Goal: Information Seeking & Learning: Check status

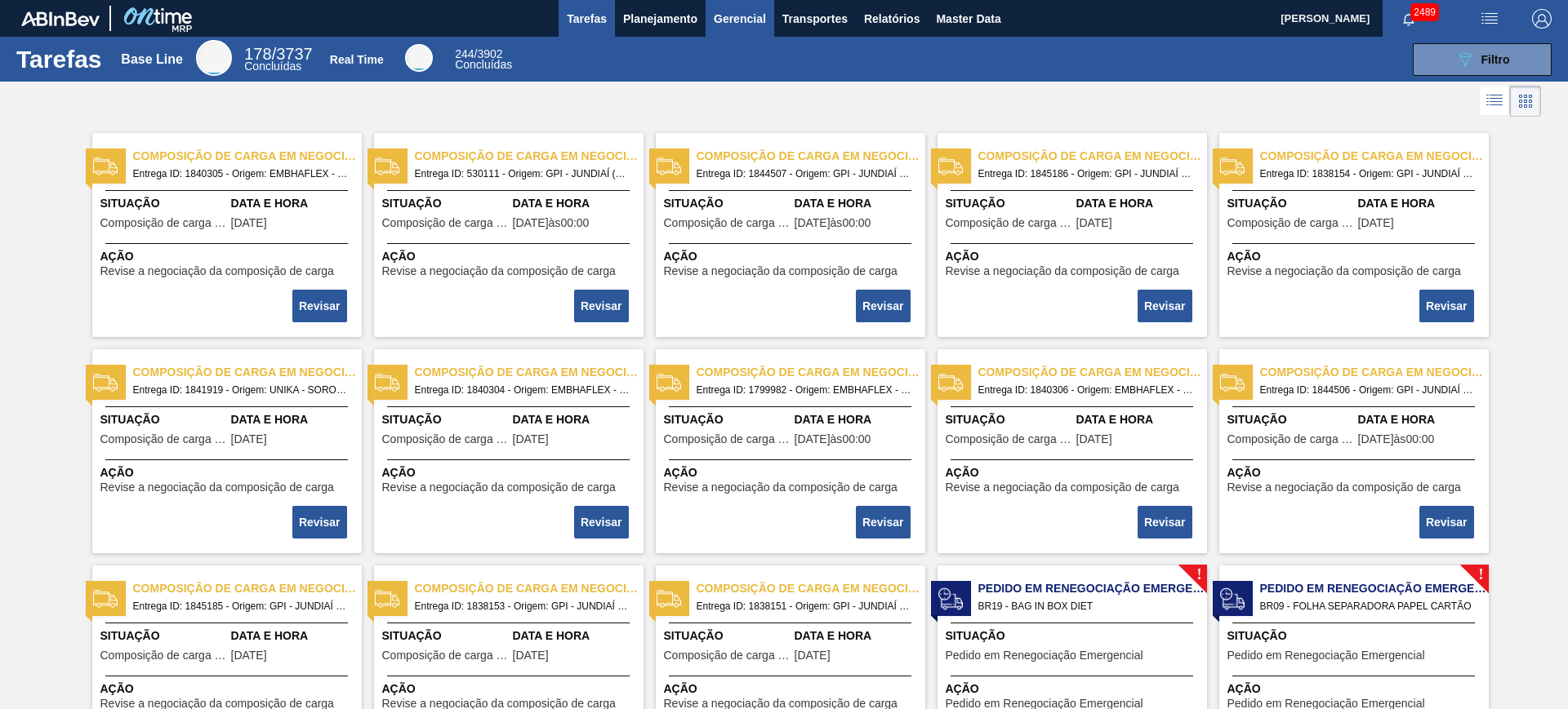
click at [706, 1] on button "Gerencial" at bounding box center [740, 18] width 69 height 37
click at [667, 18] on div at bounding box center [784, 354] width 1568 height 709
click at [647, 18] on span "Planejamento" at bounding box center [660, 18] width 75 height 19
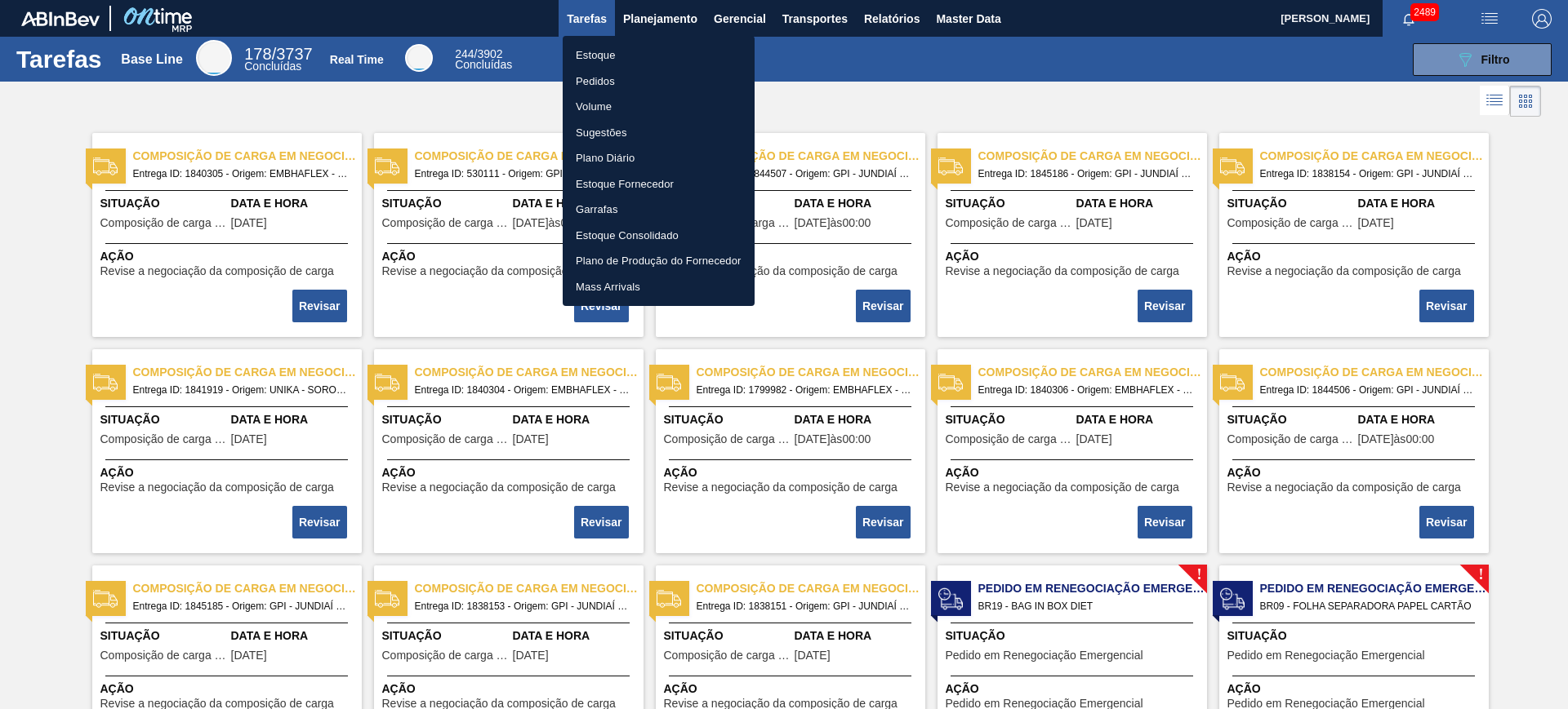
click at [625, 56] on li "Estoque" at bounding box center [658, 55] width 192 height 26
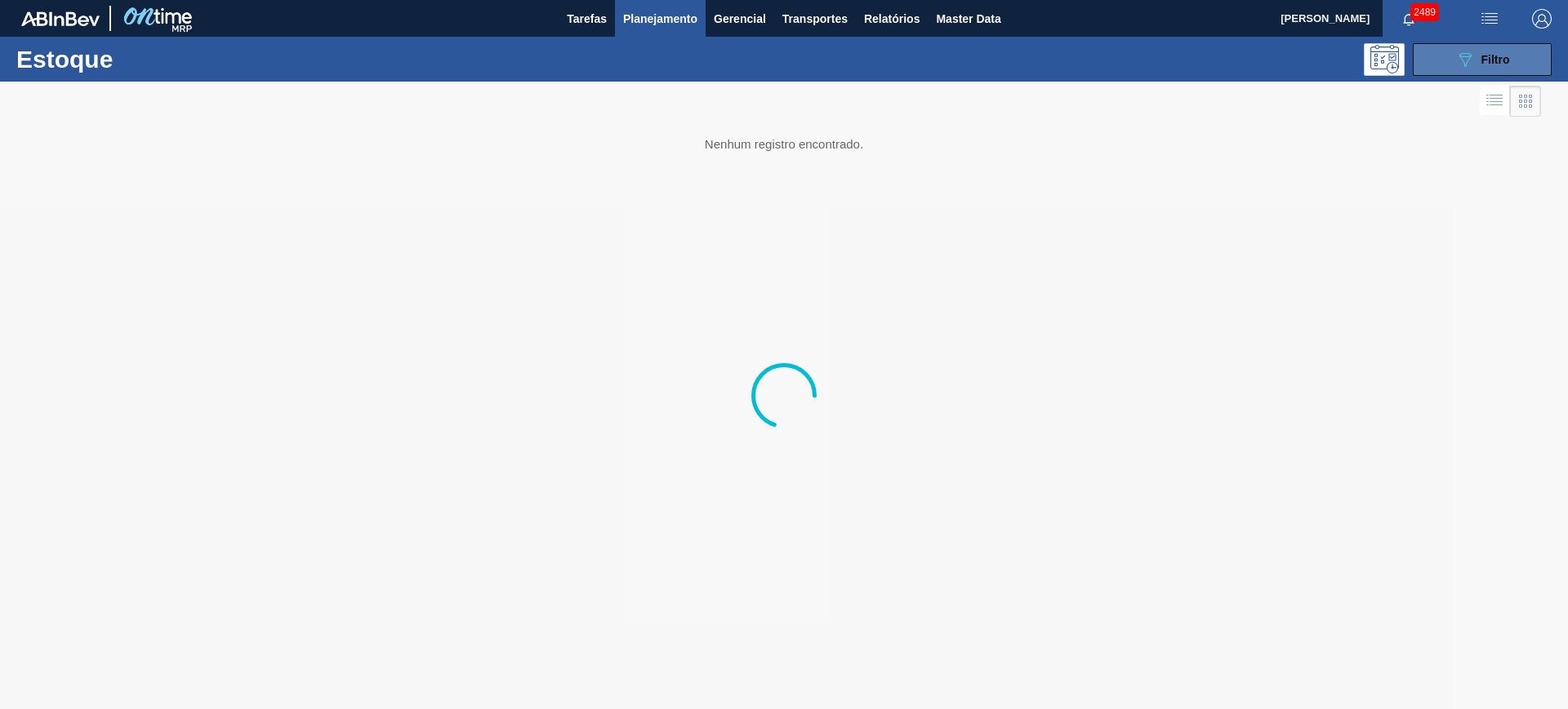
click at [1446, 61] on button "089F7B8B-B2A5-4AFE-B5C0-19BA573D28AC Filtro" at bounding box center [1482, 59] width 139 height 33
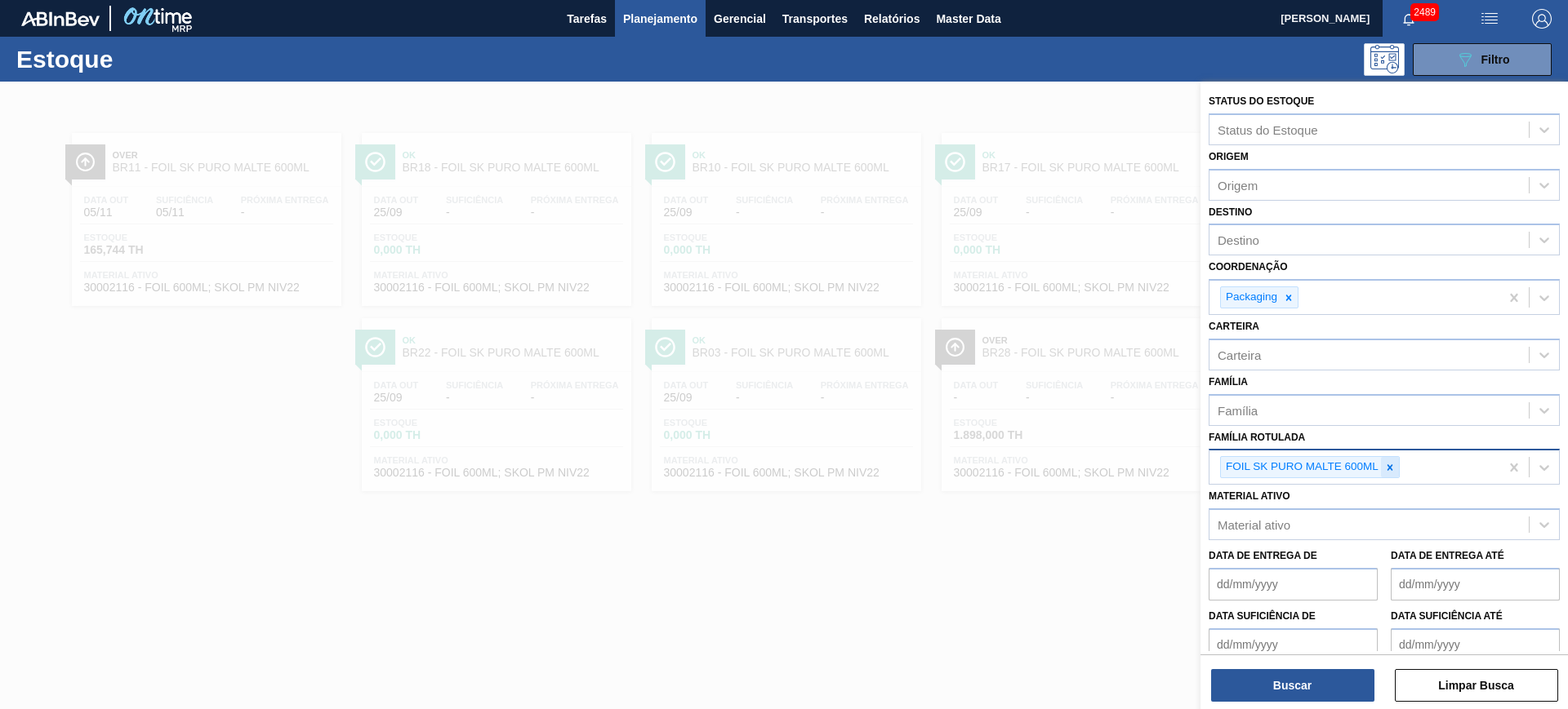
click at [1385, 459] on div at bounding box center [1390, 467] width 18 height 20
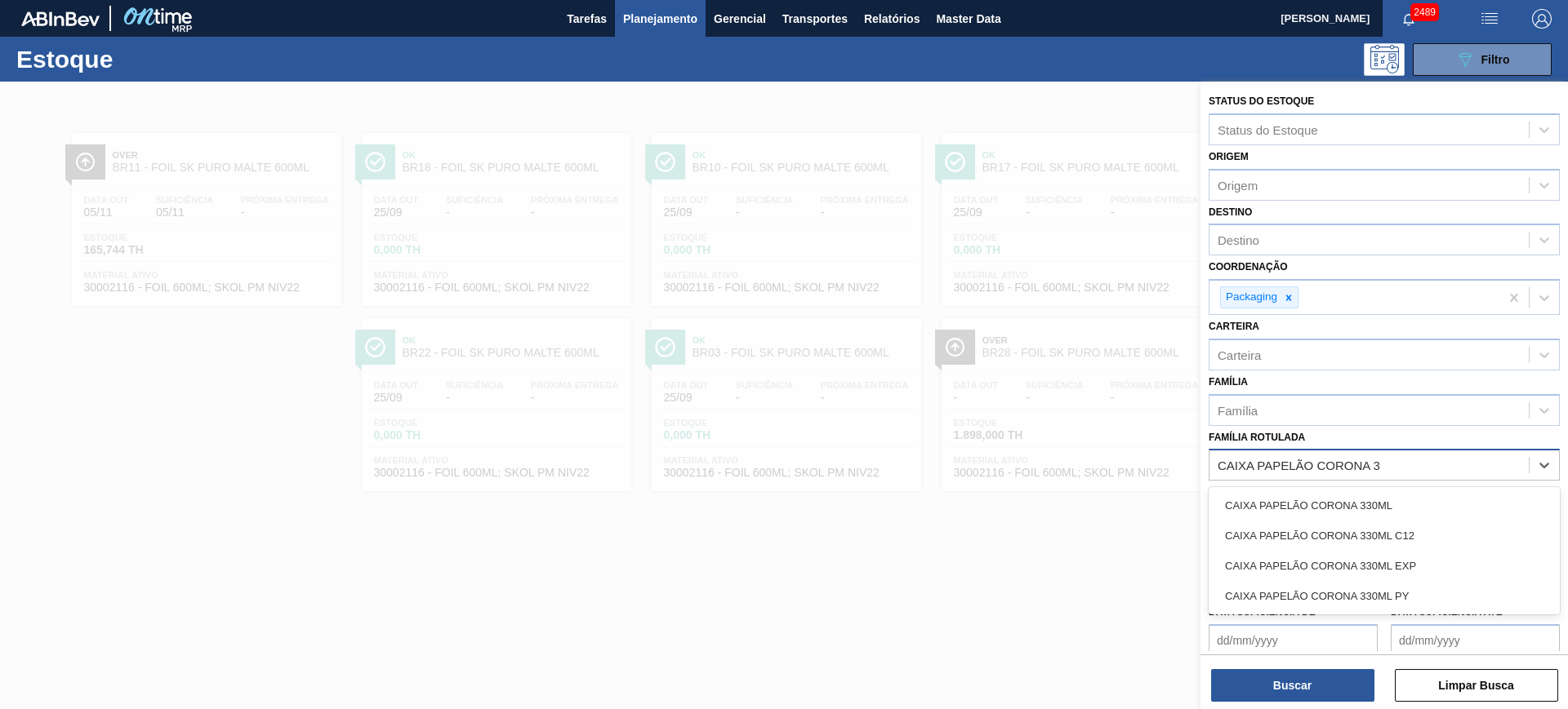
type Rotulada "CAIXA PAPELÃO CORONA 33"
click at [1382, 498] on div "CAIXA PAPELÃO CORONA 330ML" at bounding box center [1384, 505] width 352 height 30
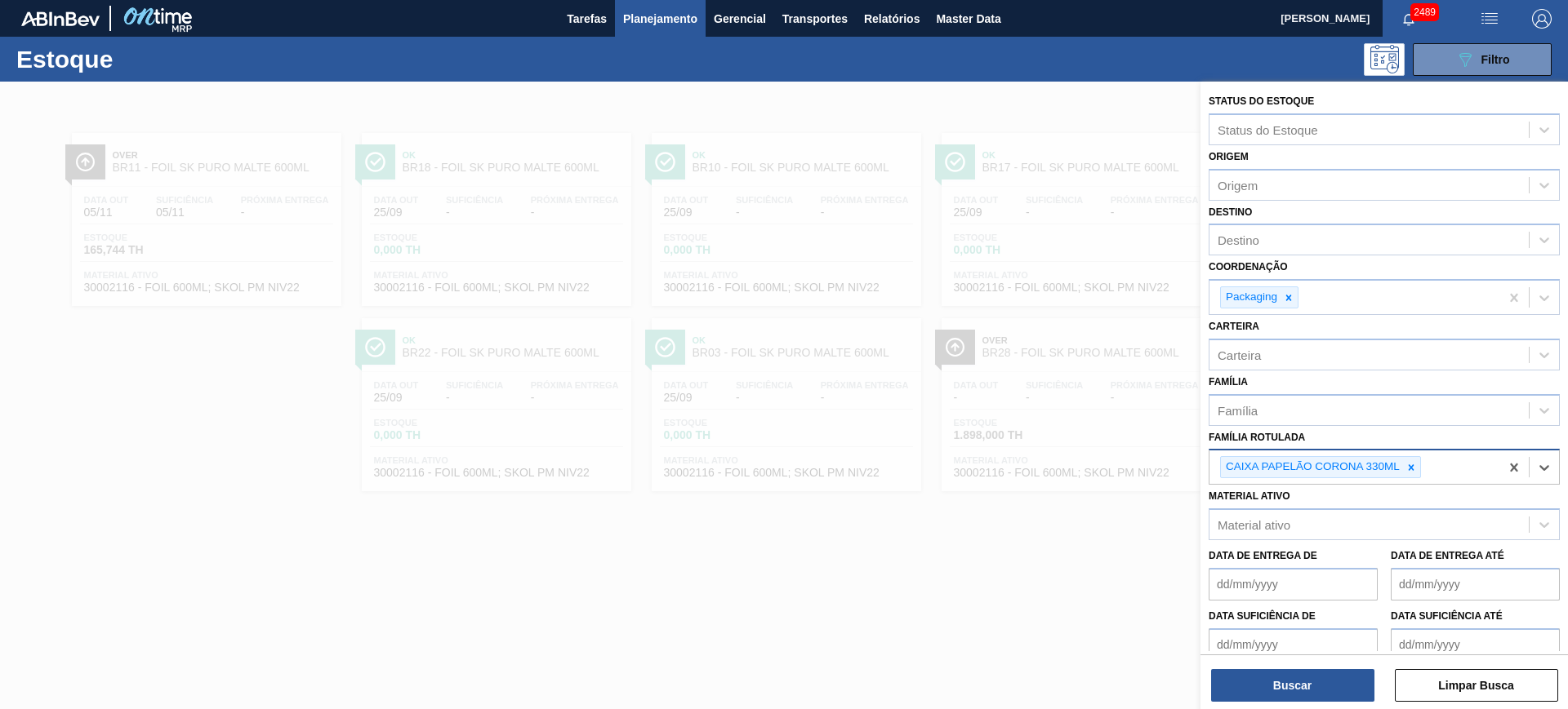
click at [1311, 707] on div "Status do Estoque Status do Estoque Origem Origem Destino Destino Coordenação P…" at bounding box center [1384, 397] width 367 height 631
click at [1261, 687] on button "Buscar" at bounding box center [1293, 685] width 163 height 33
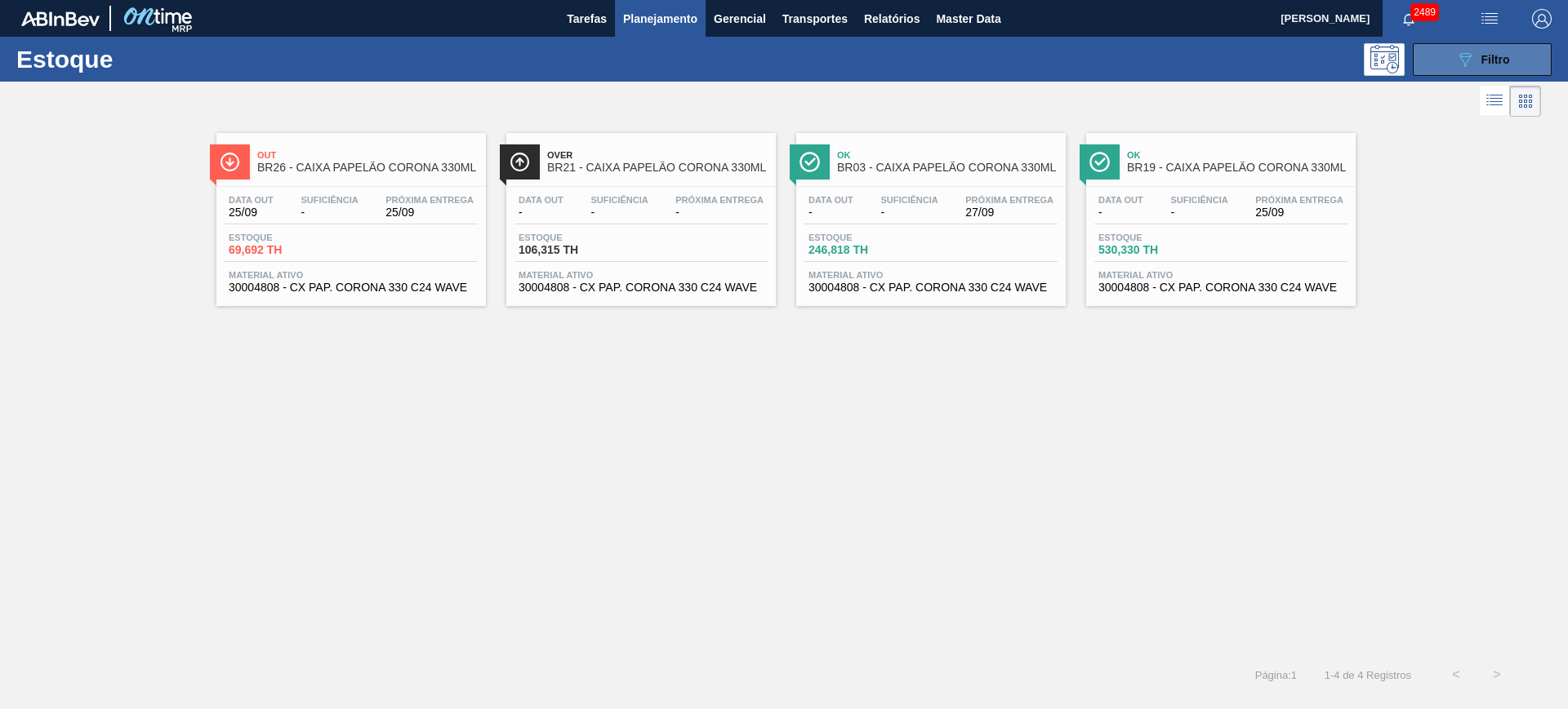
click at [1427, 63] on button "089F7B8B-B2A5-4AFE-B5C0-19BA573D28AC Filtro" at bounding box center [1482, 59] width 139 height 33
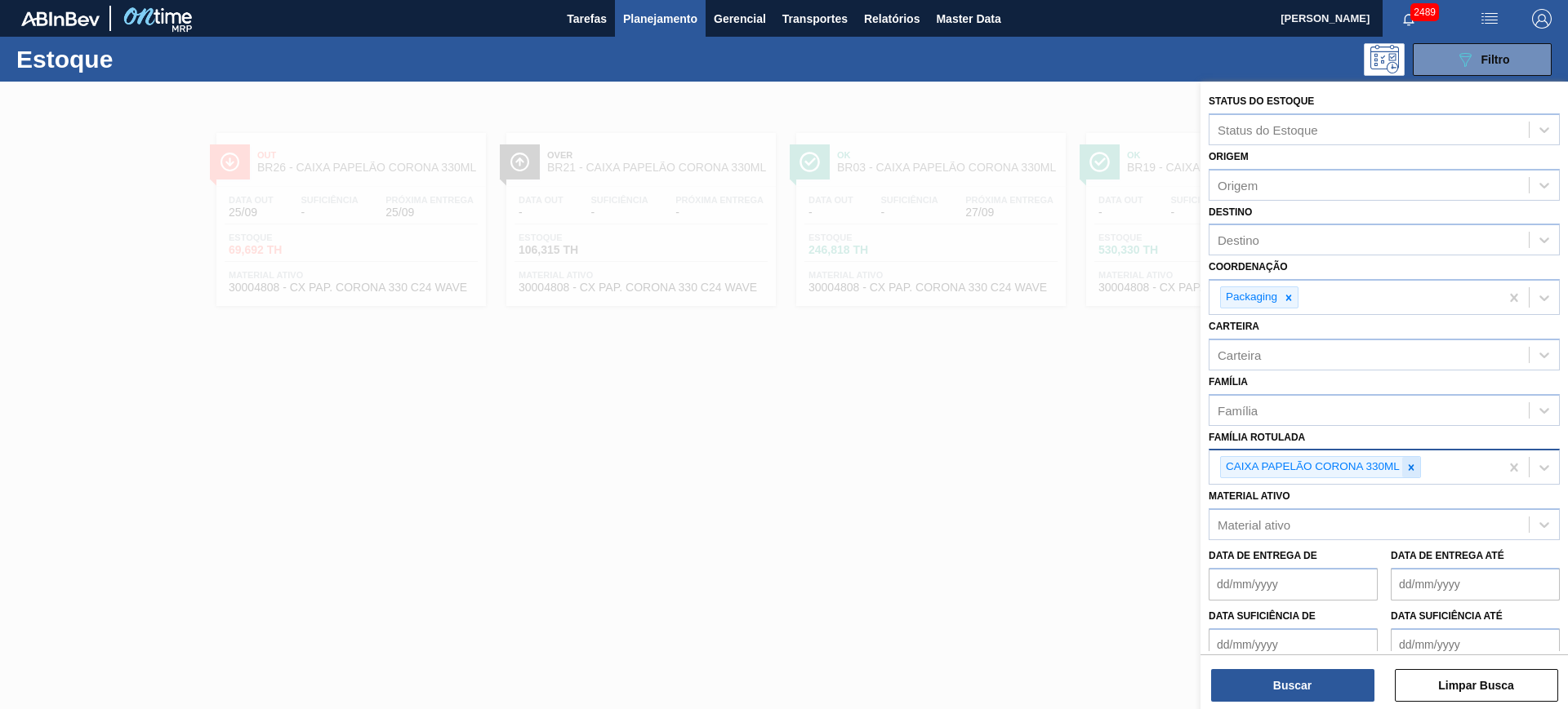
click at [1409, 458] on div at bounding box center [1411, 467] width 18 height 20
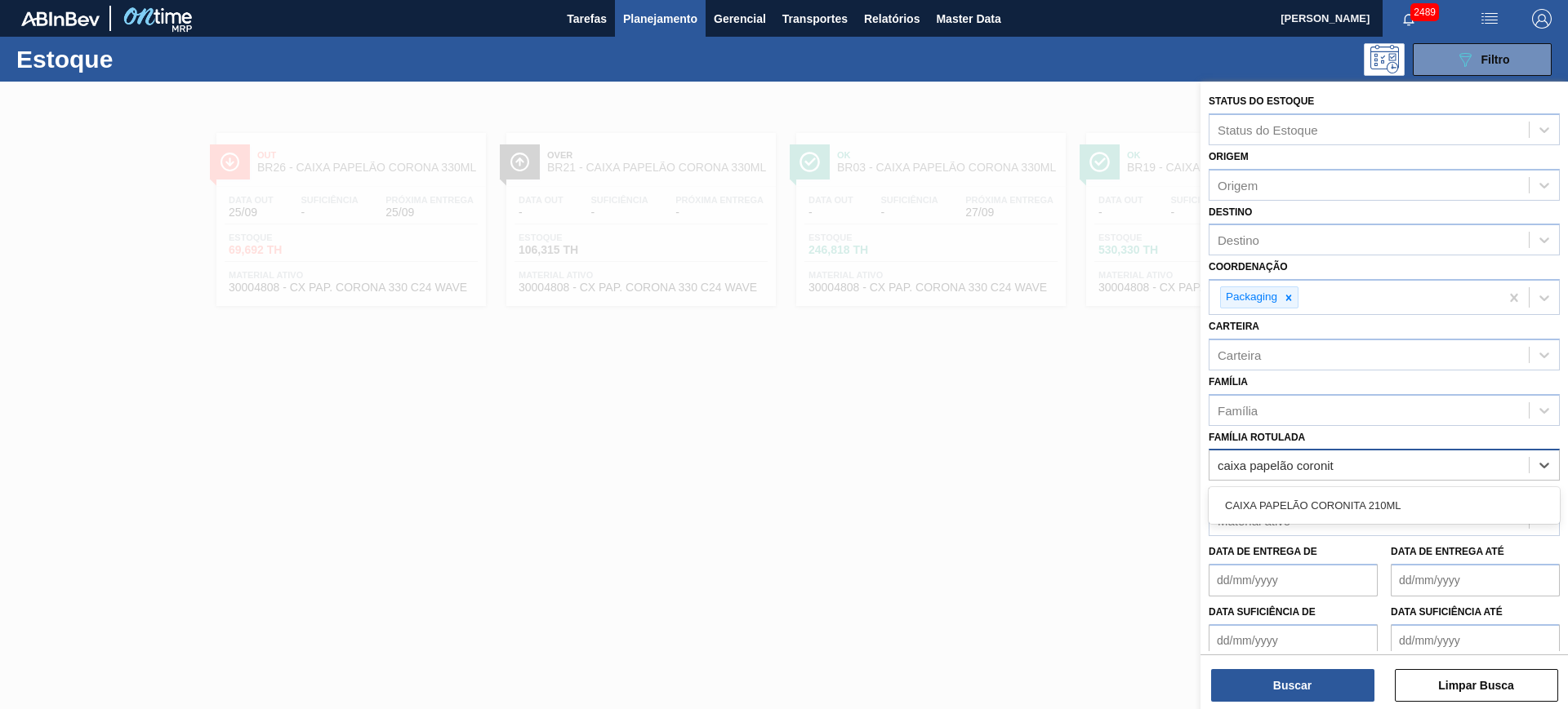
type Rotulada "caixa papelão coronita"
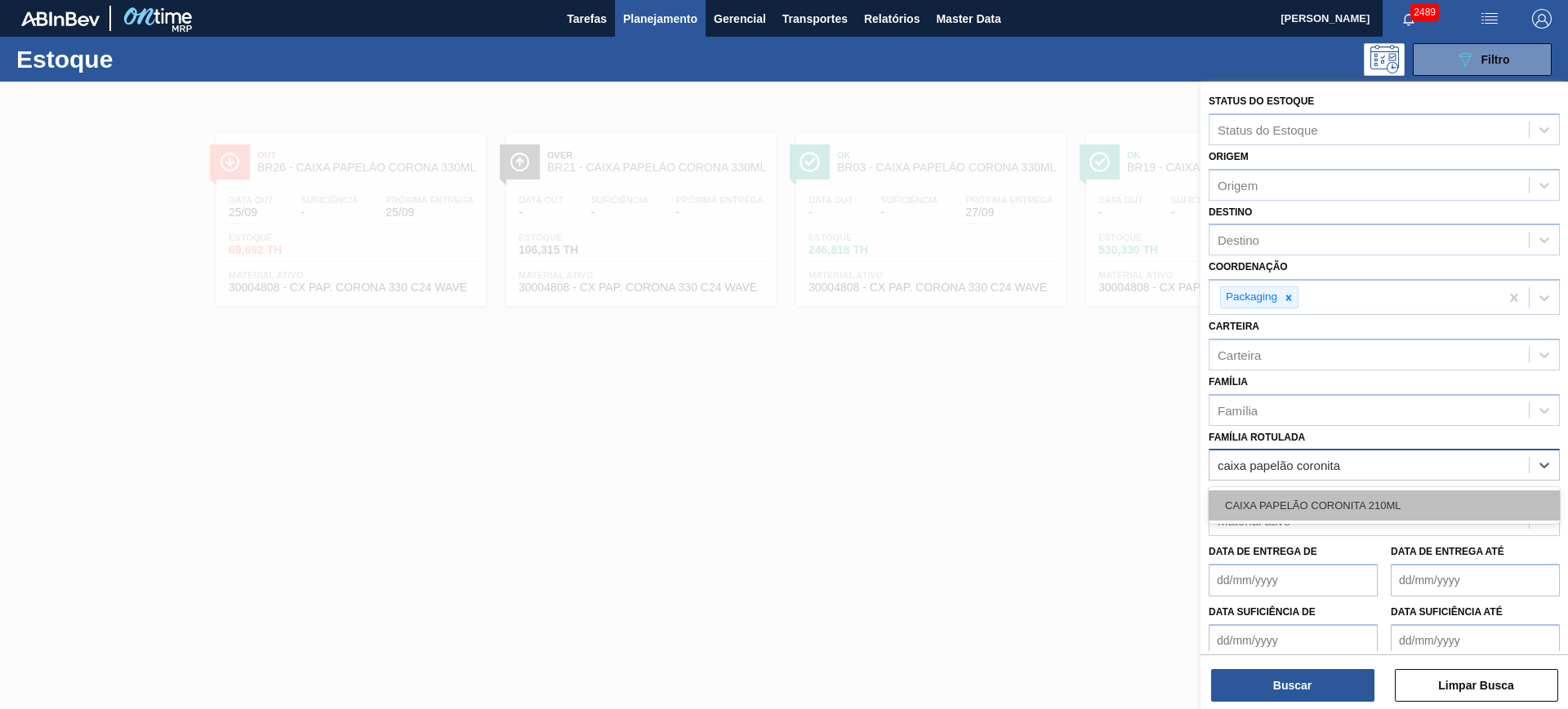
click at [1402, 499] on div "CAIXA PAPELÃO CORONITA 210ML" at bounding box center [1384, 505] width 352 height 30
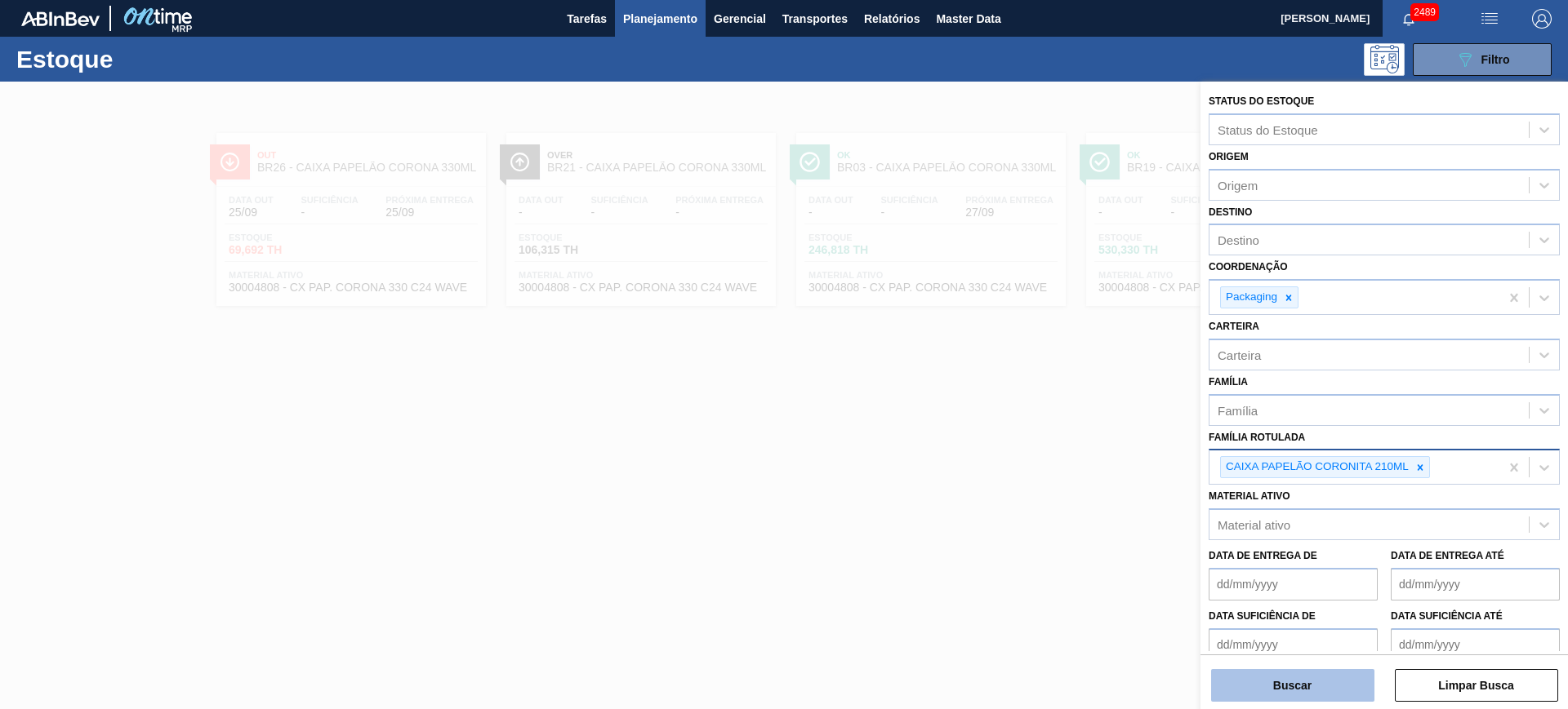
click at [1281, 685] on button "Buscar" at bounding box center [1293, 685] width 163 height 33
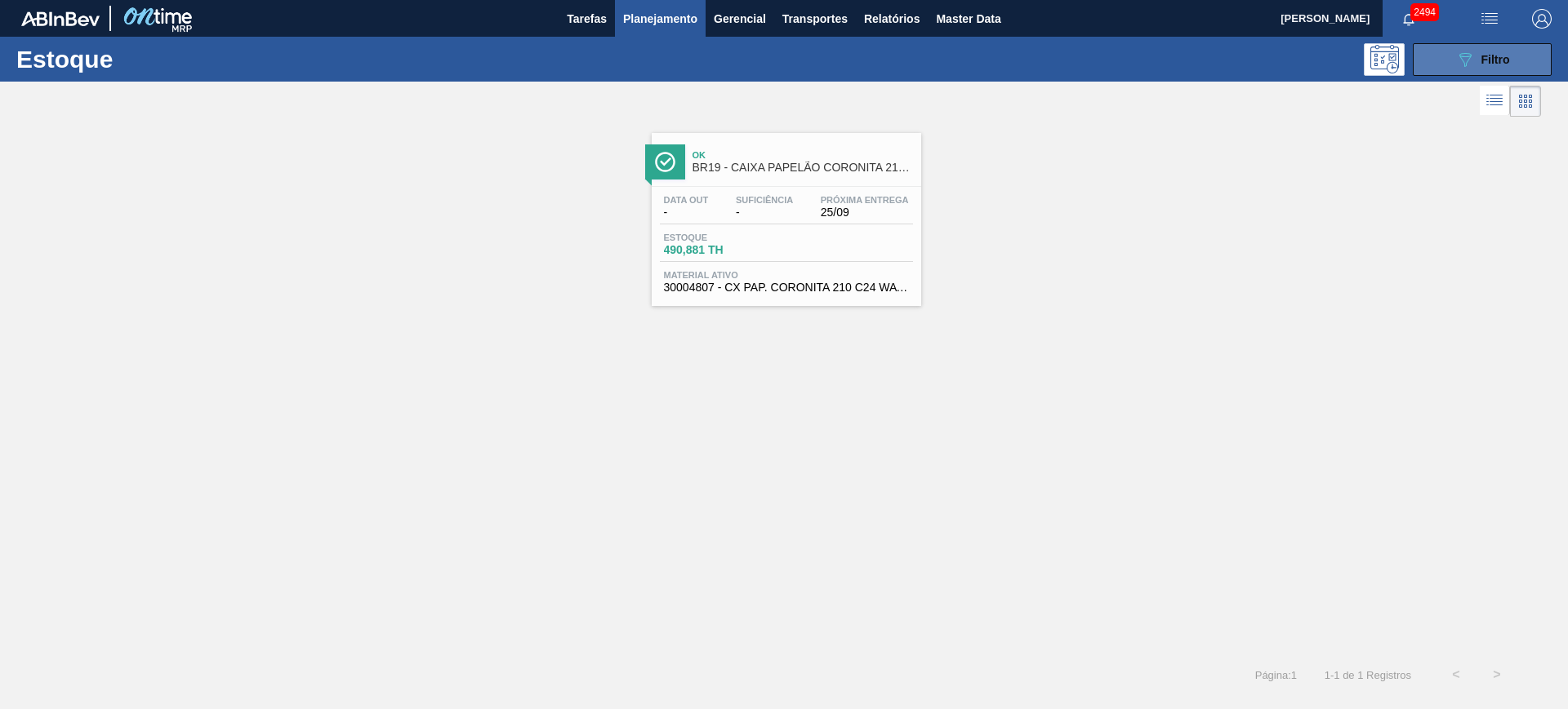
click at [1455, 60] on icon "089F7B8B-B2A5-4AFE-B5C0-19BA573D28AC" at bounding box center [1465, 60] width 19 height 19
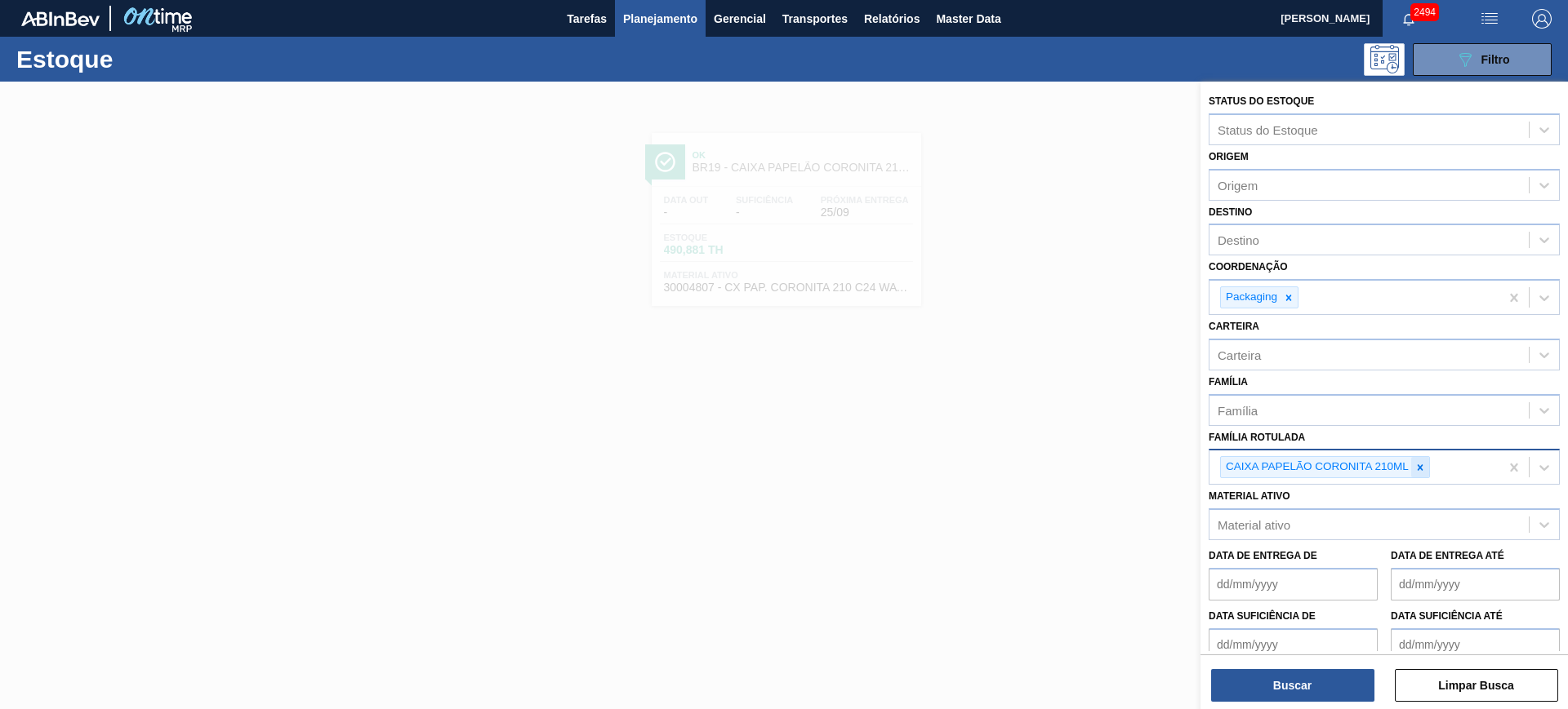
click at [1418, 467] on icon at bounding box center [1419, 467] width 11 height 11
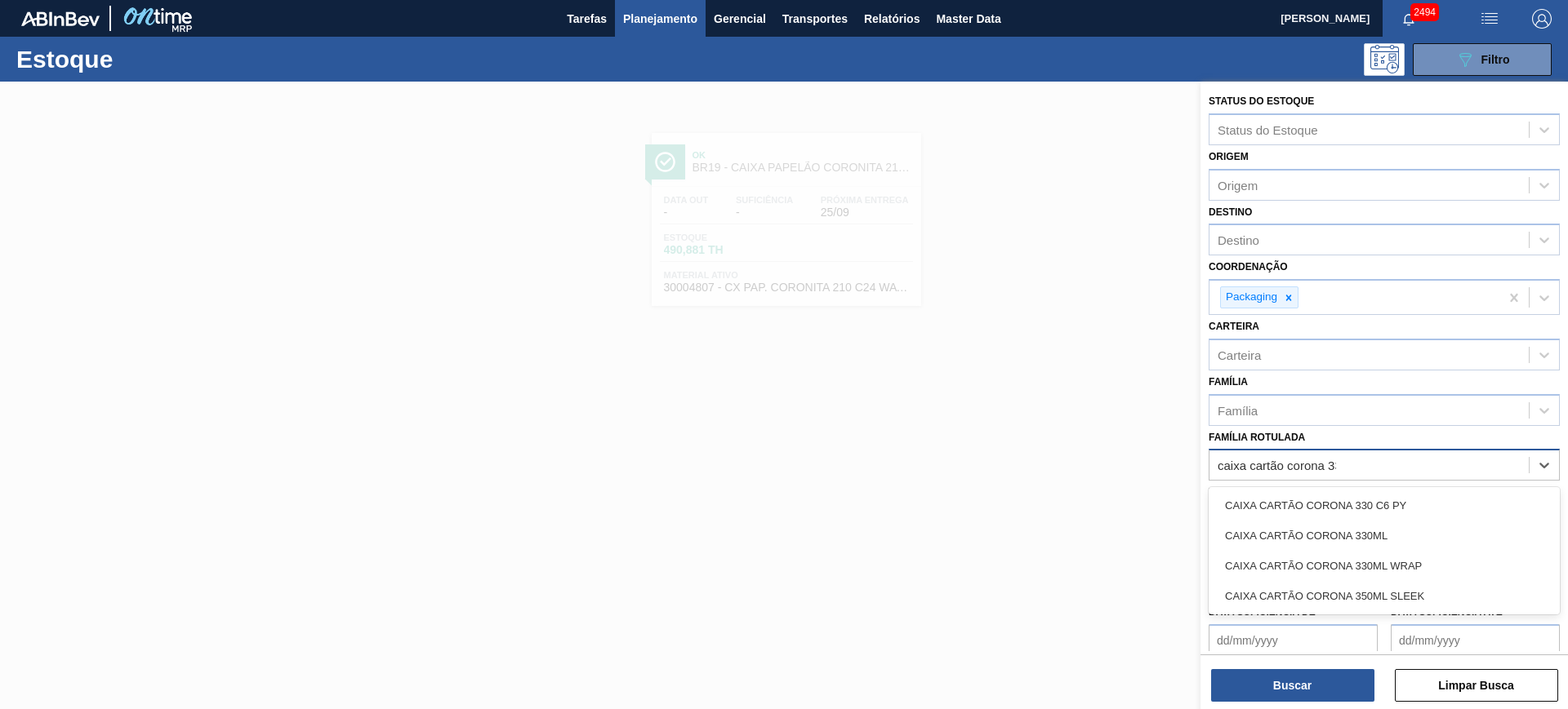
type Rotulada "caixa cartão corona 330"
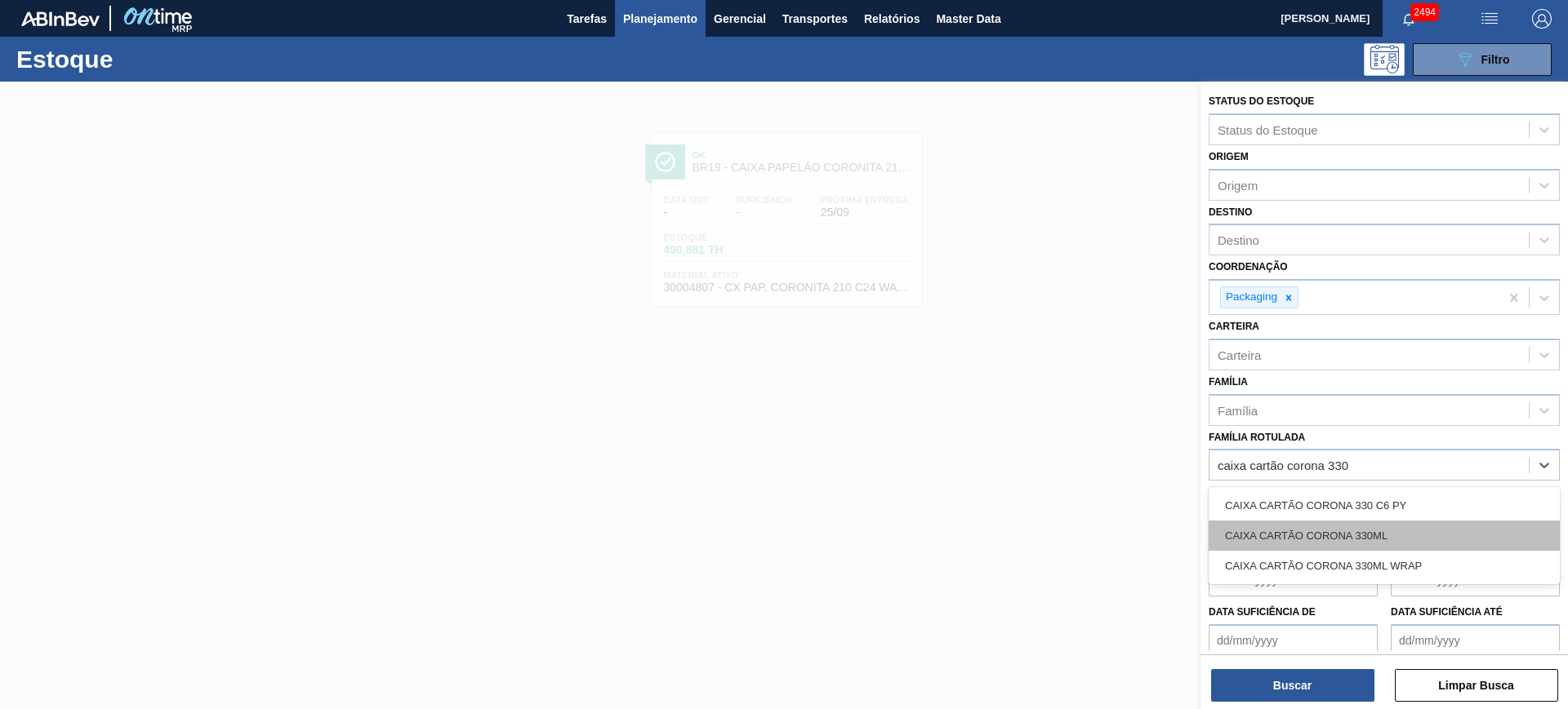
click at [1434, 528] on div "CAIXA CARTÃO CORONA 330ML" at bounding box center [1384, 536] width 352 height 30
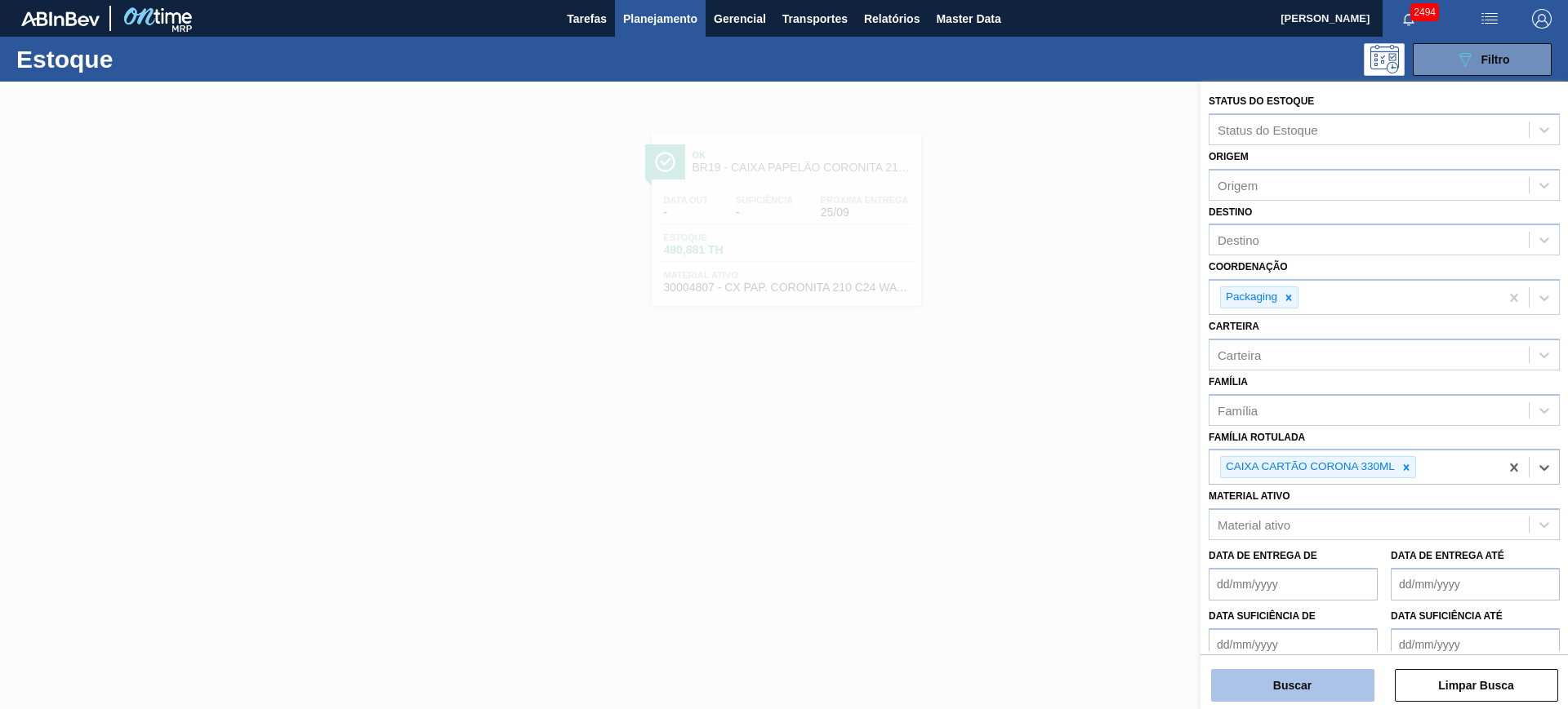
click at [1312, 693] on button "Buscar" at bounding box center [1293, 685] width 163 height 33
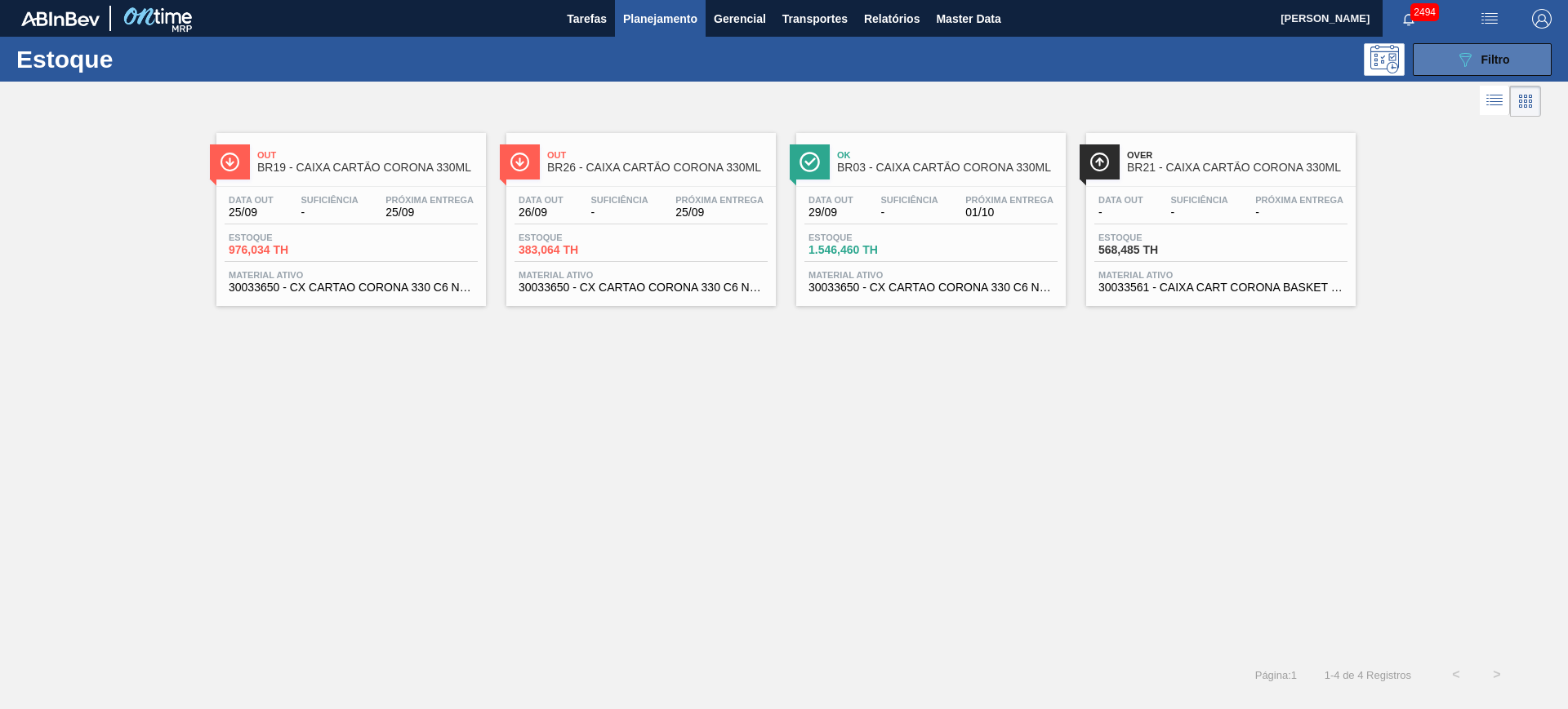
click at [1492, 54] on span "Filtro" at bounding box center [1495, 59] width 29 height 13
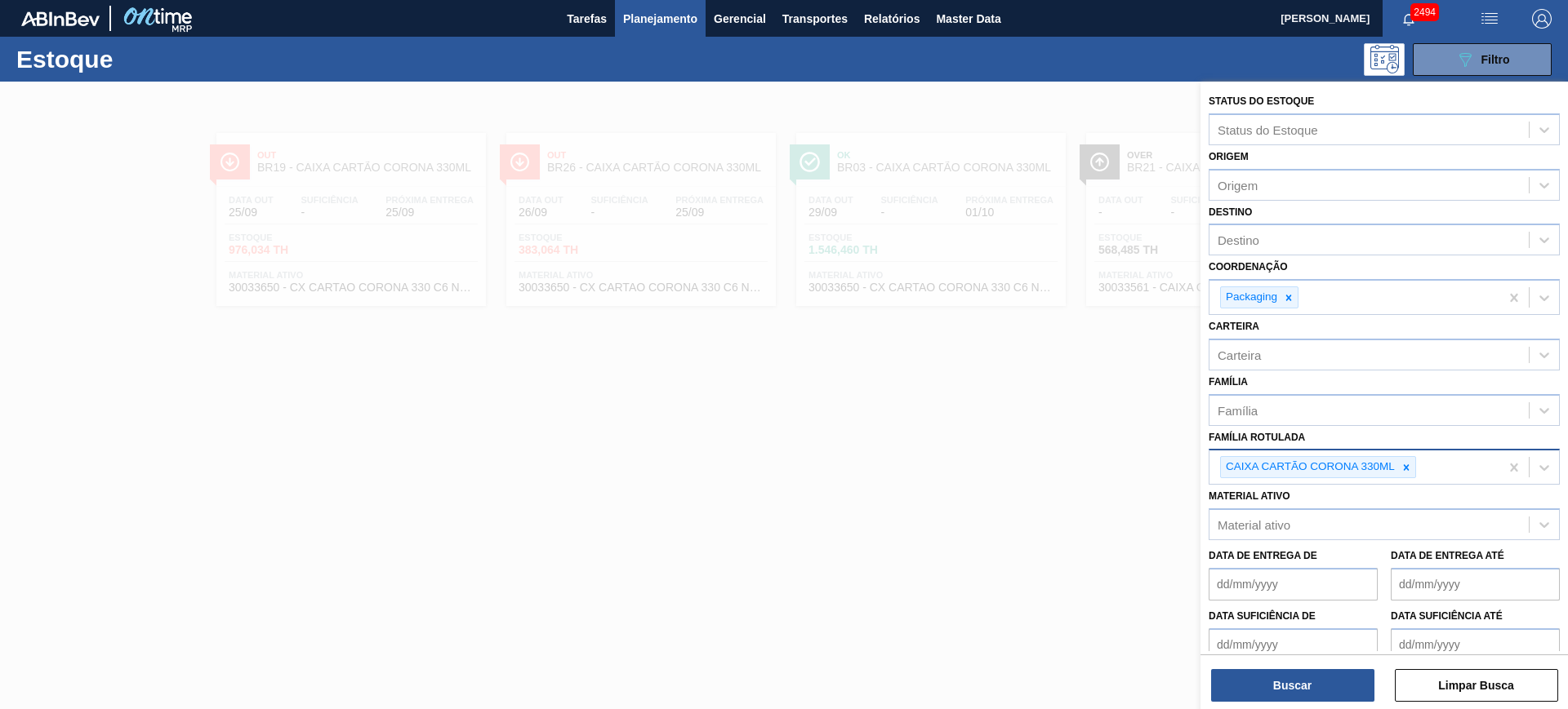
click at [1412, 480] on div "CAIXA CARTÃO CORONA 330ML" at bounding box center [1354, 467] width 290 height 33
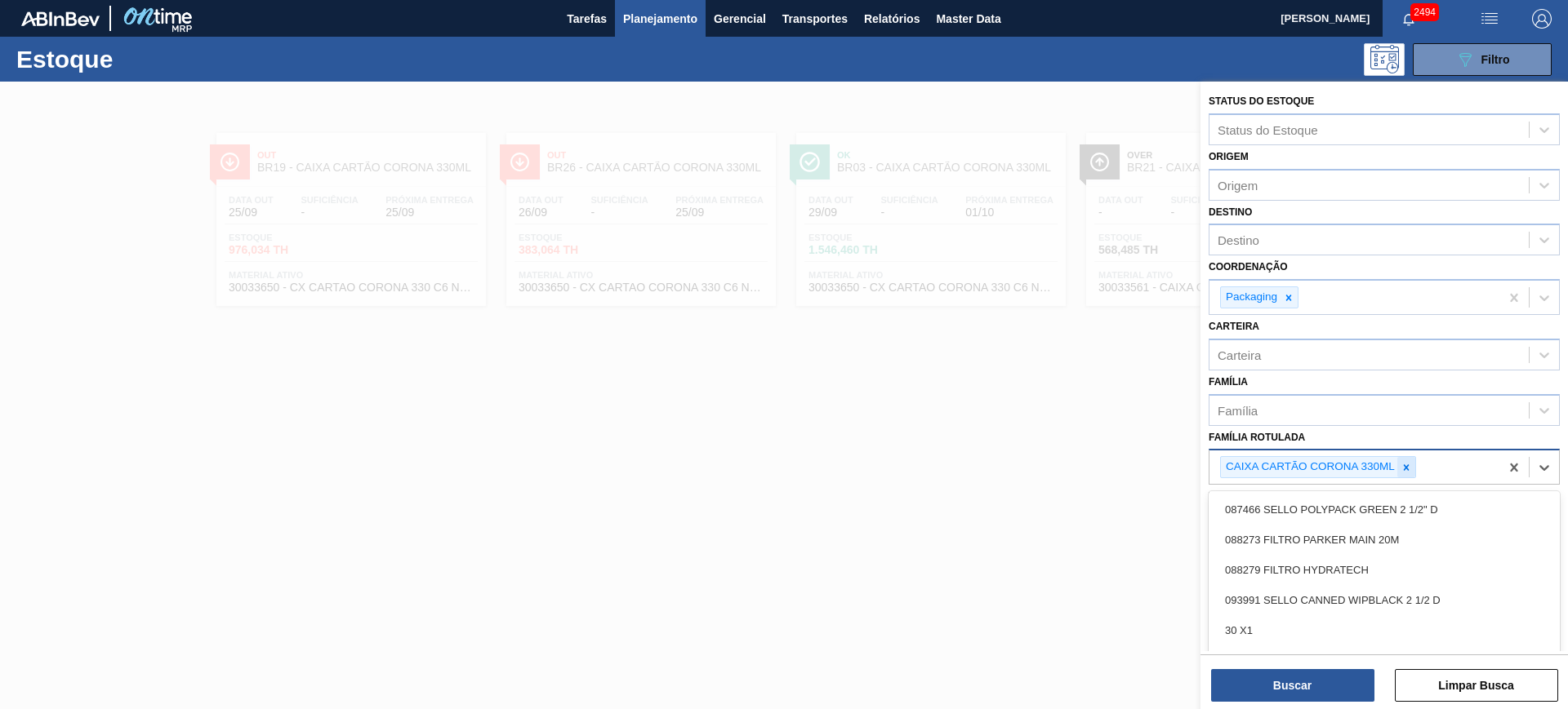
click at [1408, 463] on icon at bounding box center [1405, 467] width 11 height 11
type Rotulada "spaten 600"
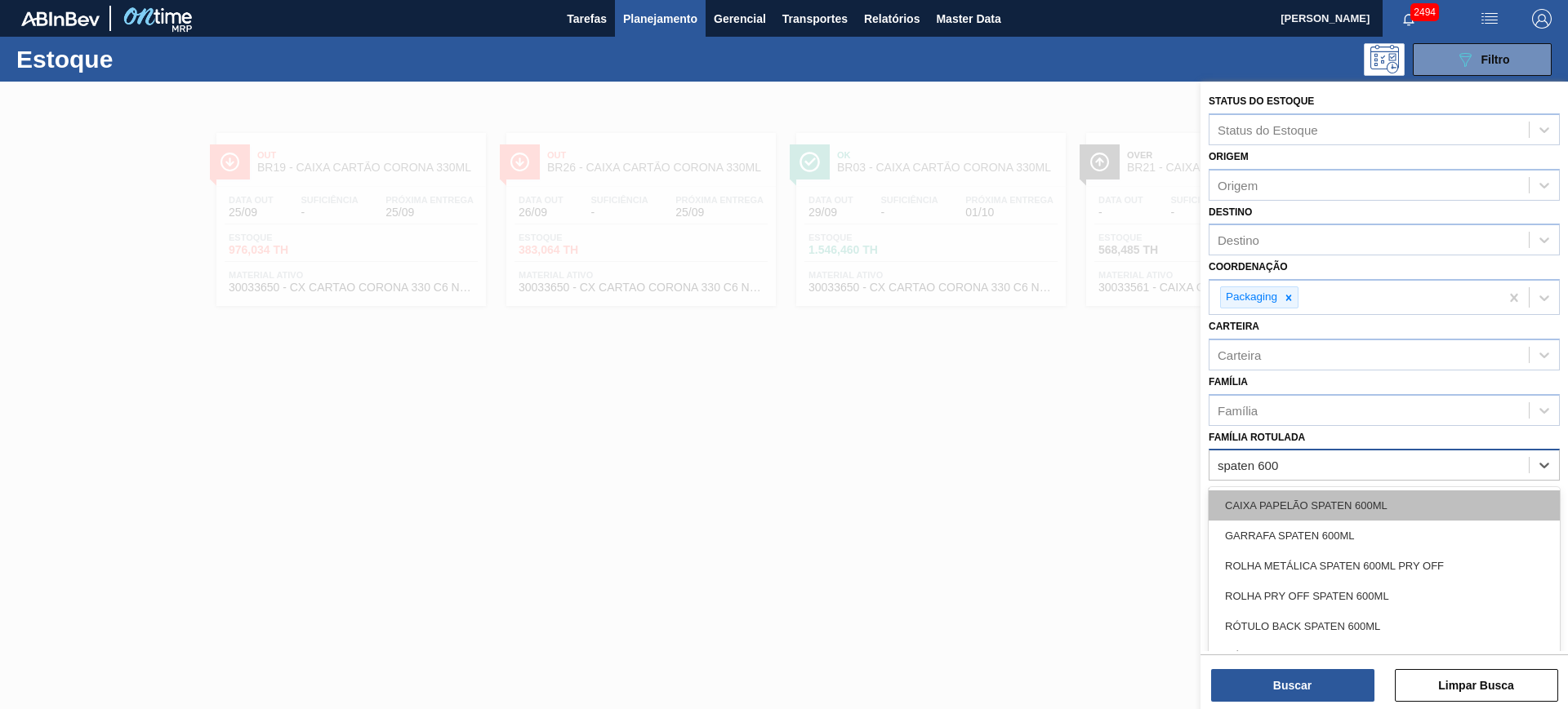
click at [1416, 503] on div "CAIXA PAPELÃO SPATEN 600ML" at bounding box center [1384, 505] width 352 height 30
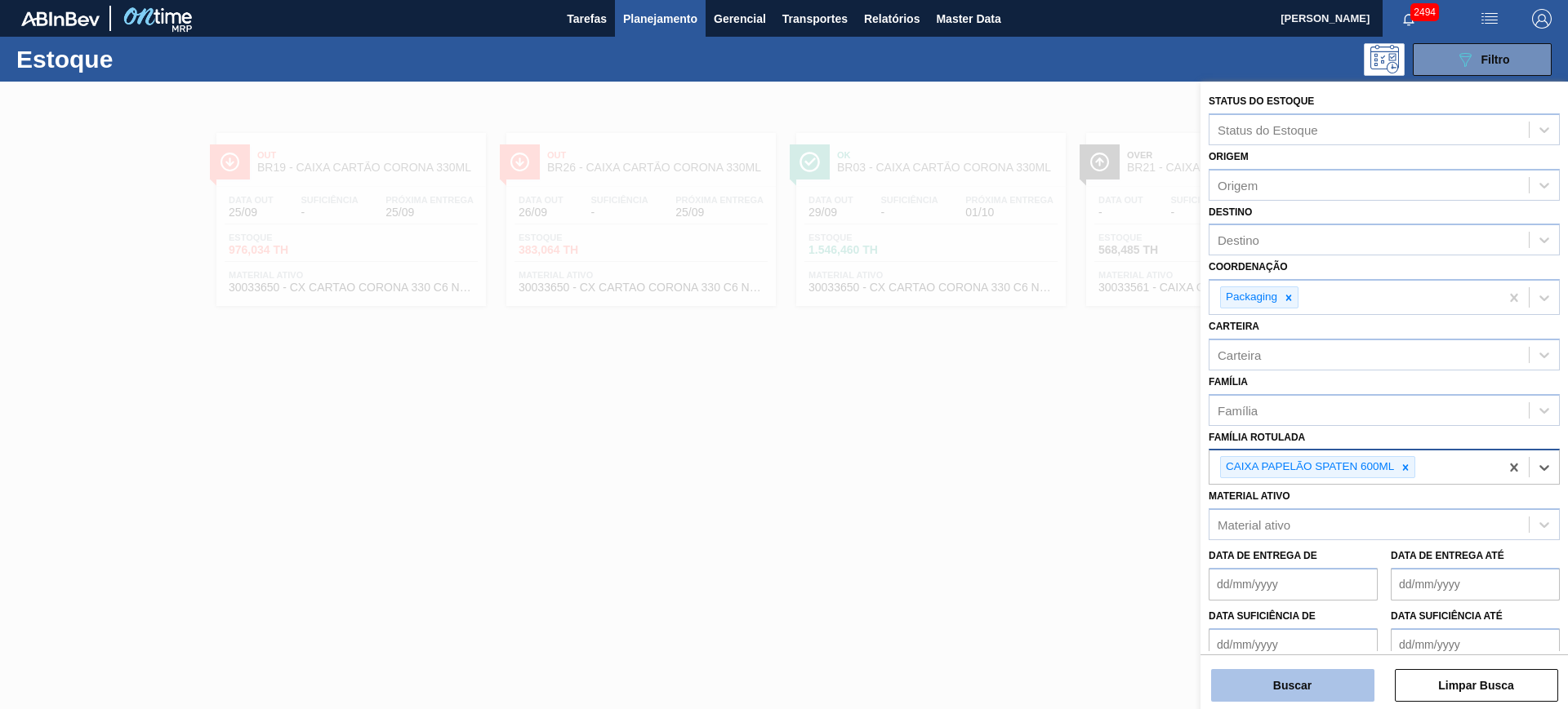
click at [1296, 685] on button "Buscar" at bounding box center [1293, 685] width 163 height 33
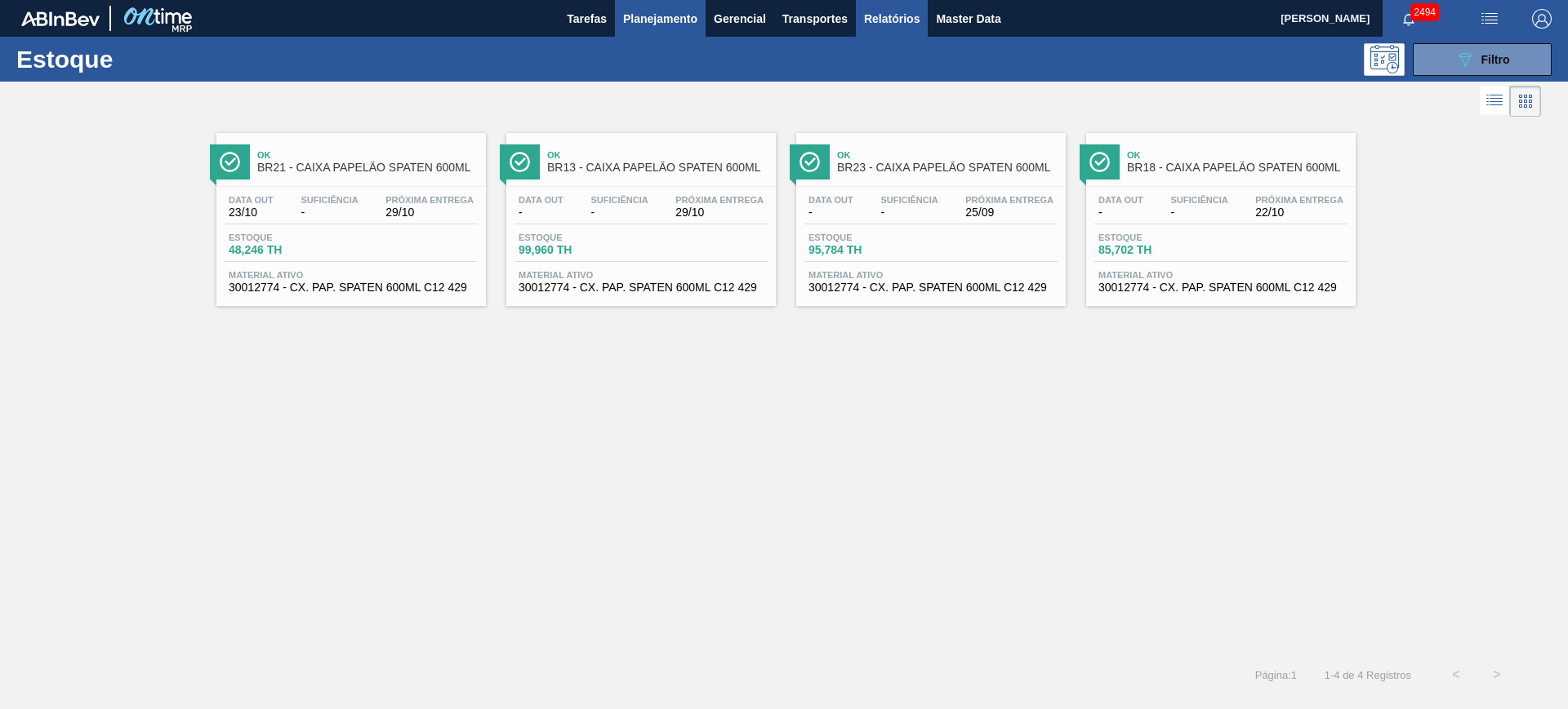
click at [883, 25] on span "Relatórios" at bounding box center [891, 18] width 55 height 19
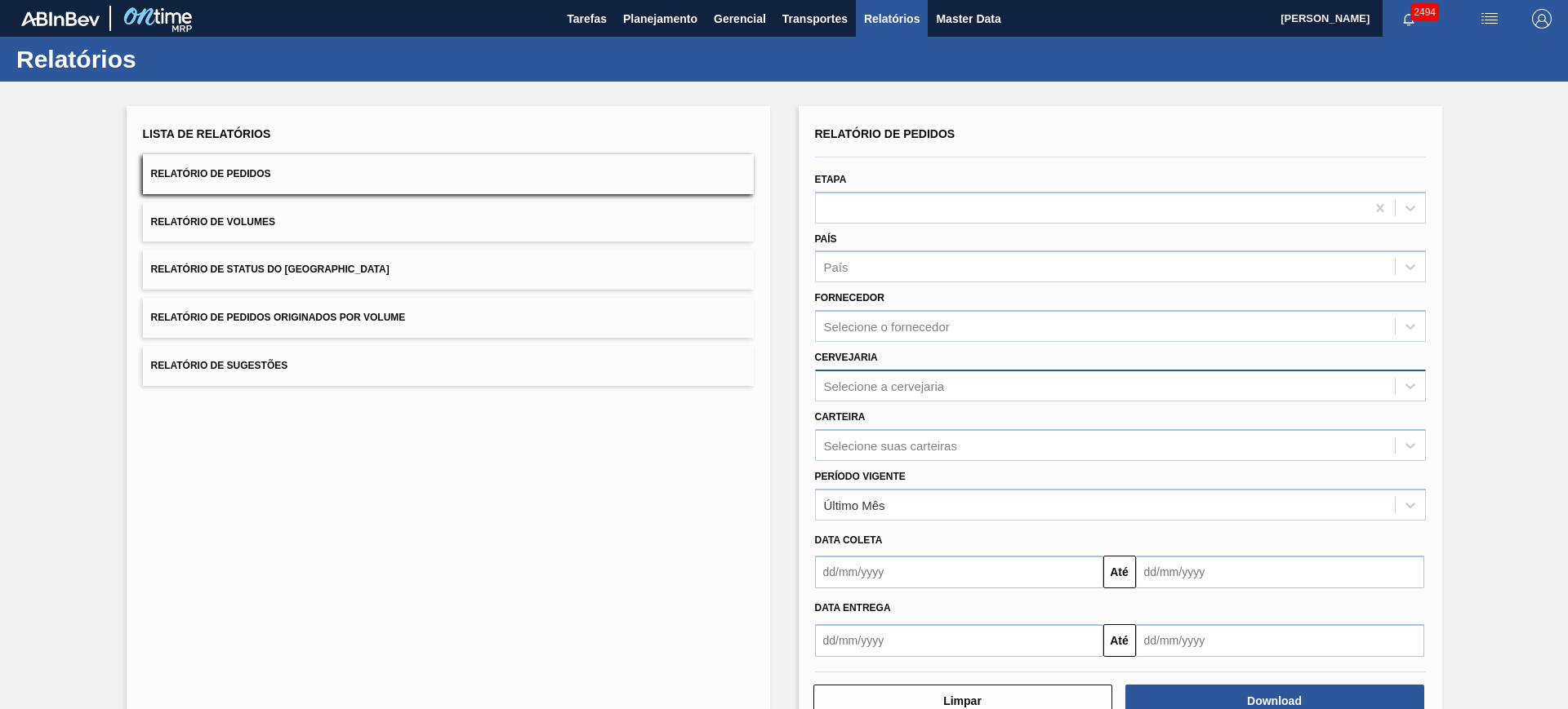
scroll to position [47, 0]
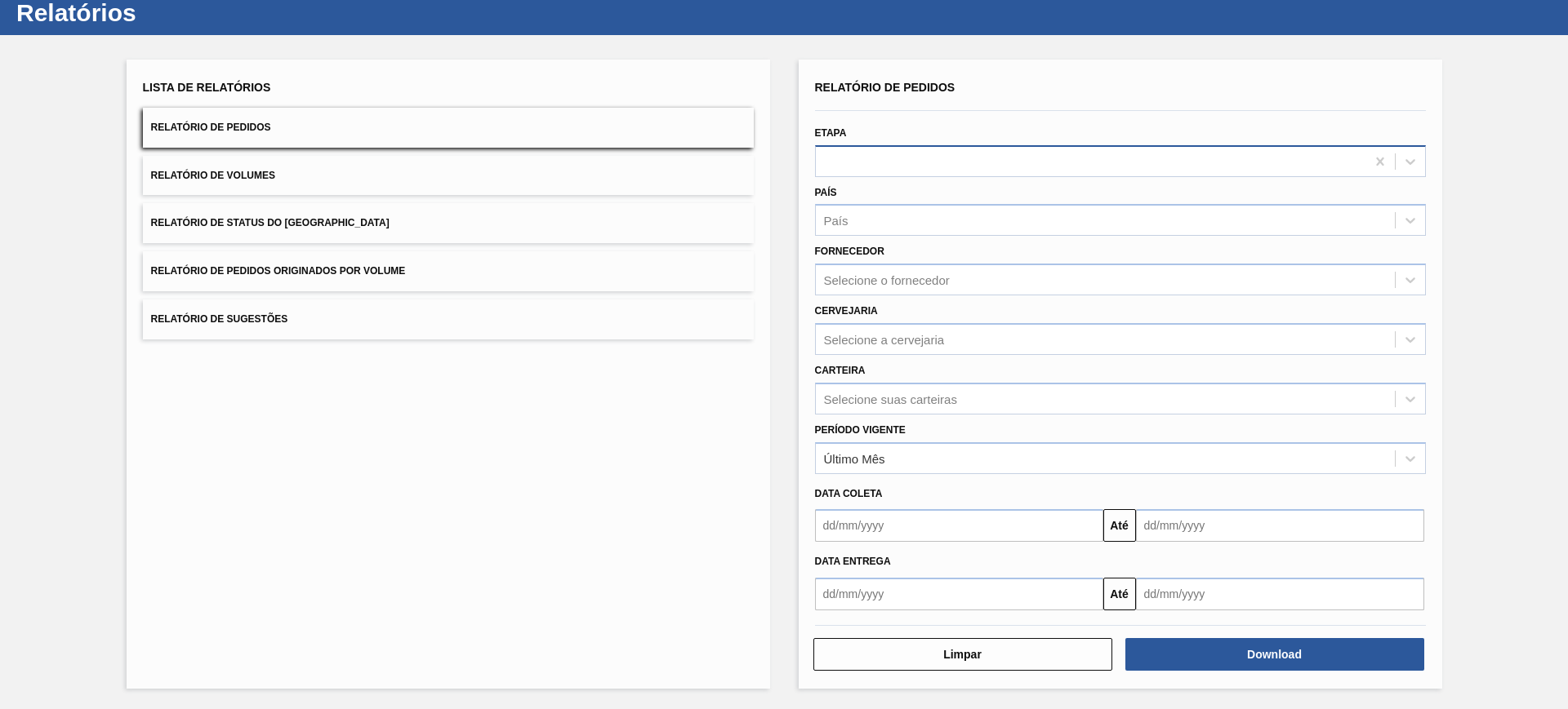
click at [891, 154] on div at bounding box center [1090, 161] width 549 height 24
click at [978, 120] on div "Etapa" at bounding box center [1121, 148] width 624 height 60
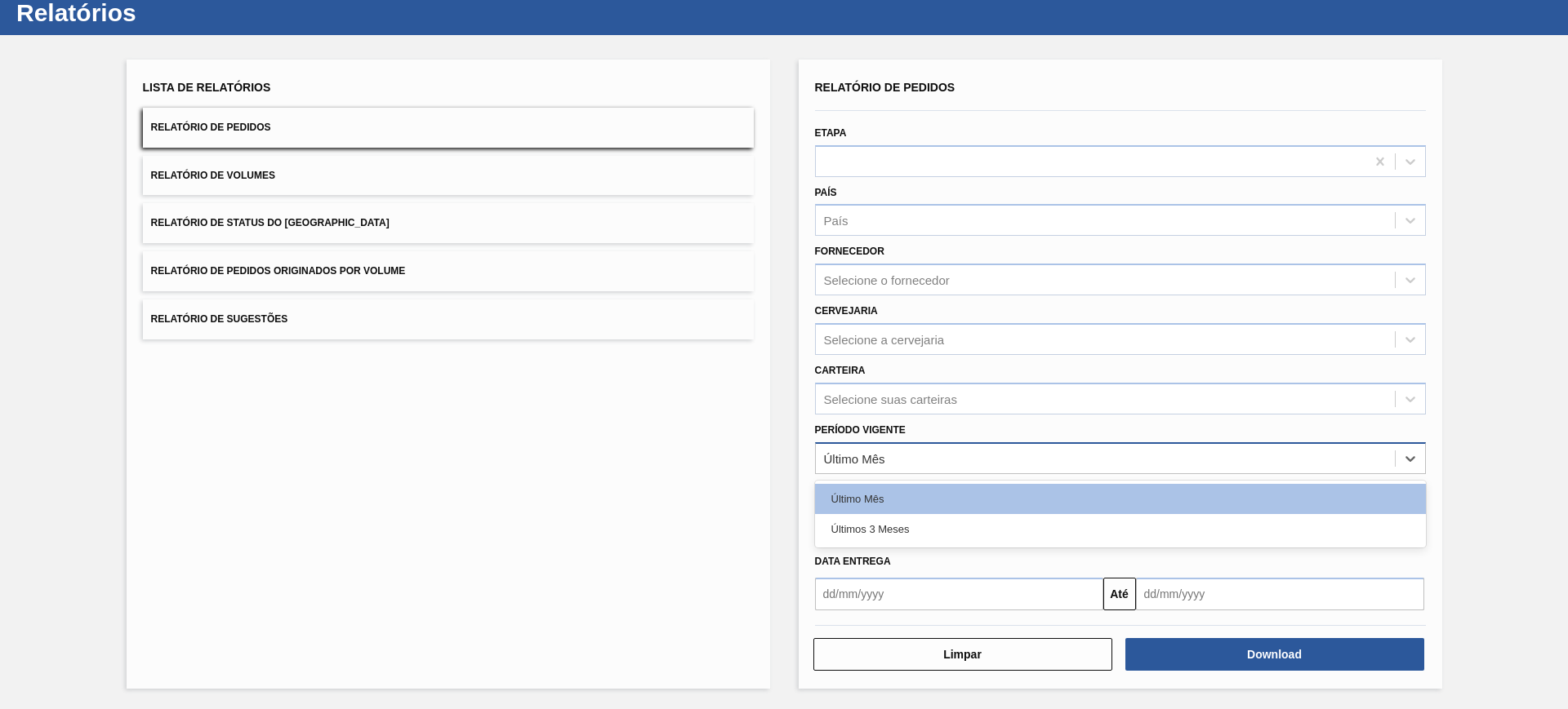
click at [889, 455] on div "Último Mês" at bounding box center [1105, 458] width 579 height 24
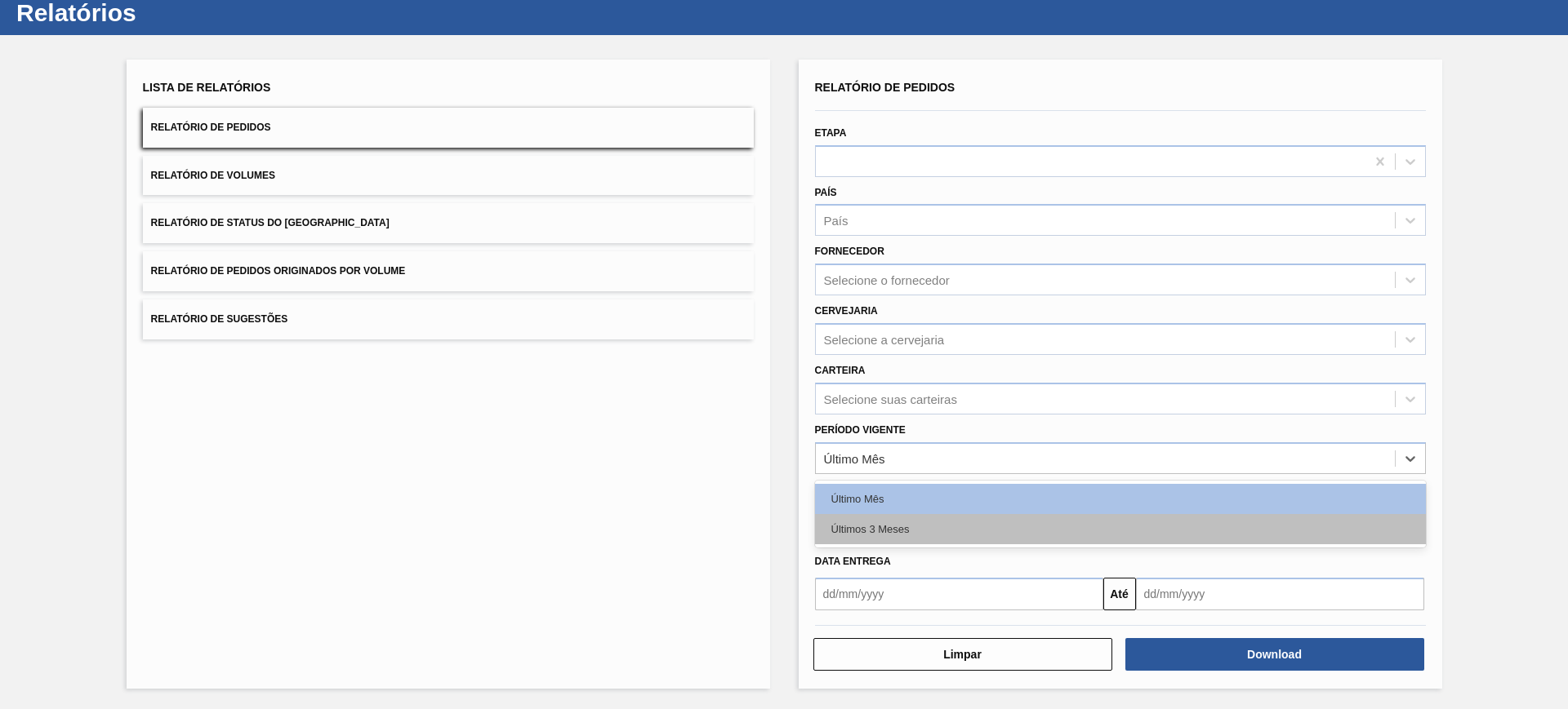
click at [909, 526] on div "Últimos 3 Meses" at bounding box center [1120, 529] width 611 height 30
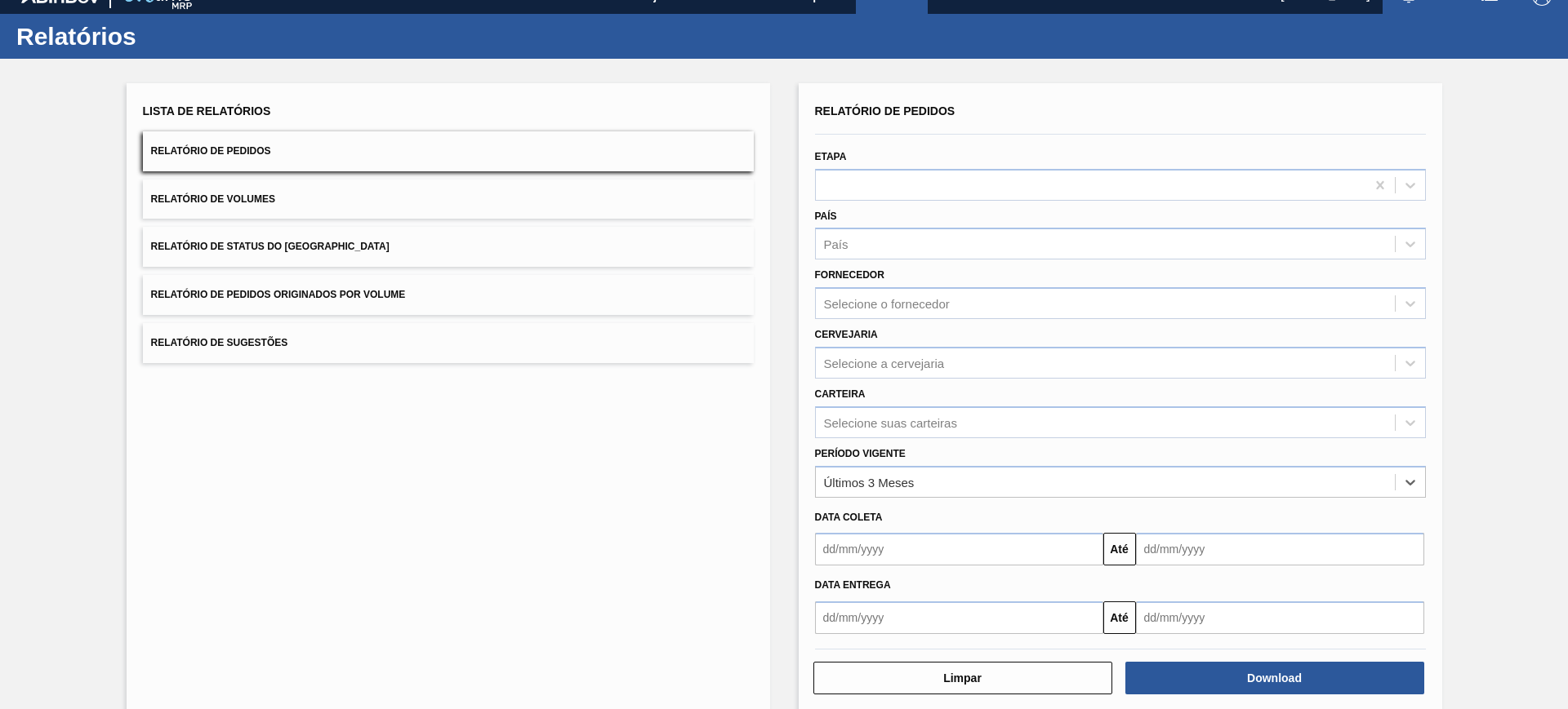
scroll to position [0, 0]
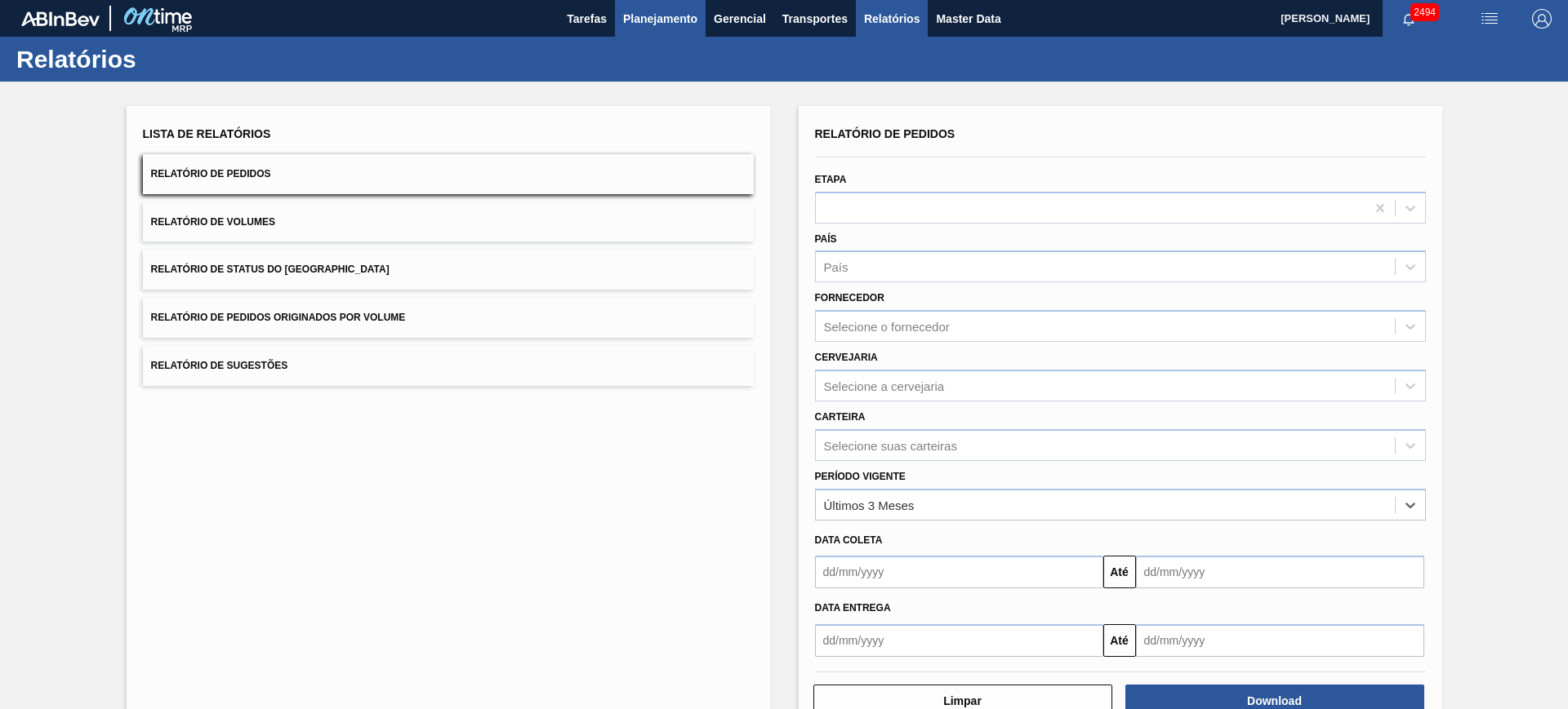
click at [665, 16] on span "Planejamento" at bounding box center [660, 18] width 75 height 19
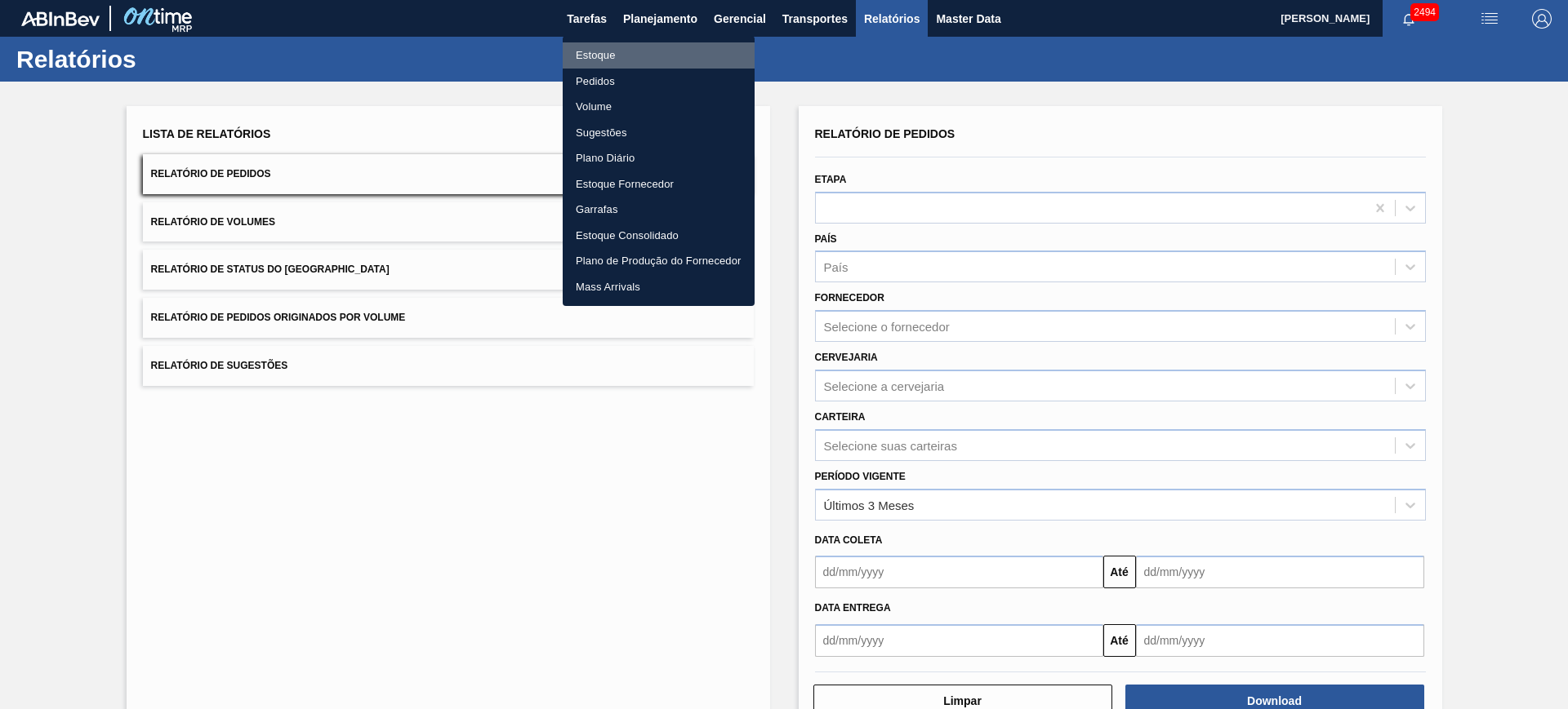
click at [664, 50] on li "Estoque" at bounding box center [658, 55] width 192 height 26
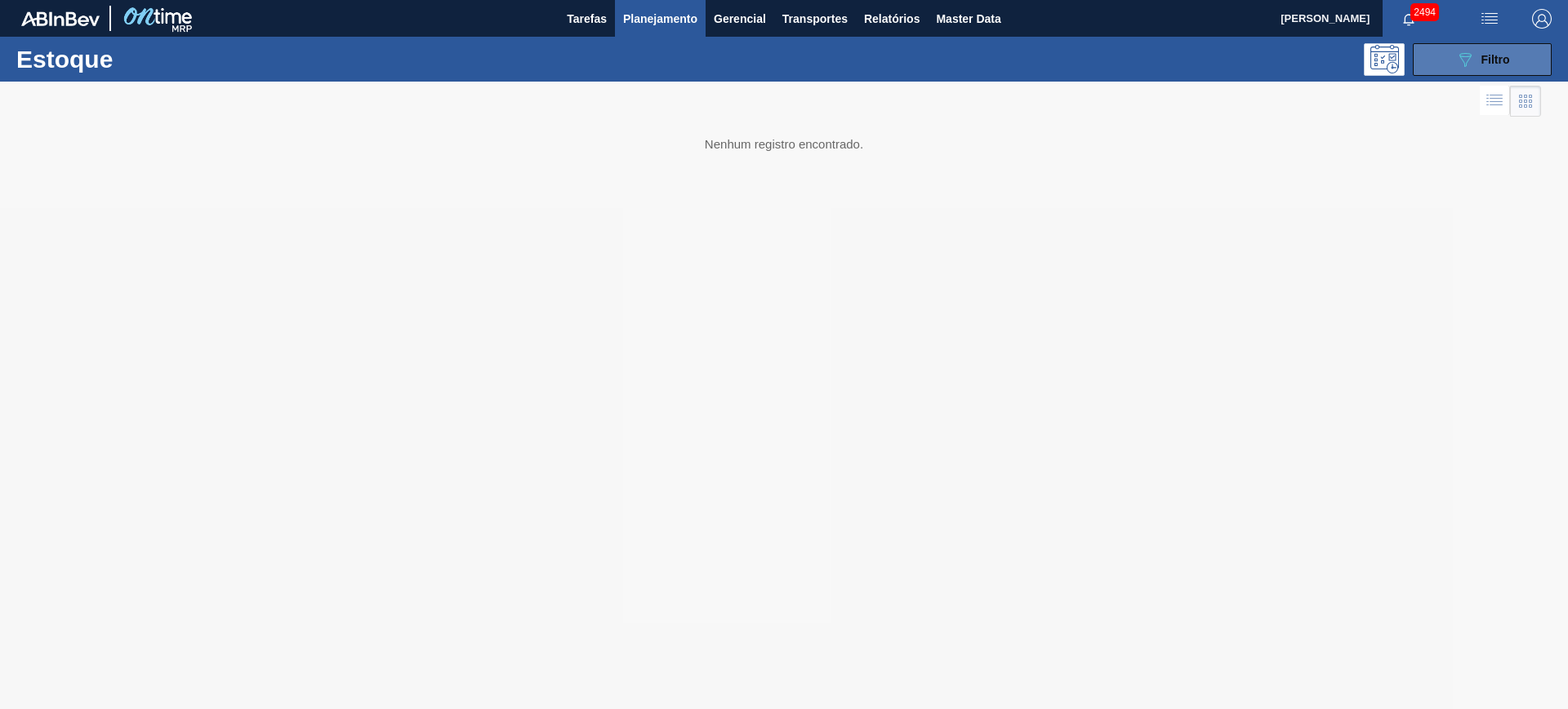
click at [1484, 72] on button "089F7B8B-B2A5-4AFE-B5C0-19BA573D28AC Filtro" at bounding box center [1482, 59] width 139 height 33
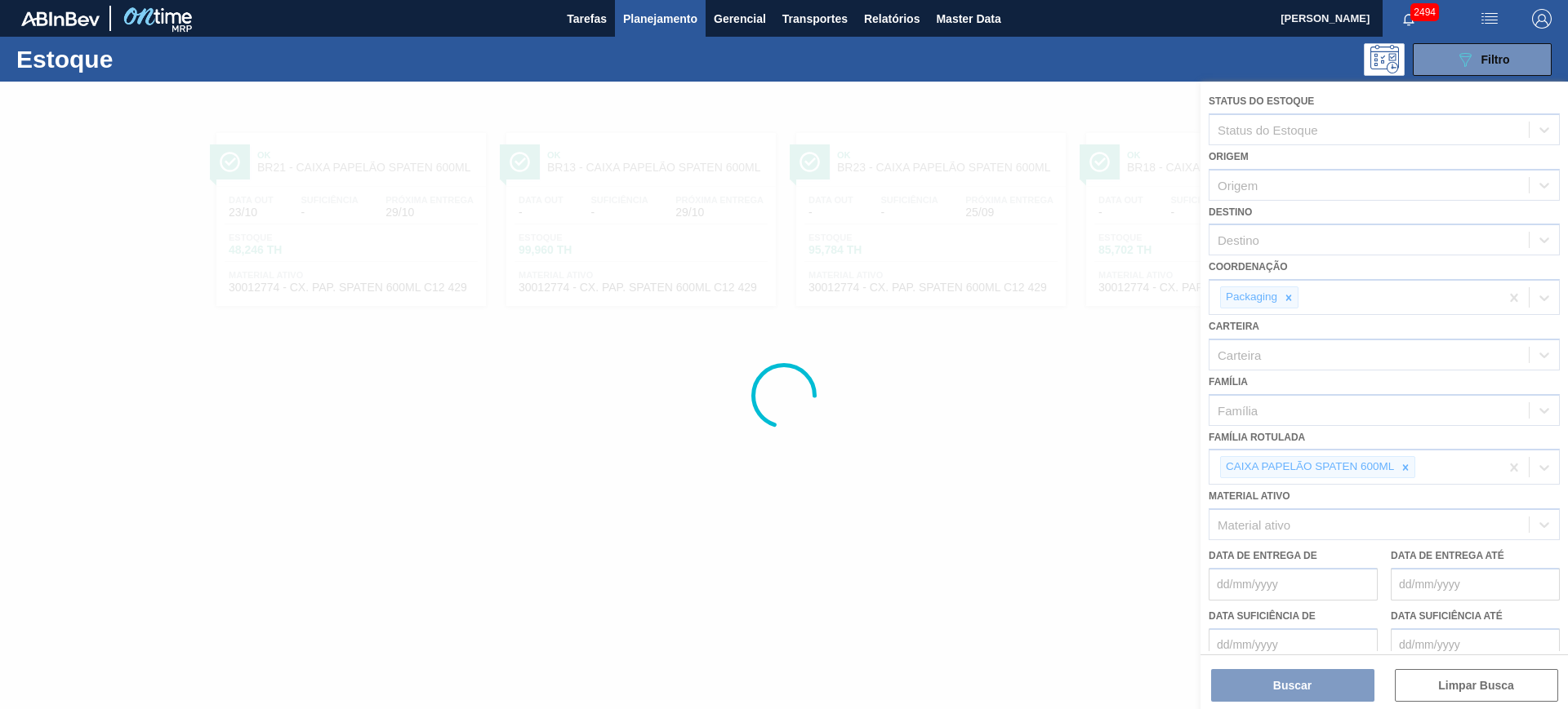
click at [1404, 470] on div at bounding box center [784, 395] width 1568 height 627
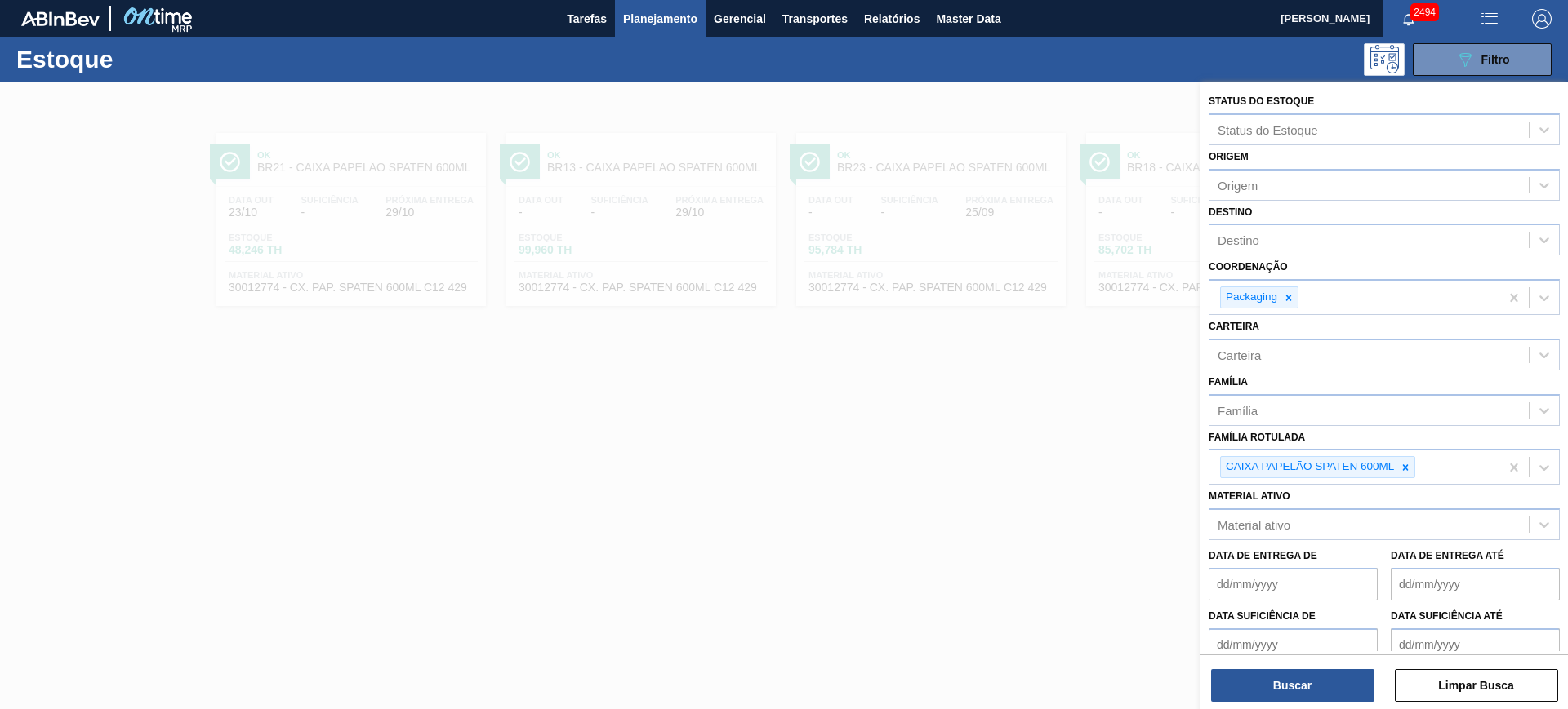
click at [1405, 468] on icon at bounding box center [1405, 467] width 11 height 11
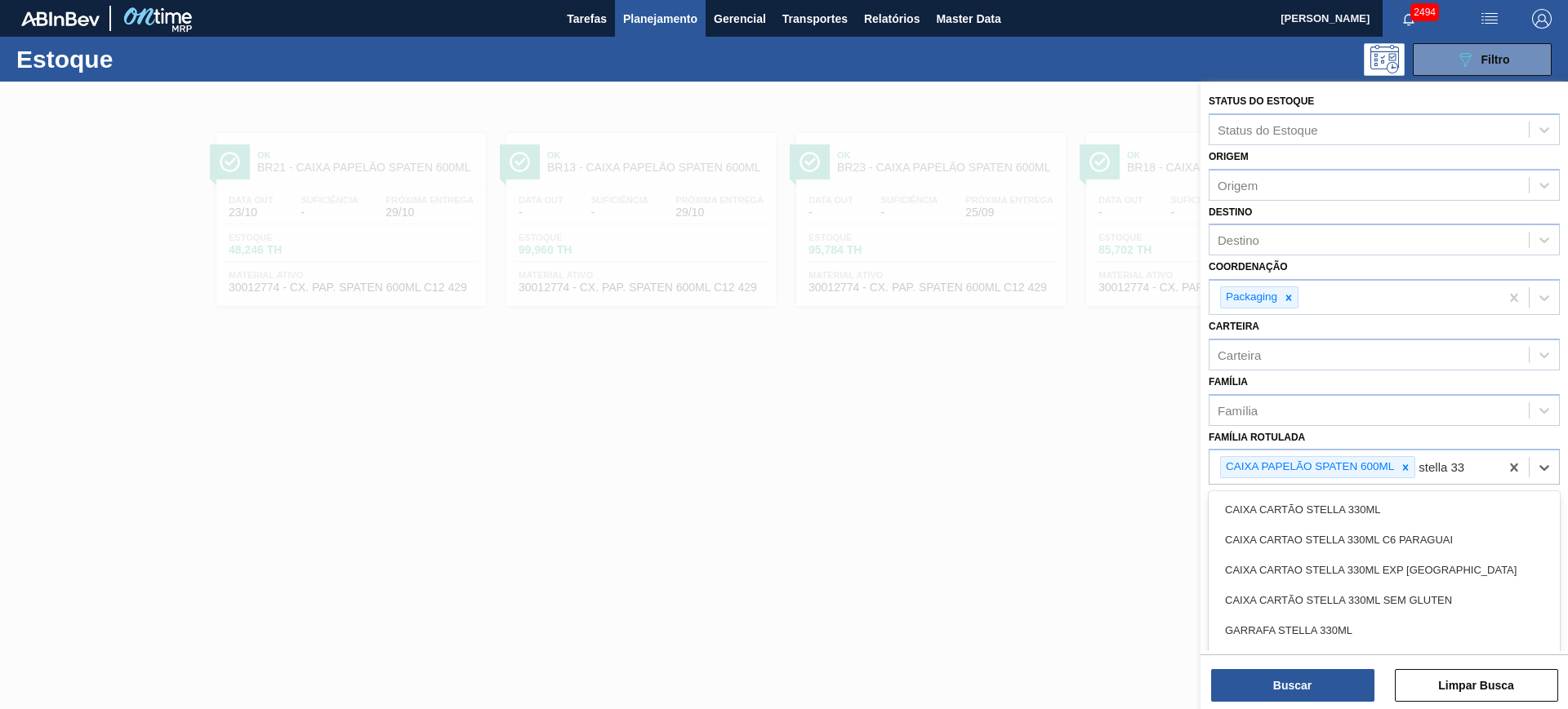
type Rotulada "stella 330"
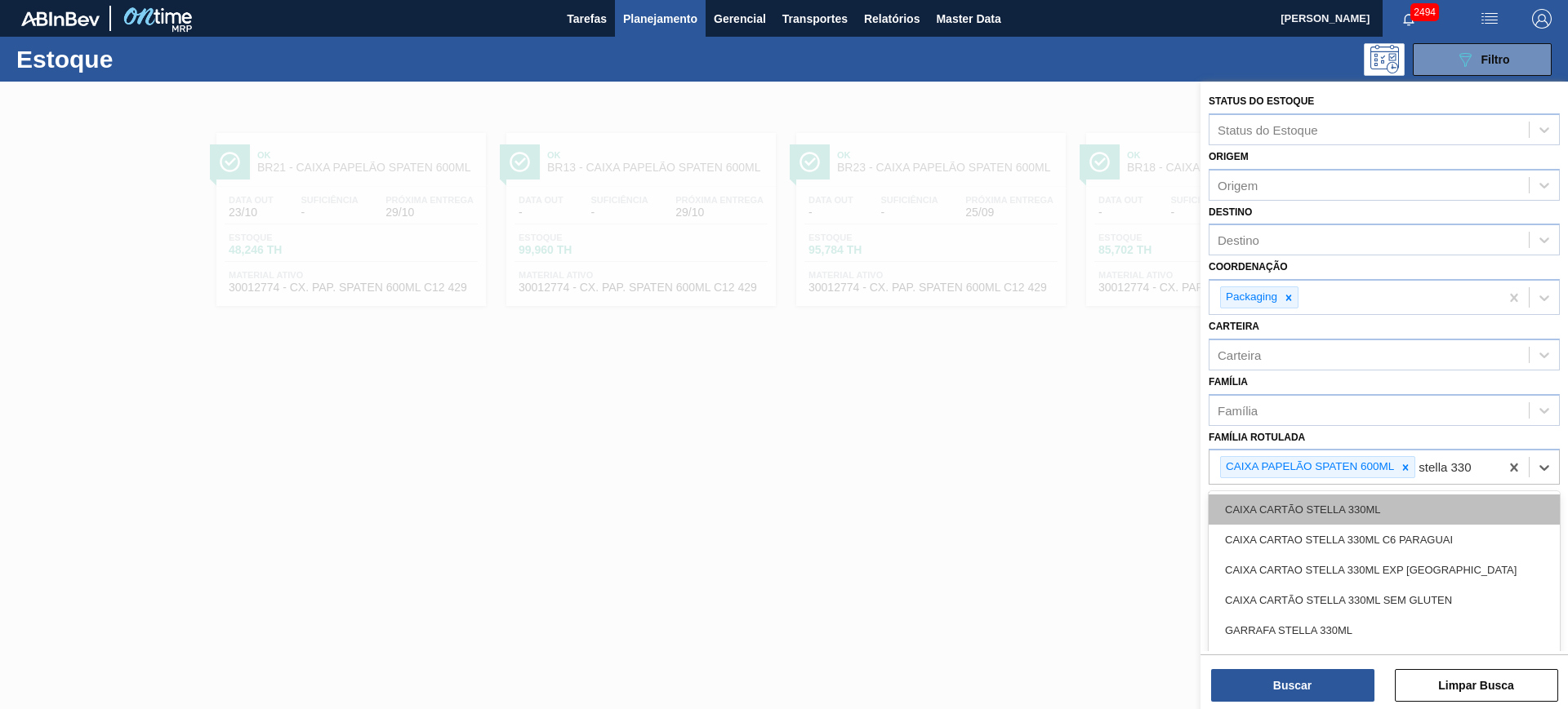
click at [1406, 501] on div "CAIXA CARTÃO STELLA 330ML" at bounding box center [1384, 510] width 352 height 30
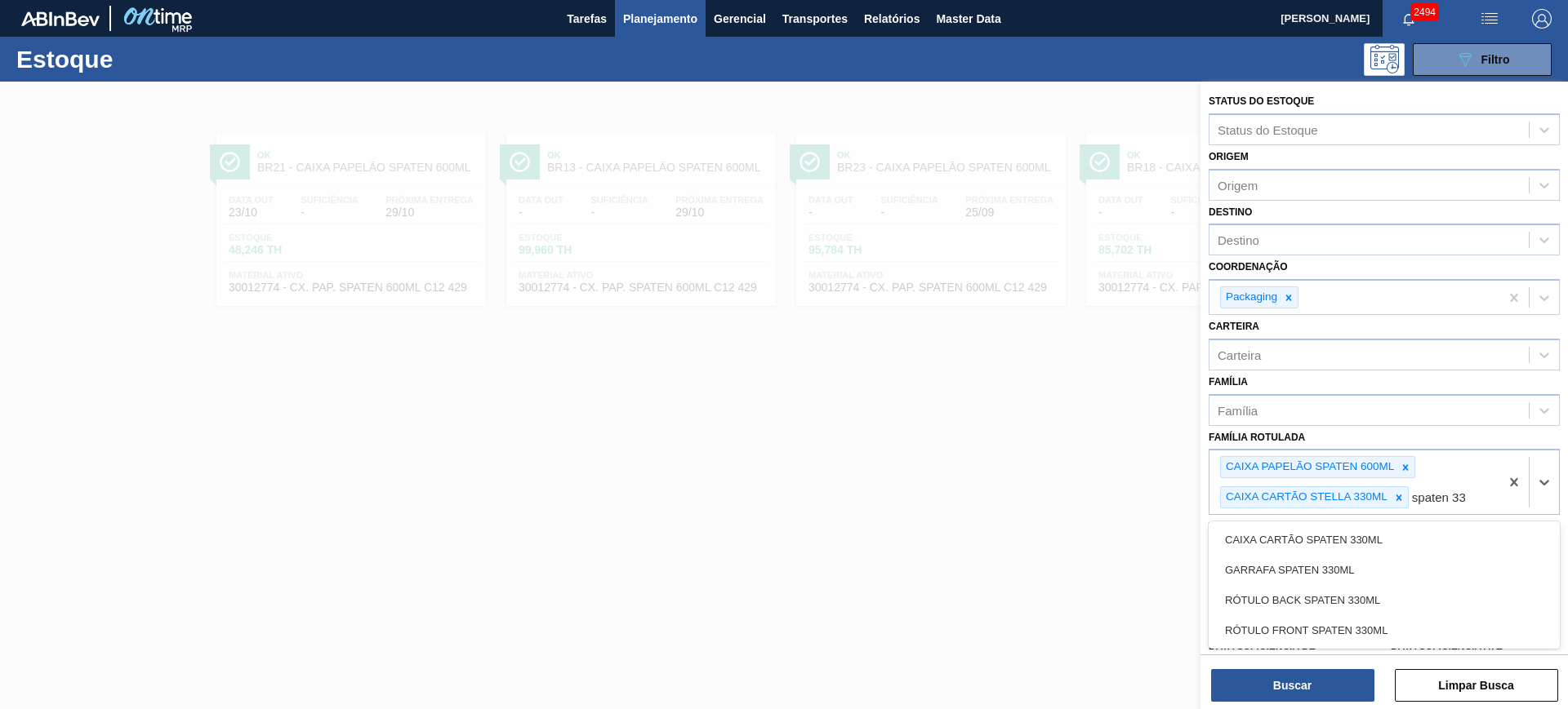
type Rotulada "spaten 330"
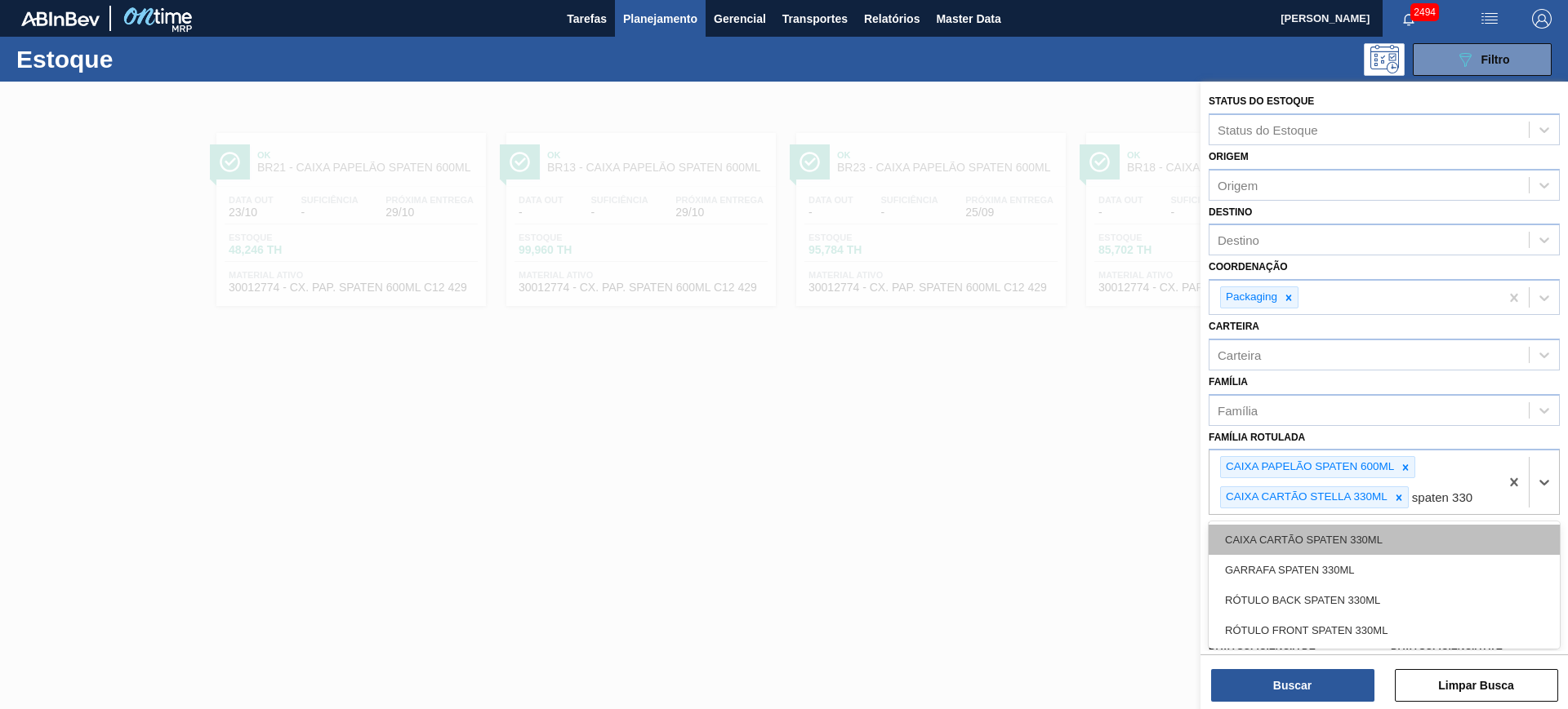
click at [1441, 551] on div "CAIXA CARTÃO SPATEN 330ML" at bounding box center [1384, 539] width 352 height 30
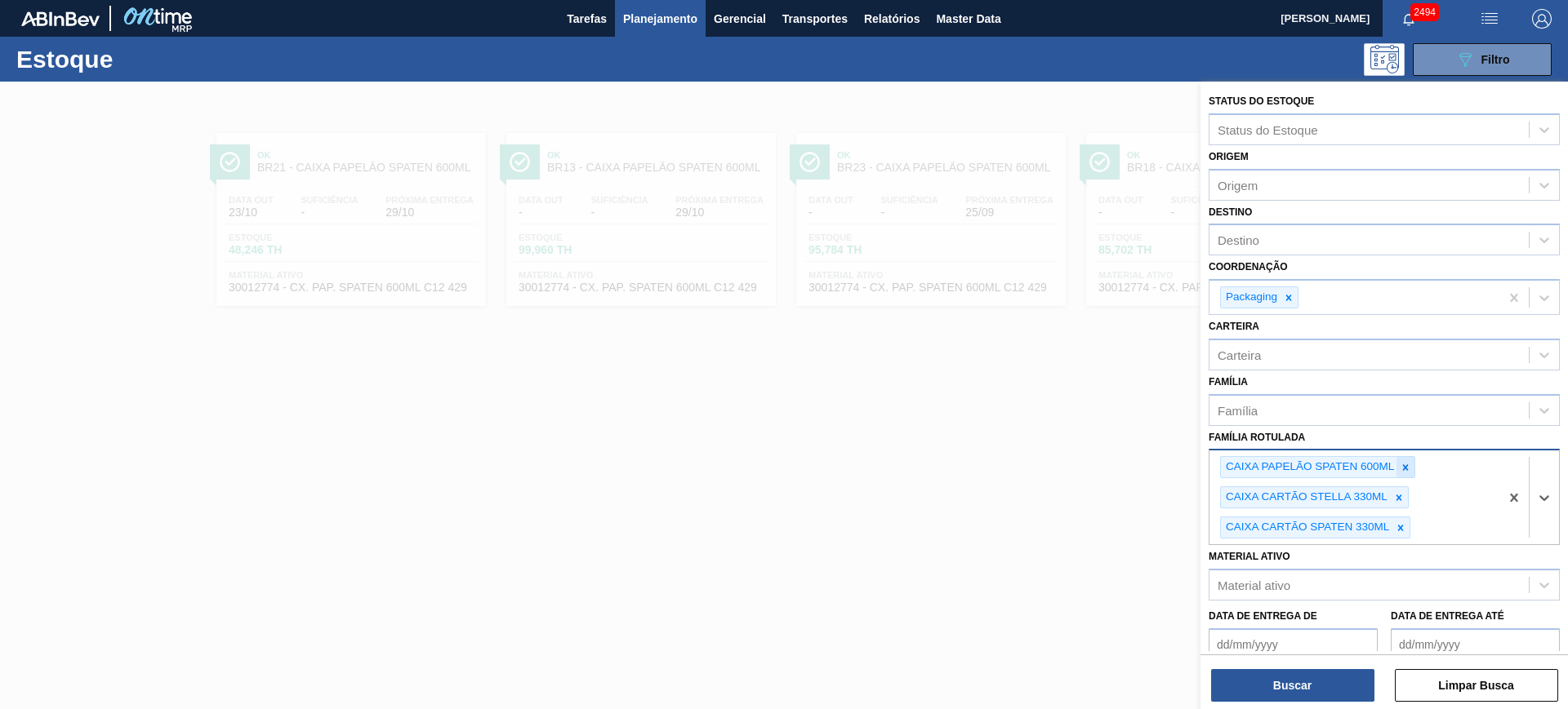
click at [1406, 473] on icon at bounding box center [1405, 467] width 11 height 11
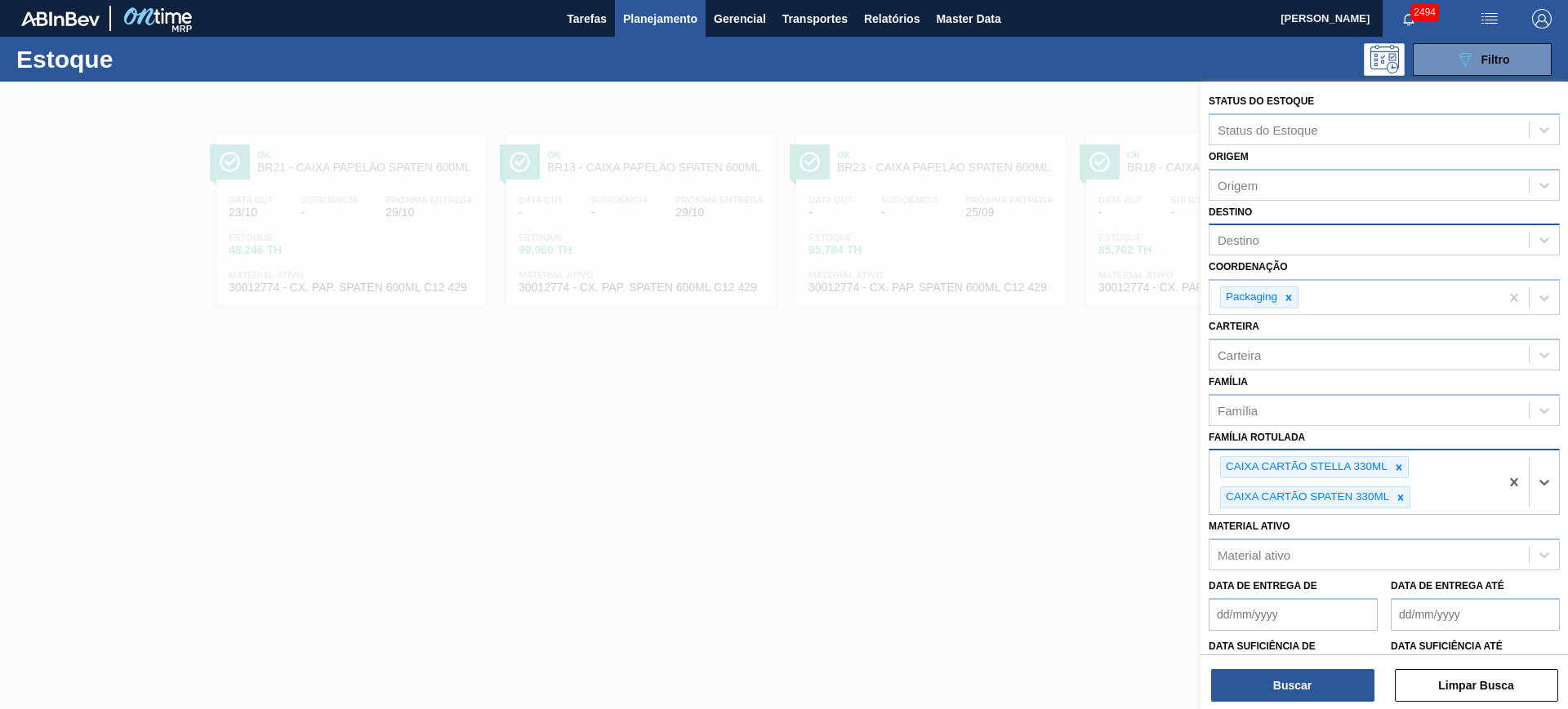
click at [1315, 238] on div "Destino" at bounding box center [1368, 240] width 319 height 24
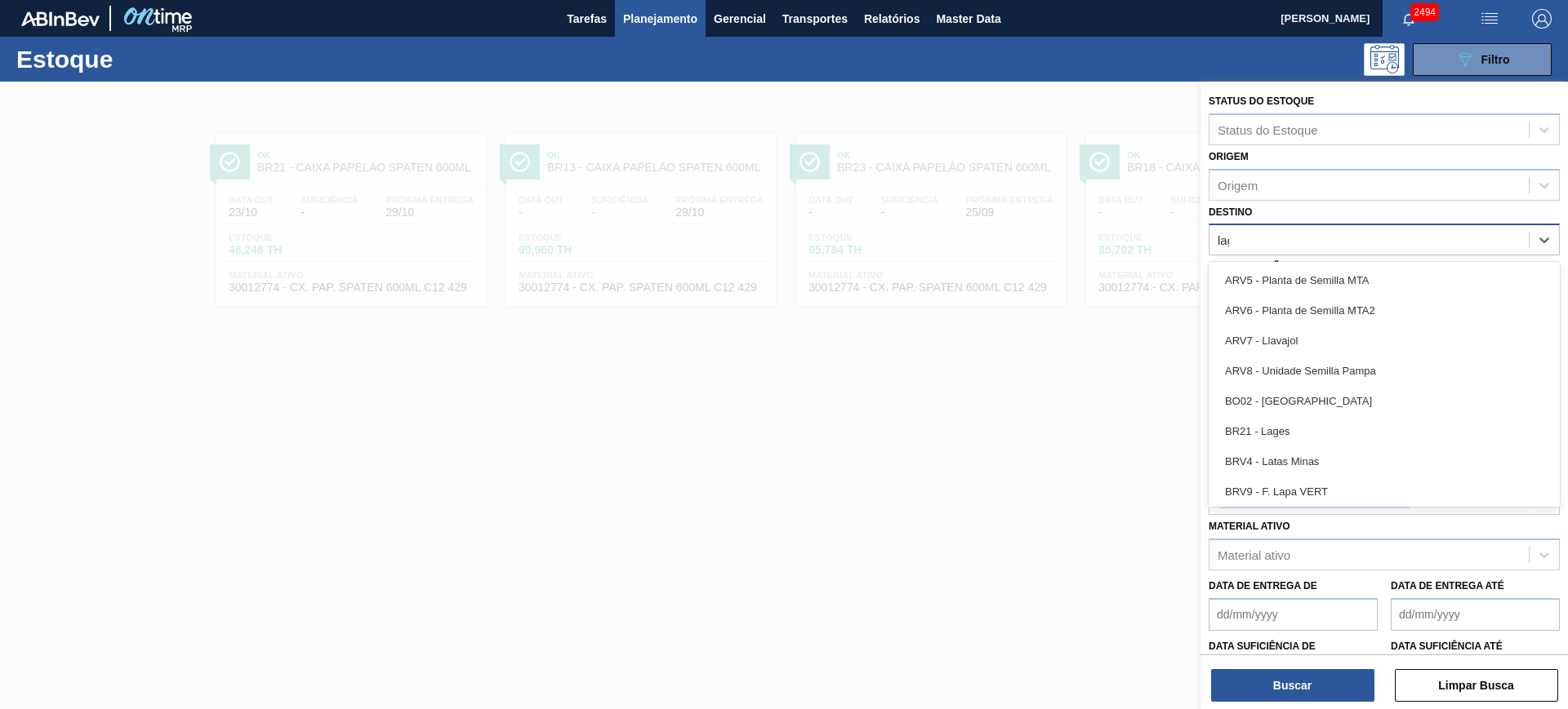
type input "lage"
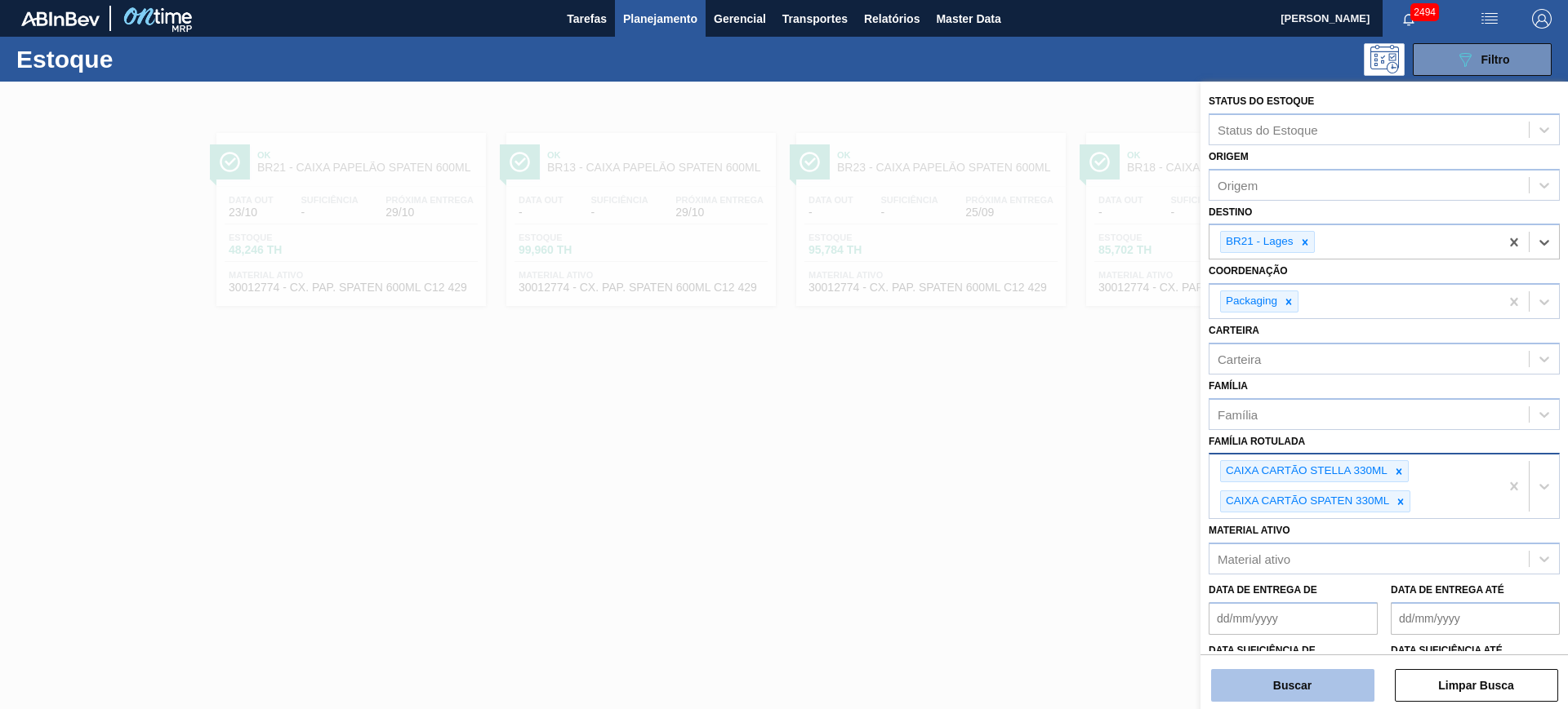
click at [1285, 676] on button "Buscar" at bounding box center [1293, 685] width 163 height 33
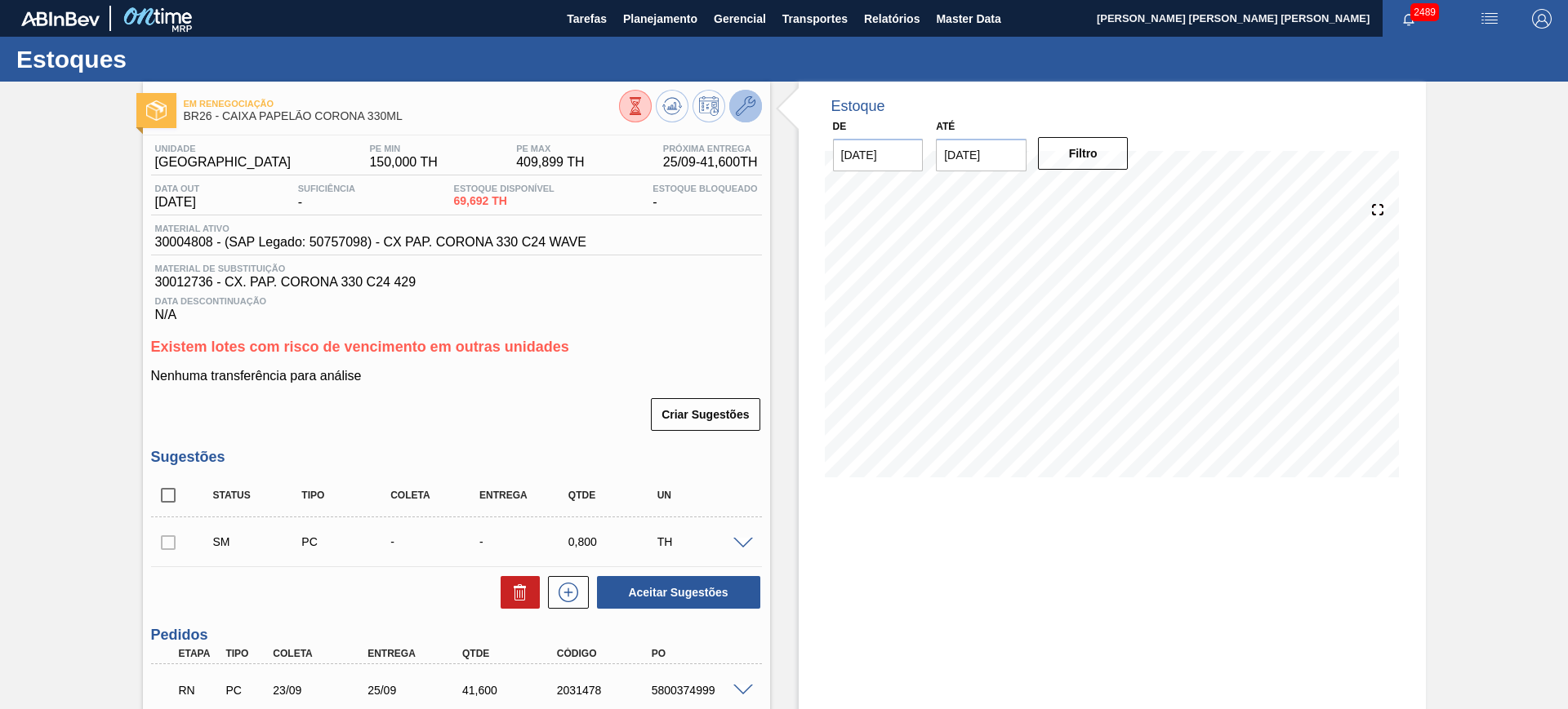
click at [741, 114] on icon at bounding box center [745, 106] width 19 height 19
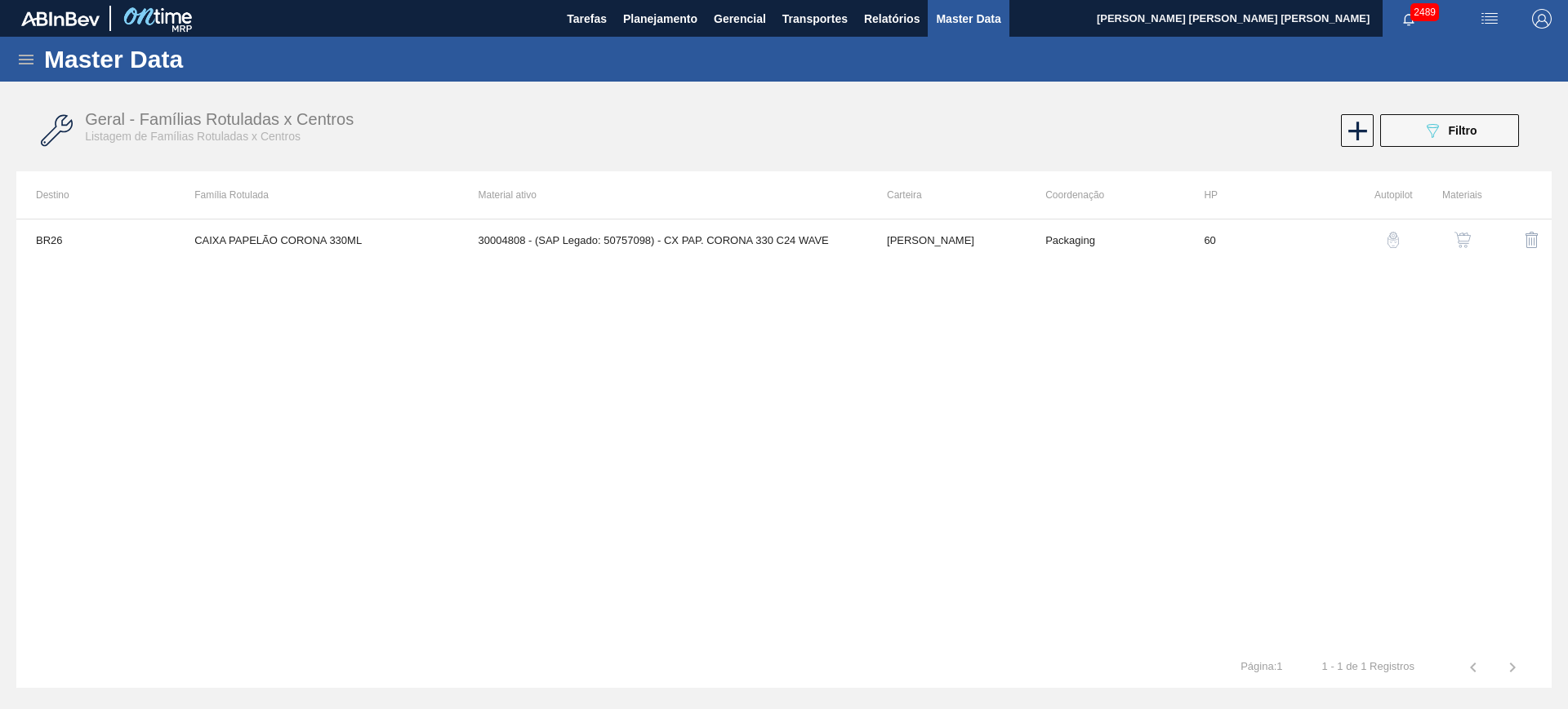
click at [1455, 241] on img "button" at bounding box center [1463, 240] width 17 height 17
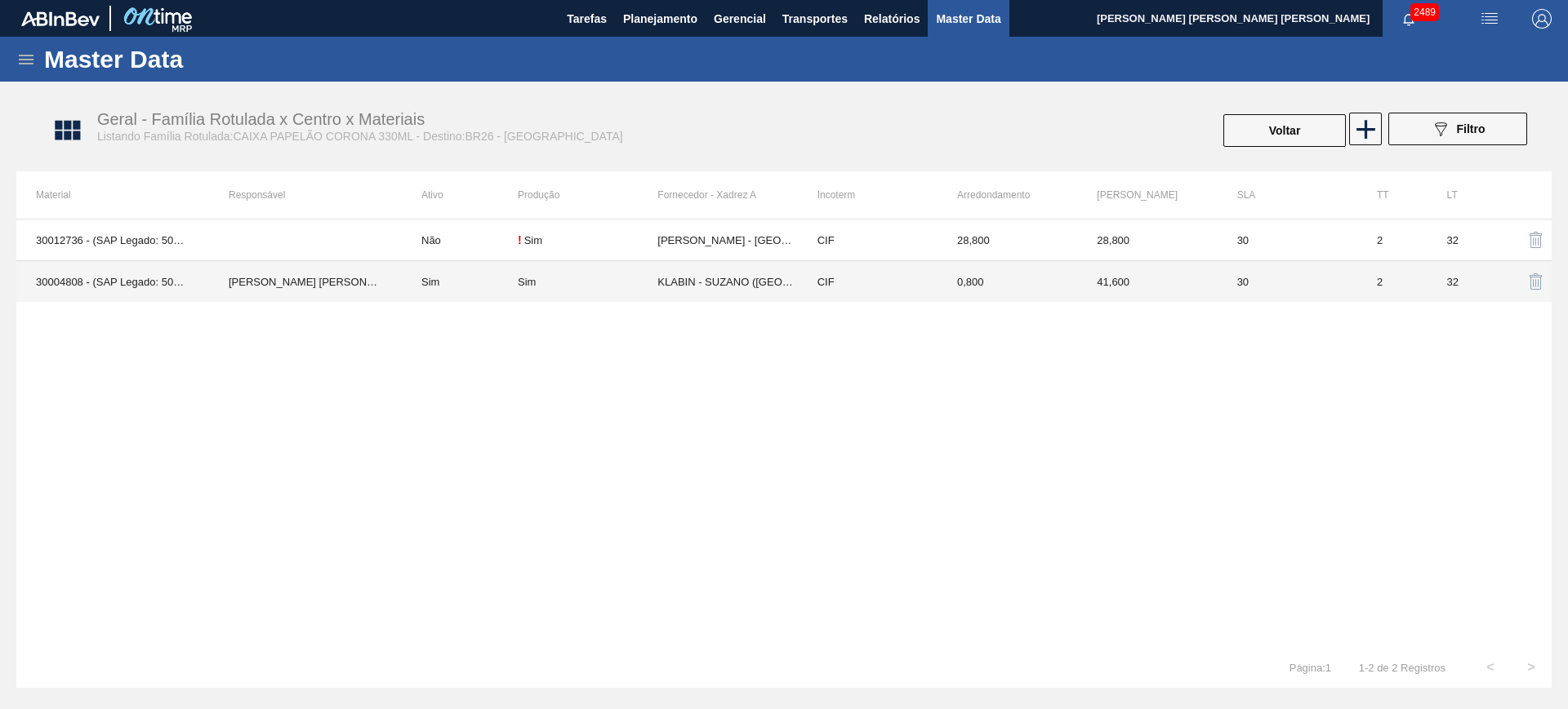
click at [426, 288] on td "Sim" at bounding box center [460, 281] width 116 height 41
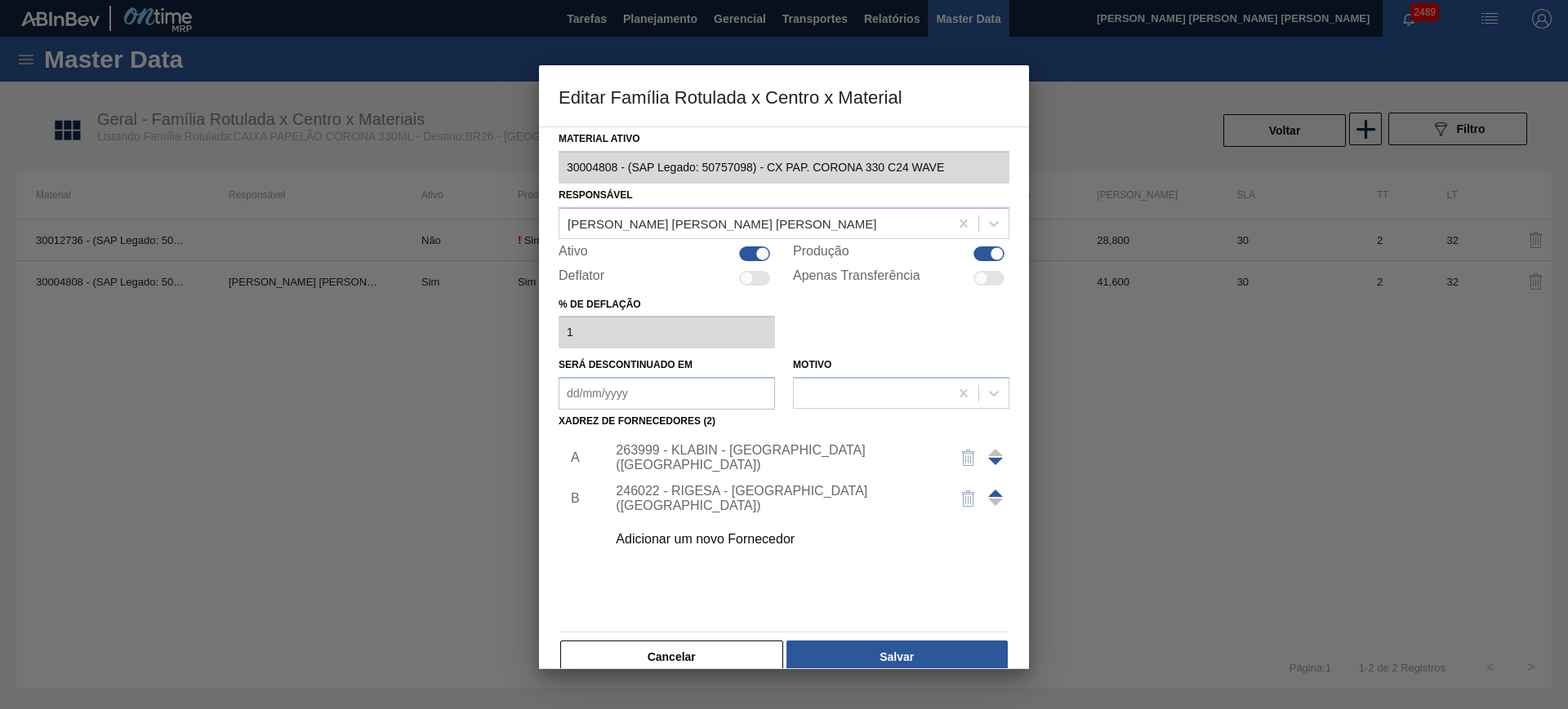
click at [716, 534] on div "Adicionar um novo Fornecedor" at bounding box center [776, 539] width 320 height 15
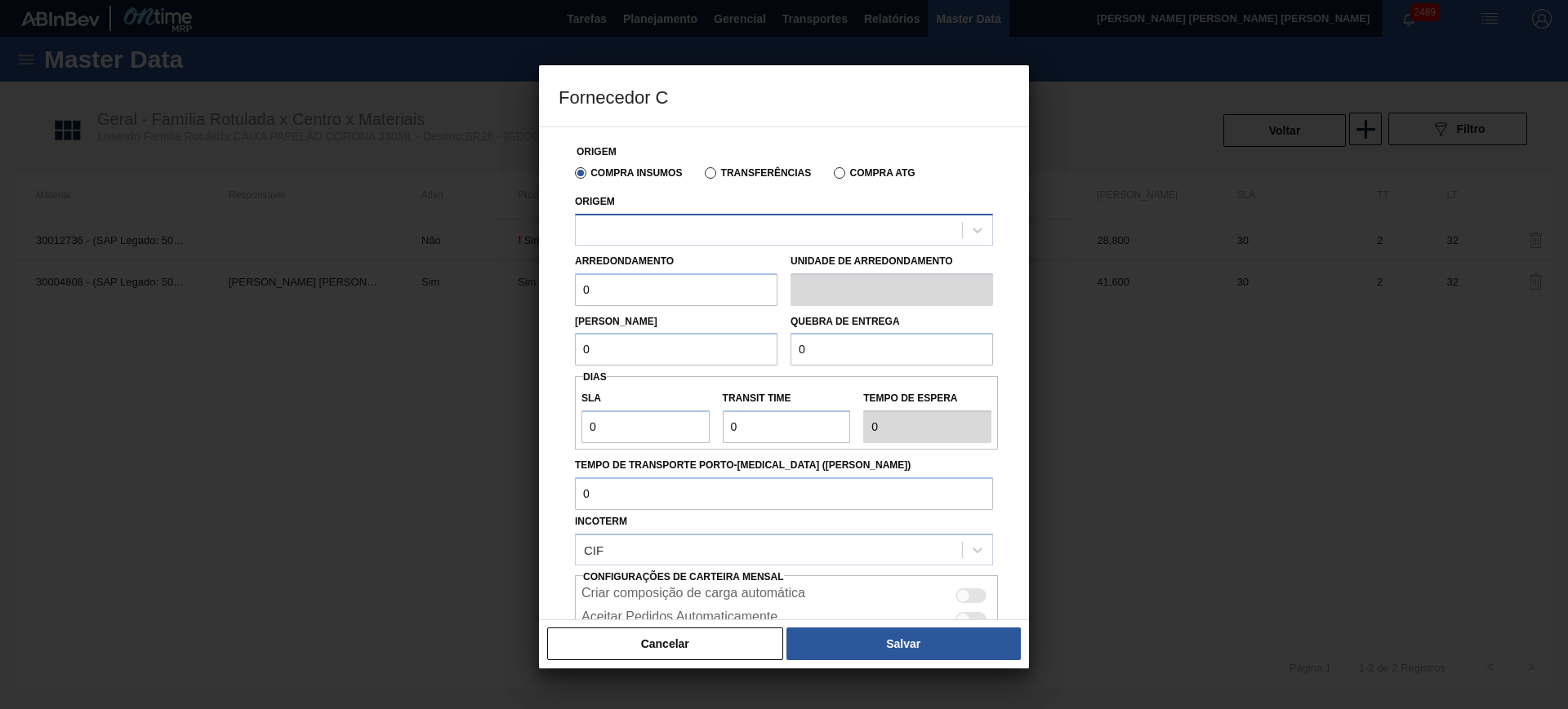
click at [771, 230] on div at bounding box center [768, 229] width 386 height 24
click at [704, 232] on div at bounding box center [768, 229] width 386 height 24
type input "323159"
click at [679, 643] on button "Cancelar" at bounding box center [665, 643] width 236 height 33
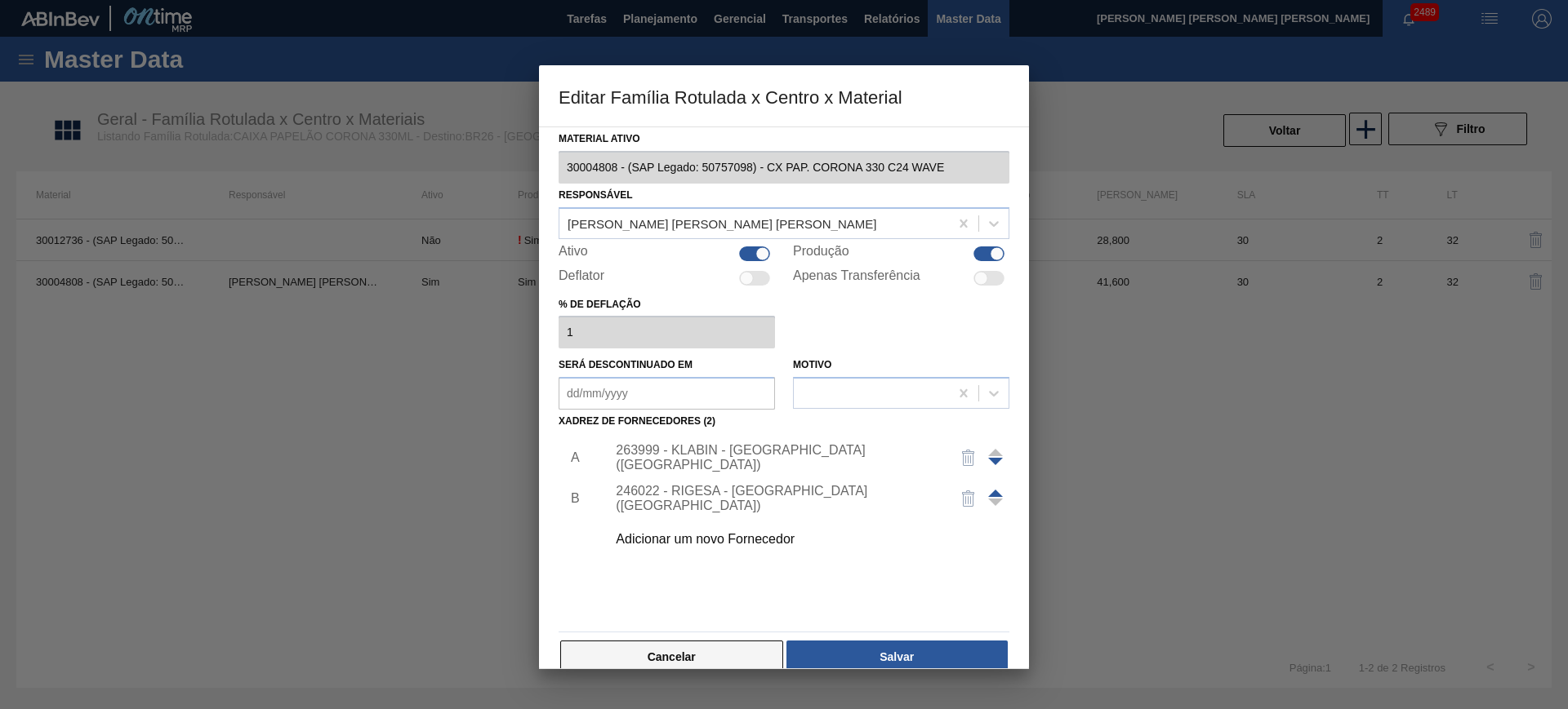
click at [708, 653] on button "Cancelar" at bounding box center [671, 656] width 223 height 33
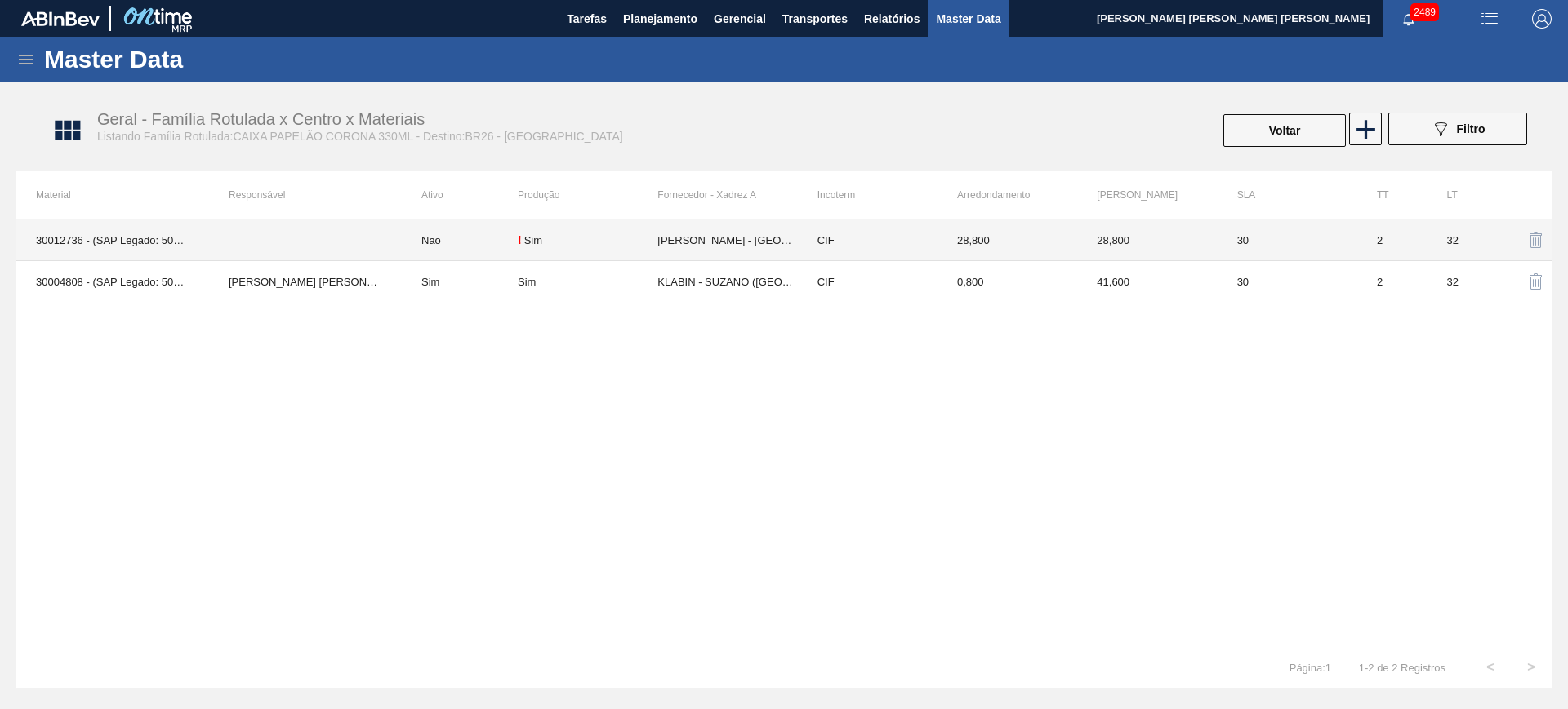
click at [386, 240] on td at bounding box center [305, 240] width 192 height 41
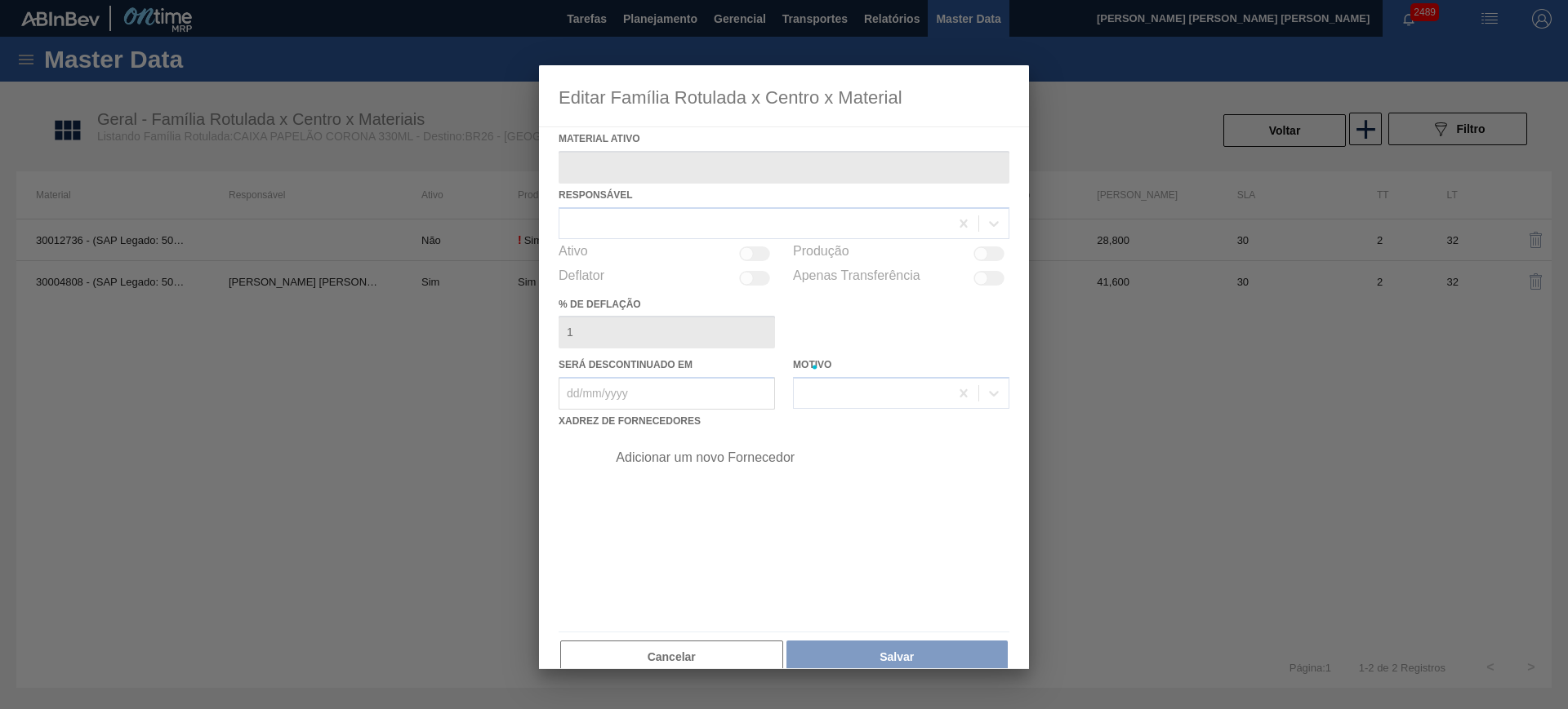
type ativo "30012736 - (SAP Legado: 50799483) - CX. PAP. CORONA 330 C24 429"
checkbox input "true"
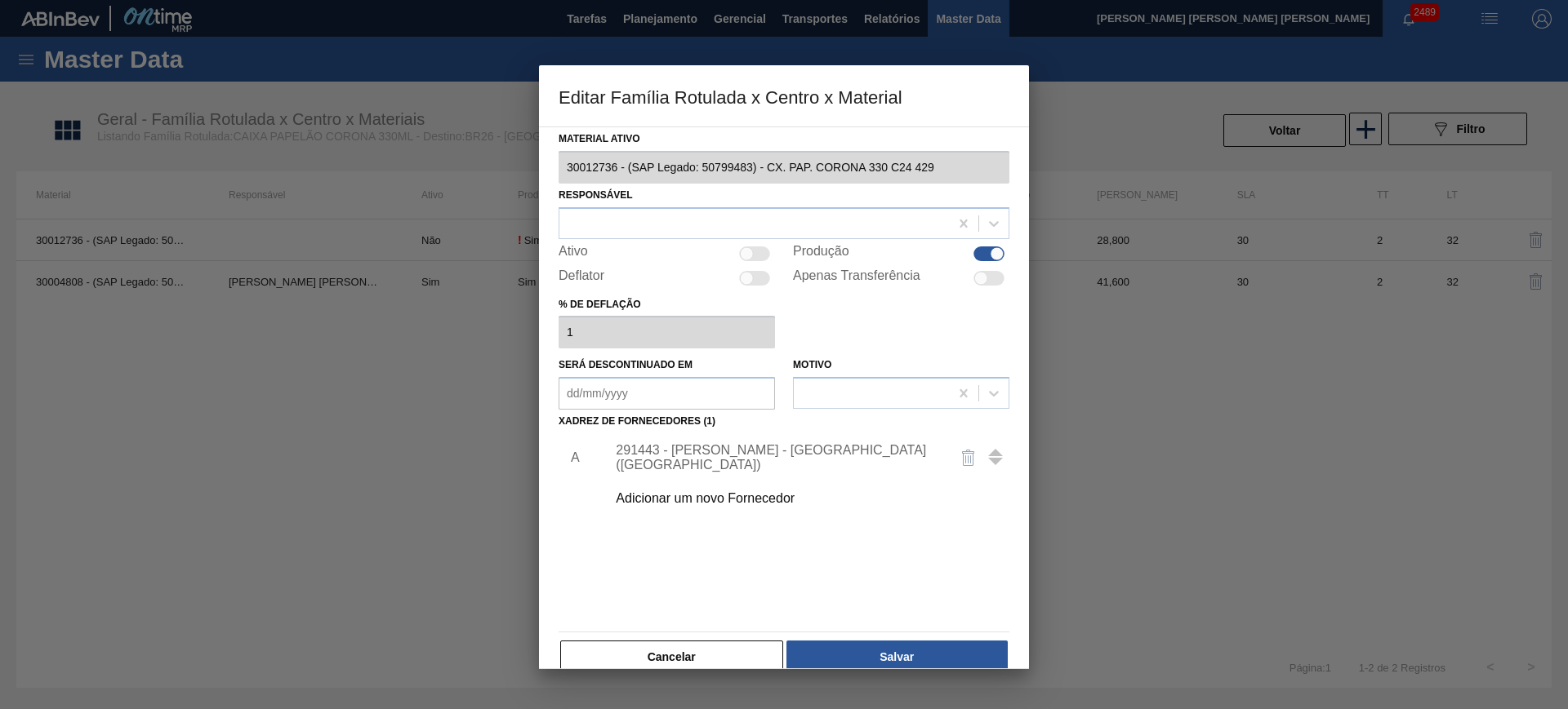
click at [747, 497] on div "Adicionar um novo Fornecedor" at bounding box center [776, 498] width 320 height 15
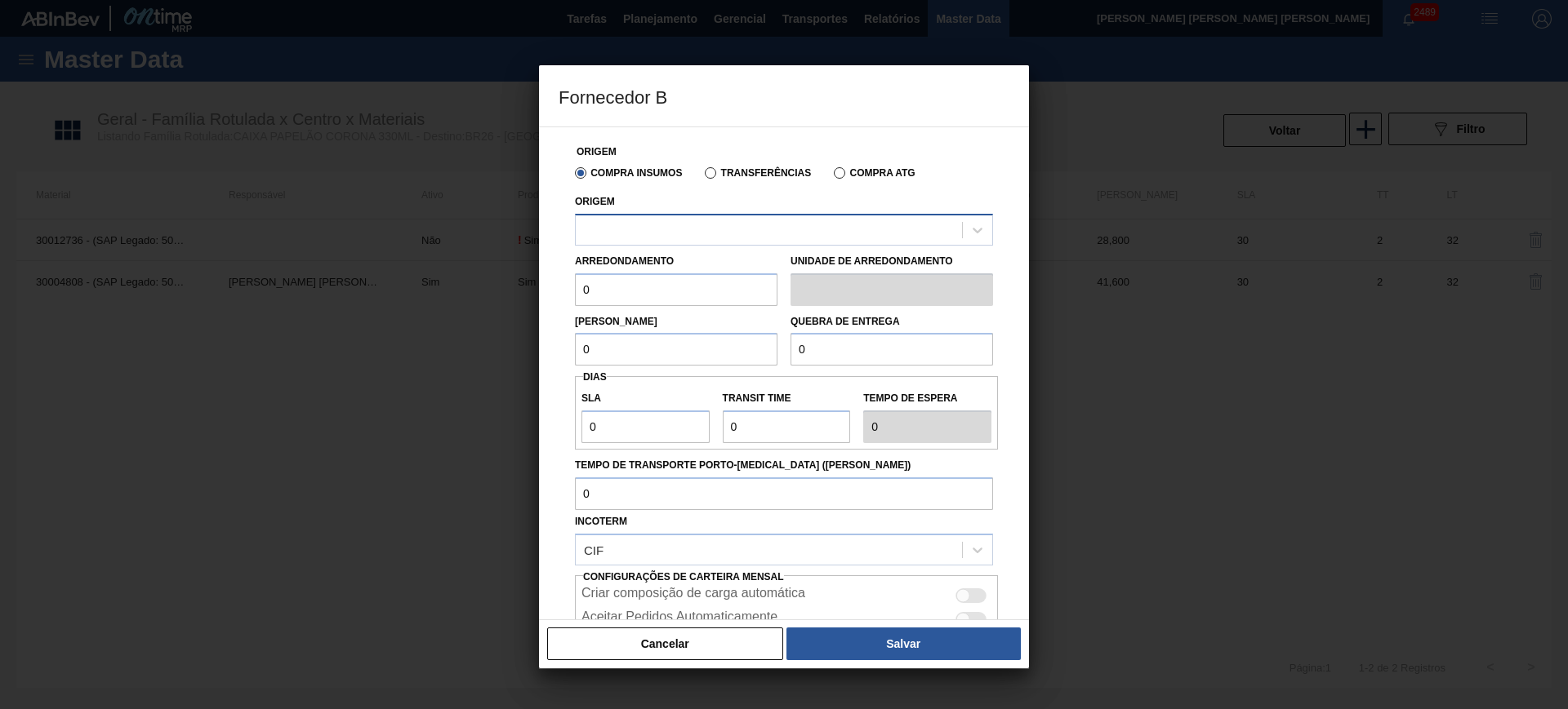
click at [663, 235] on div at bounding box center [768, 229] width 386 height 24
click at [412, 236] on div at bounding box center [784, 354] width 1568 height 709
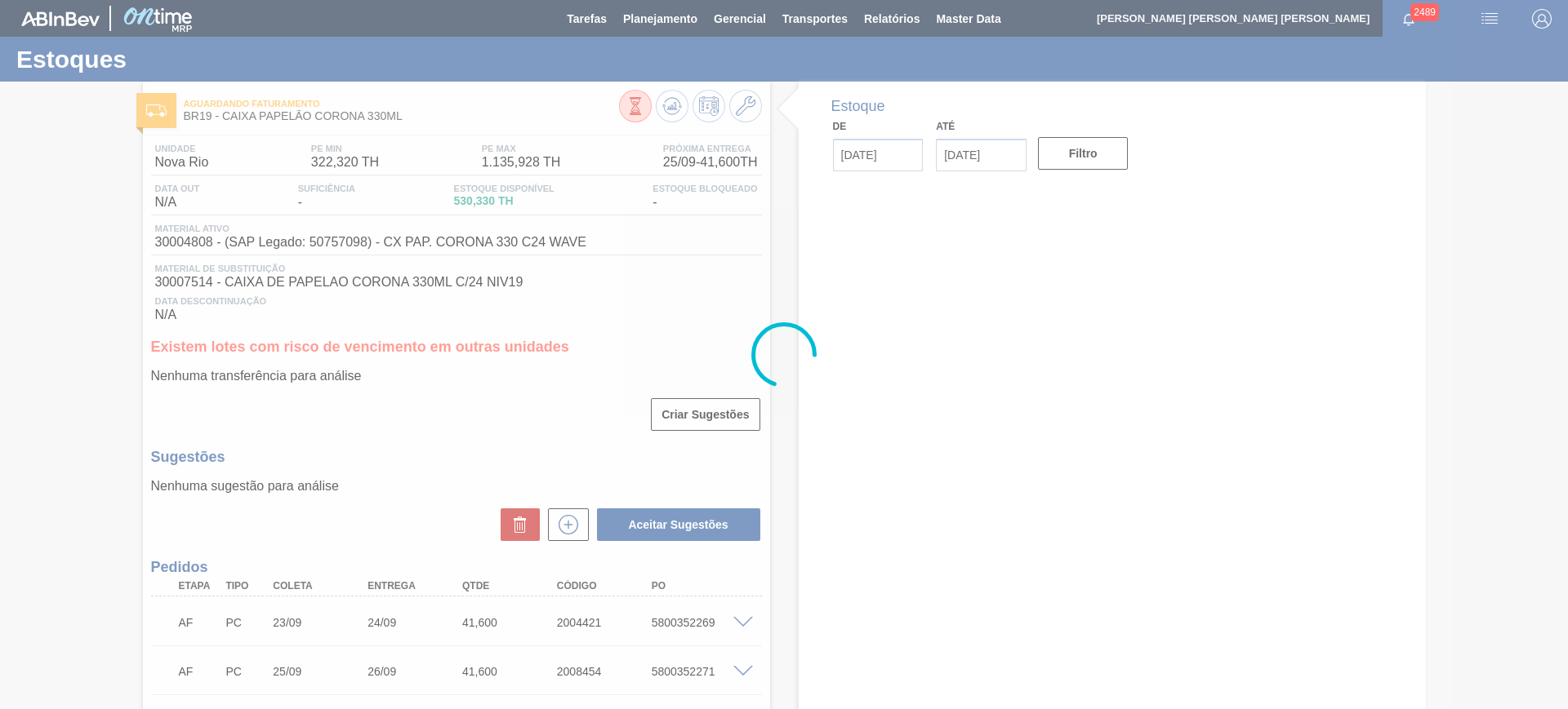
click at [744, 111] on div at bounding box center [784, 354] width 1568 height 709
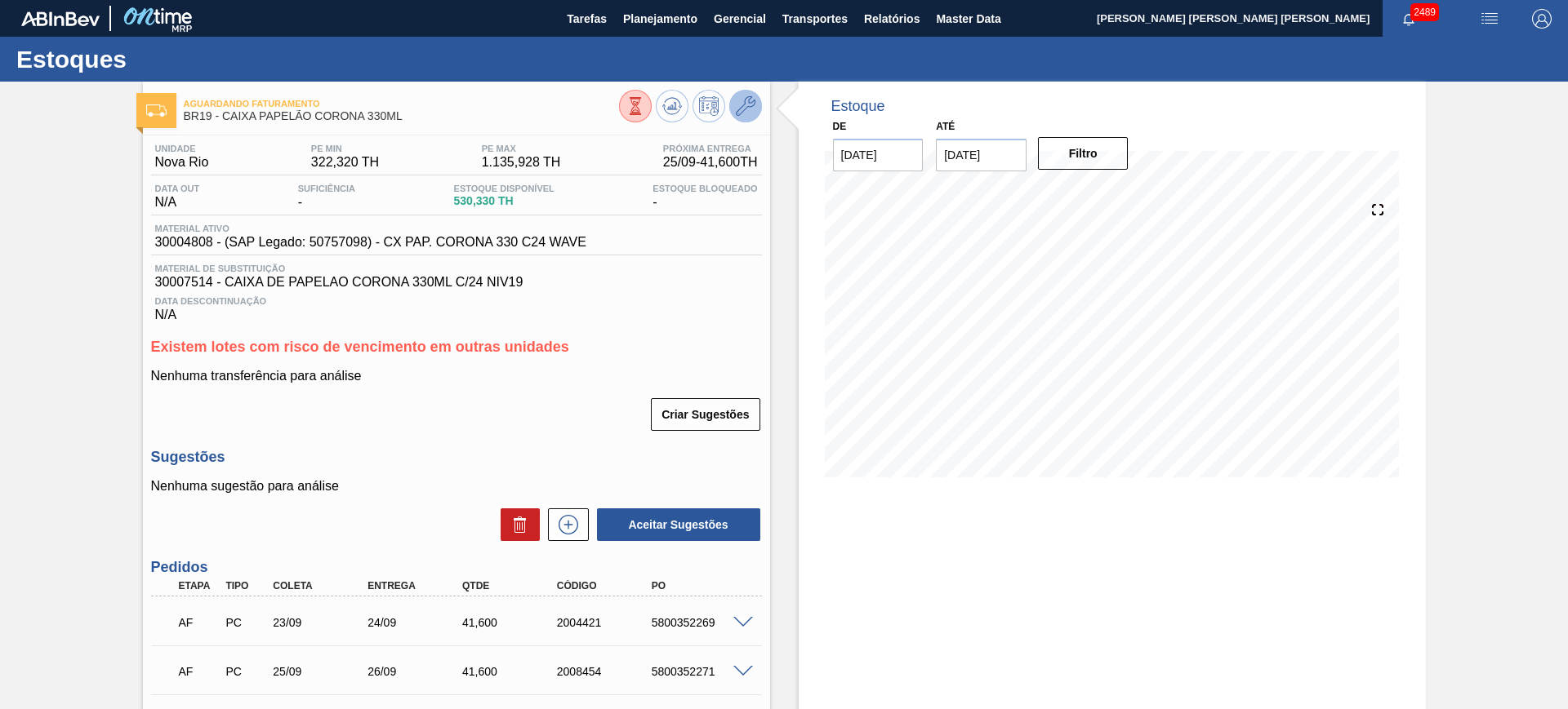
click at [733, 110] on button at bounding box center [745, 105] width 33 height 33
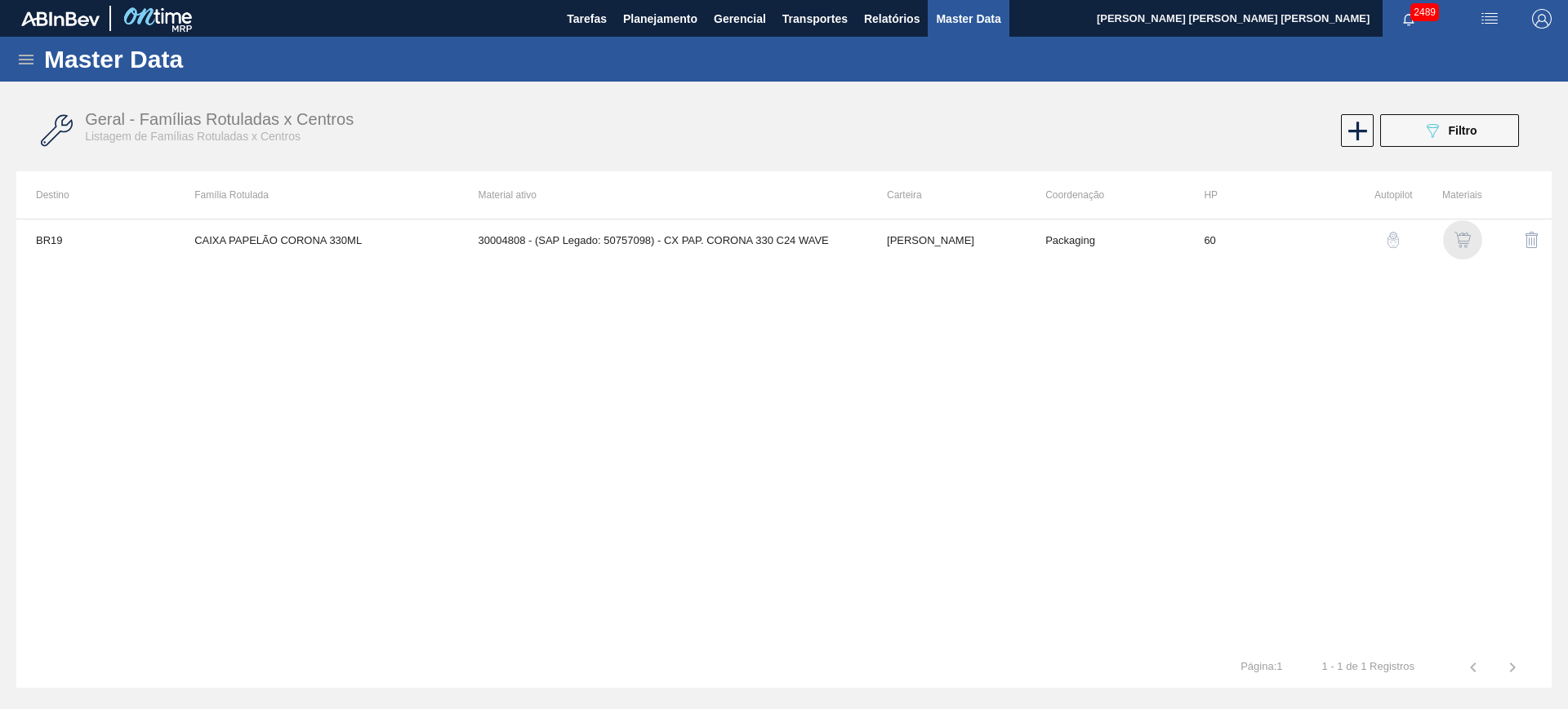
click at [1458, 239] on img "button" at bounding box center [1463, 240] width 17 height 17
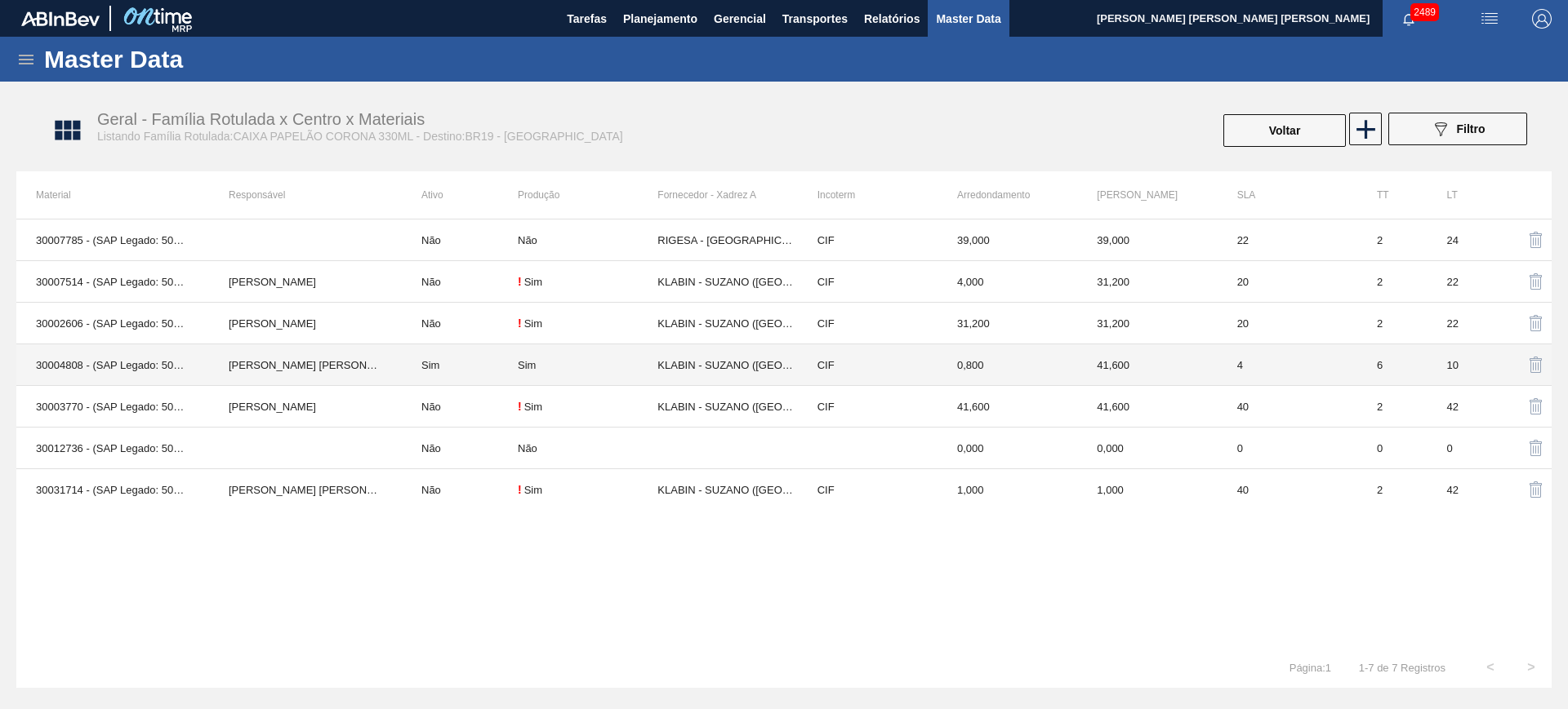
click at [396, 368] on td "[PERSON_NAME]" at bounding box center [305, 365] width 192 height 41
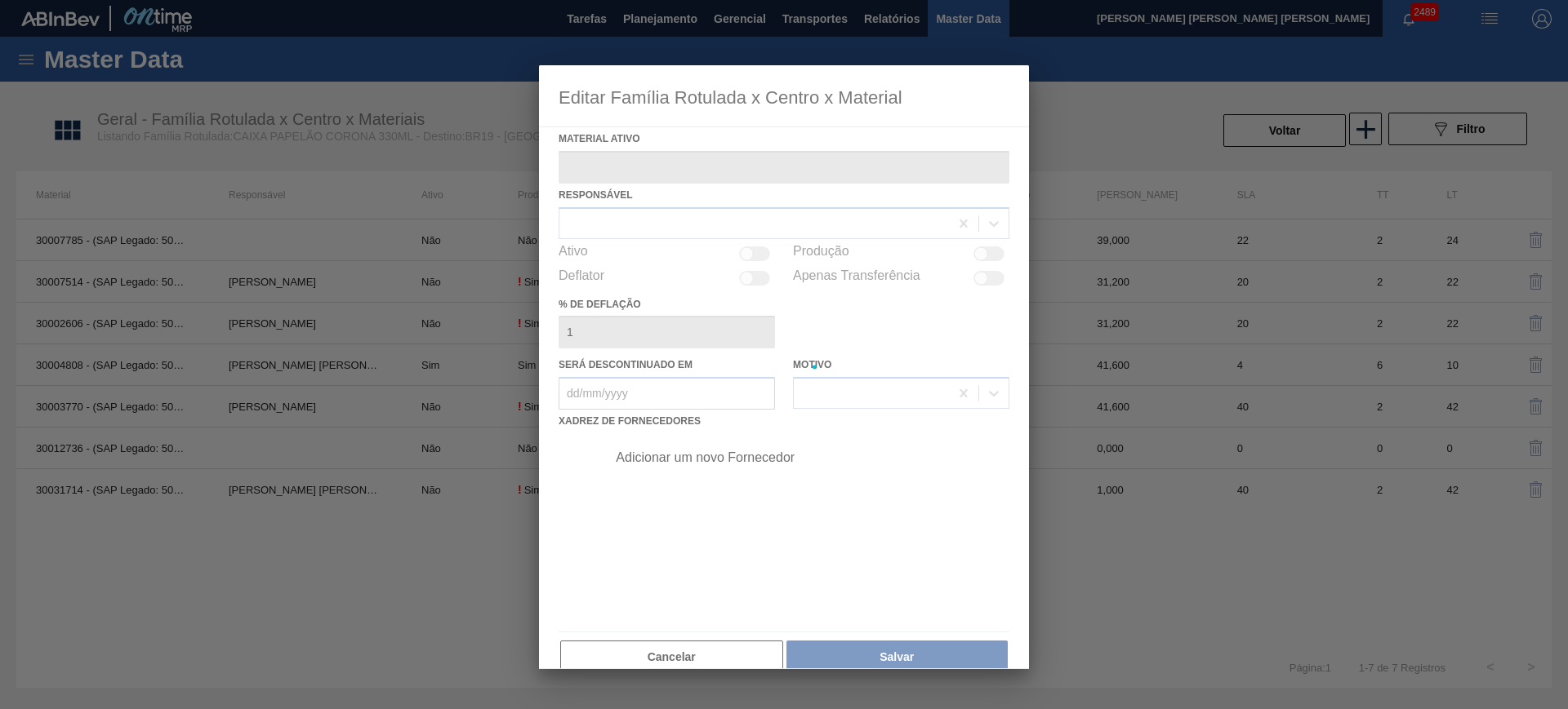
type ativo "30004808 - (SAP Legado: 50757098) - CX PAP. CORONA 330 C24 WAVE"
checkbox input "true"
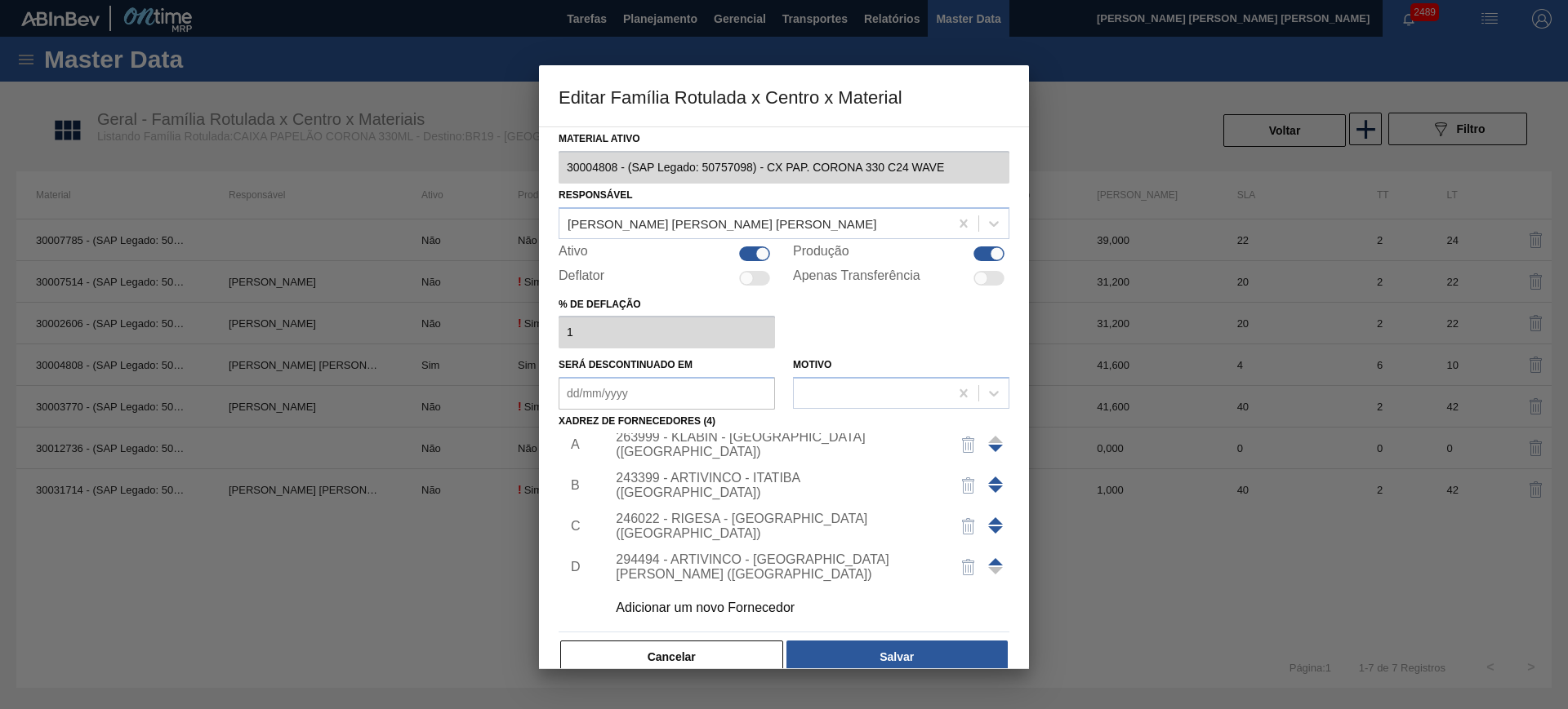
scroll to position [17, 0]
click at [751, 604] on div "Adicionar um novo Fornecedor" at bounding box center [776, 604] width 320 height 15
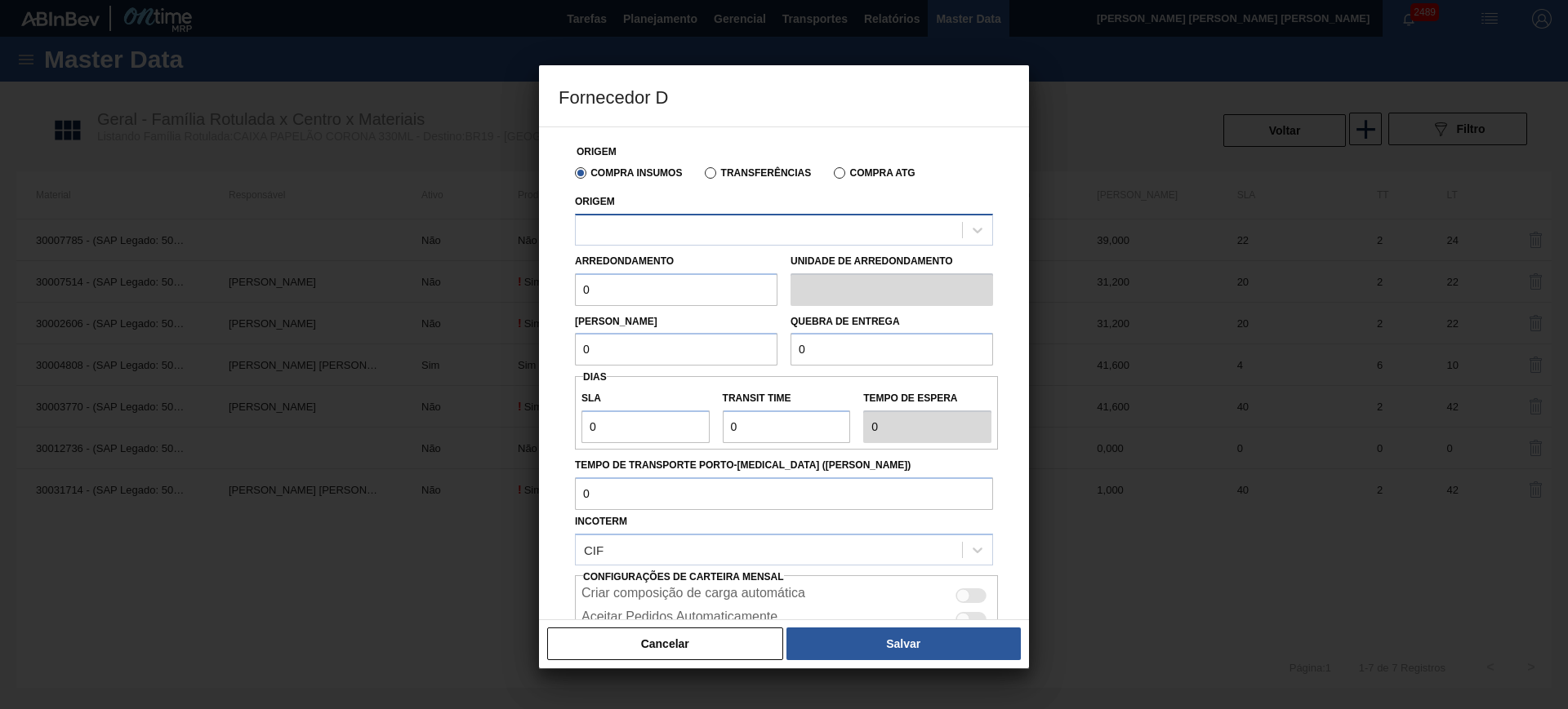
click at [780, 220] on div at bounding box center [768, 229] width 386 height 24
click at [728, 239] on div at bounding box center [768, 229] width 386 height 24
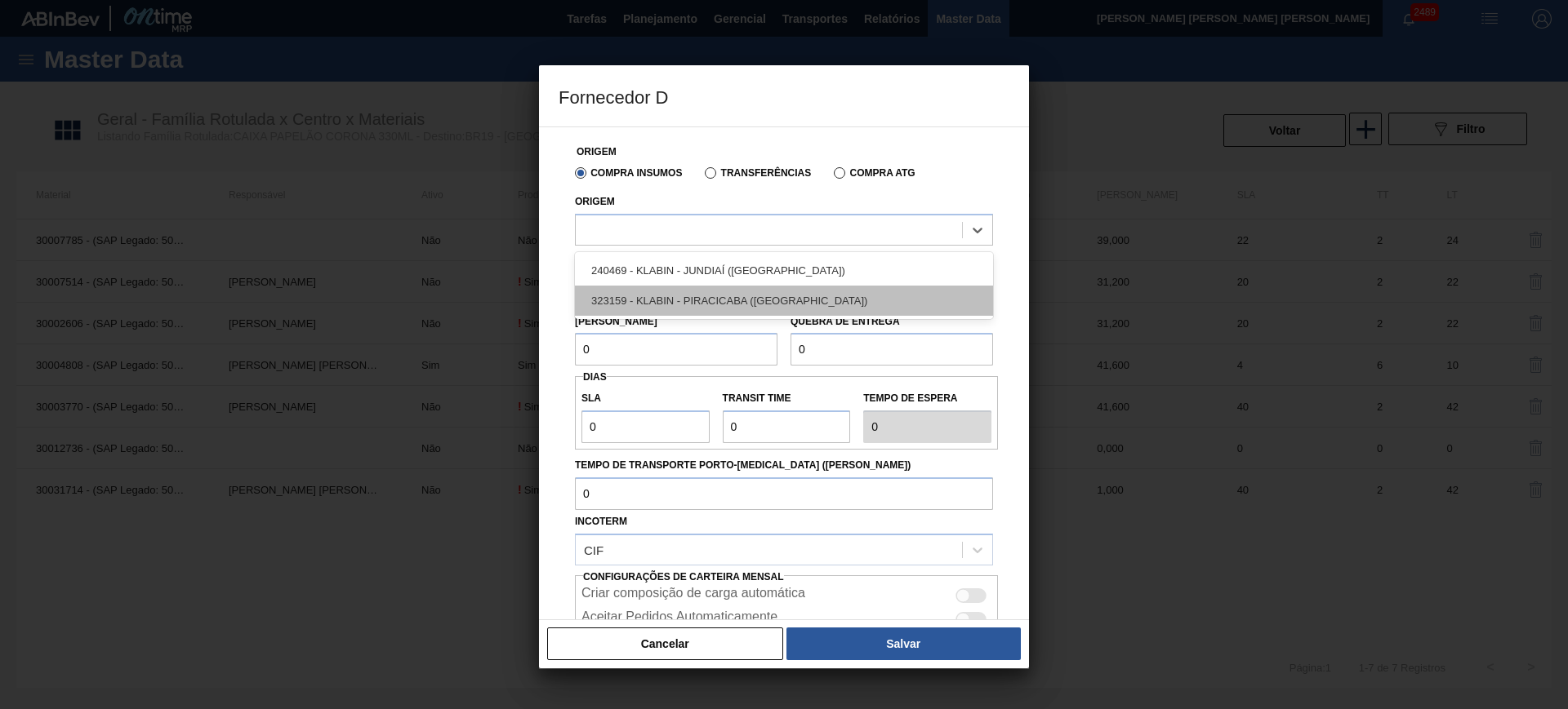
click at [815, 293] on div "323159 - KLABIN - PIRACICABA (SP)" at bounding box center [784, 300] width 418 height 30
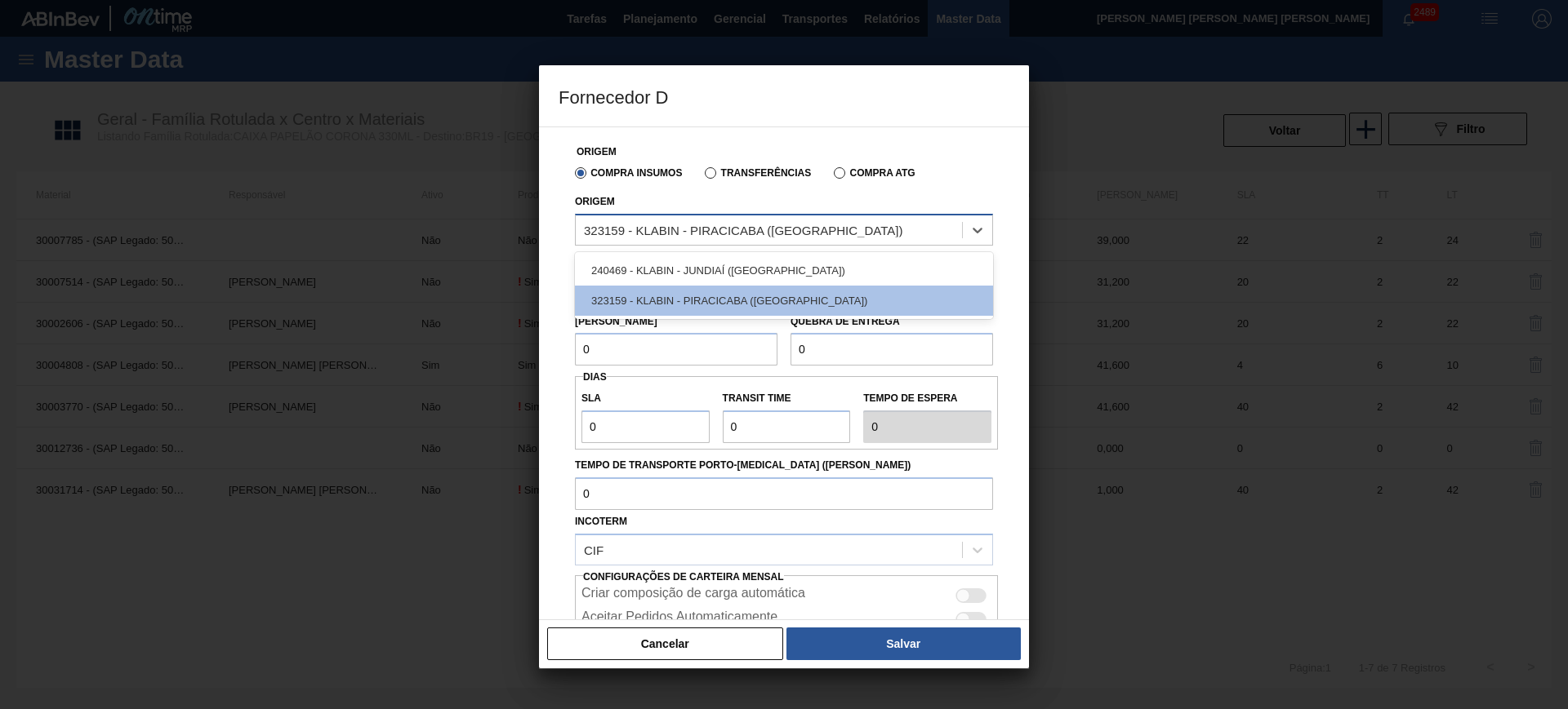
drag, startPoint x: 582, startPoint y: 233, endPoint x: 610, endPoint y: 235, distance: 28.1
click at [610, 235] on div "323159 - KLABIN - PIRACICABA (SP)" at bounding box center [768, 229] width 386 height 24
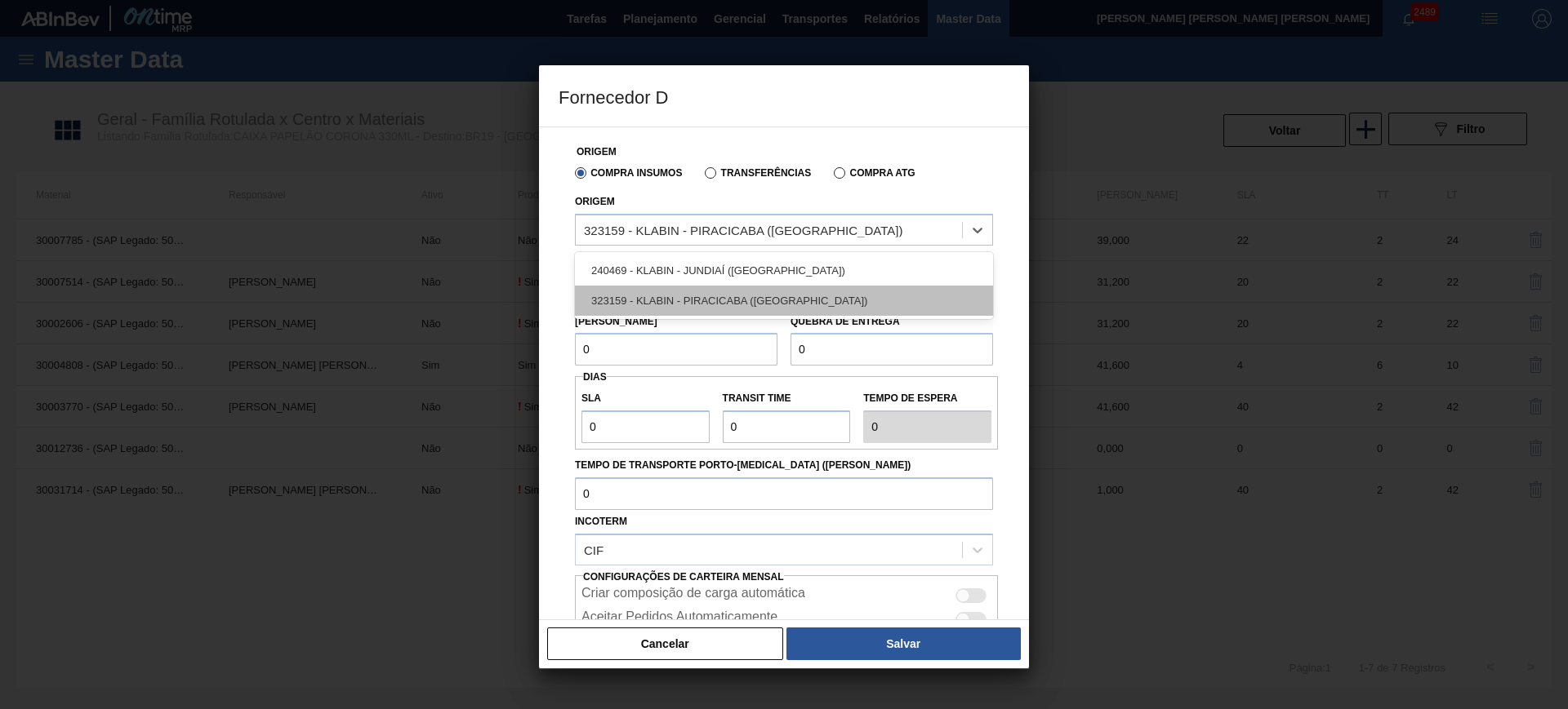
click at [661, 300] on div "323159 - KLABIN - PIRACICABA (SP)" at bounding box center [784, 300] width 418 height 30
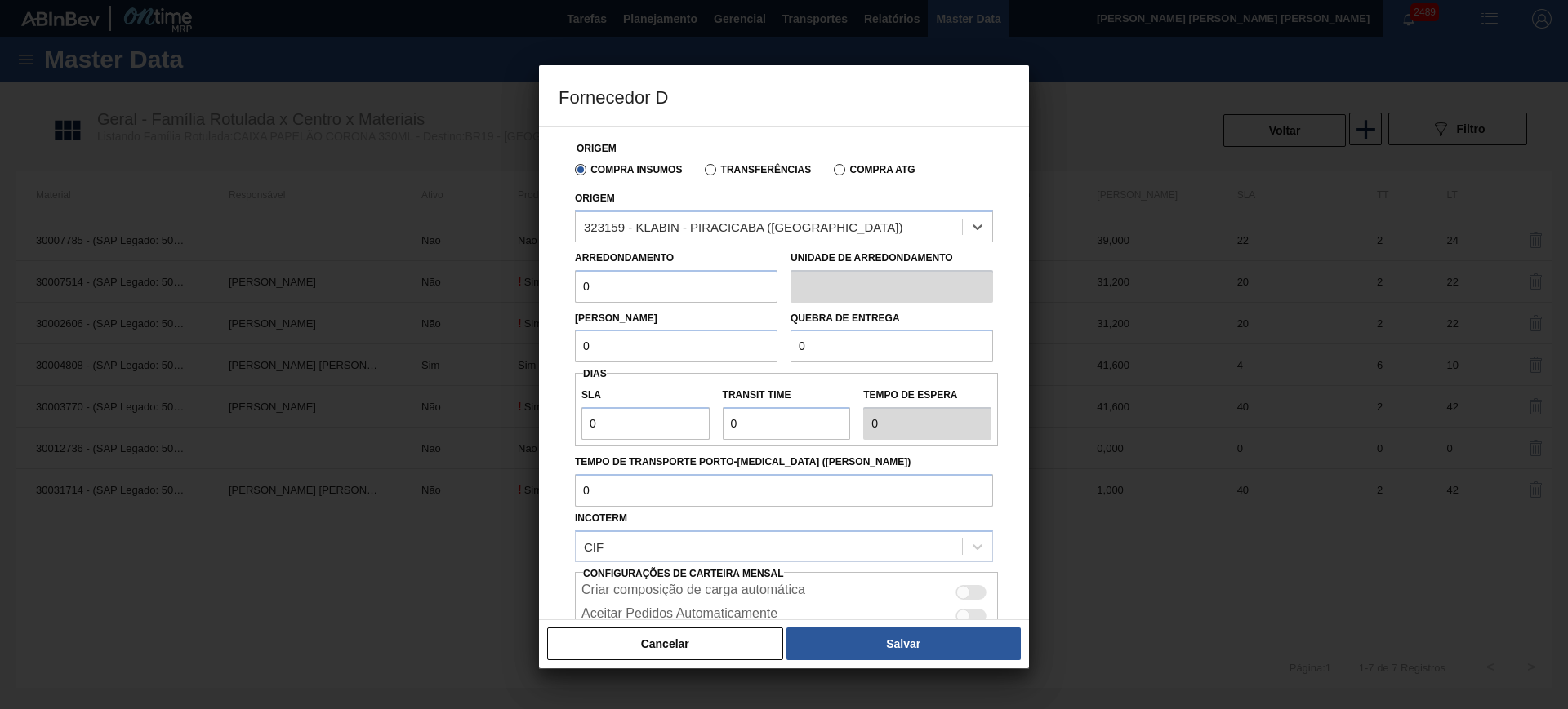
scroll to position [0, 0]
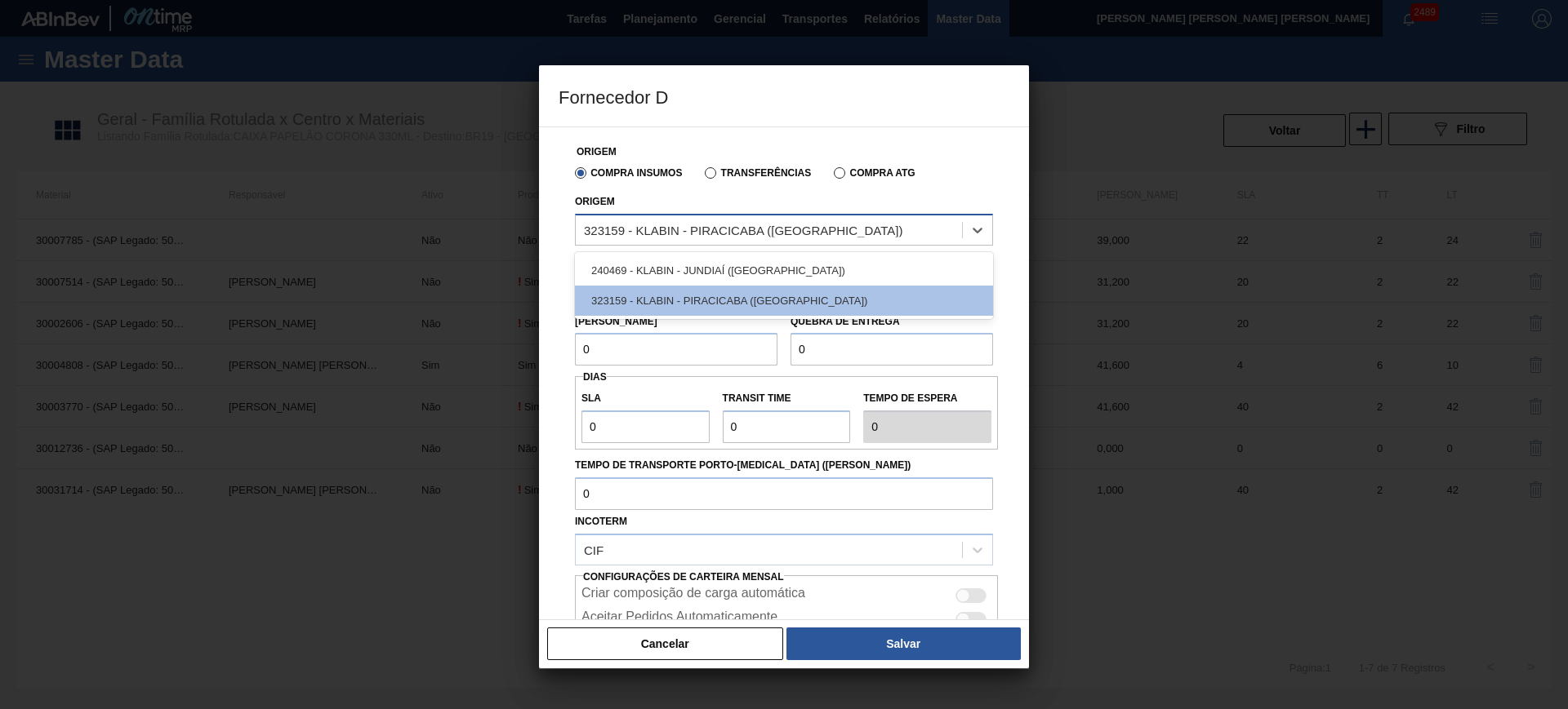
click at [736, 228] on div "323159 - KLABIN - PIRACICABA (SP)" at bounding box center [743, 230] width 318 height 14
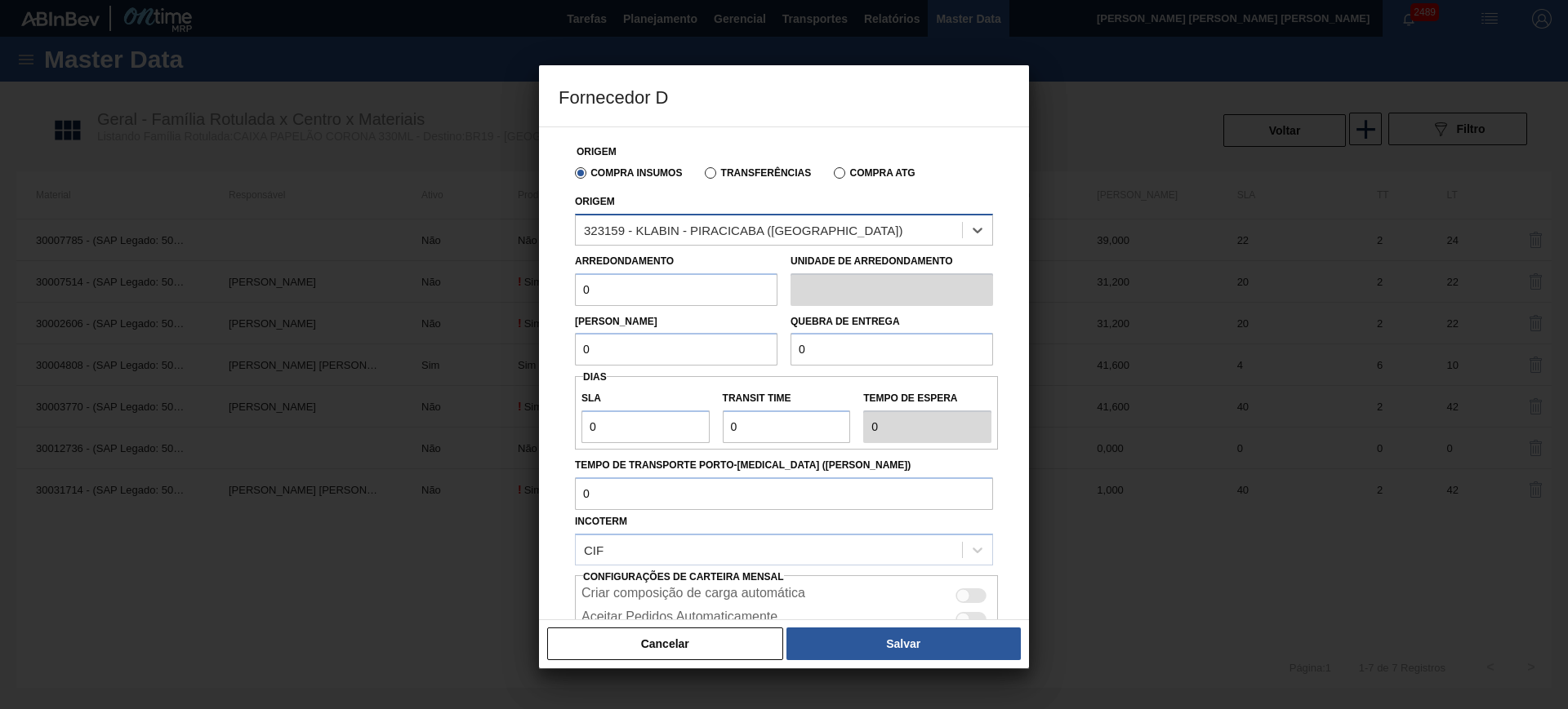
click at [788, 235] on div "323159 - KLABIN - PIRACICABA (SP)" at bounding box center [743, 230] width 318 height 14
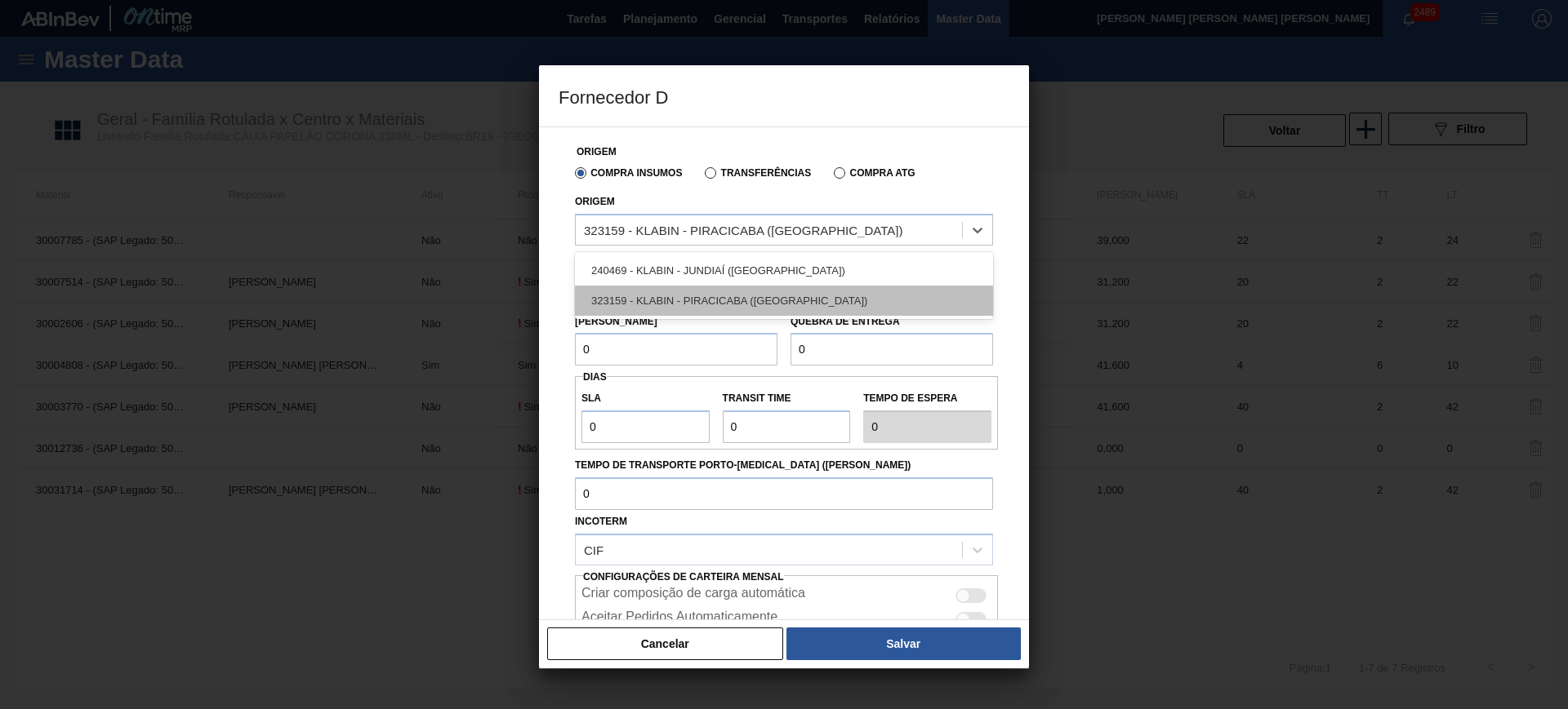
click at [806, 302] on div "323159 - KLABIN - PIRACICABA (SP)" at bounding box center [784, 300] width 418 height 30
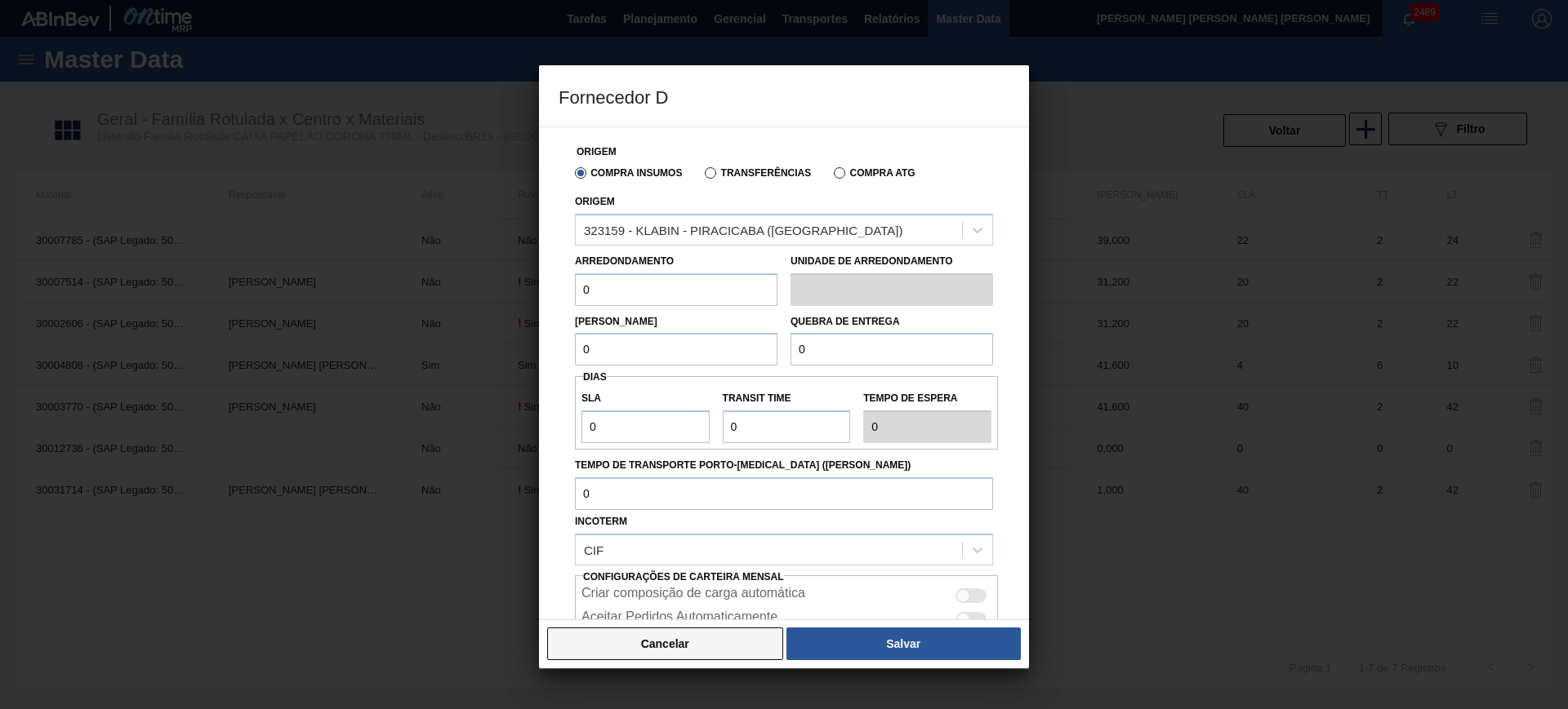
click at [671, 639] on button "Cancelar" at bounding box center [665, 643] width 236 height 33
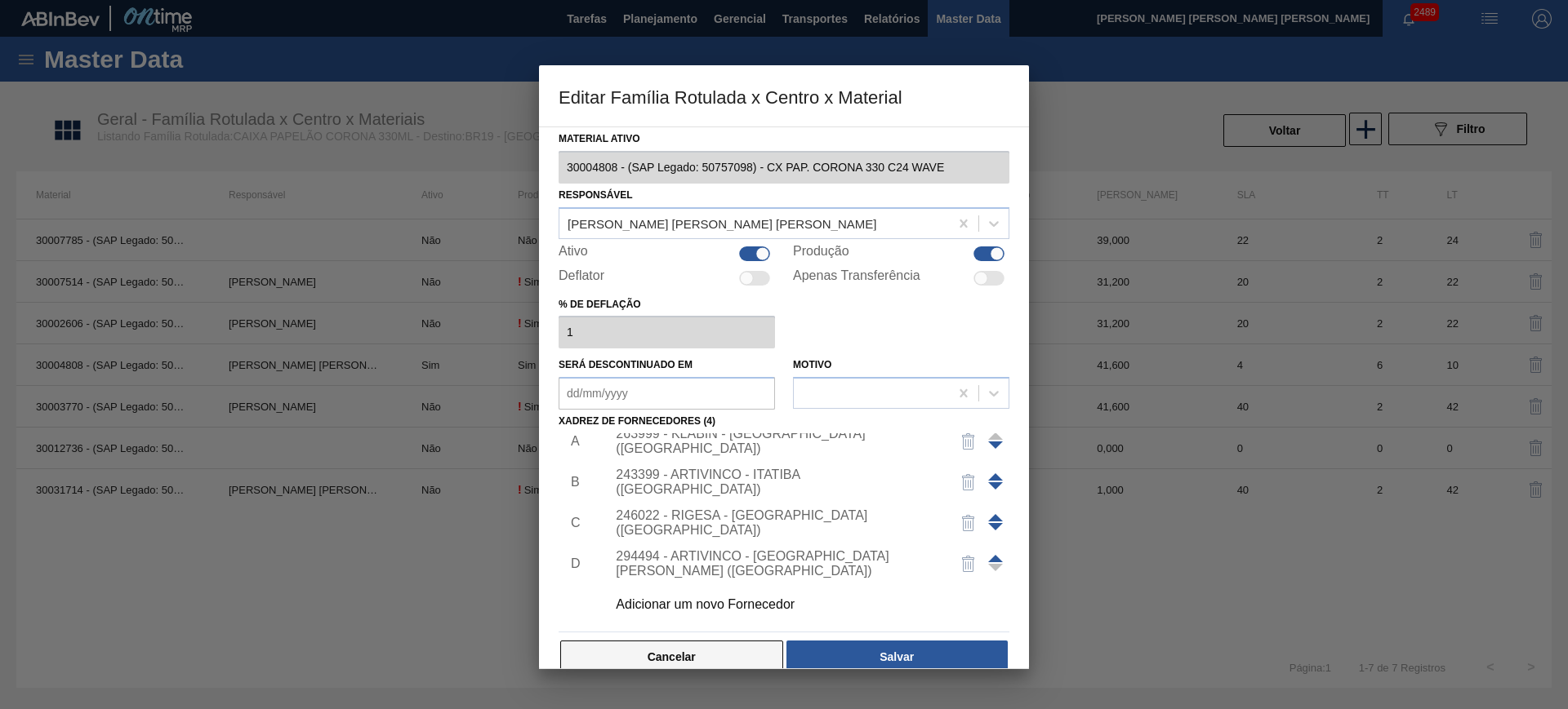
click at [708, 650] on button "Cancelar" at bounding box center [671, 656] width 223 height 33
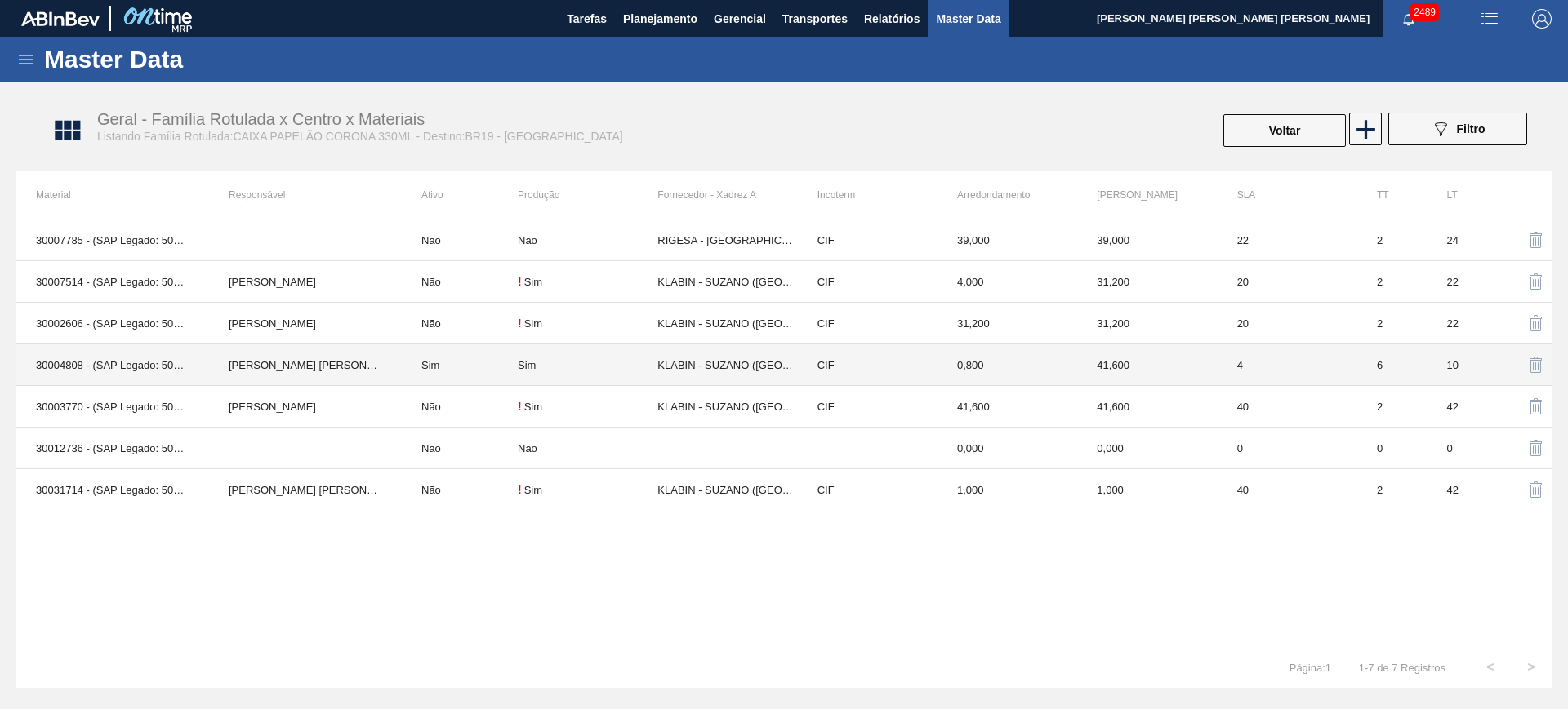
click at [513, 353] on td "Sim" at bounding box center [460, 365] width 116 height 41
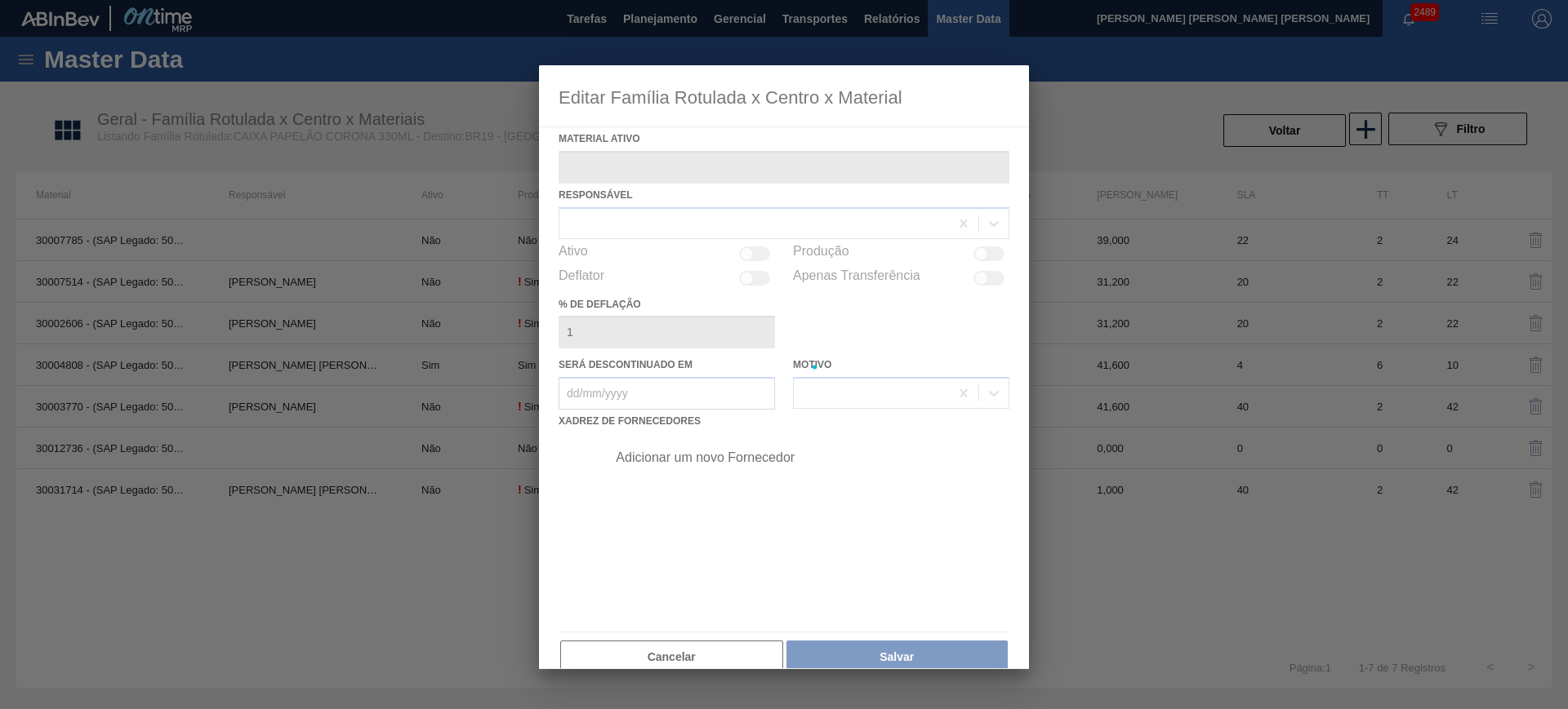
type ativo "30004808 - (SAP Legado: 50757098) - CX PAP. CORONA 330 C24 WAVE"
checkbox input "true"
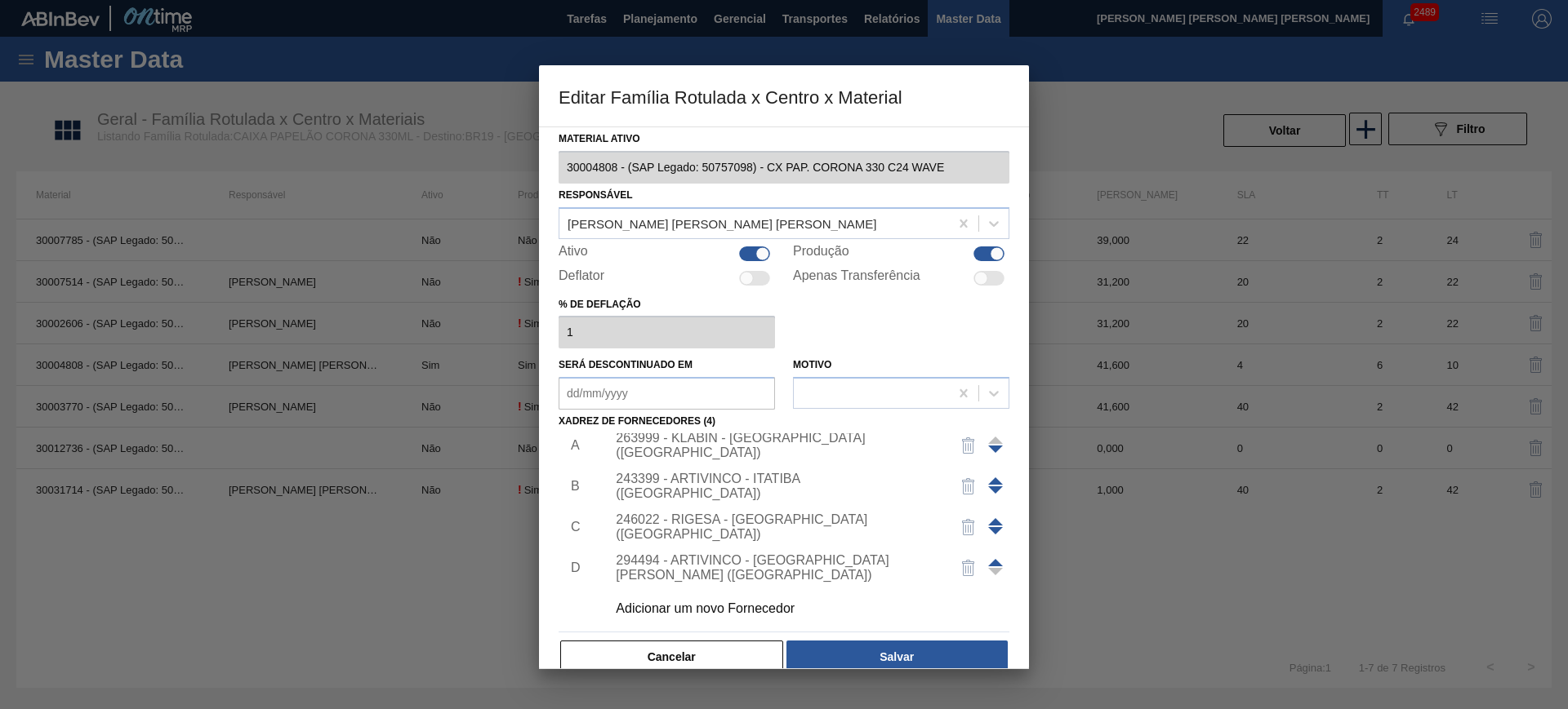
scroll to position [17, 0]
click at [732, 604] on div "Adicionar um novo Fornecedor" at bounding box center [776, 604] width 320 height 15
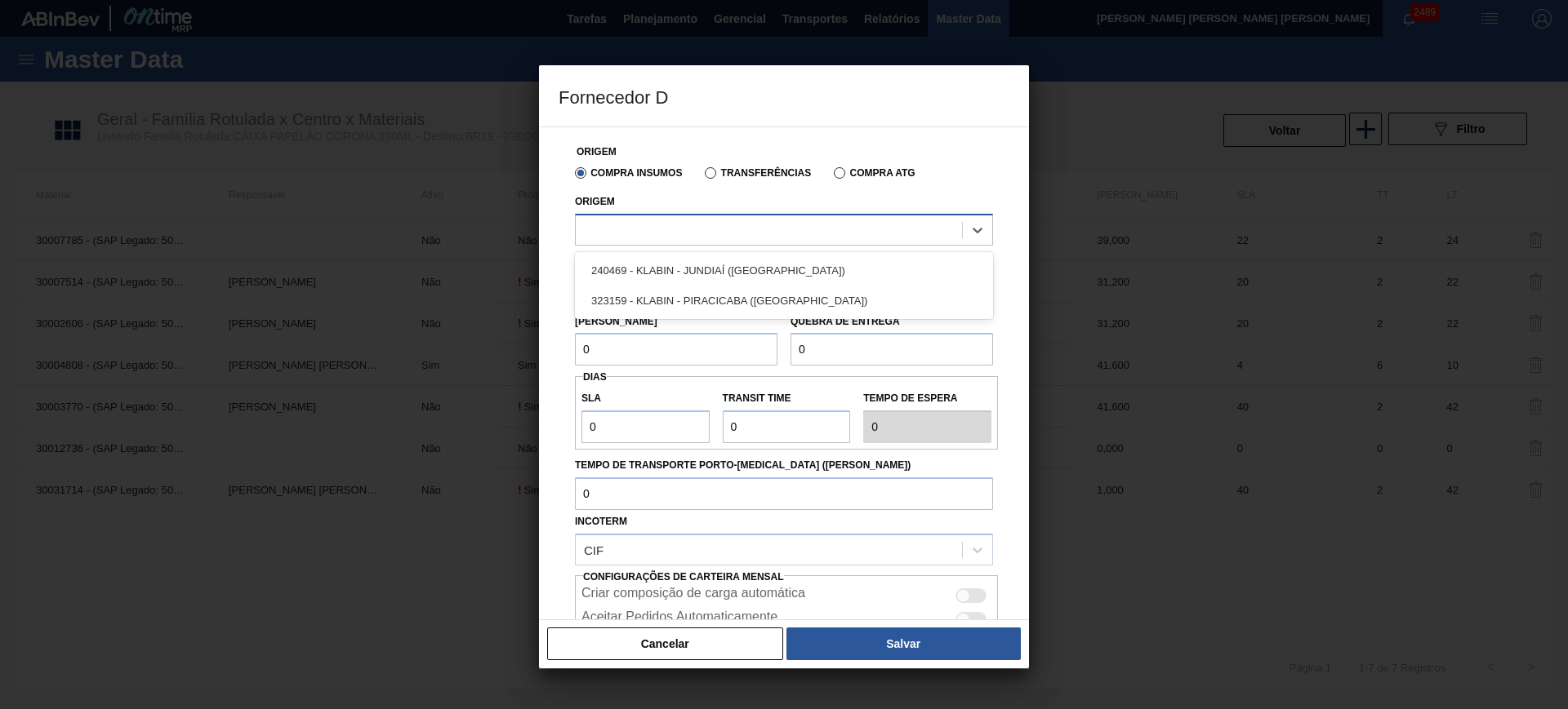
click at [684, 235] on div at bounding box center [768, 229] width 386 height 24
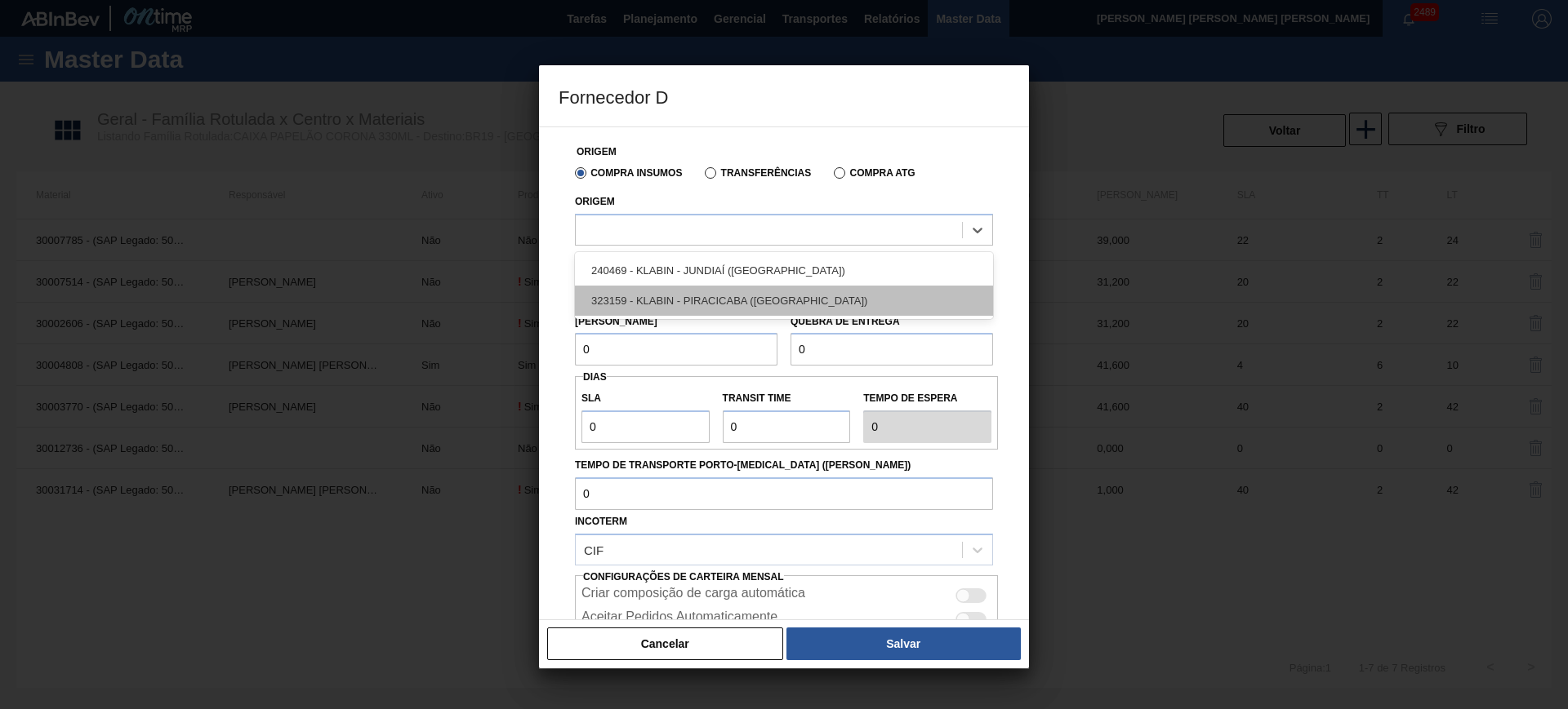
click at [665, 296] on div "323159 - KLABIN - PIRACICABA (SP)" at bounding box center [784, 300] width 418 height 30
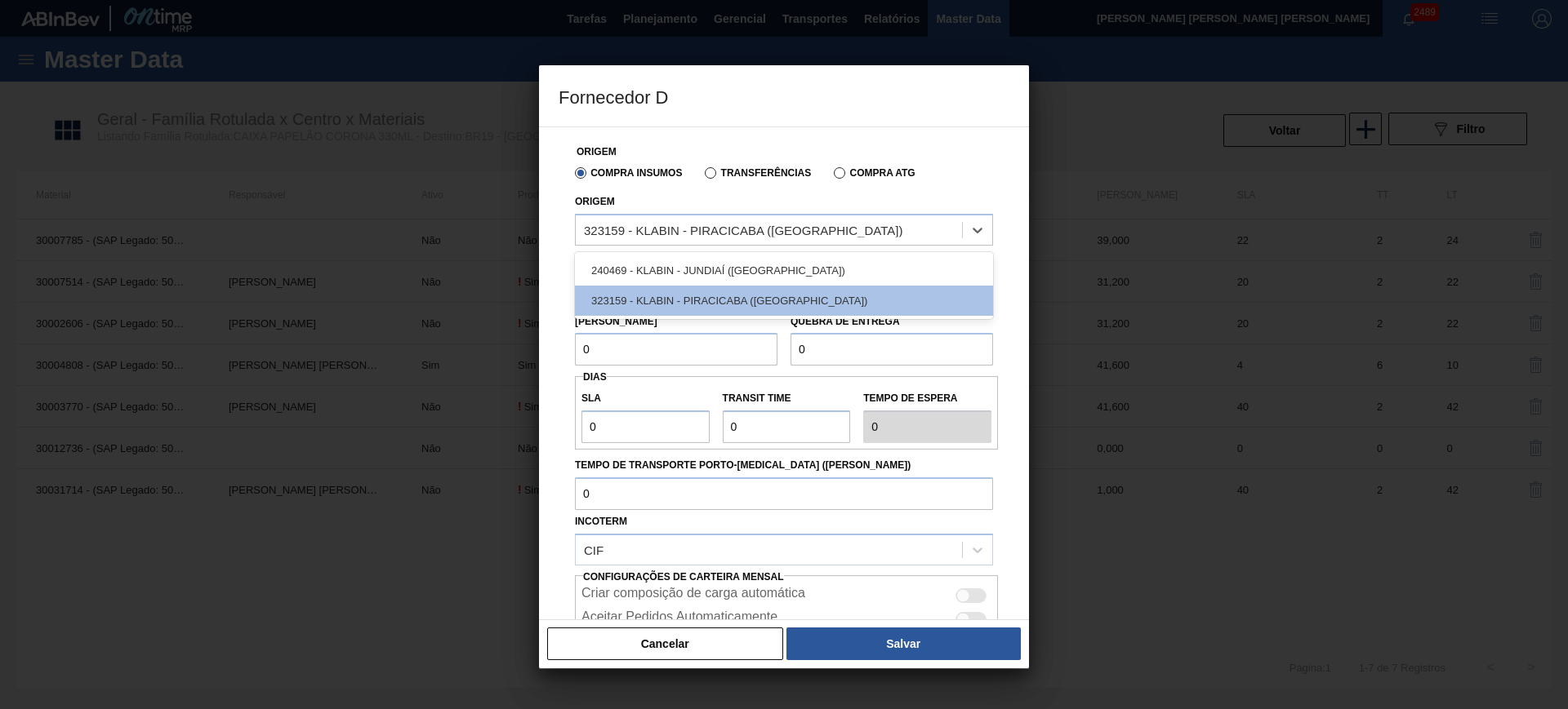
drag, startPoint x: 583, startPoint y: 235, endPoint x: 616, endPoint y: 254, distance: 38.1
click at [613, 238] on div "323159 - KLABIN - PIRACICABA (SP)" at bounding box center [768, 229] width 386 height 24
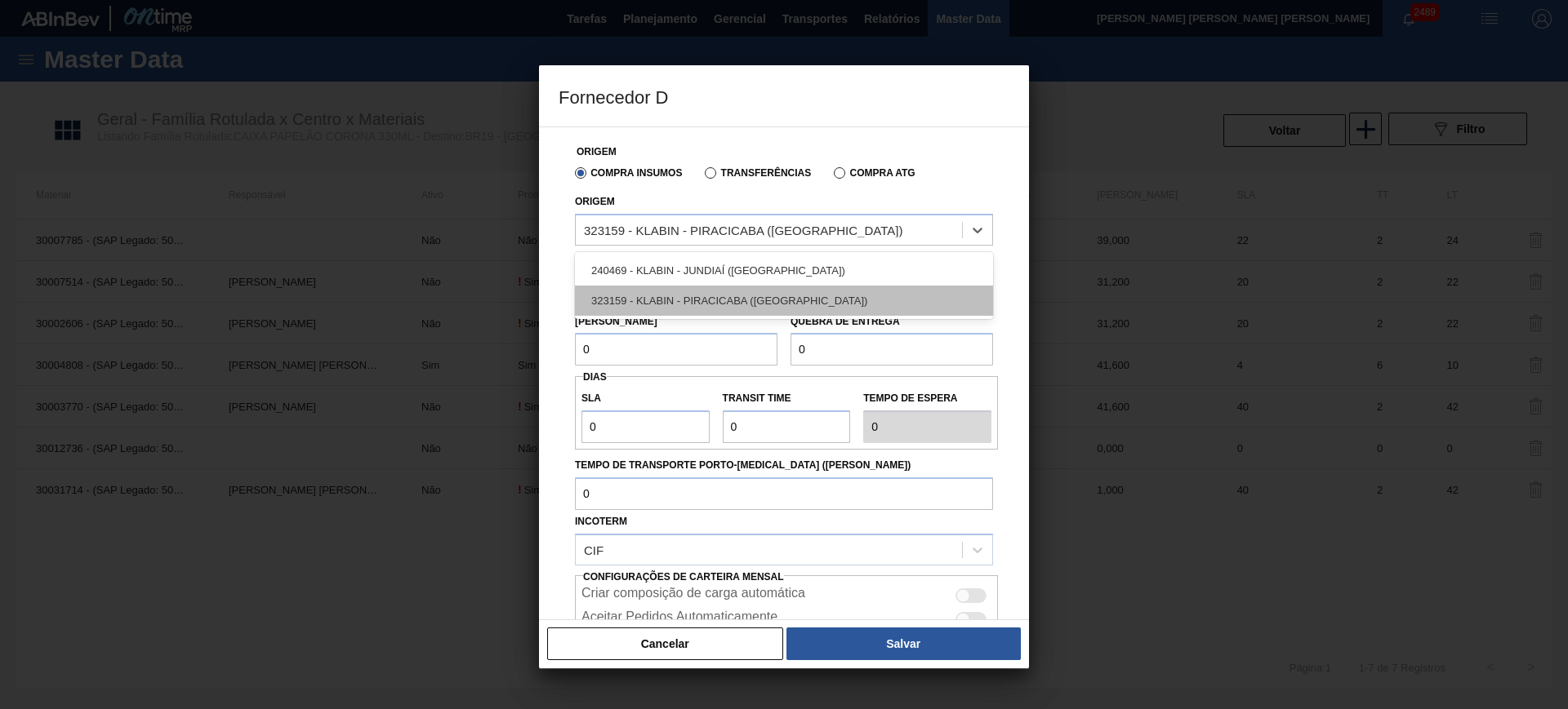
click at [632, 309] on div "323159 - KLABIN - PIRACICABA (SP)" at bounding box center [784, 300] width 418 height 30
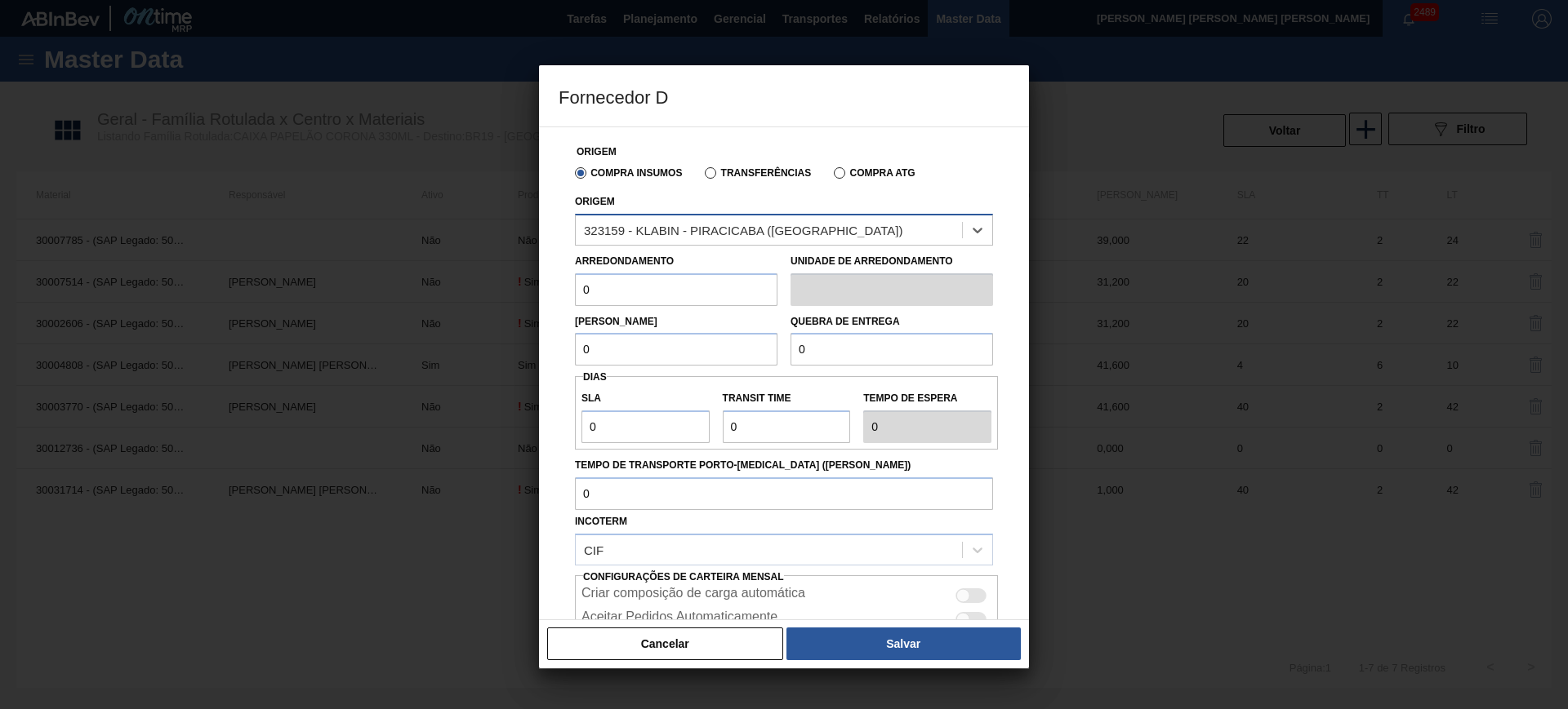
click at [597, 231] on div "323159 - KLABIN - PIRACICABA (SP)" at bounding box center [743, 230] width 318 height 14
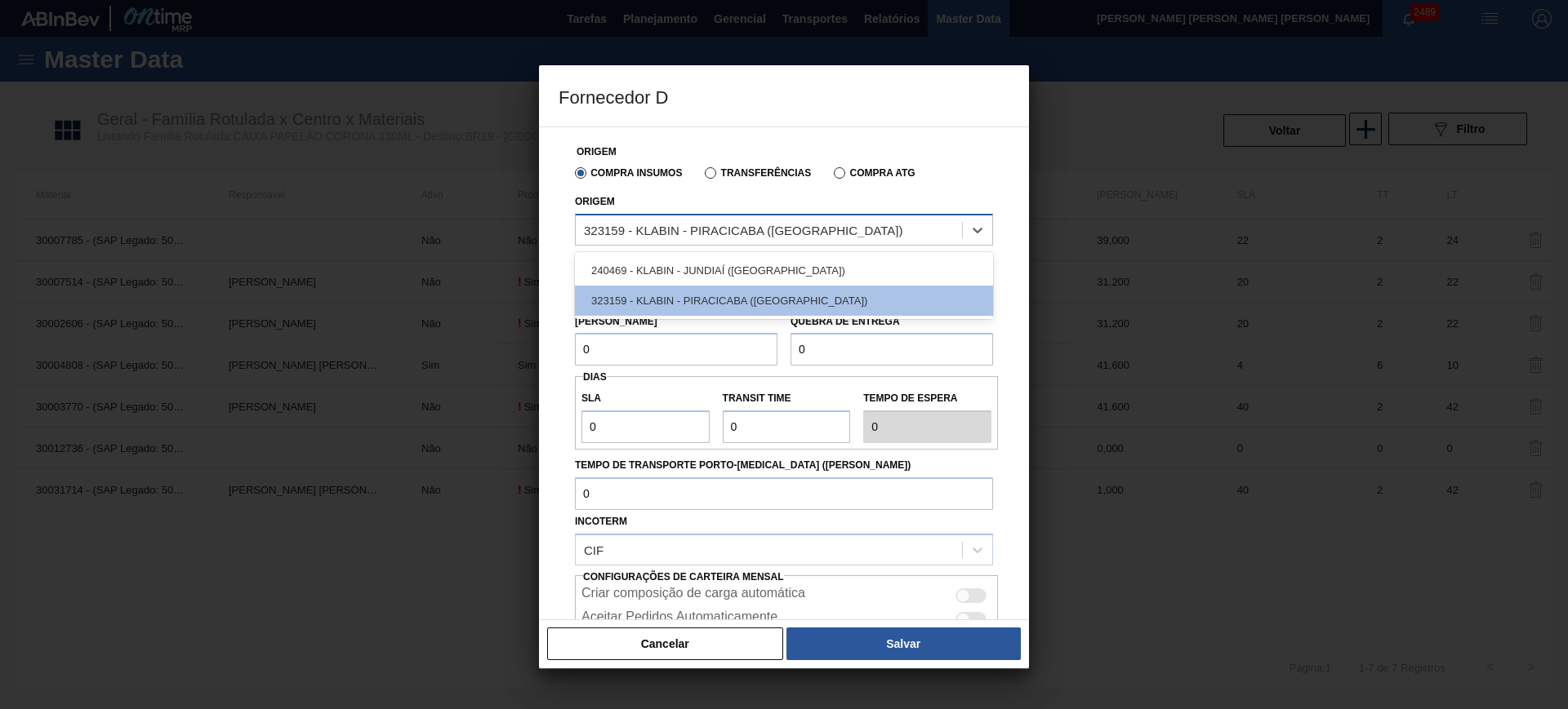
click at [597, 231] on div "323159 - KLABIN - PIRACICABA (SP)" at bounding box center [743, 230] width 318 height 14
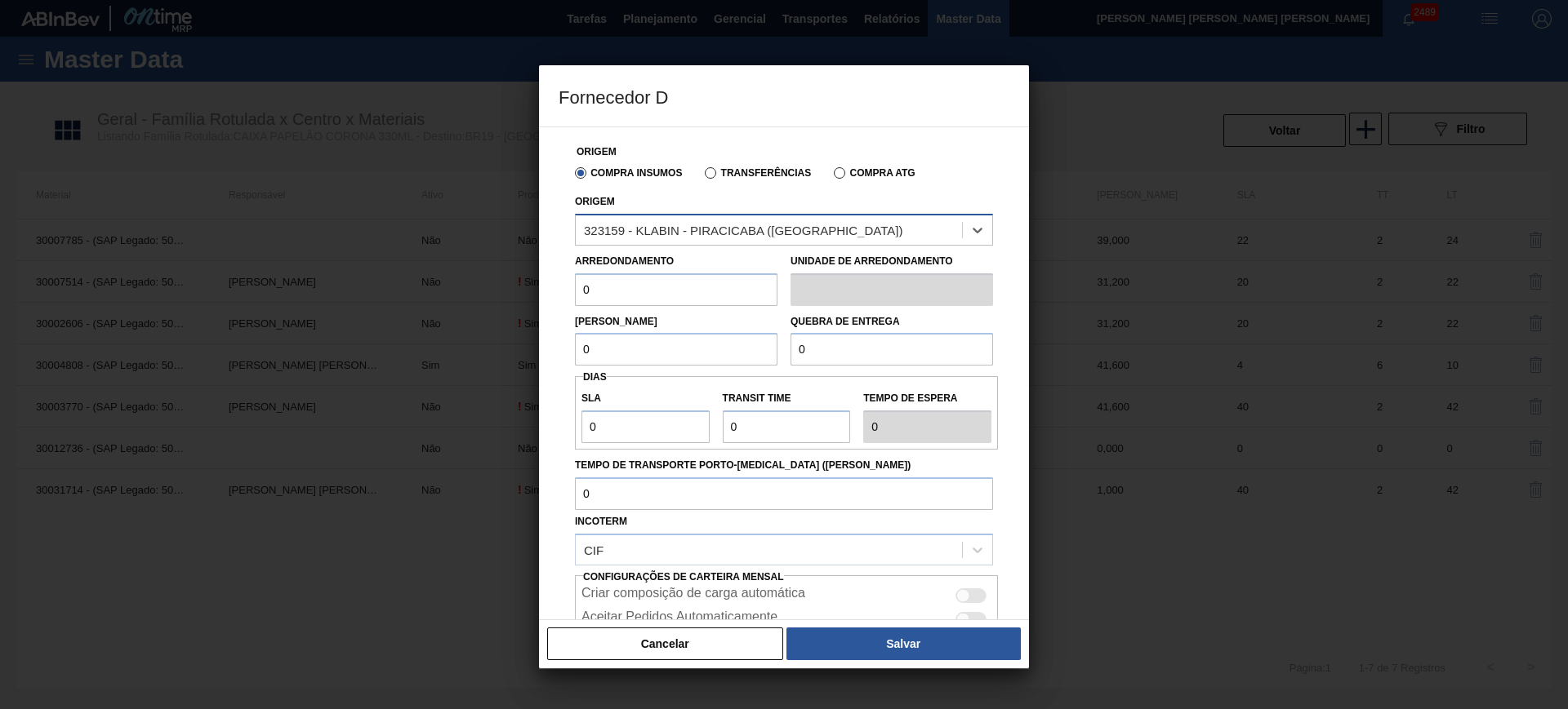
click at [597, 231] on div "323159 - KLABIN - PIRACICABA (SP)" at bounding box center [743, 230] width 318 height 14
click at [659, 640] on button "Cancelar" at bounding box center [665, 643] width 236 height 33
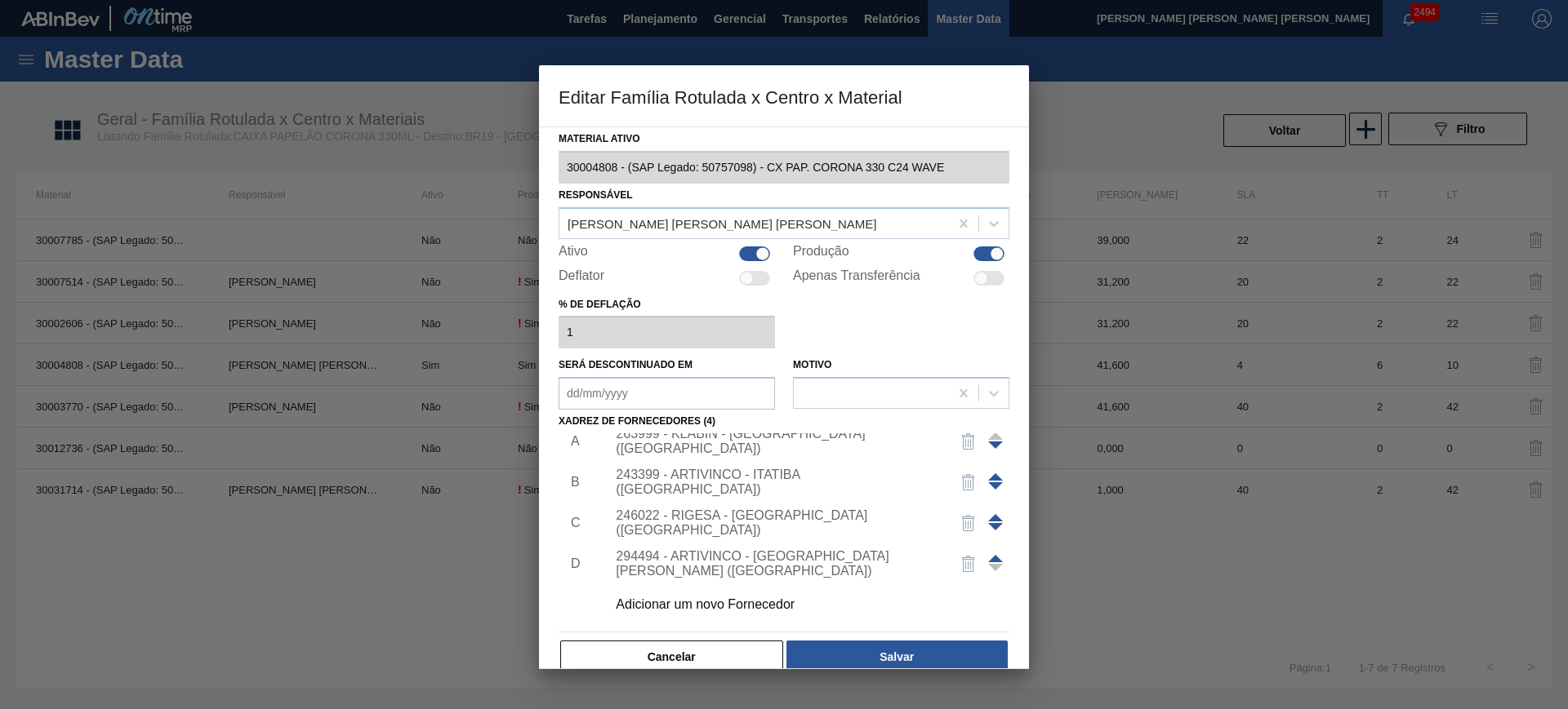
click at [671, 655] on button "Cancelar" at bounding box center [671, 656] width 223 height 33
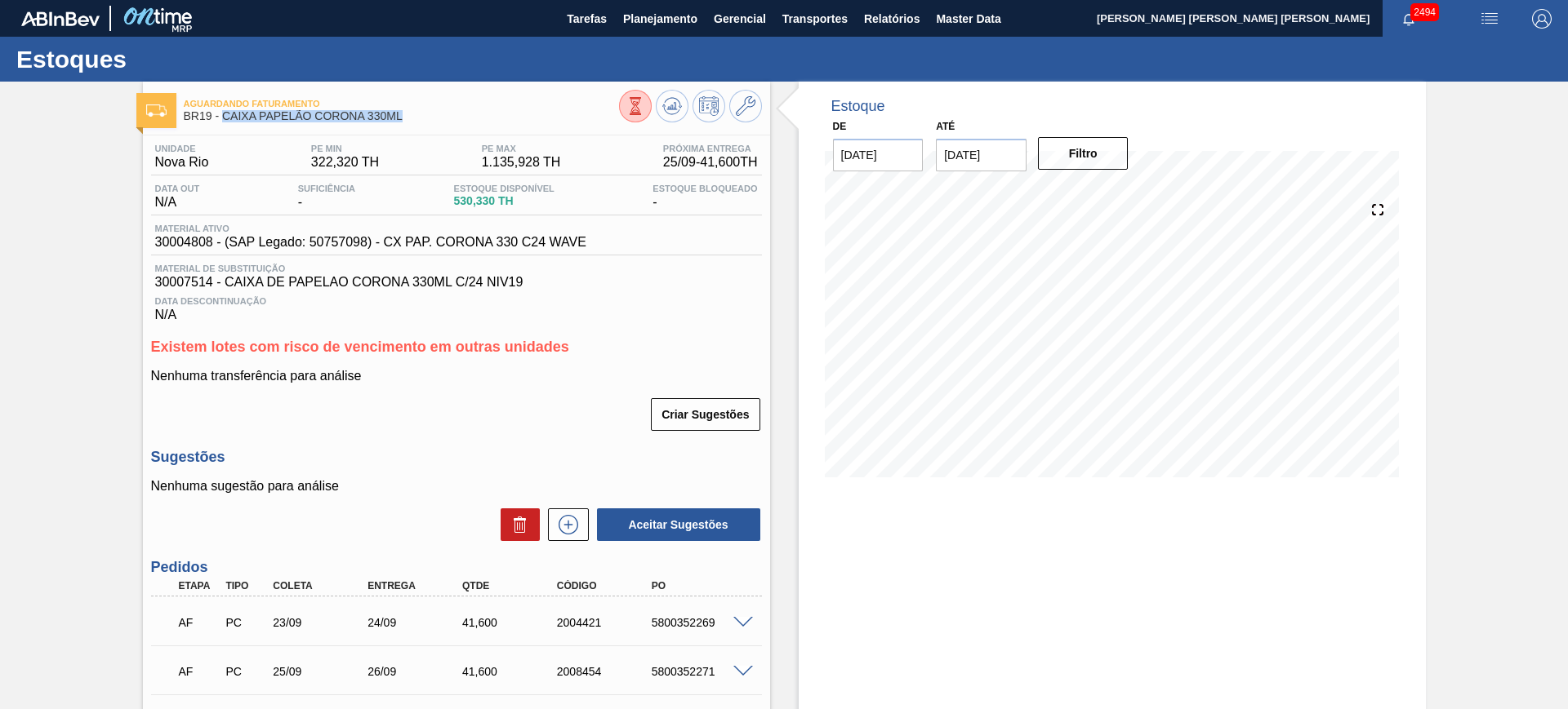
drag, startPoint x: 400, startPoint y: 119, endPoint x: 222, endPoint y: 121, distance: 178.0
click at [222, 121] on span "BR19 - CAIXA PAPELÃO CORONA 330ML" at bounding box center [401, 116] width 435 height 12
copy span "CAIXA PAPELÃO CORONA 330ML"
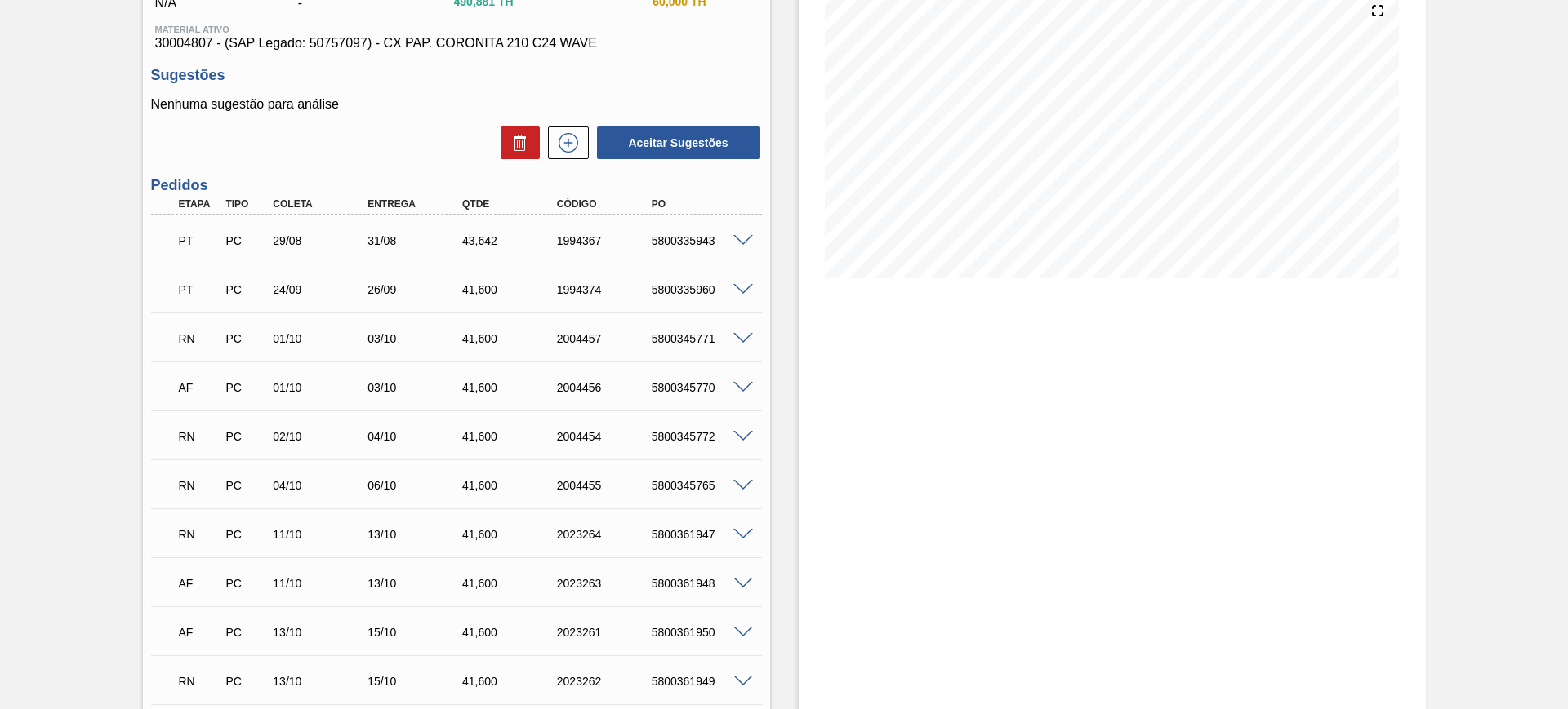
scroll to position [204, 0]
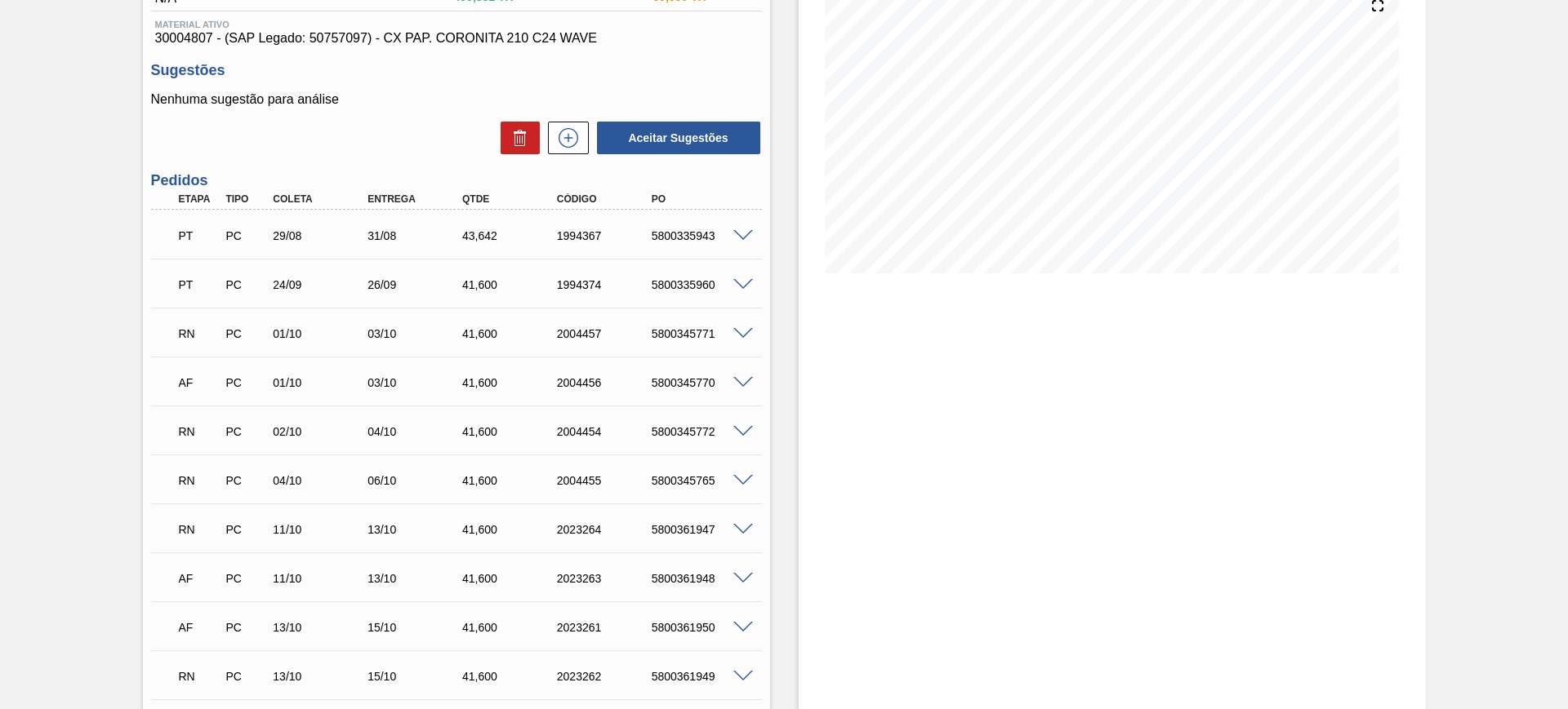
click at [740, 329] on span at bounding box center [743, 335] width 19 height 12
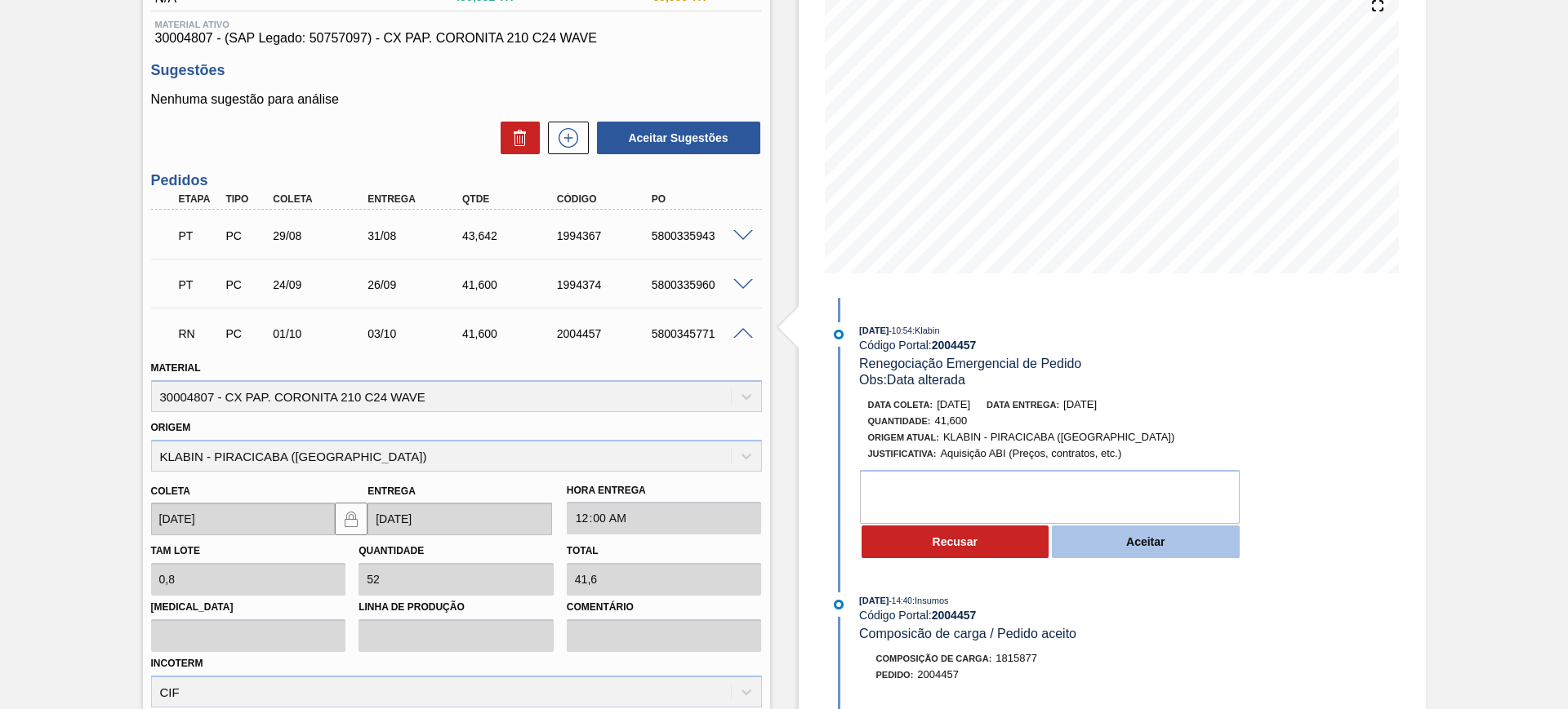
click at [1137, 540] on button "Aceitar" at bounding box center [1146, 541] width 188 height 33
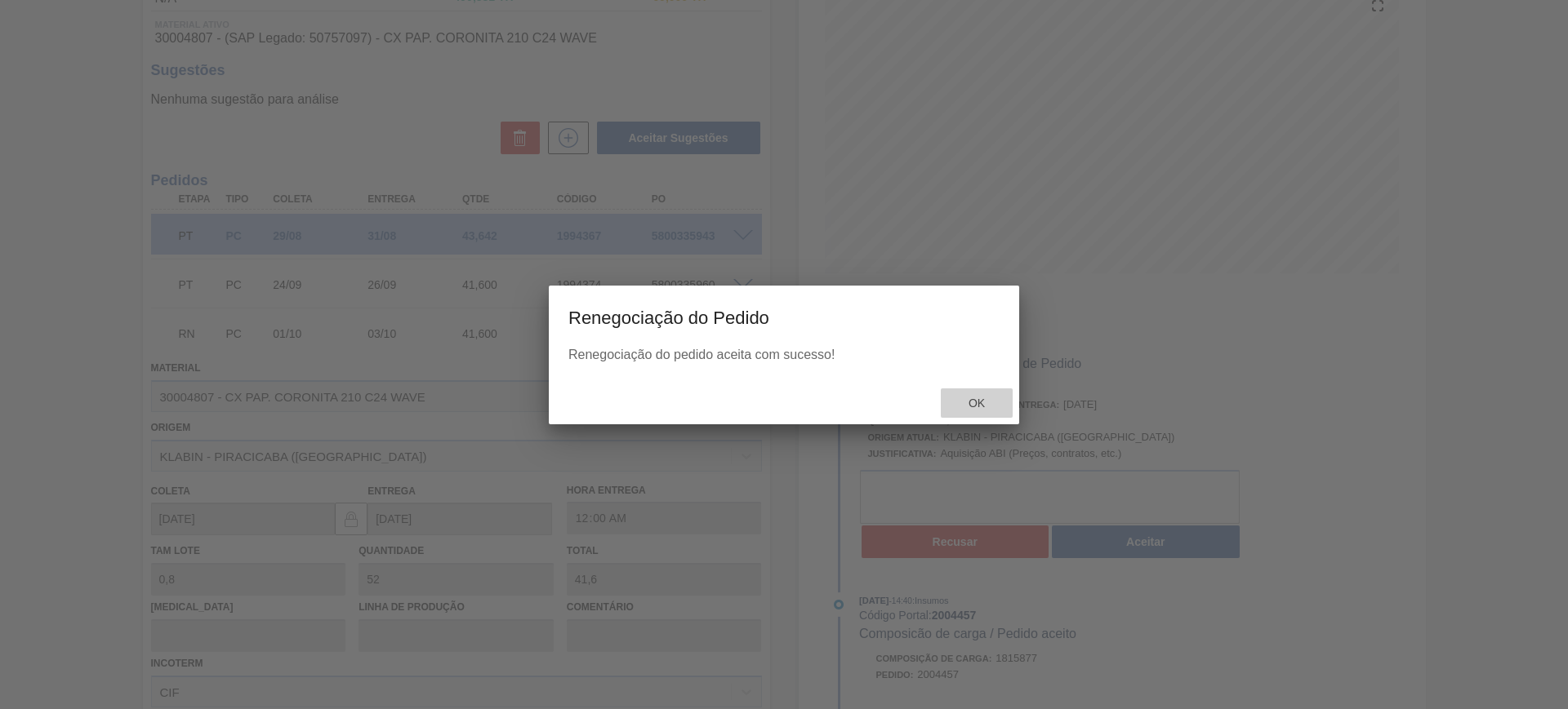
click at [962, 403] on span "Ok" at bounding box center [976, 403] width 42 height 13
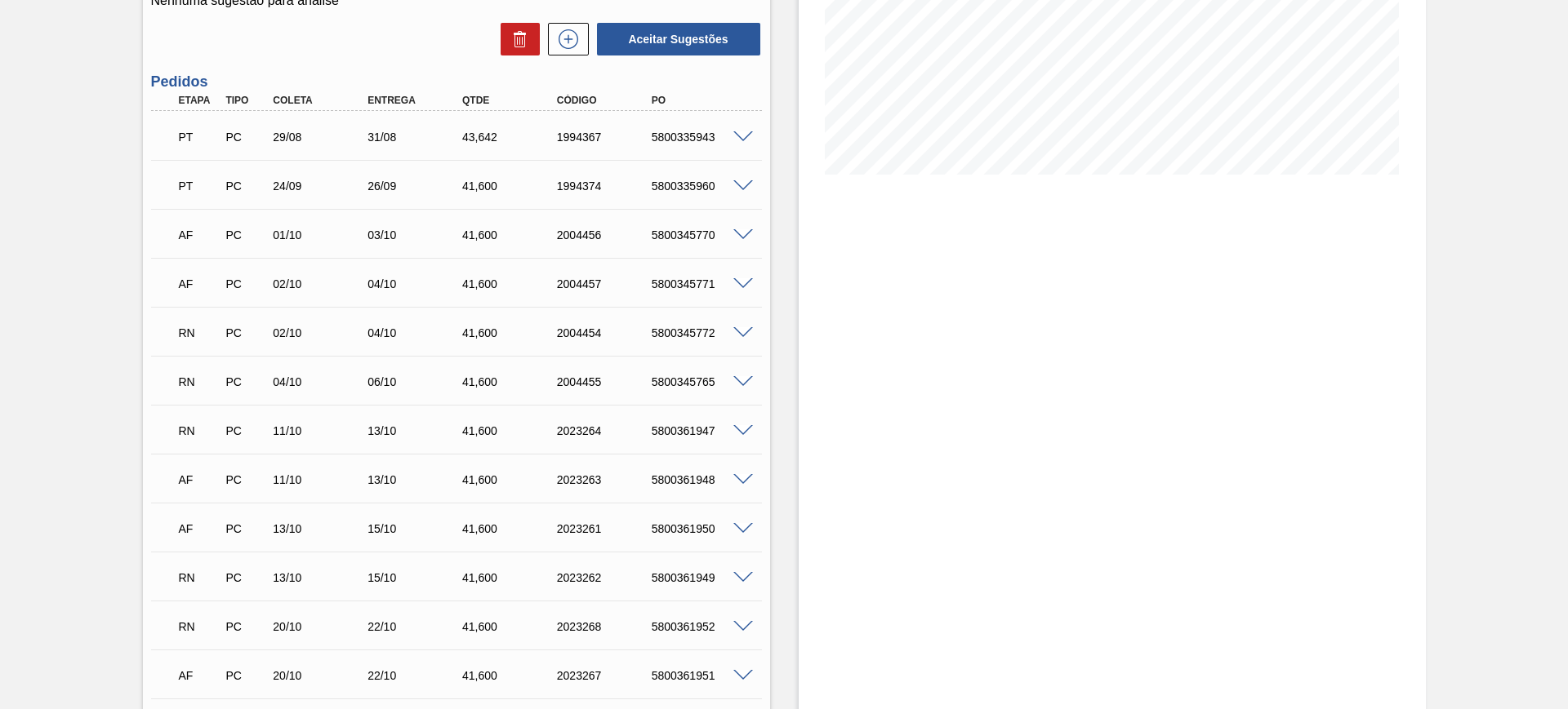
scroll to position [306, 0]
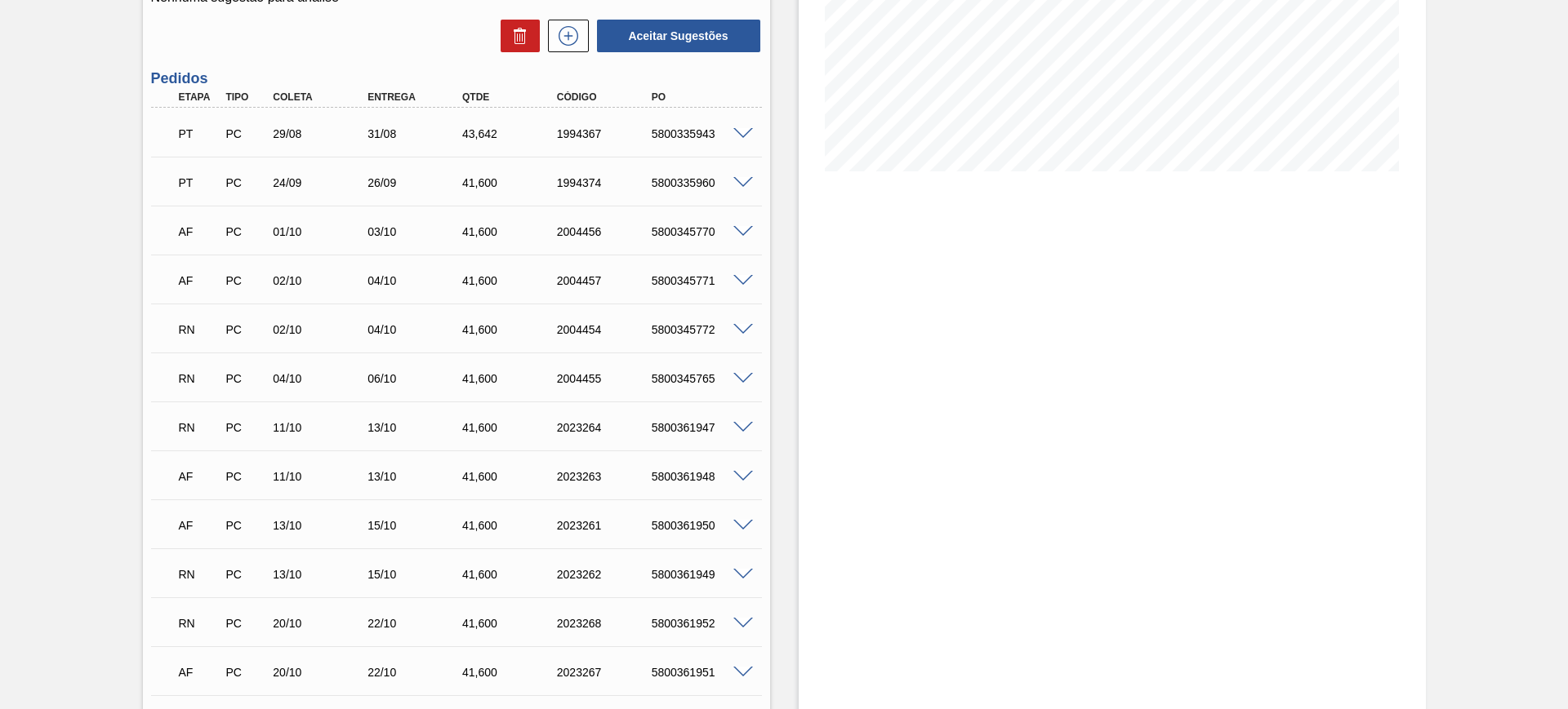
click at [750, 329] on span at bounding box center [743, 330] width 19 height 12
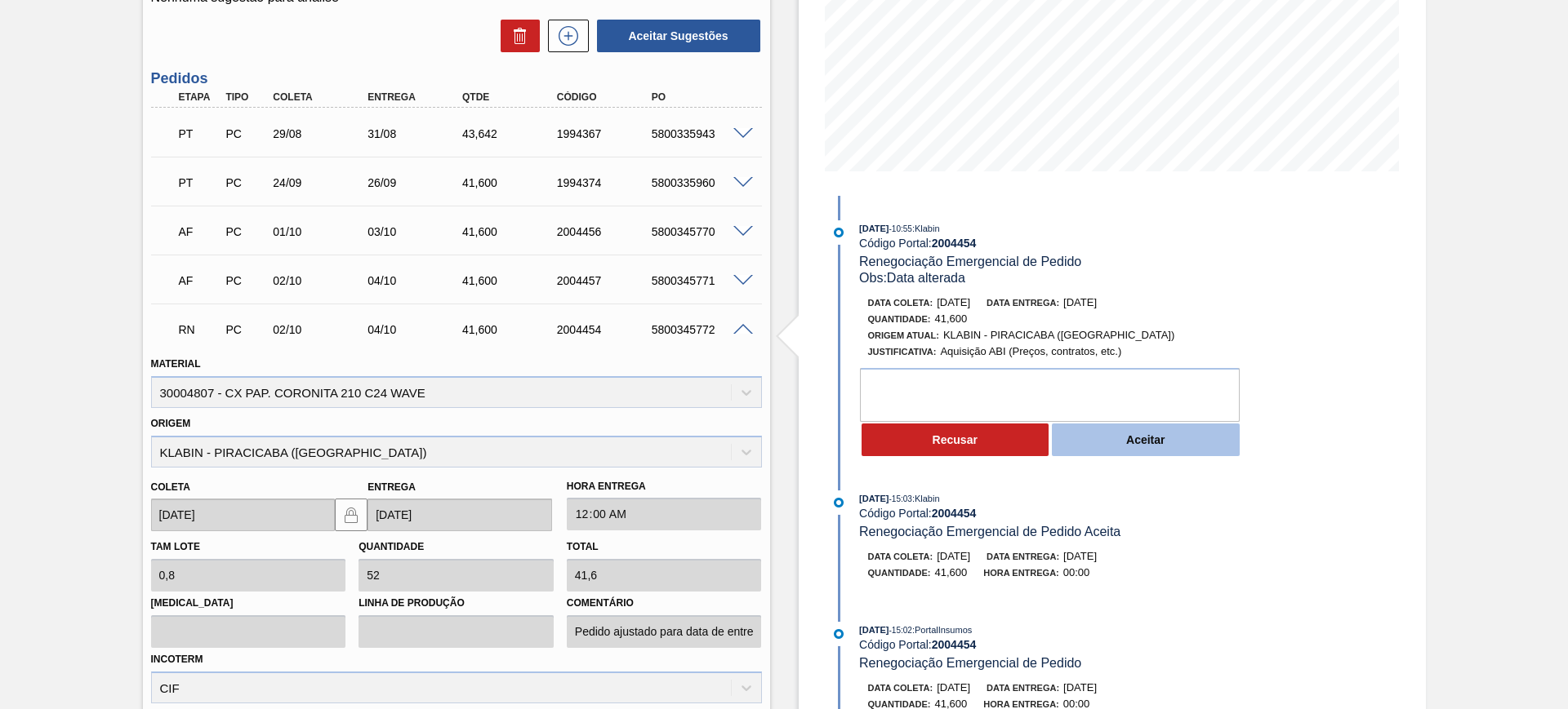
click at [1129, 440] on button "Aceitar" at bounding box center [1146, 439] width 188 height 33
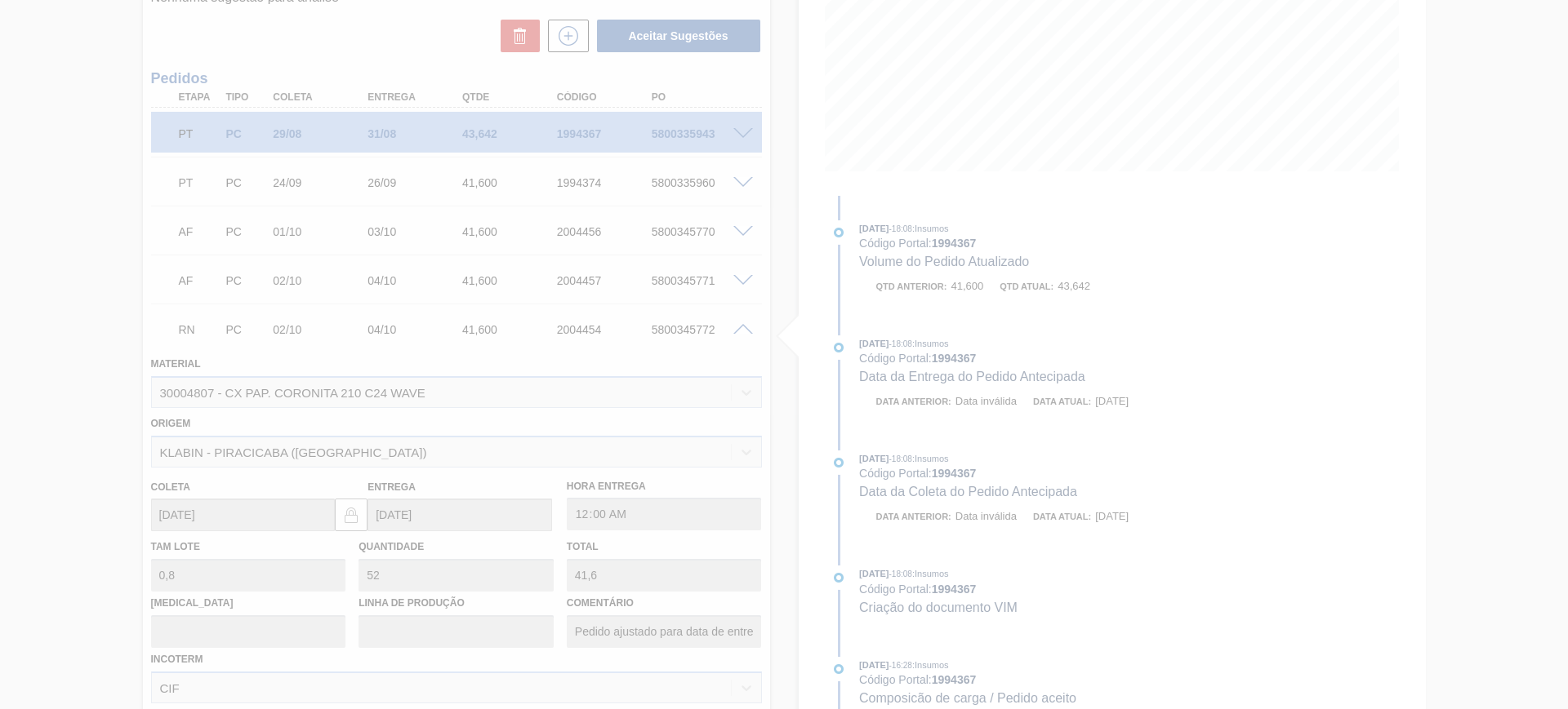
type input "Data alterada"
type input "[DATE]"
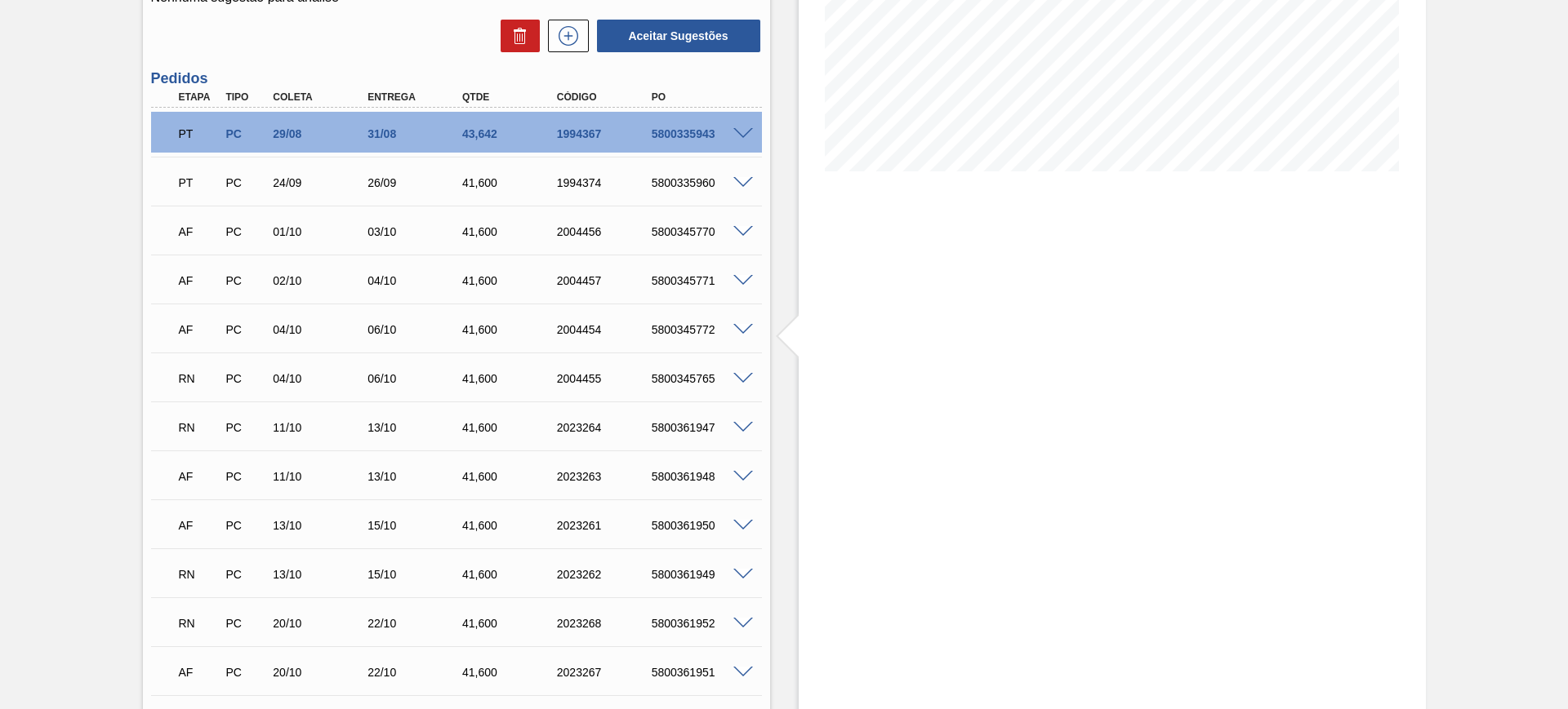
click at [744, 385] on div "5800345765" at bounding box center [701, 379] width 106 height 13
click at [744, 375] on span at bounding box center [743, 380] width 19 height 12
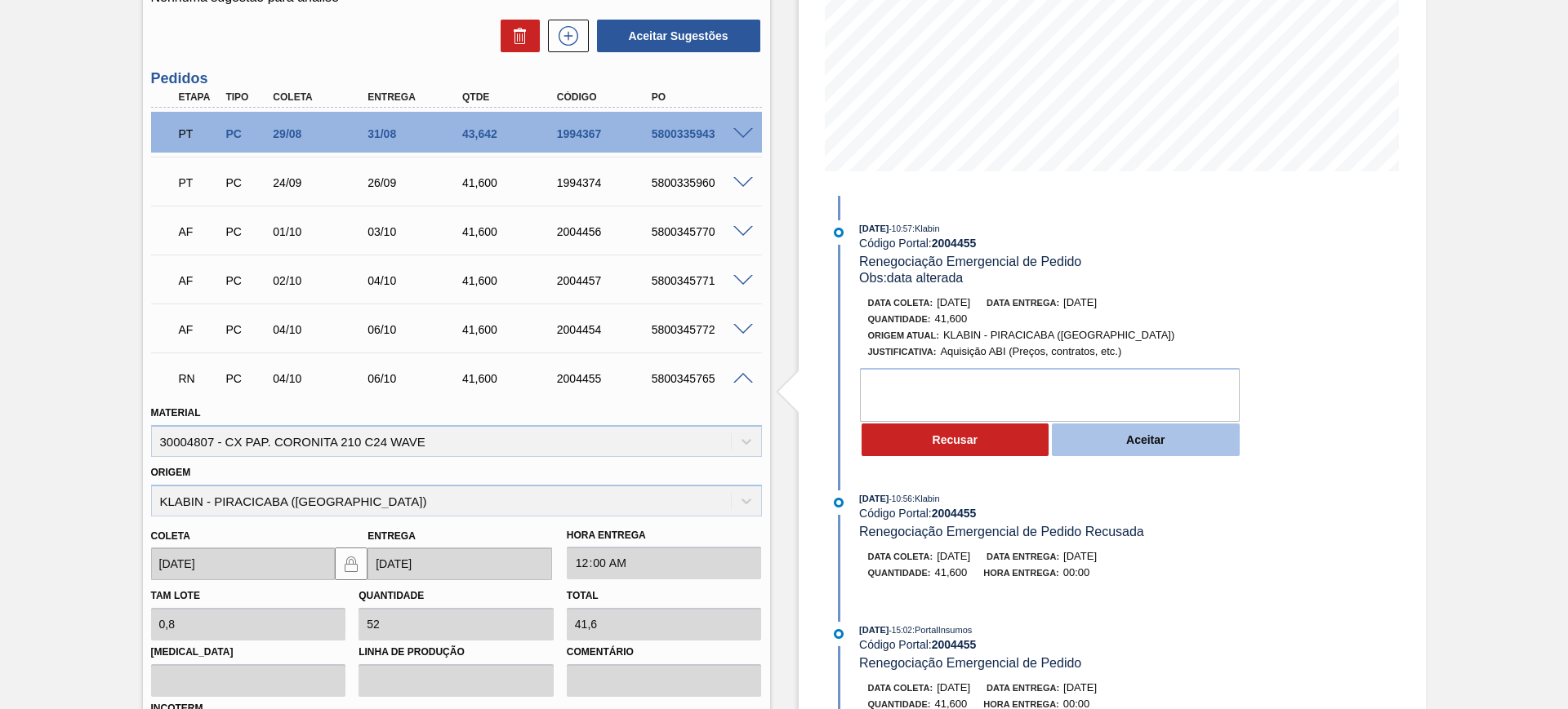
click at [1111, 443] on button "Aceitar" at bounding box center [1146, 439] width 188 height 33
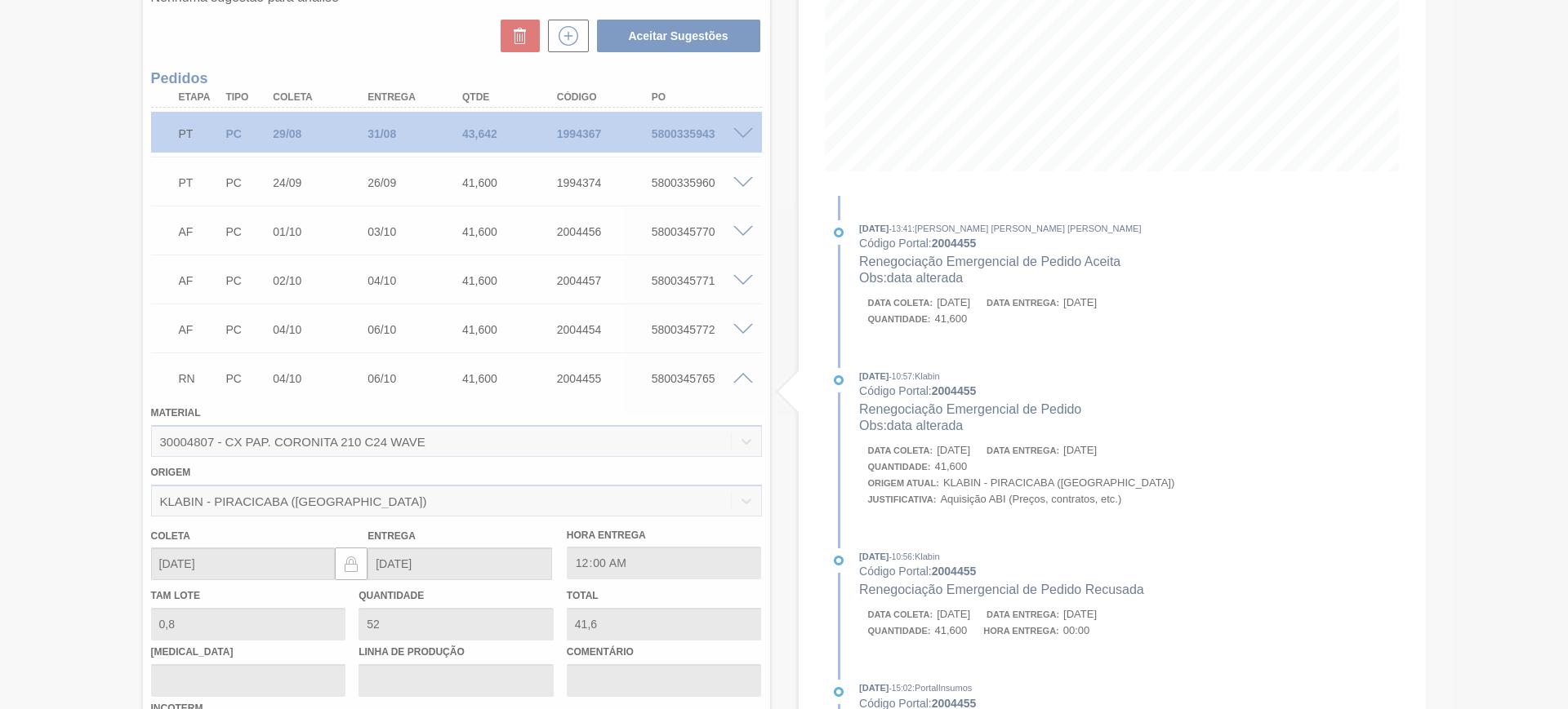
type input "data alterada"
type input "[DATE]"
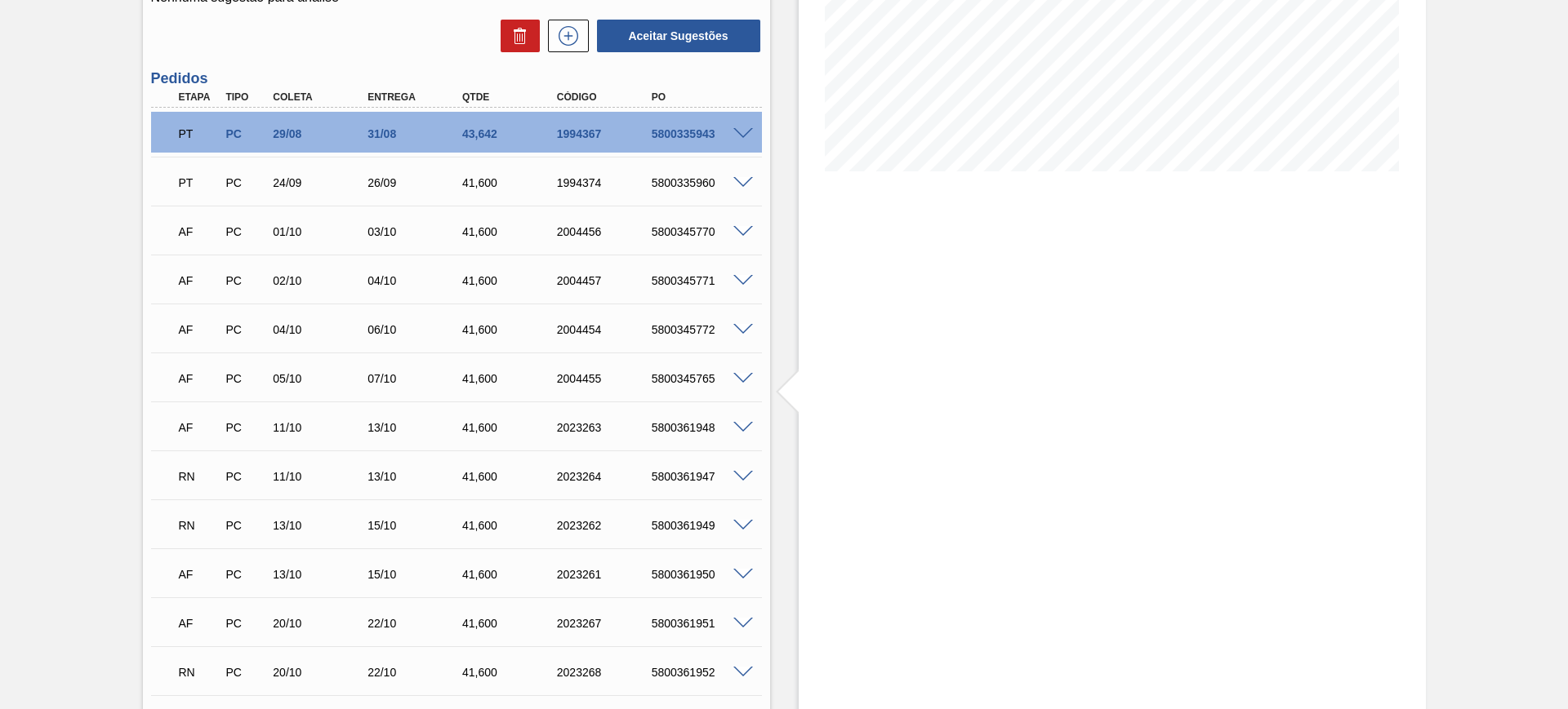
click at [742, 473] on span at bounding box center [743, 477] width 19 height 12
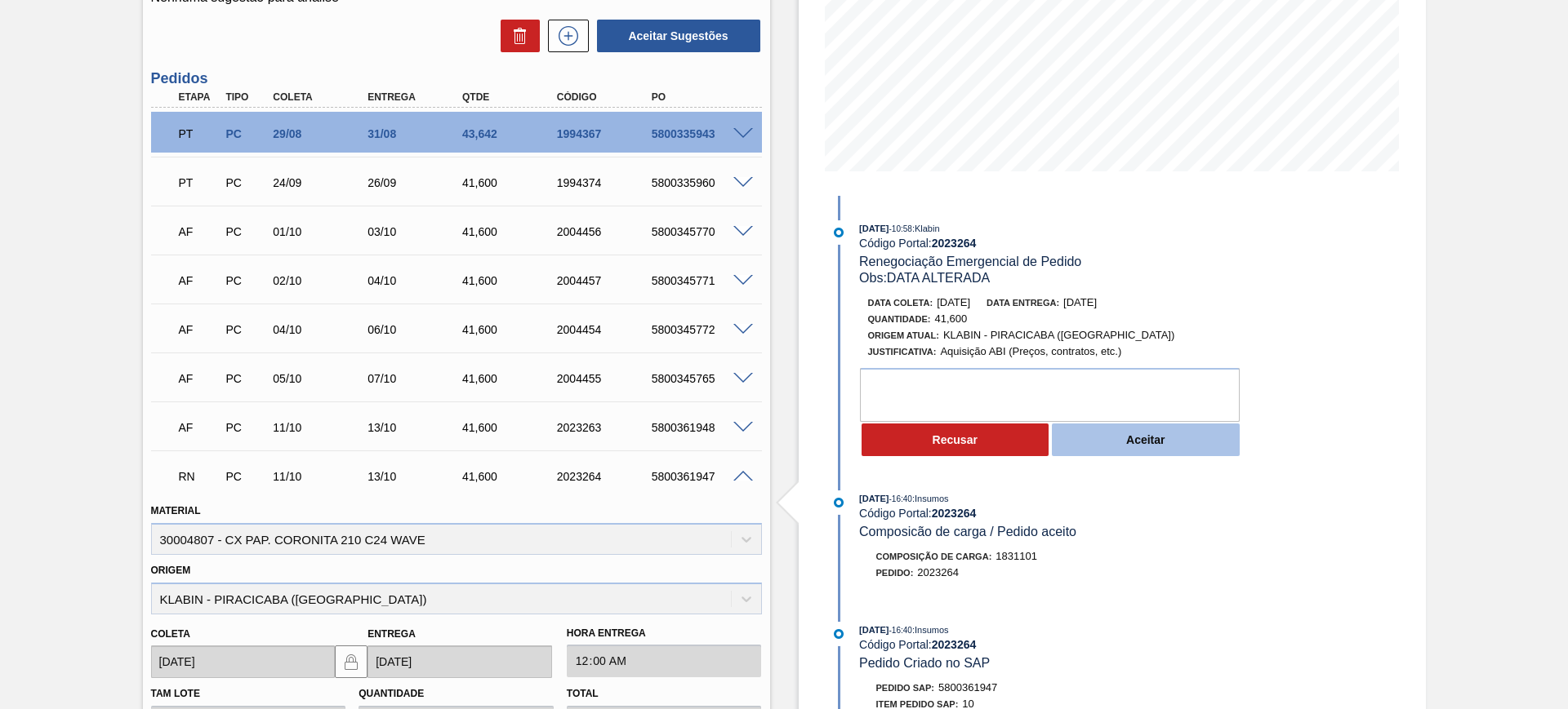
click at [1135, 452] on button "Aceitar" at bounding box center [1146, 439] width 188 height 33
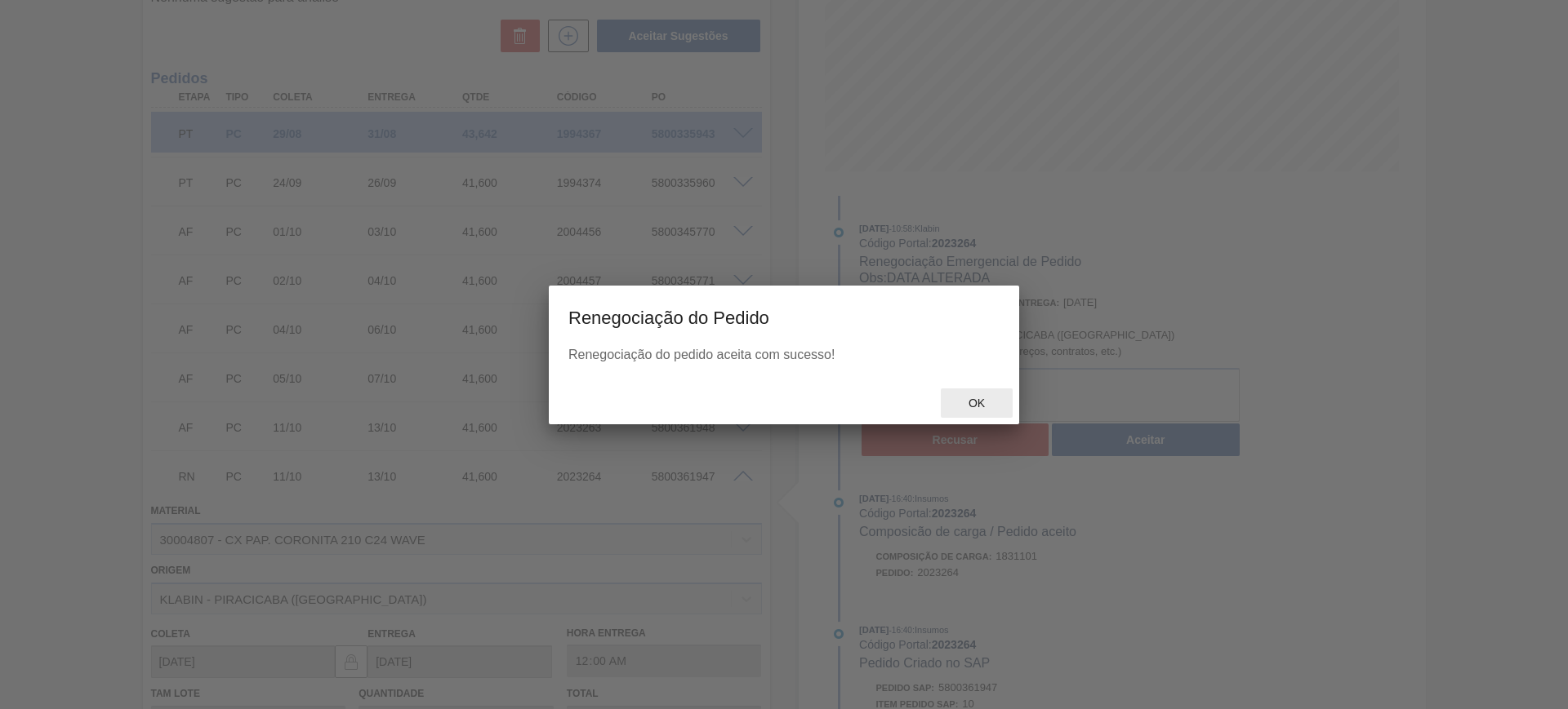
click at [982, 401] on span "Ok" at bounding box center [976, 403] width 42 height 13
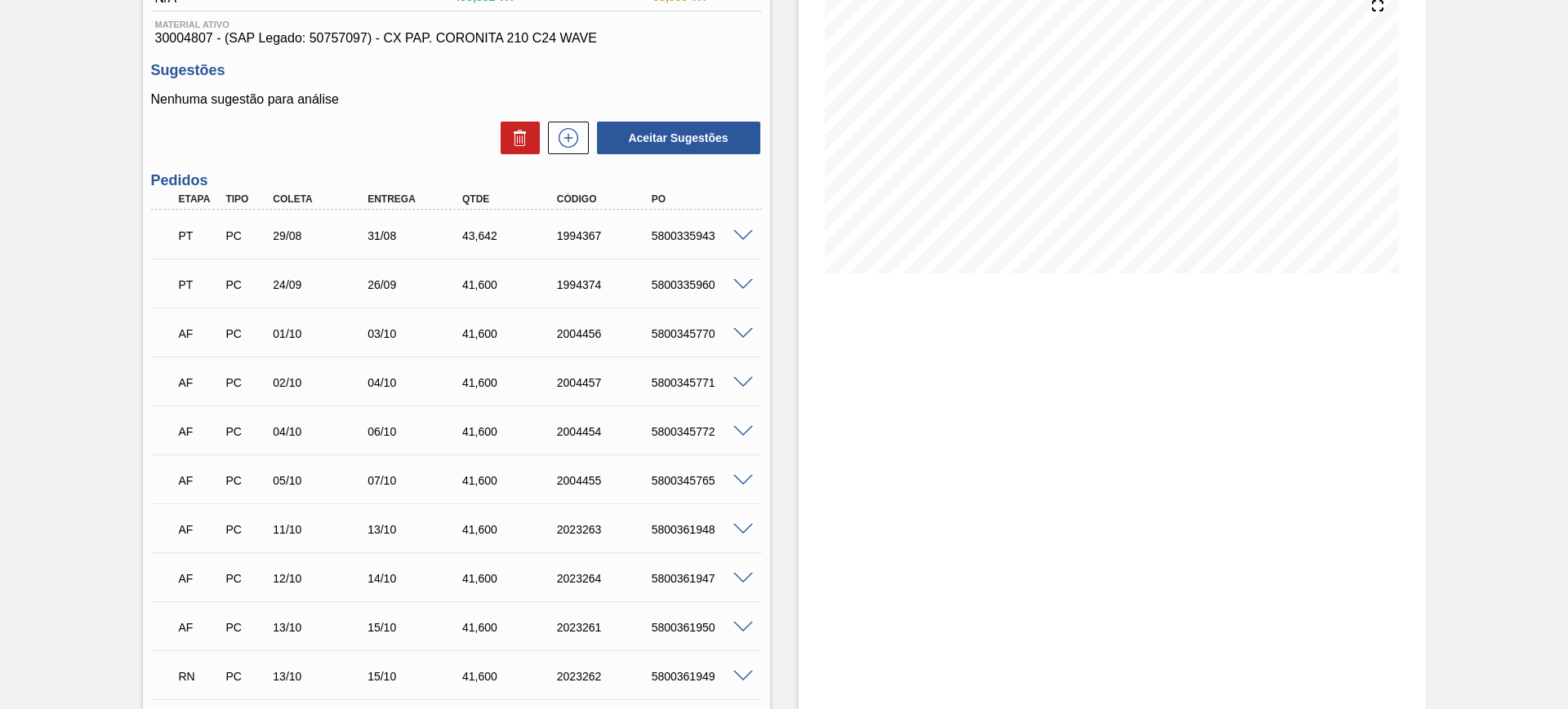
scroll to position [409, 0]
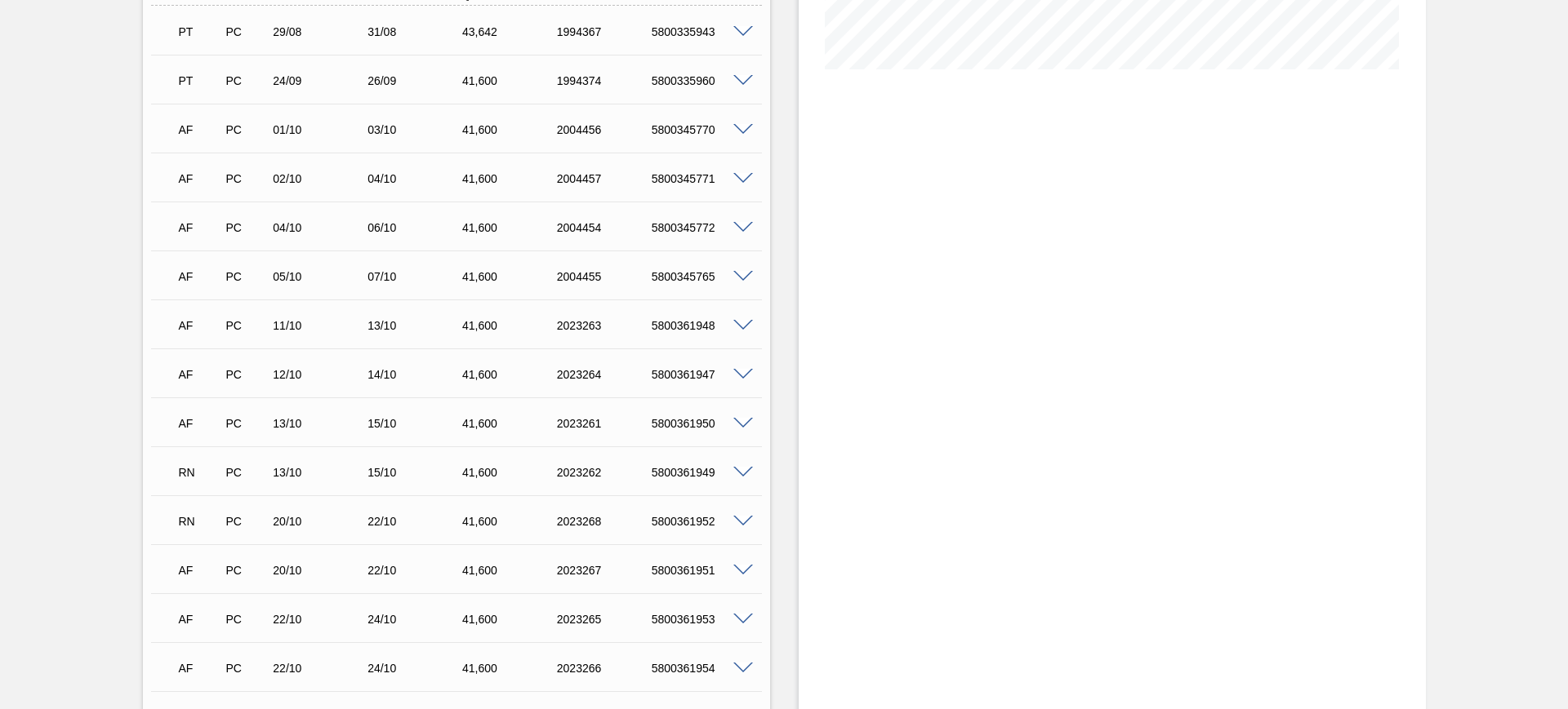
click at [743, 462] on div "RN PC 13/10 15/10 41,[PHONE_NUMBER] 5800361949" at bounding box center [456, 471] width 611 height 40
click at [743, 467] on span at bounding box center [743, 473] width 19 height 12
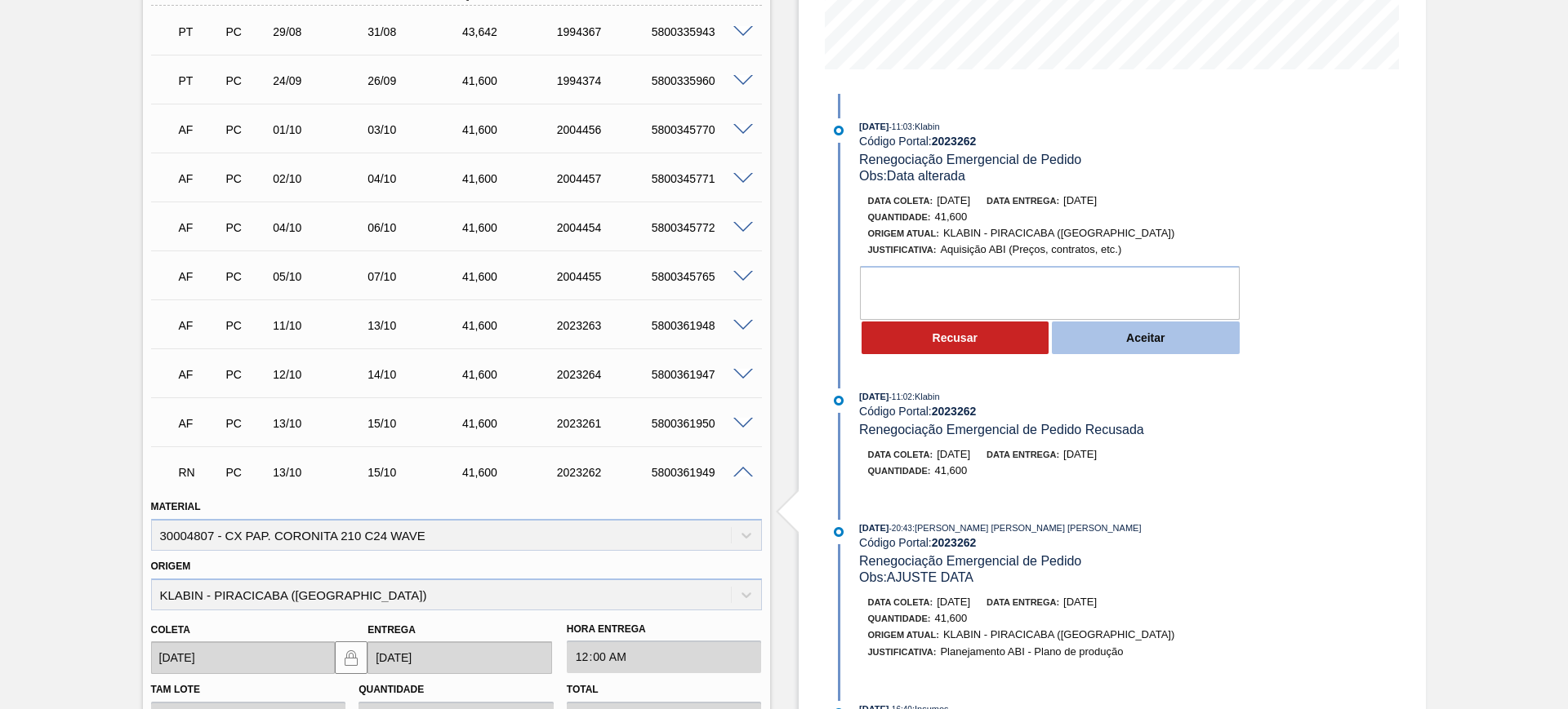
click at [1085, 344] on button "Aceitar" at bounding box center [1146, 337] width 188 height 33
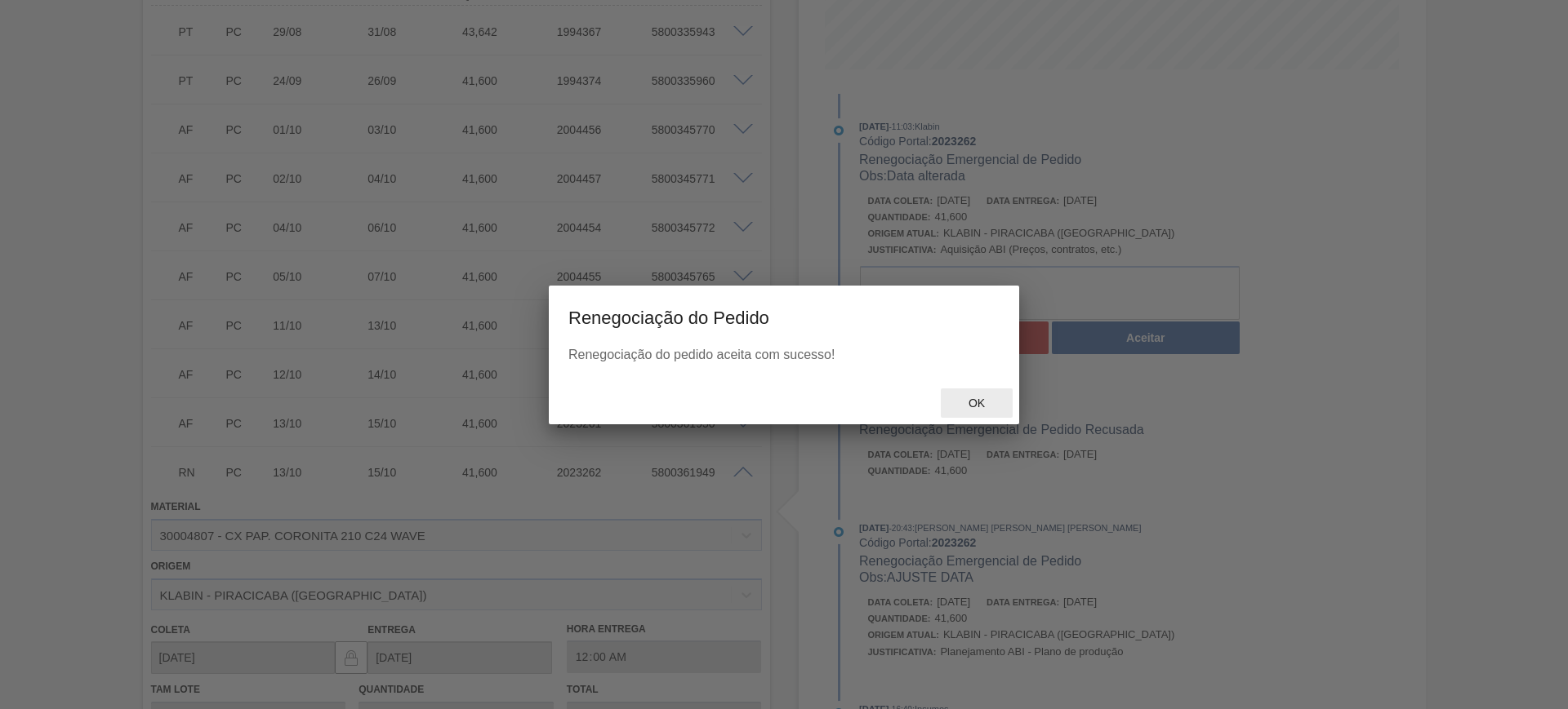
click at [991, 402] on span "Ok" at bounding box center [976, 403] width 42 height 13
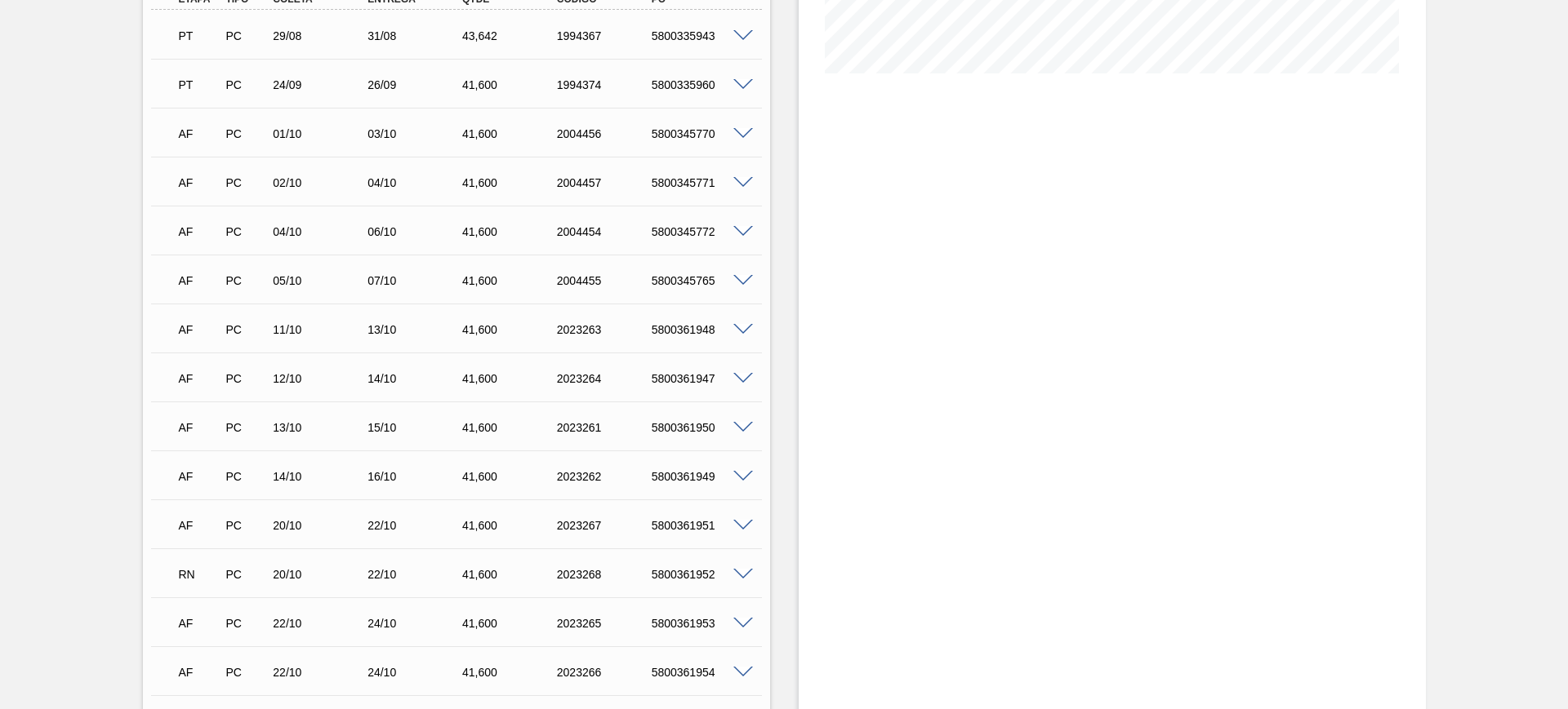
scroll to position [510, 0]
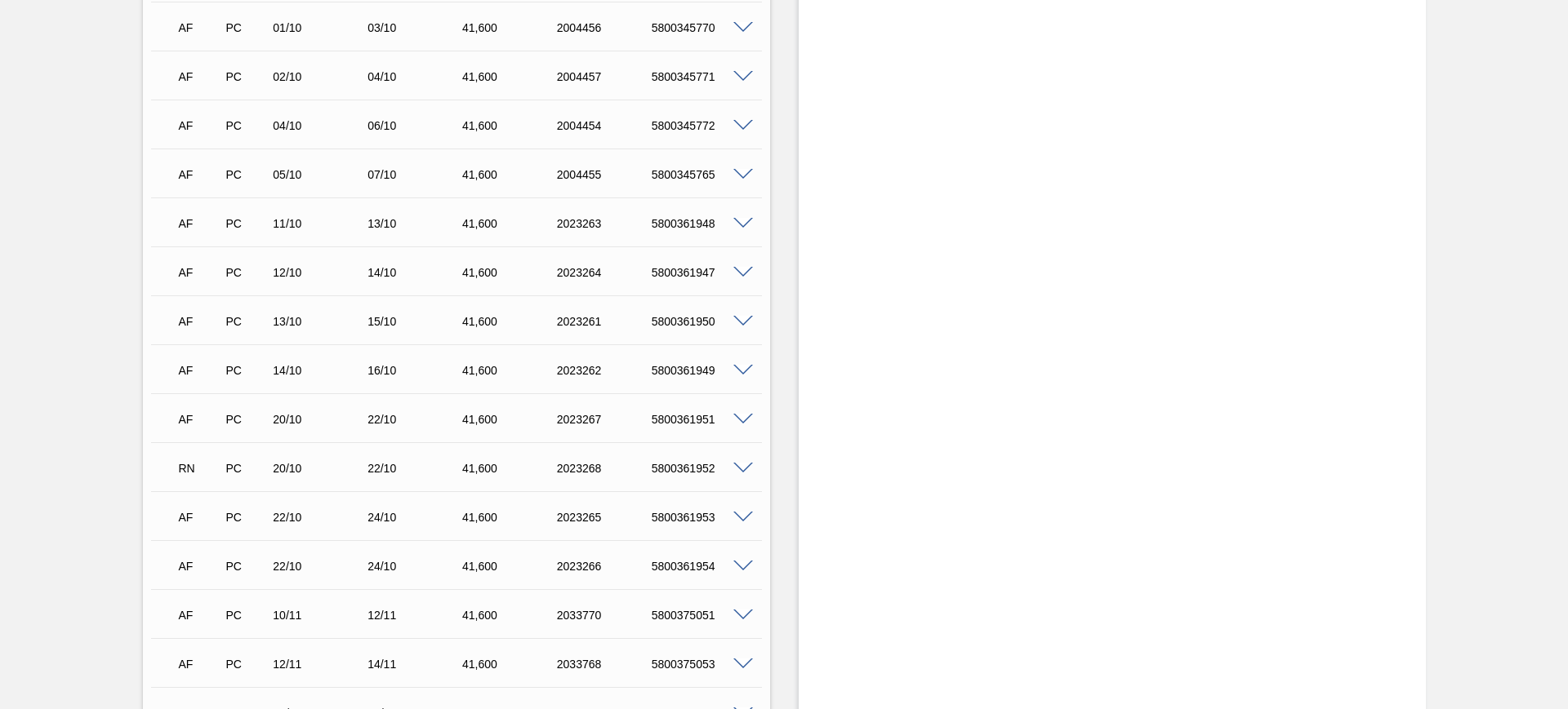
click at [742, 468] on span at bounding box center [743, 469] width 19 height 12
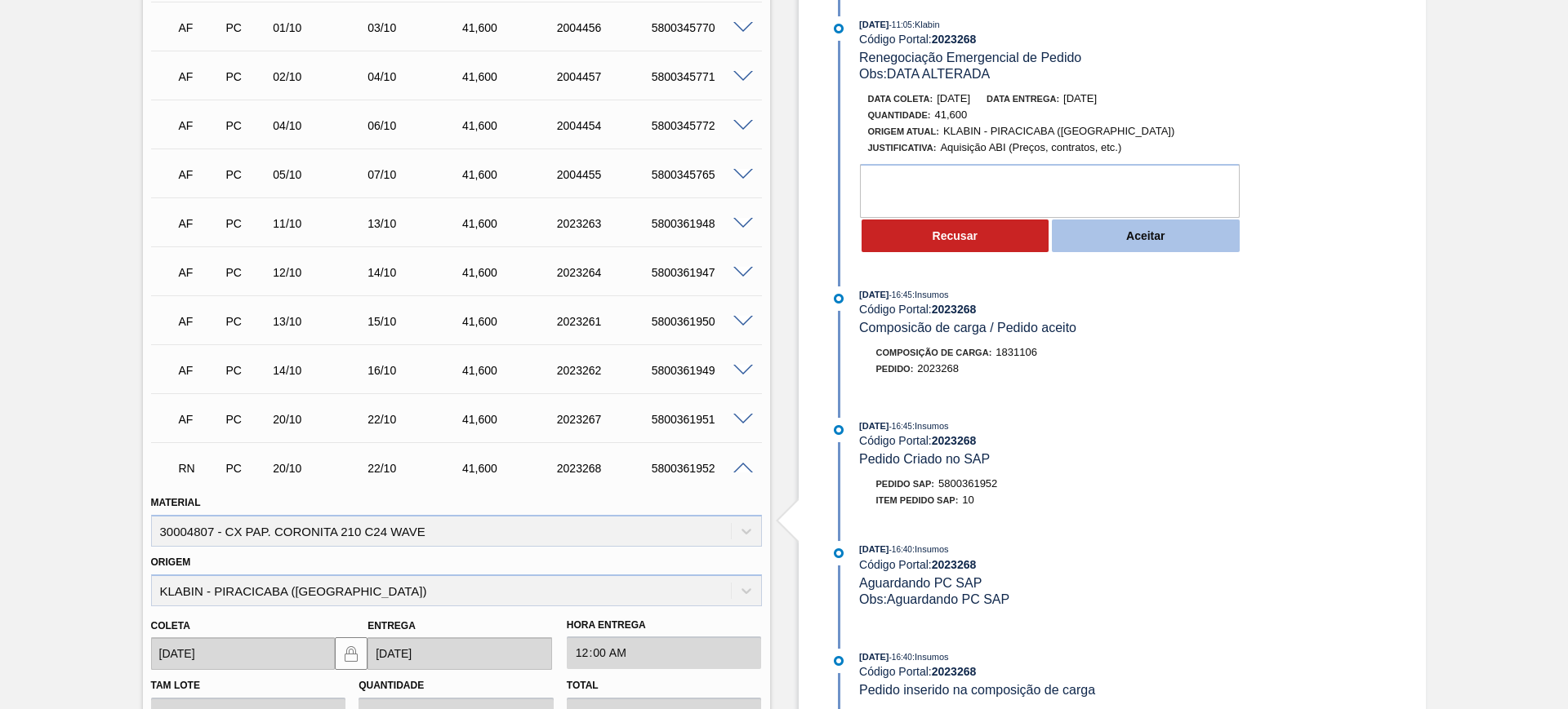
click button "Aceitar"
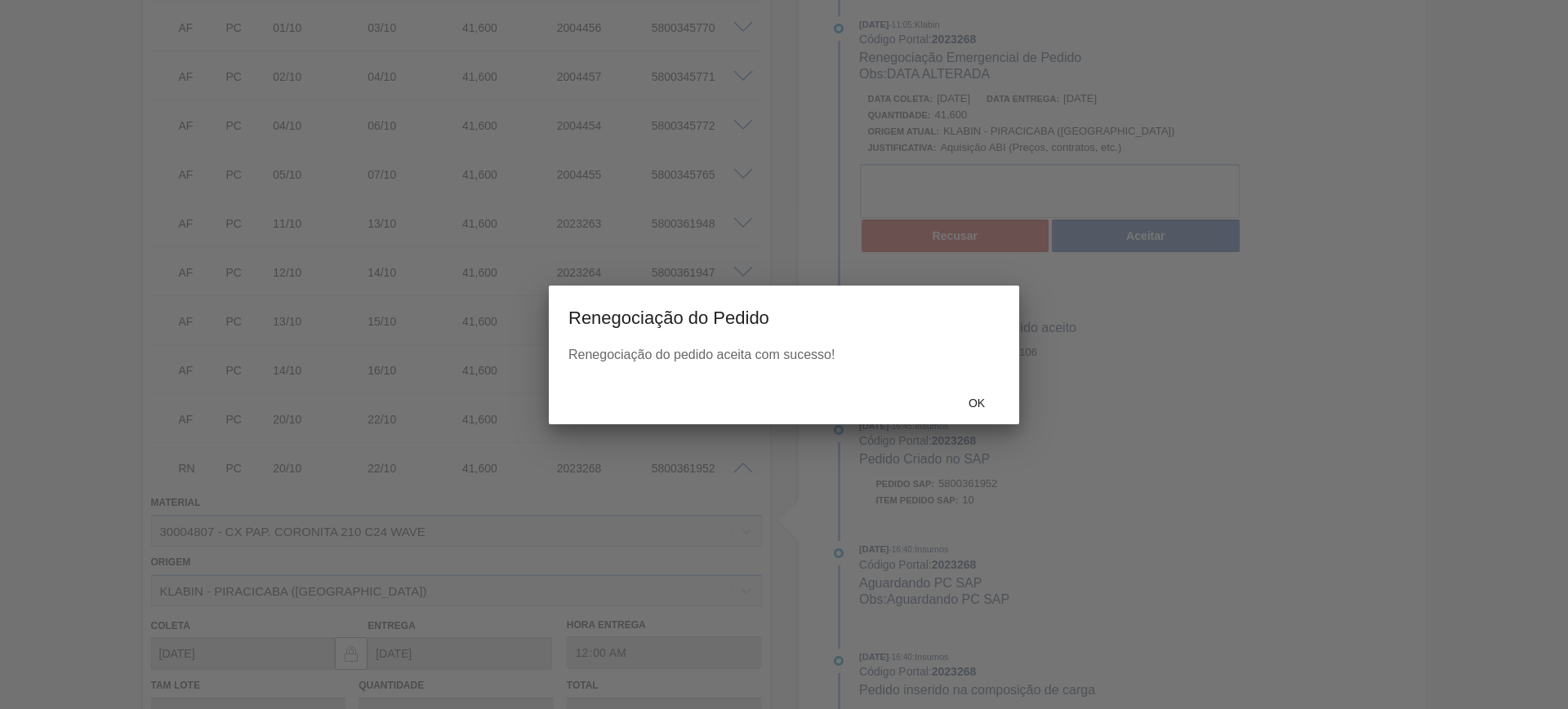
click div "Ok"
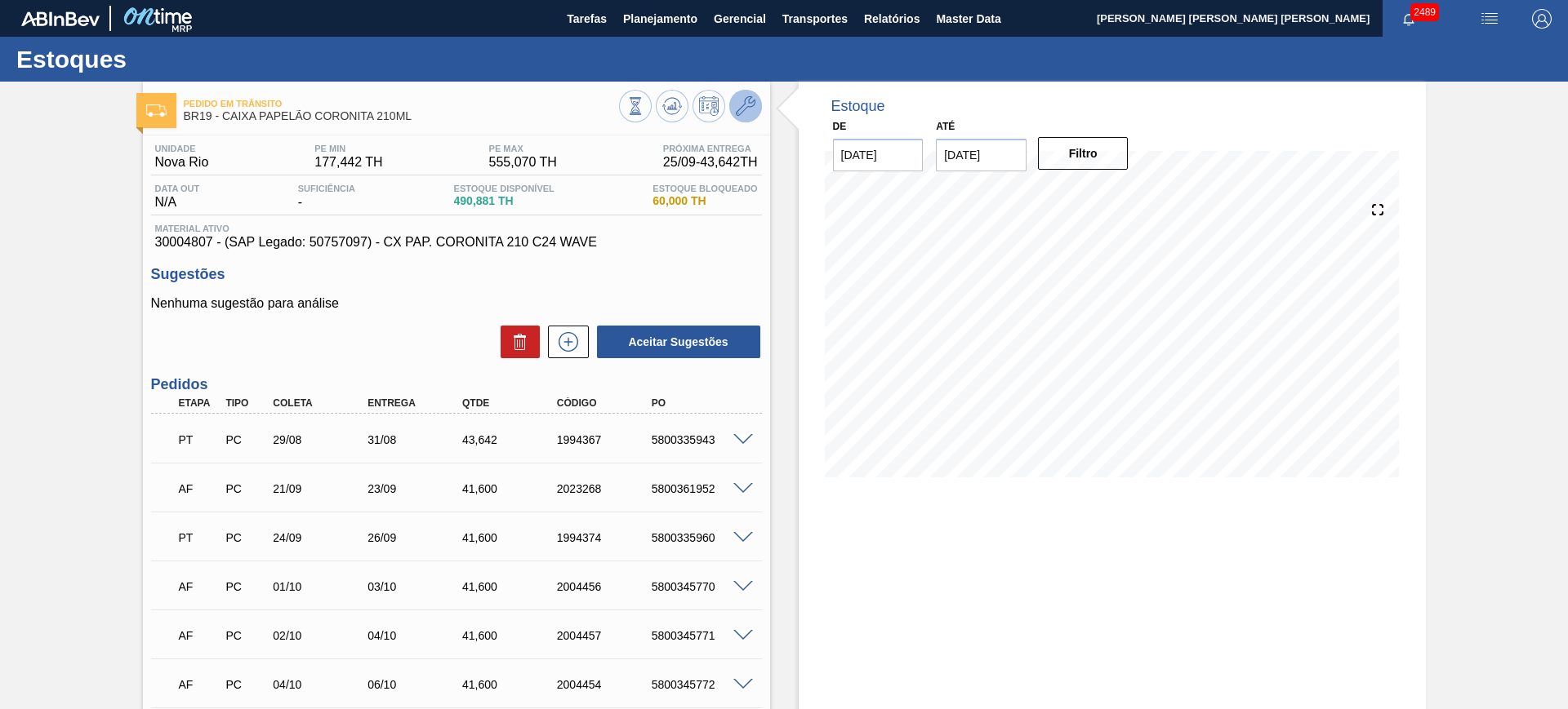
click at [743, 114] on icon at bounding box center [745, 106] width 19 height 19
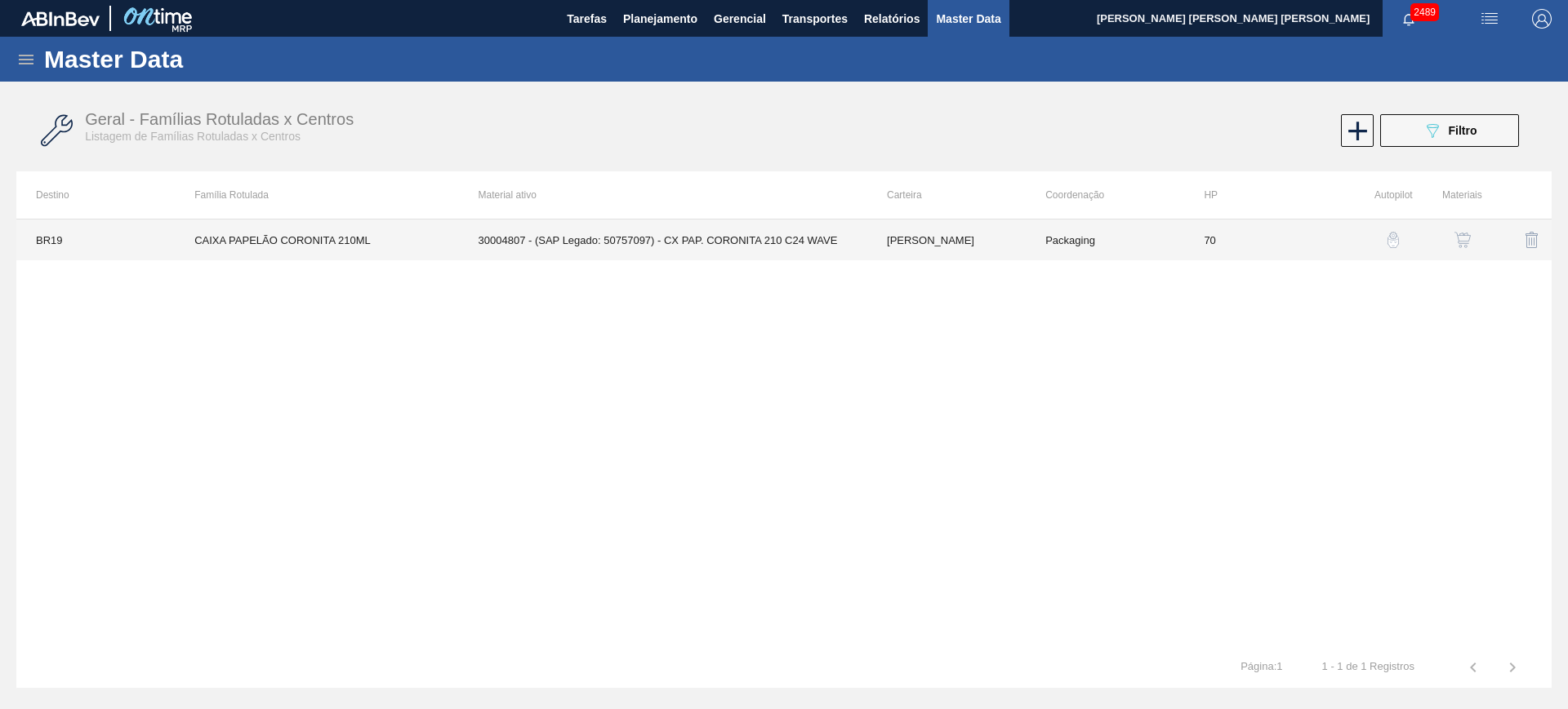
click at [1094, 250] on td "Packaging" at bounding box center [1105, 240] width 158 height 40
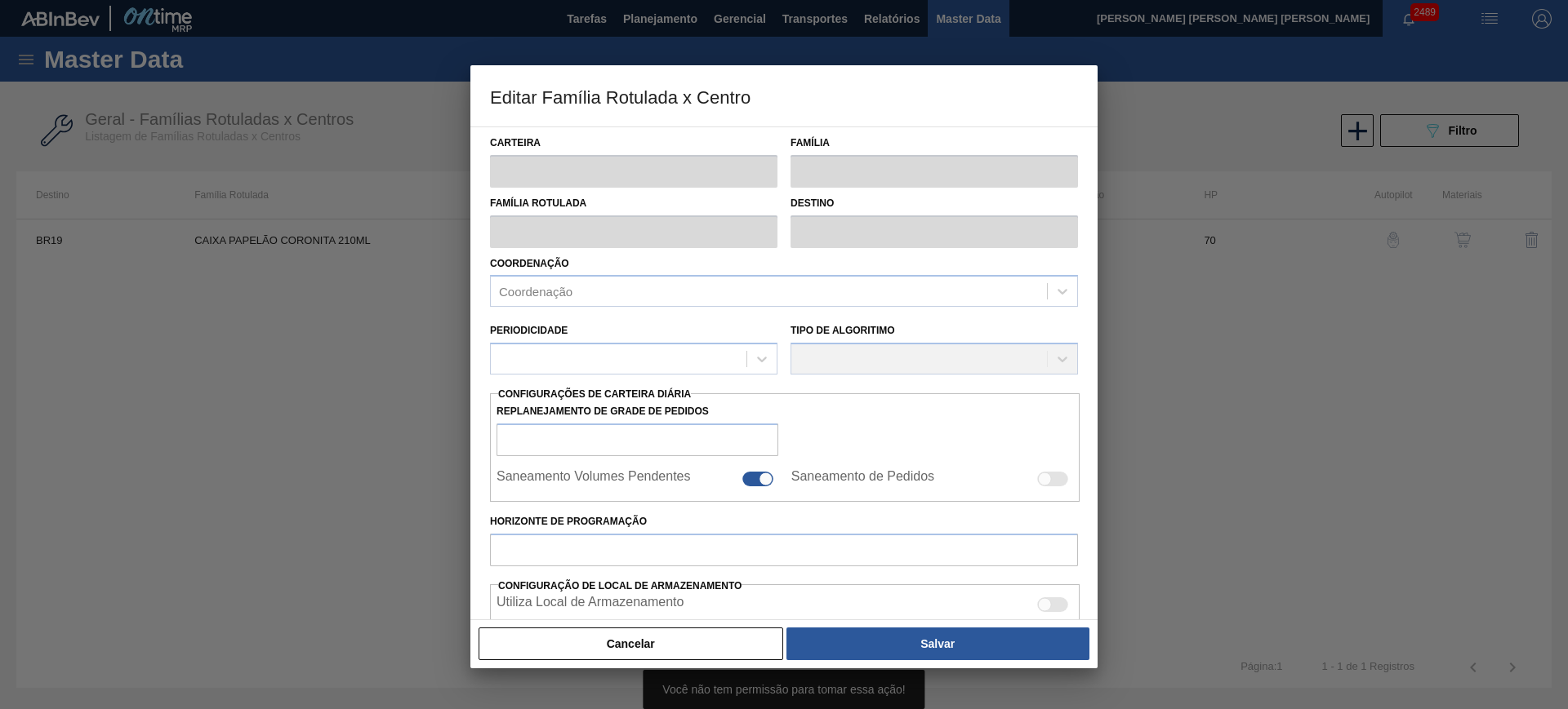
type input "[PERSON_NAME]"
type input "CAIXA PAPELÃO CORONITA 210ML"
type input "BR19 - [GEOGRAPHIC_DATA]"
type input "70"
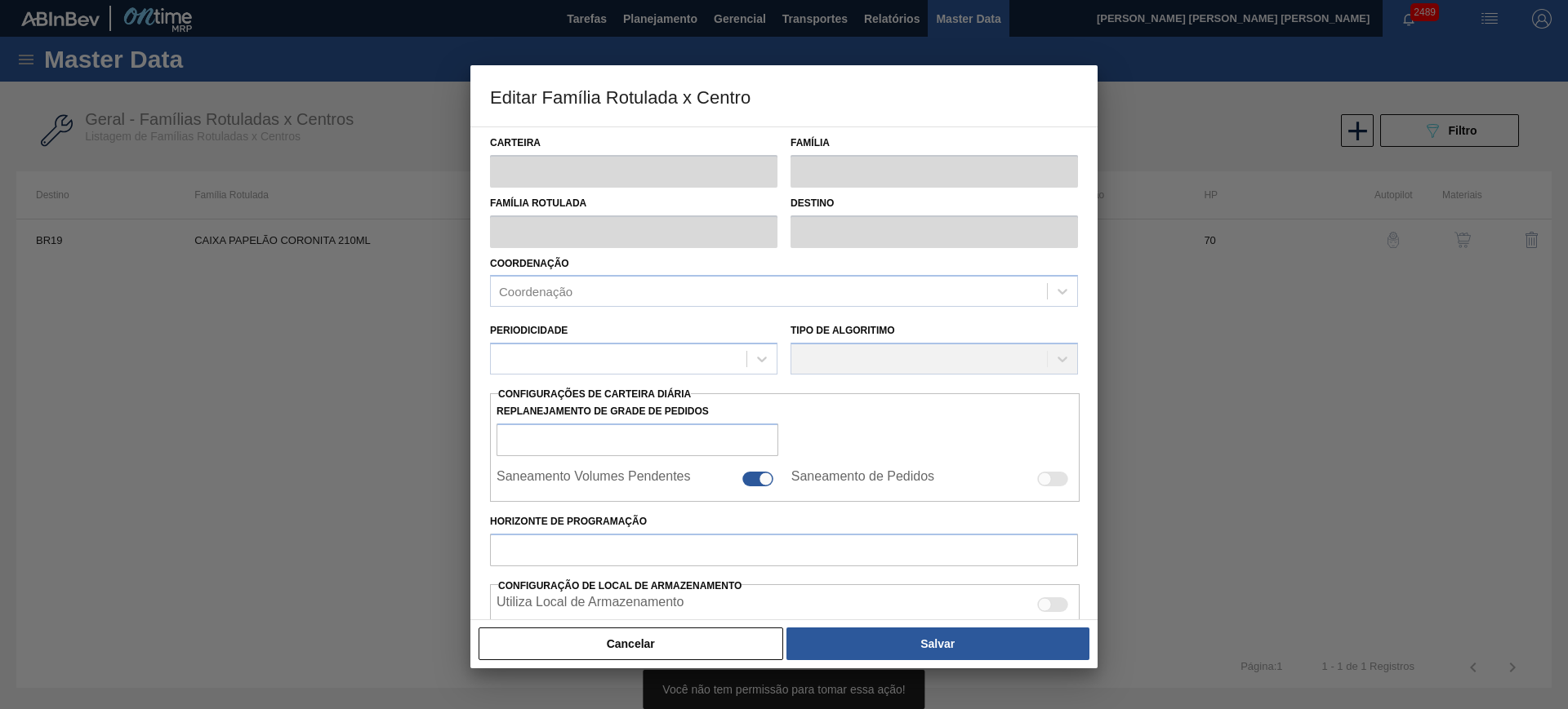
type input "177,442"
type input "555,07"
type input "75"
type input "460,663"
checkbox input "true"
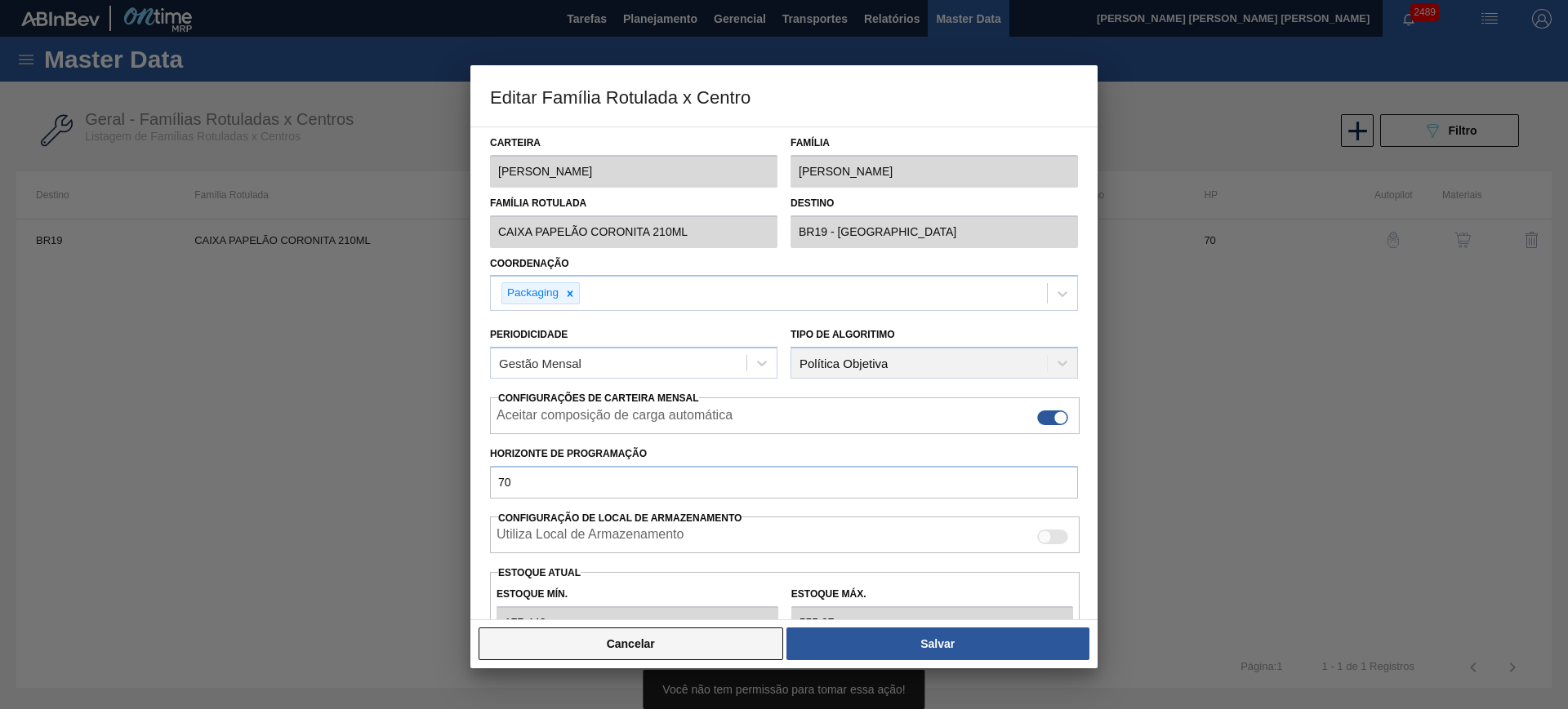
click at [680, 655] on button "Cancelar" at bounding box center [630, 643] width 305 height 33
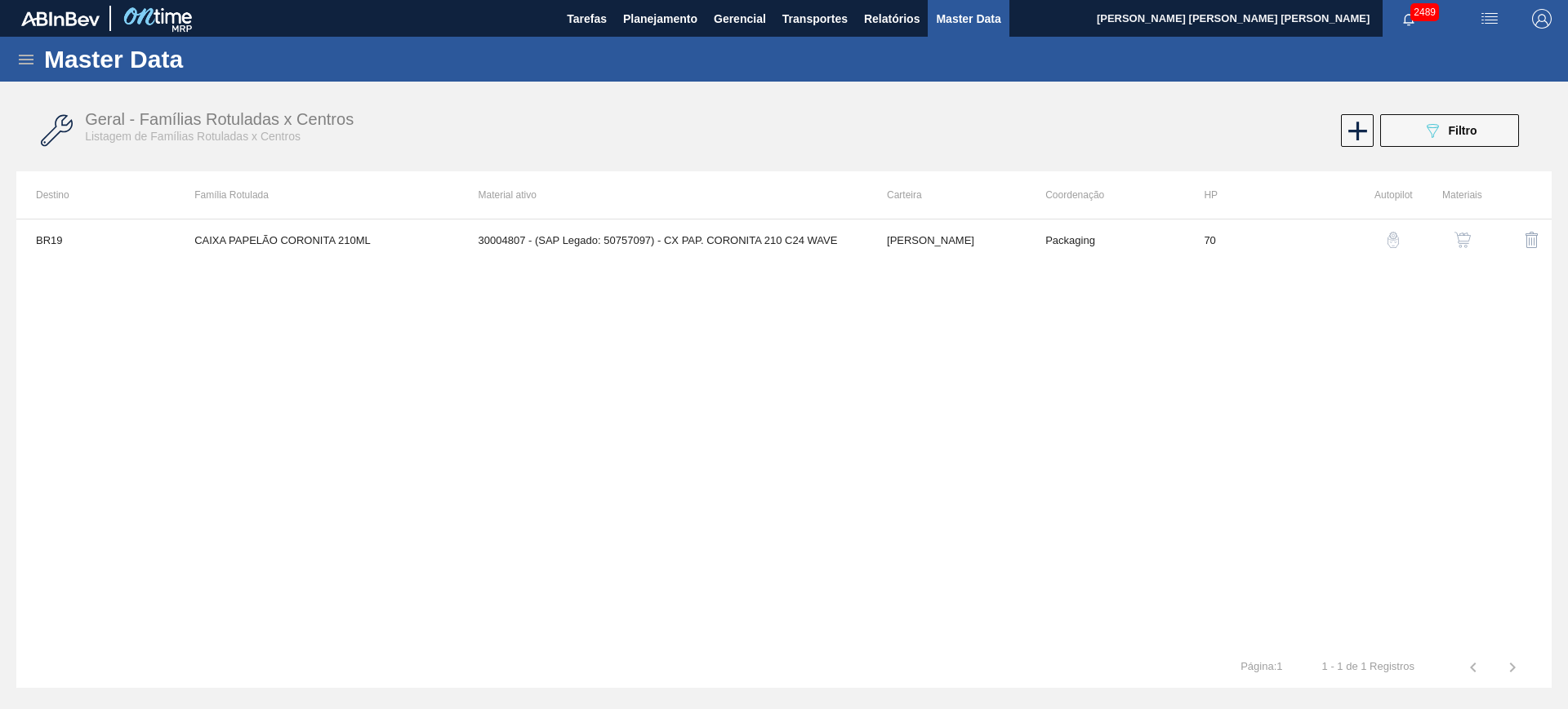
click at [1462, 234] on img "button" at bounding box center [1463, 240] width 17 height 17
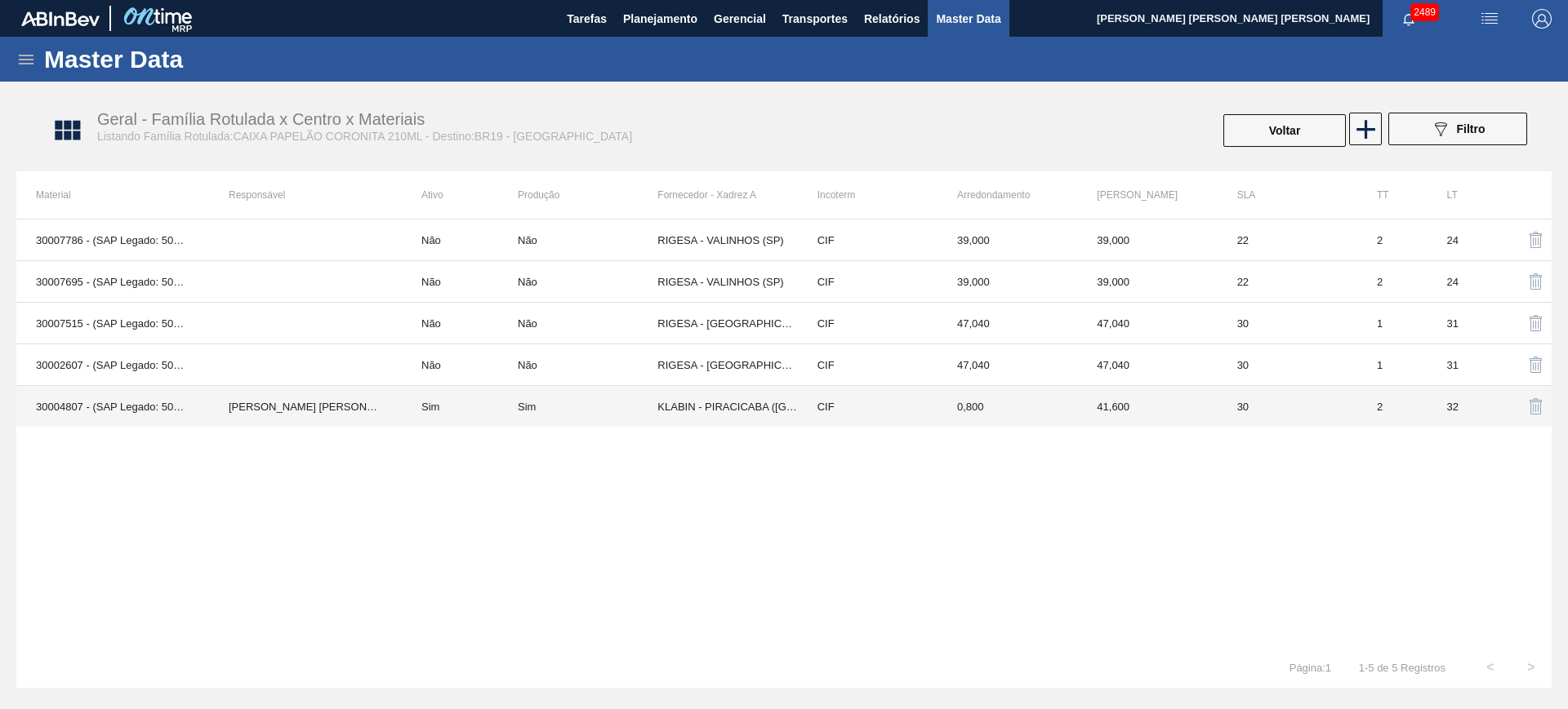
click at [453, 392] on td "Sim" at bounding box center [460, 406] width 116 height 41
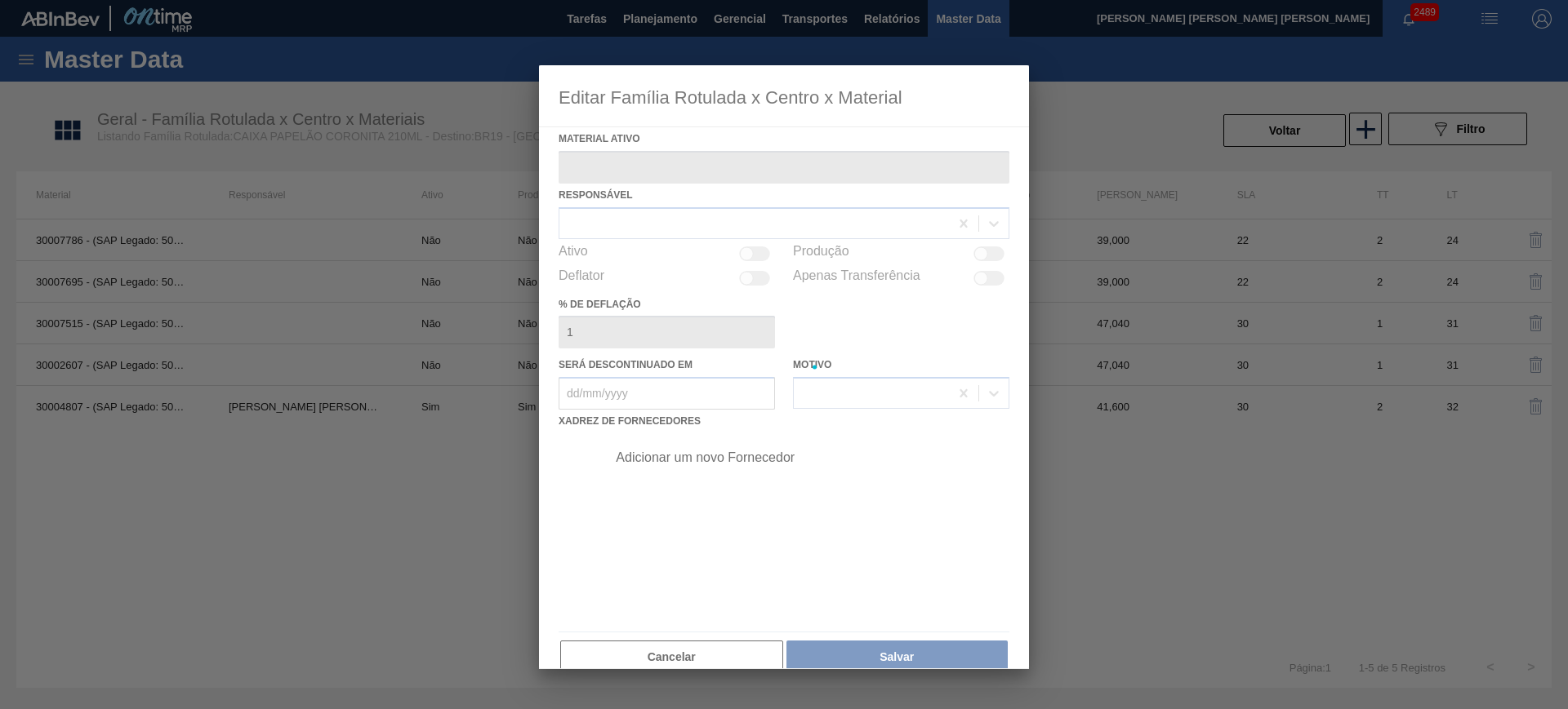
type ativo "30004807 - (SAP Legado: 50757097) - CX PAP. CORONITA 210 C24 WAVE"
checkbox input "true"
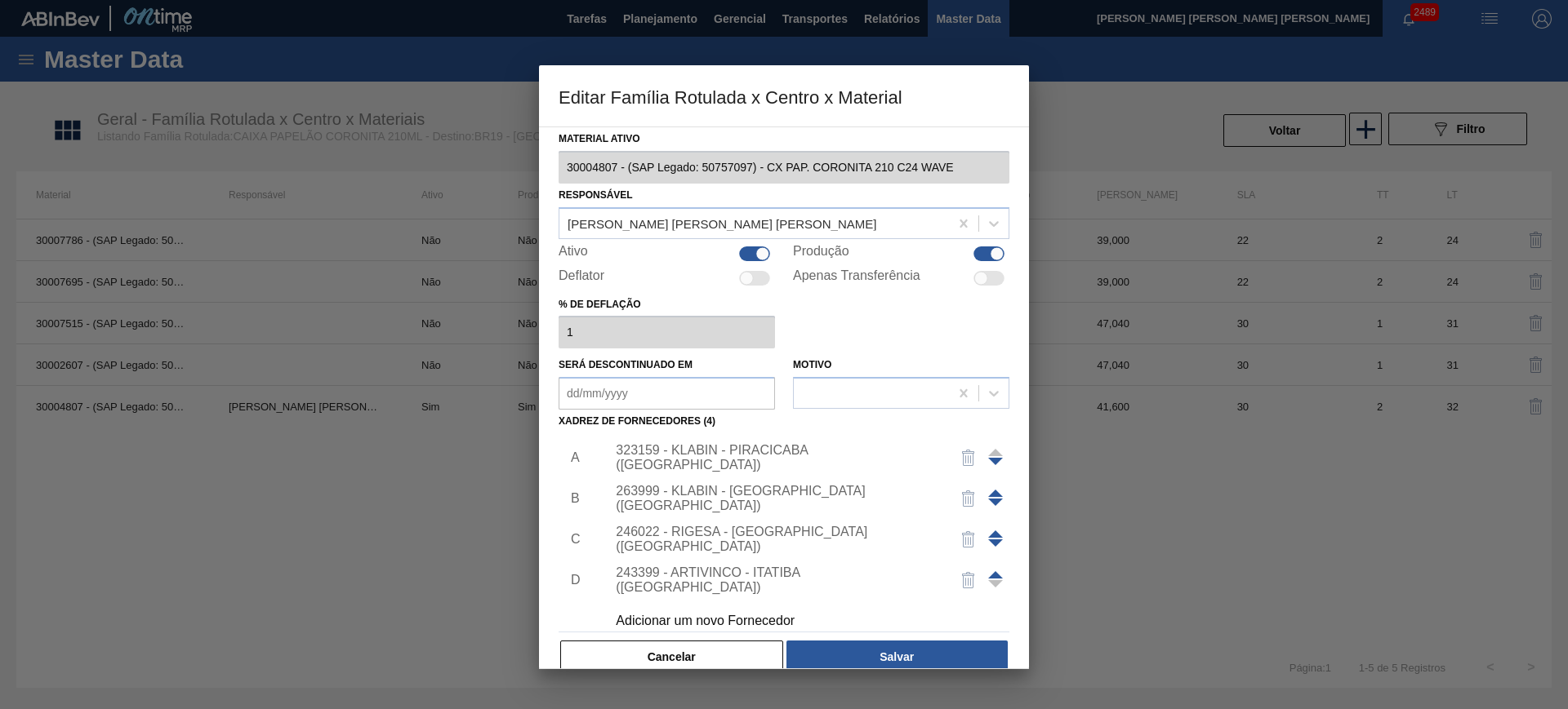
scroll to position [17, 0]
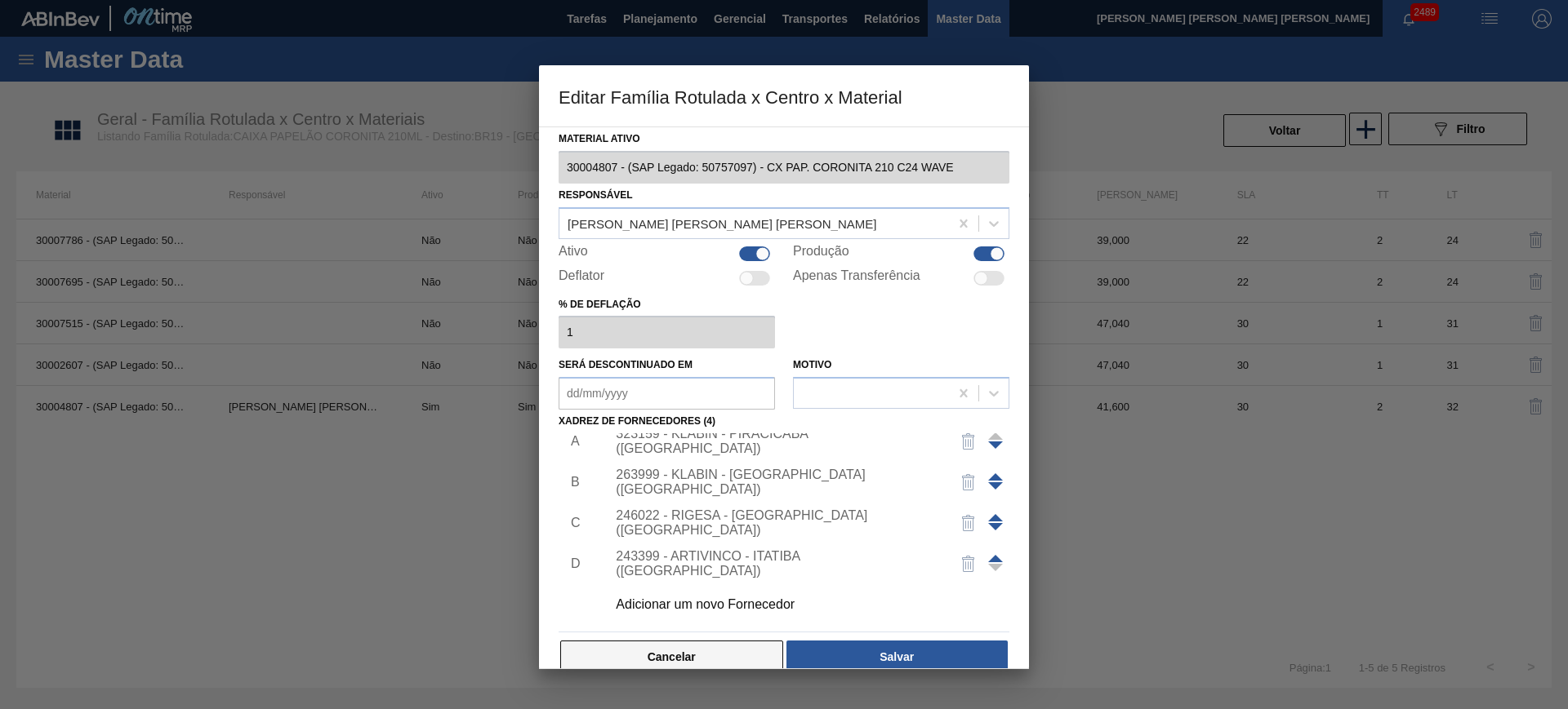
click at [679, 658] on button "Cancelar" at bounding box center [671, 656] width 223 height 33
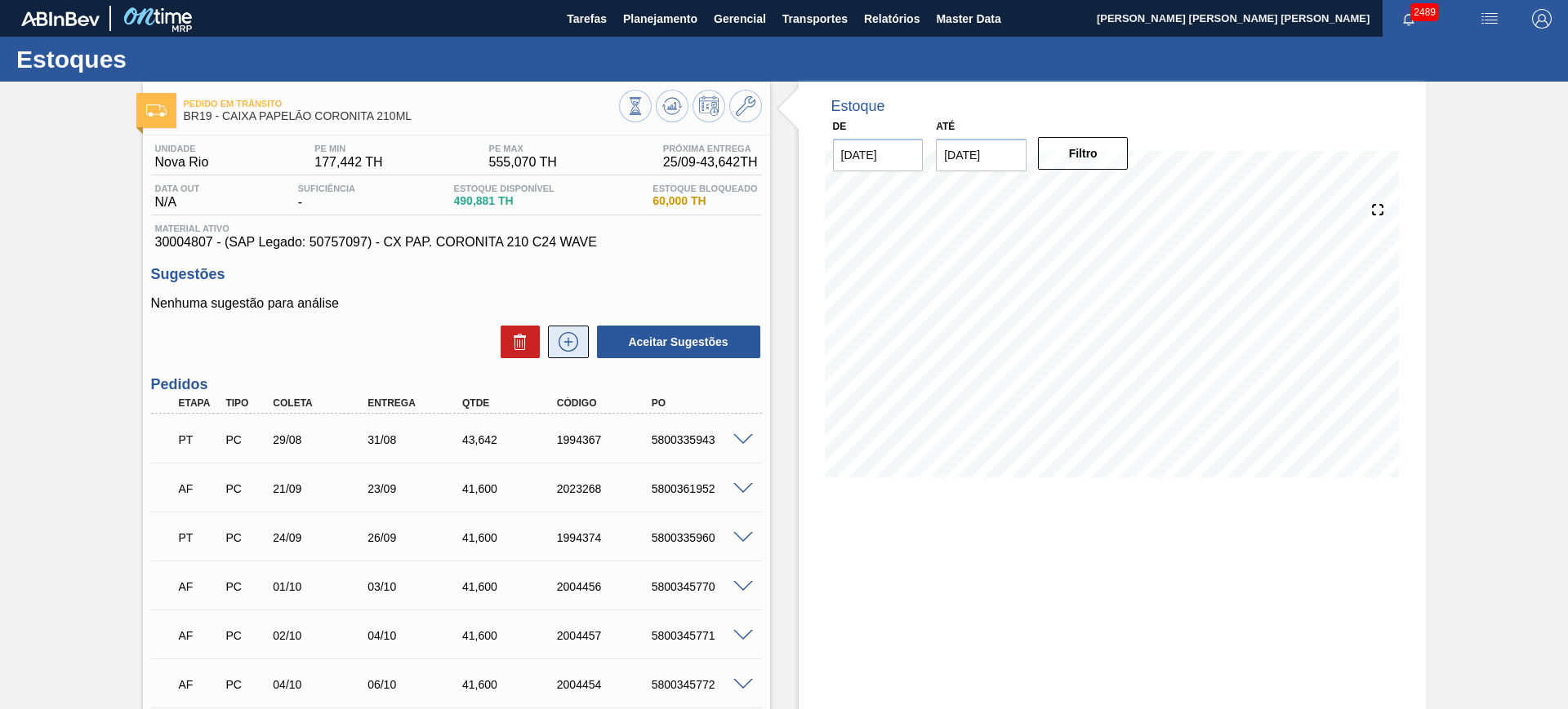
click at [563, 340] on icon at bounding box center [569, 342] width 26 height 19
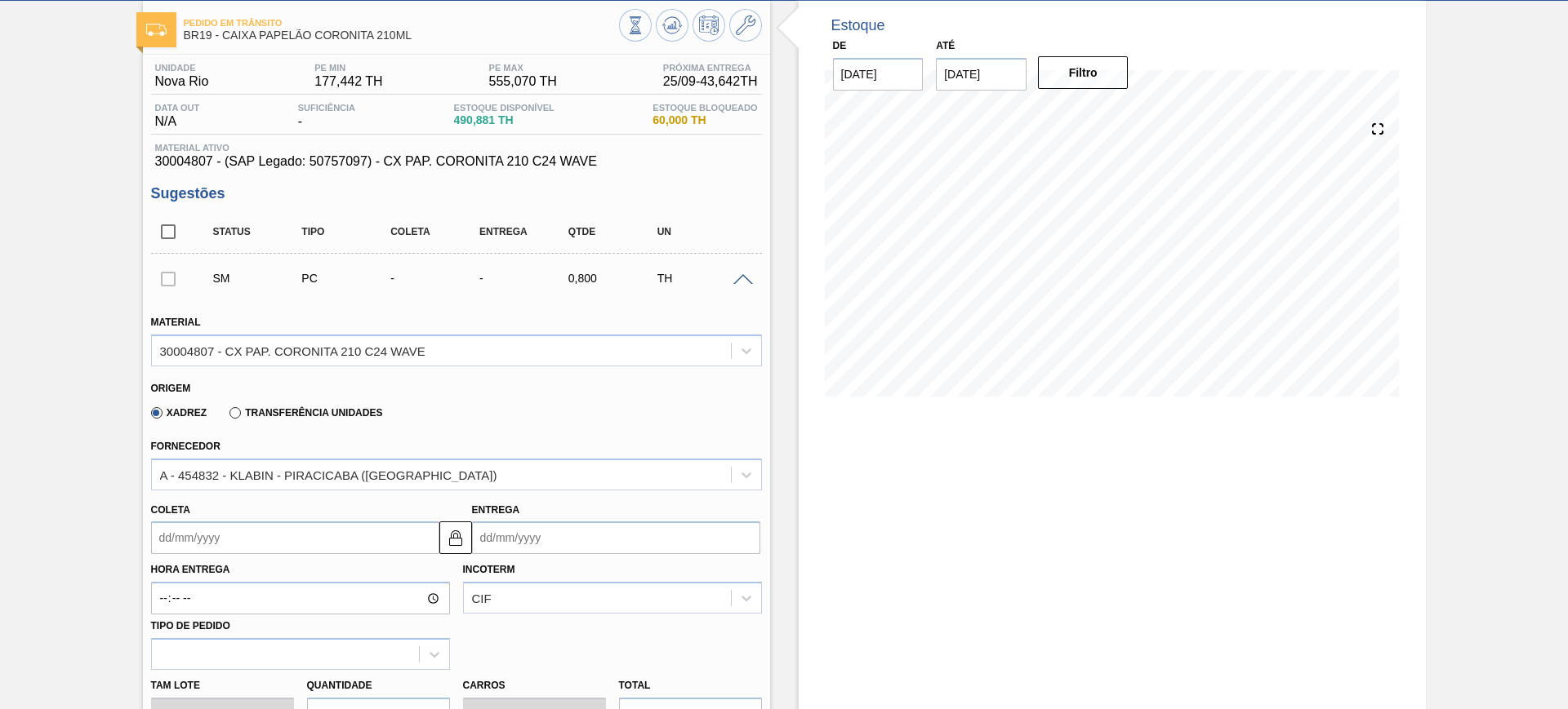
scroll to position [306, 0]
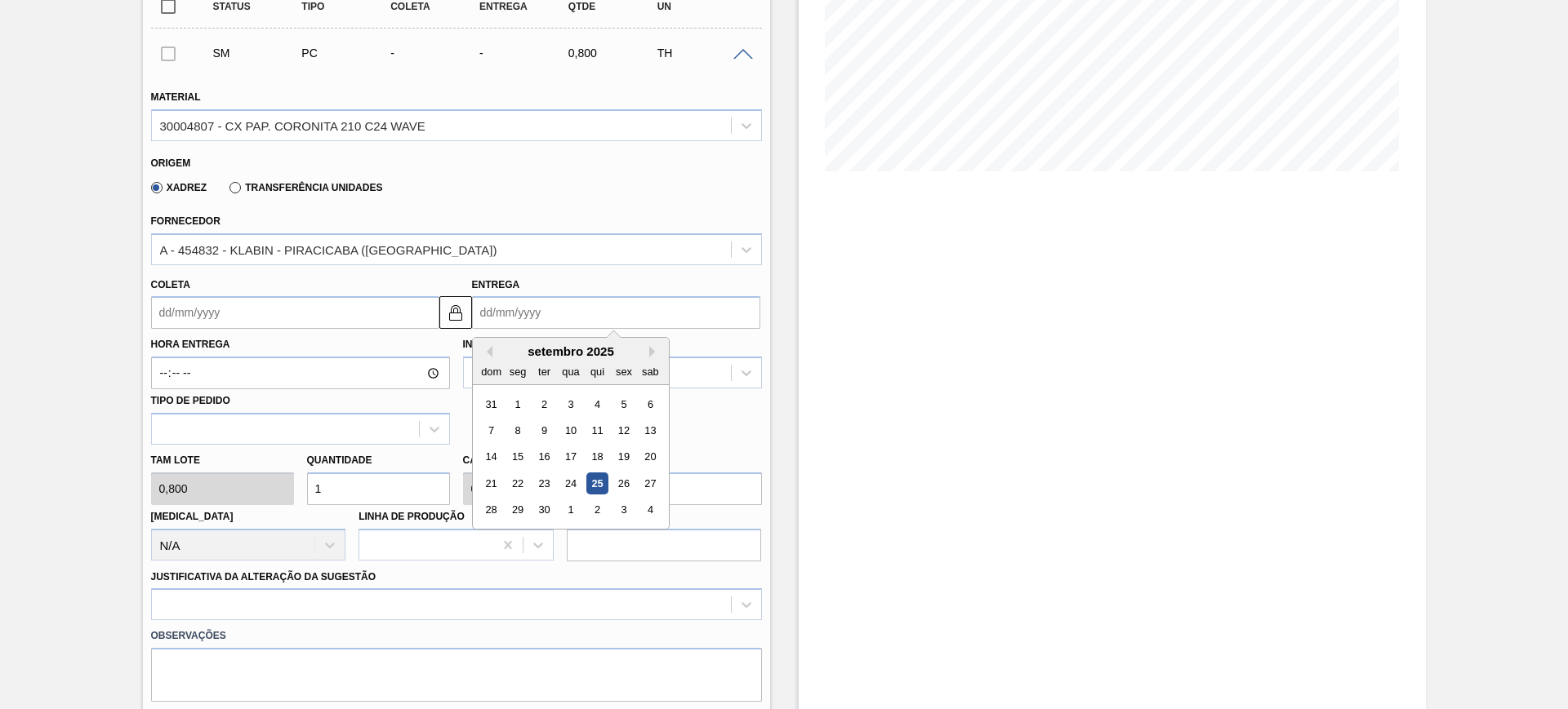
click at [505, 312] on input "Entrega" at bounding box center [616, 312] width 288 height 33
click at [601, 505] on div "2" at bounding box center [596, 510] width 22 height 22
type input "30/09/2025"
type input "02/10/2025"
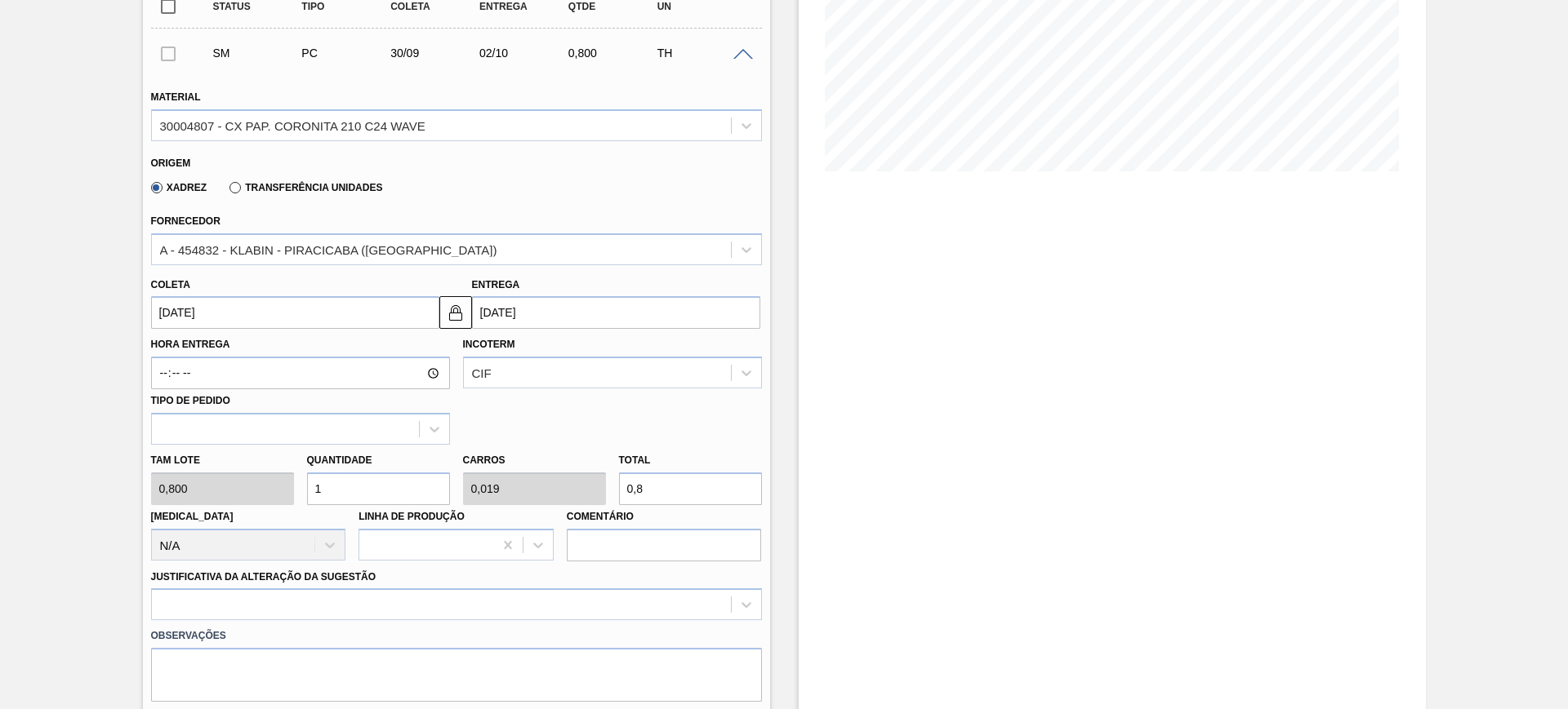
click at [666, 488] on input "0,8" at bounding box center [690, 488] width 143 height 33
type input "6,25"
type input "0,12"
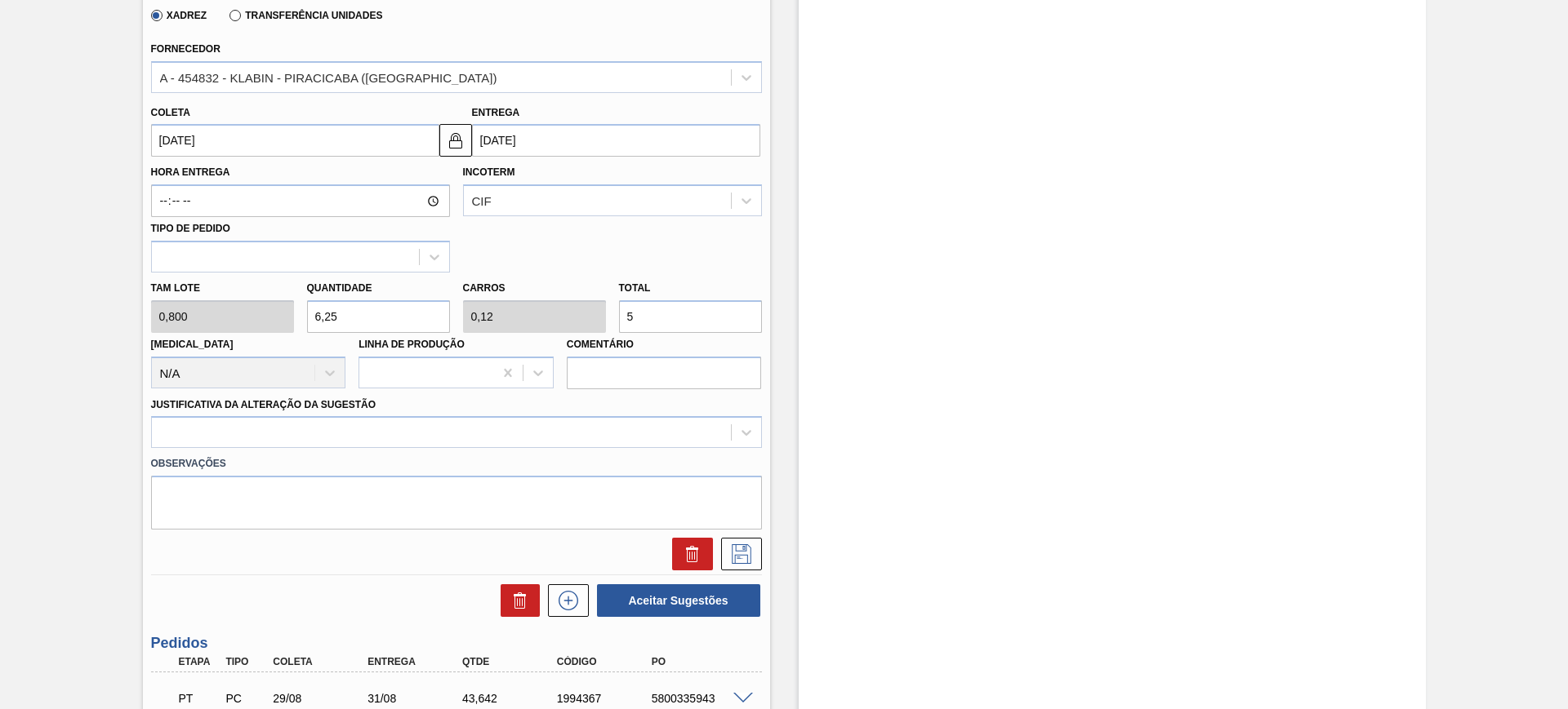
scroll to position [510, 0]
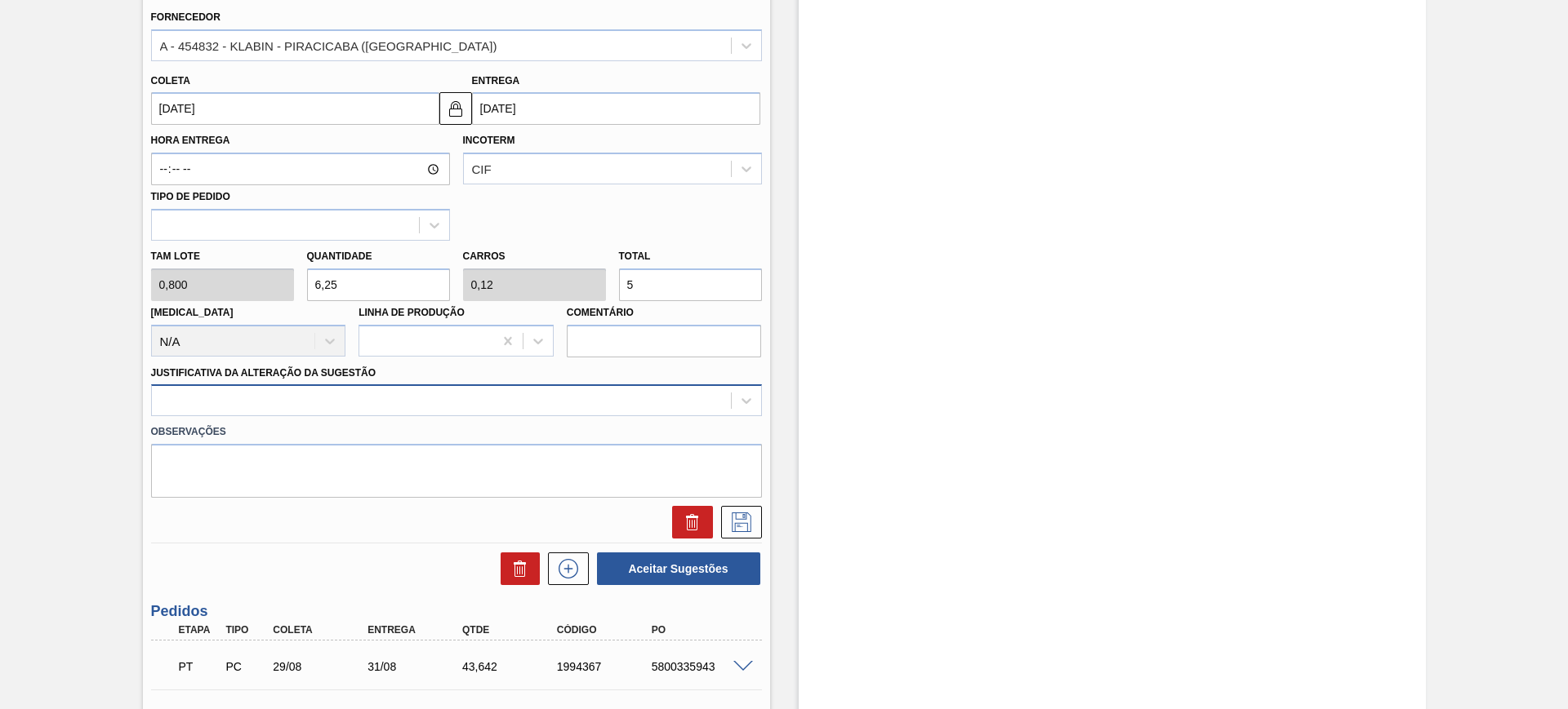
type input "5"
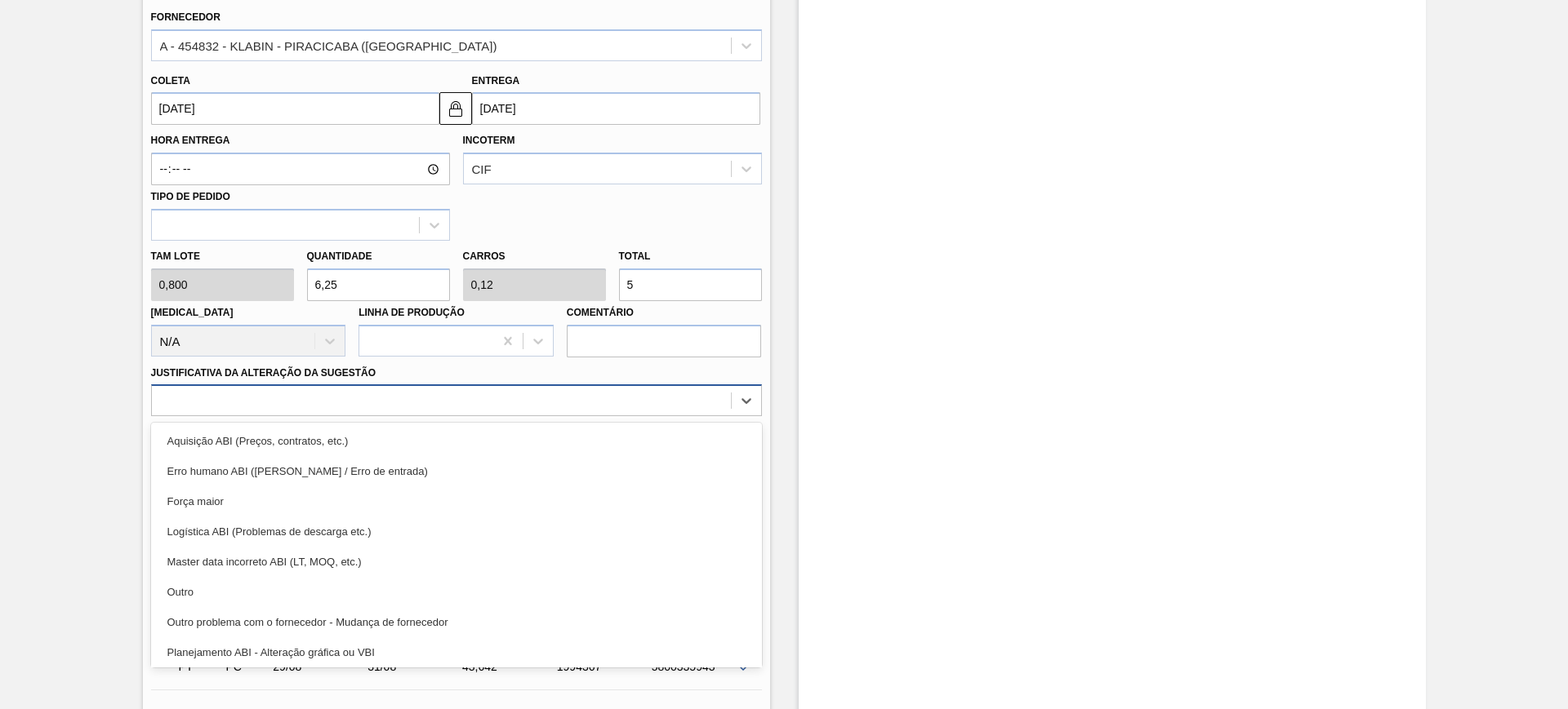
click at [386, 405] on div at bounding box center [441, 401] width 579 height 24
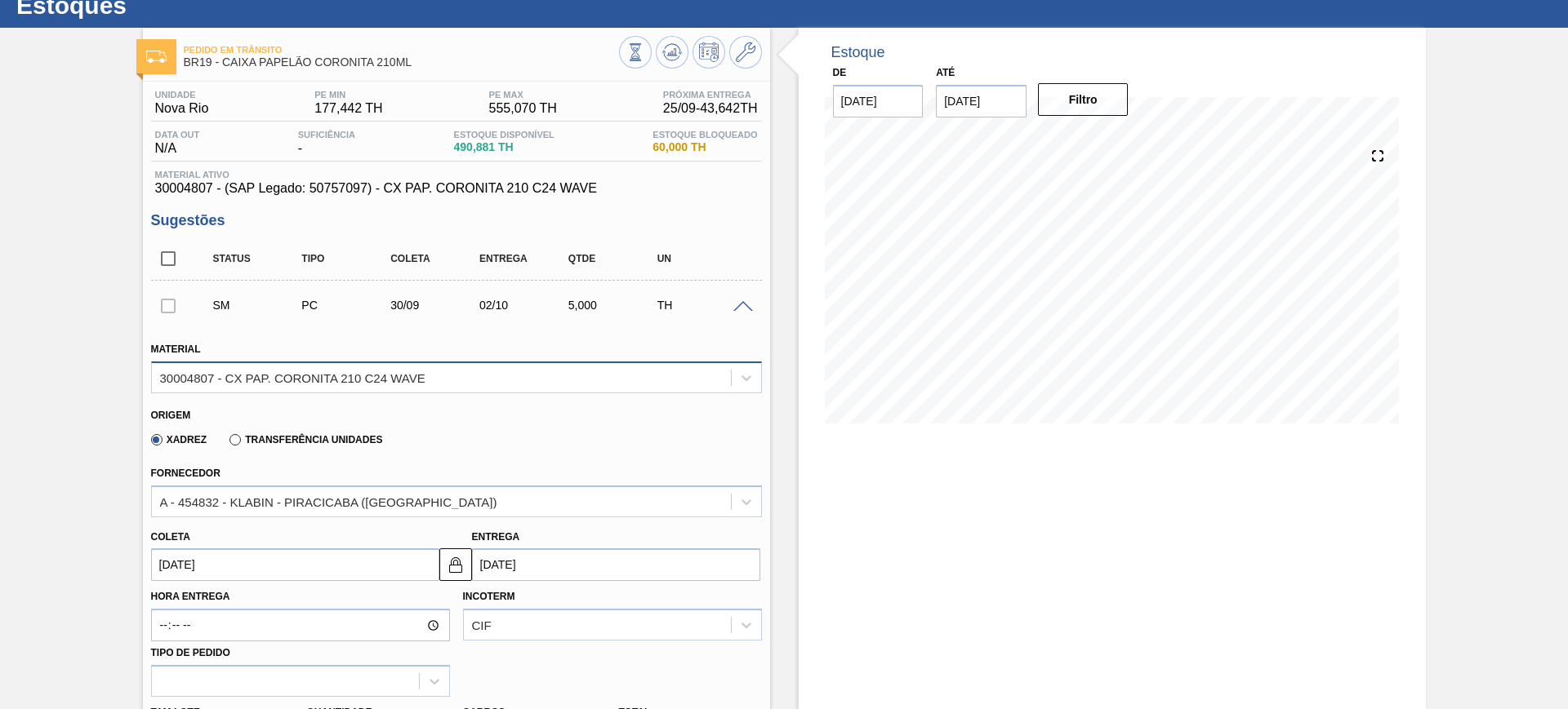
scroll to position [0, 0]
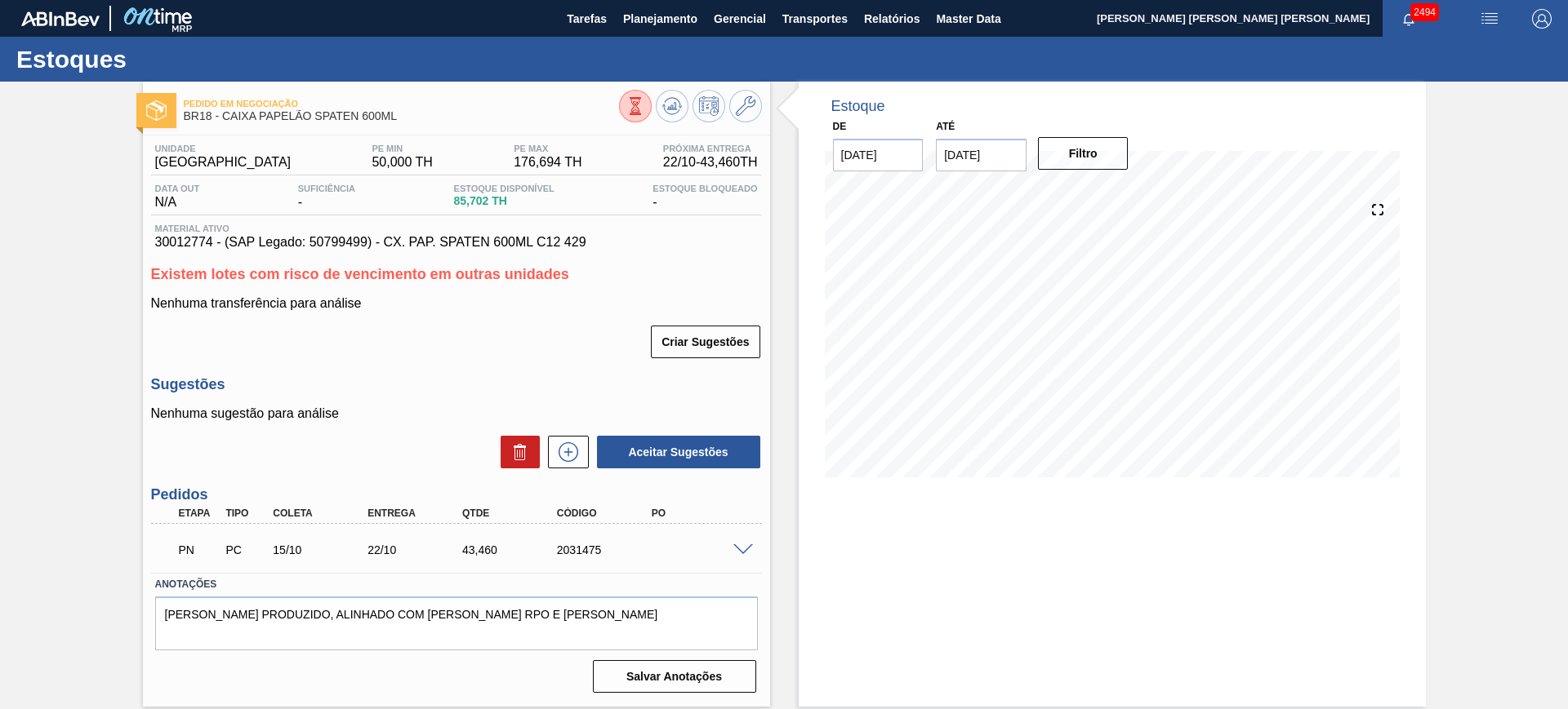
click at [738, 551] on span at bounding box center [743, 551] width 19 height 12
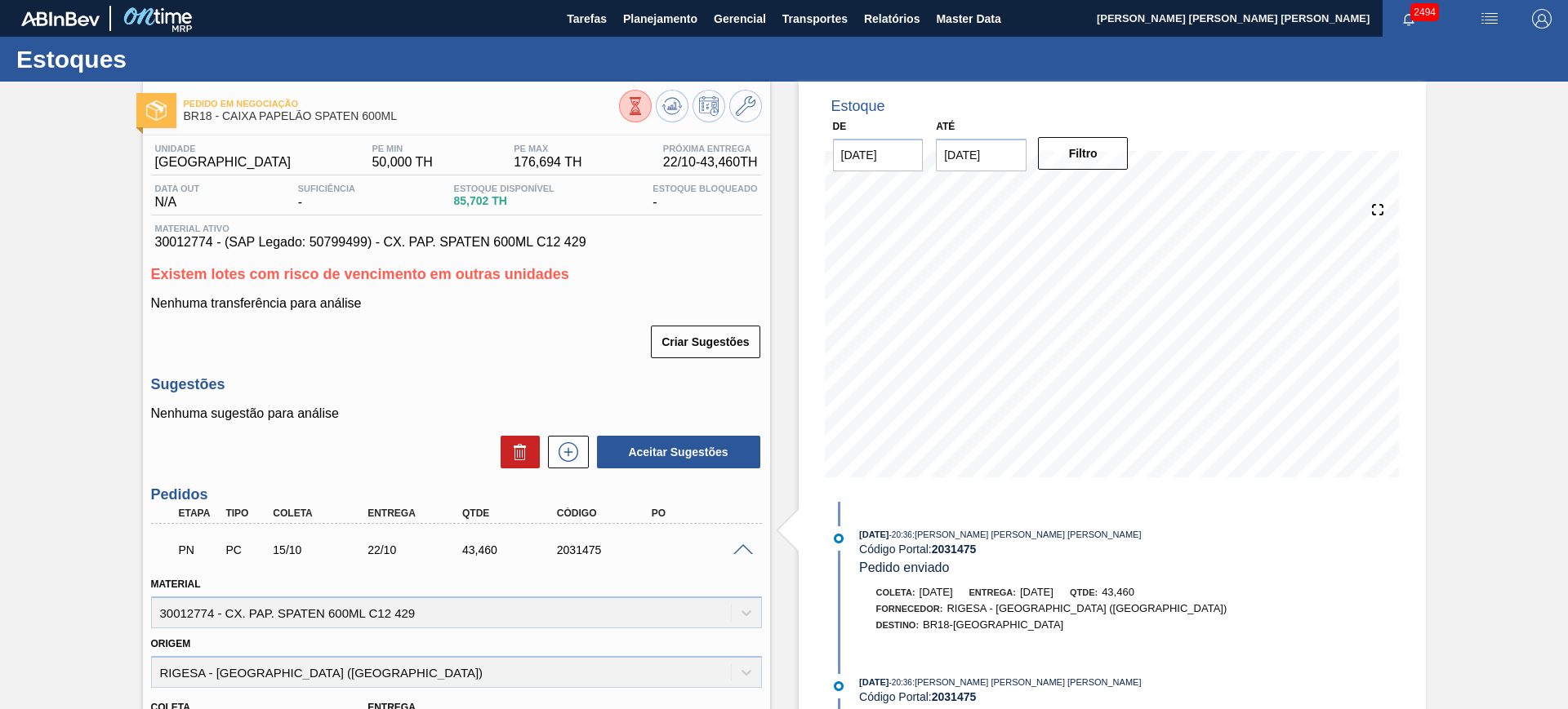
click at [628, 112] on icon at bounding box center [635, 106] width 18 height 18
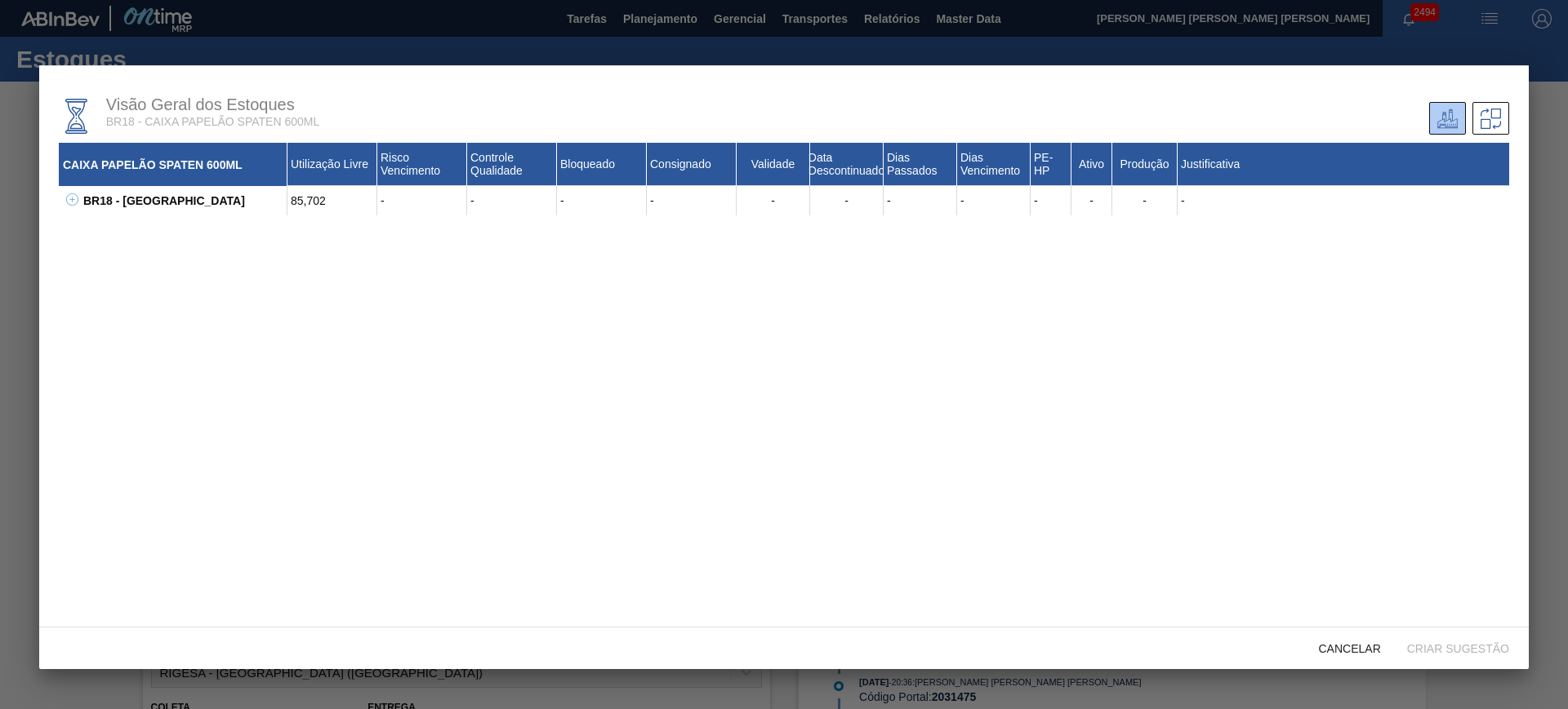
click at [71, 195] on icon at bounding box center [72, 199] width 12 height 12
click at [111, 219] on div "30012774 - CX. PAP. SPATEN 600ML C12 429" at bounding box center [193, 229] width 188 height 29
copy div "30012774"
click at [19, 236] on div at bounding box center [784, 354] width 1568 height 709
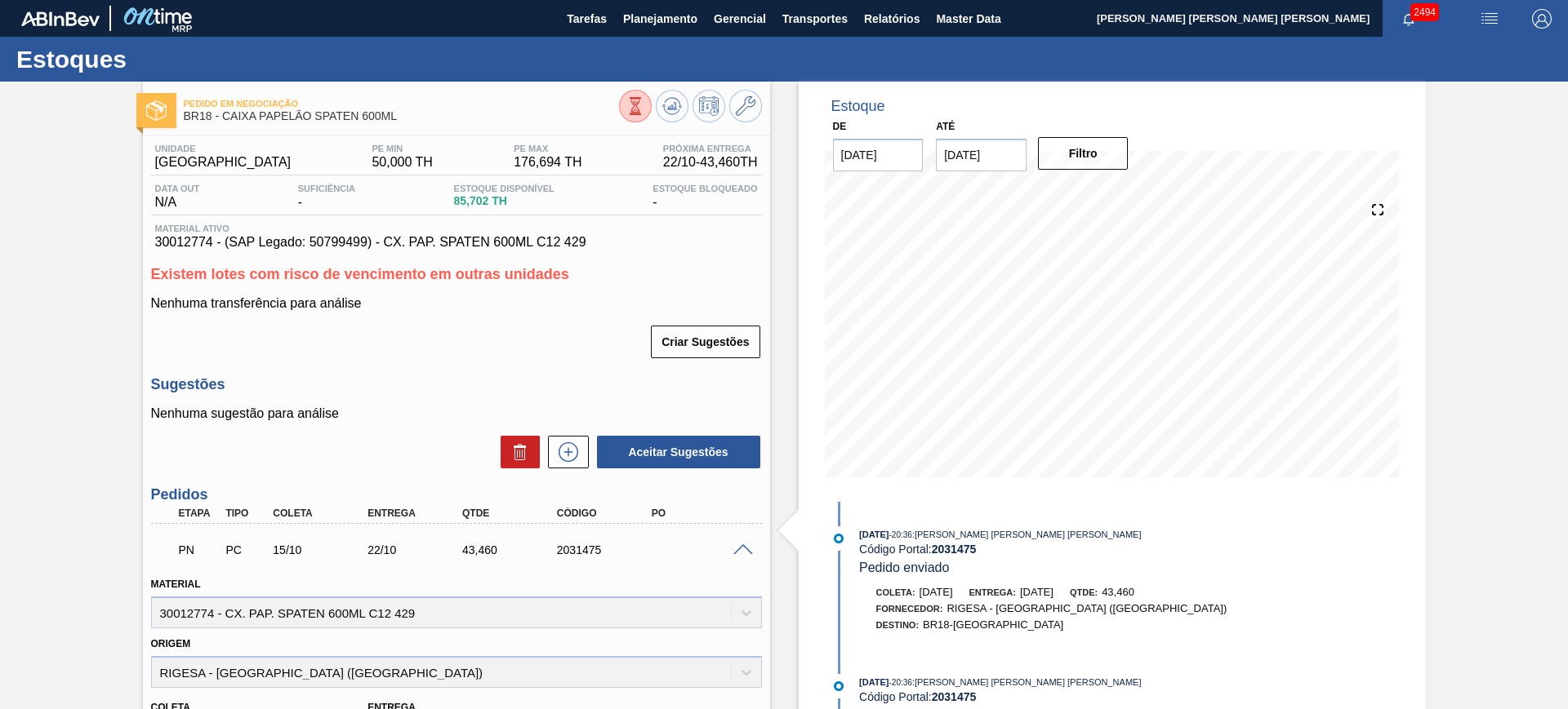
click at [181, 238] on span "30012774 - (SAP Legado: 50799499) - CX. PAP. SPATEN 600ML C12 429" at bounding box center [457, 242] width 603 height 15
copy span "30012774"
drag, startPoint x: 588, startPoint y: 242, endPoint x: 152, endPoint y: 238, distance: 436.0
click at [152, 238] on div "Material ativo 30012774 - (SAP Legado: 50799499) - CX. PAP. SPATEN 600ML C12 429" at bounding box center [456, 237] width 611 height 26
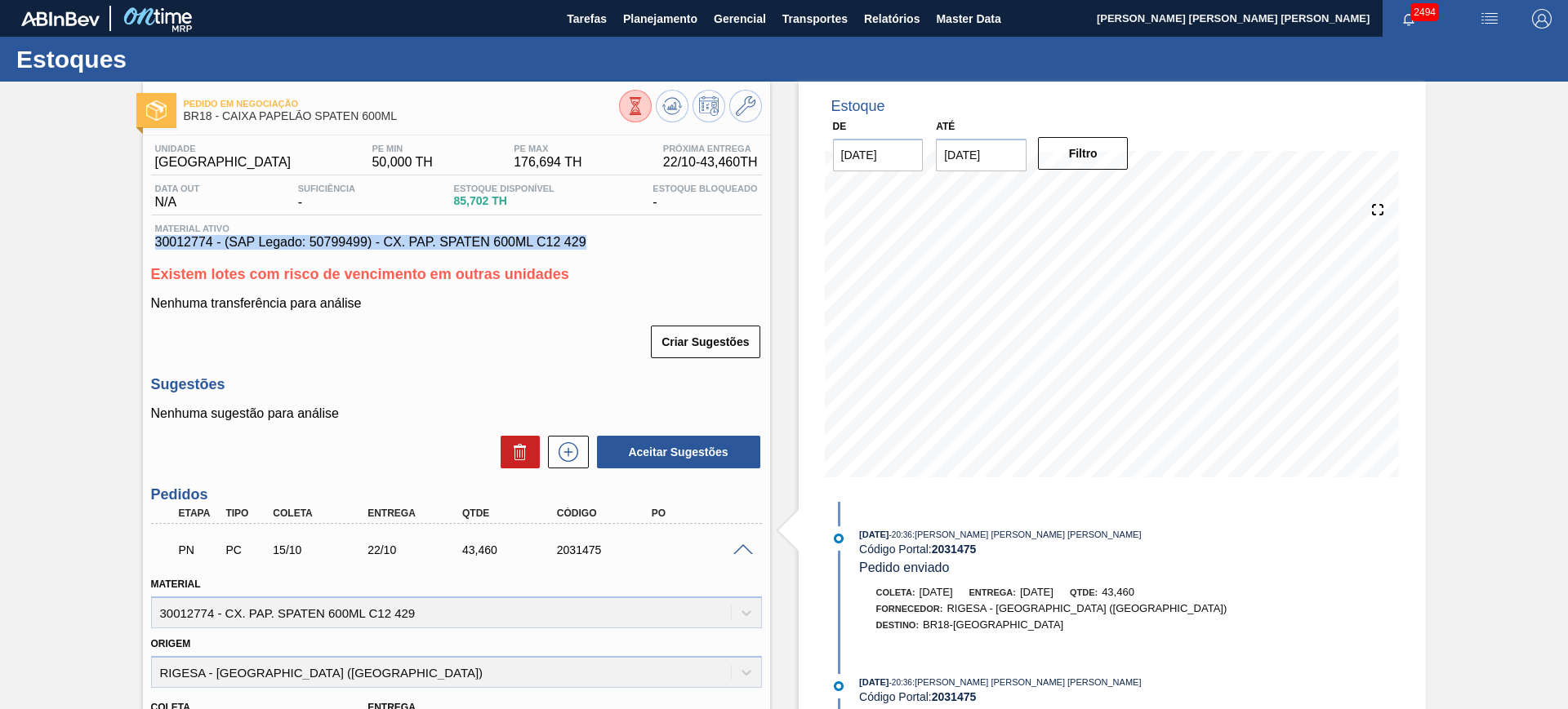
copy span "30012774 - (SAP Legado: 50799499) - CX. PAP. SPATEN 600ML C12 429"
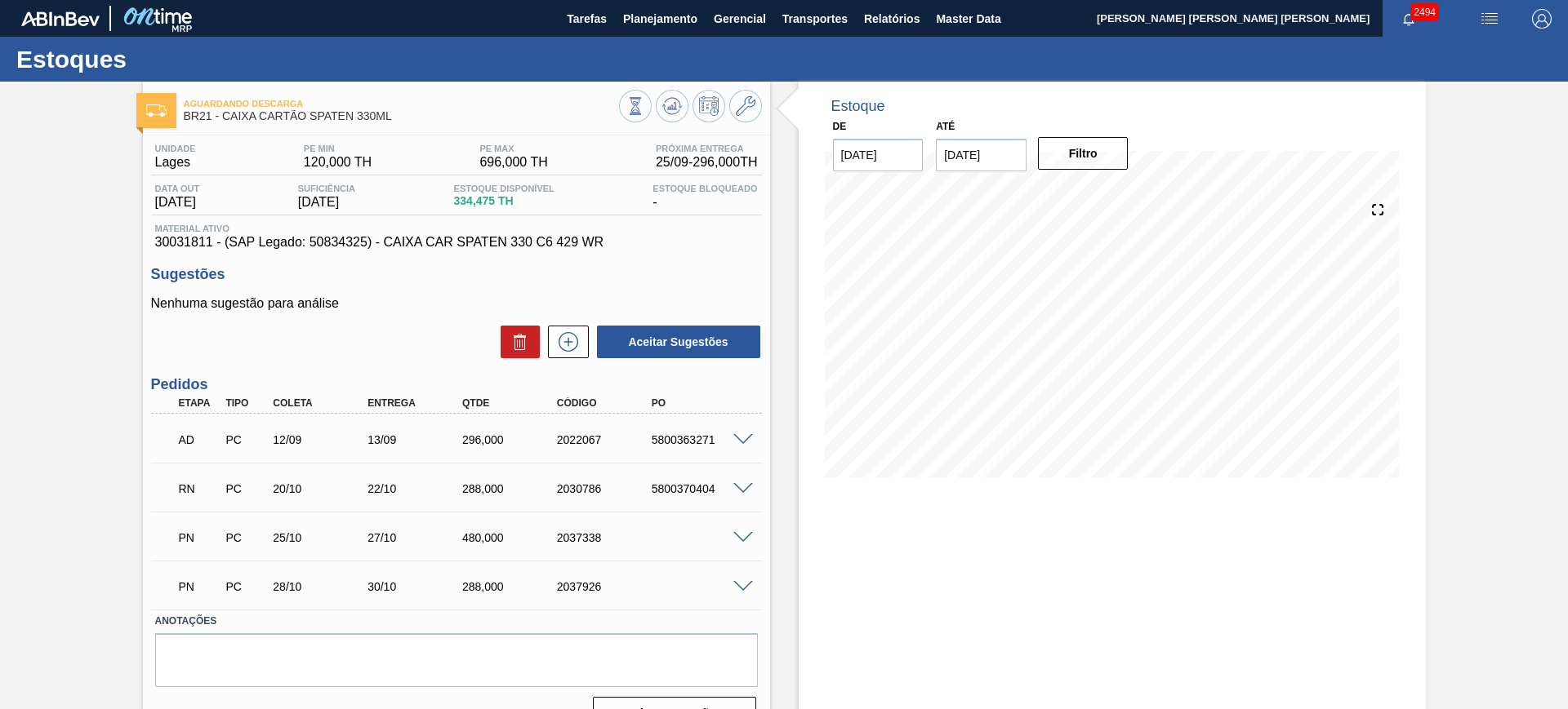
click at [744, 487] on span at bounding box center [743, 489] width 19 height 12
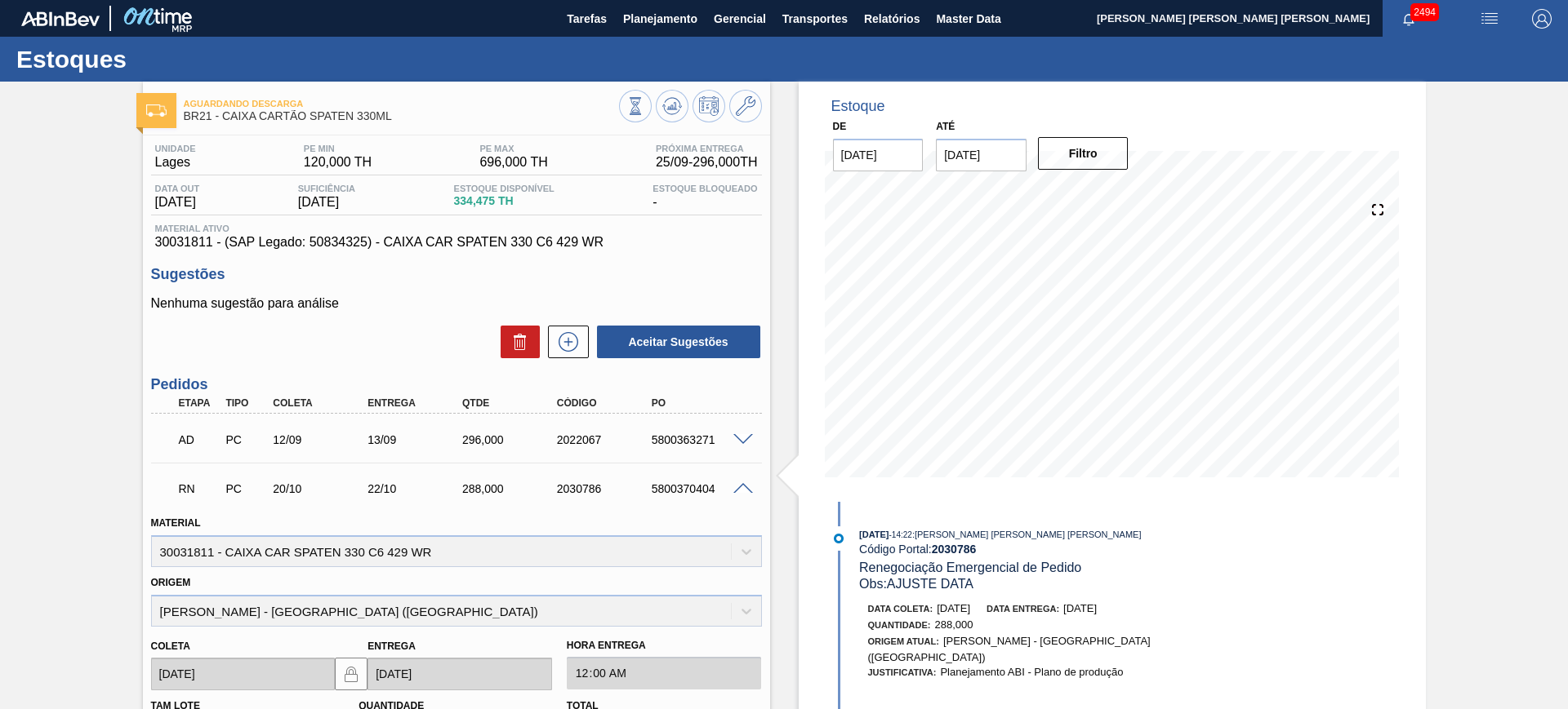
click at [745, 484] on span at bounding box center [743, 489] width 19 height 12
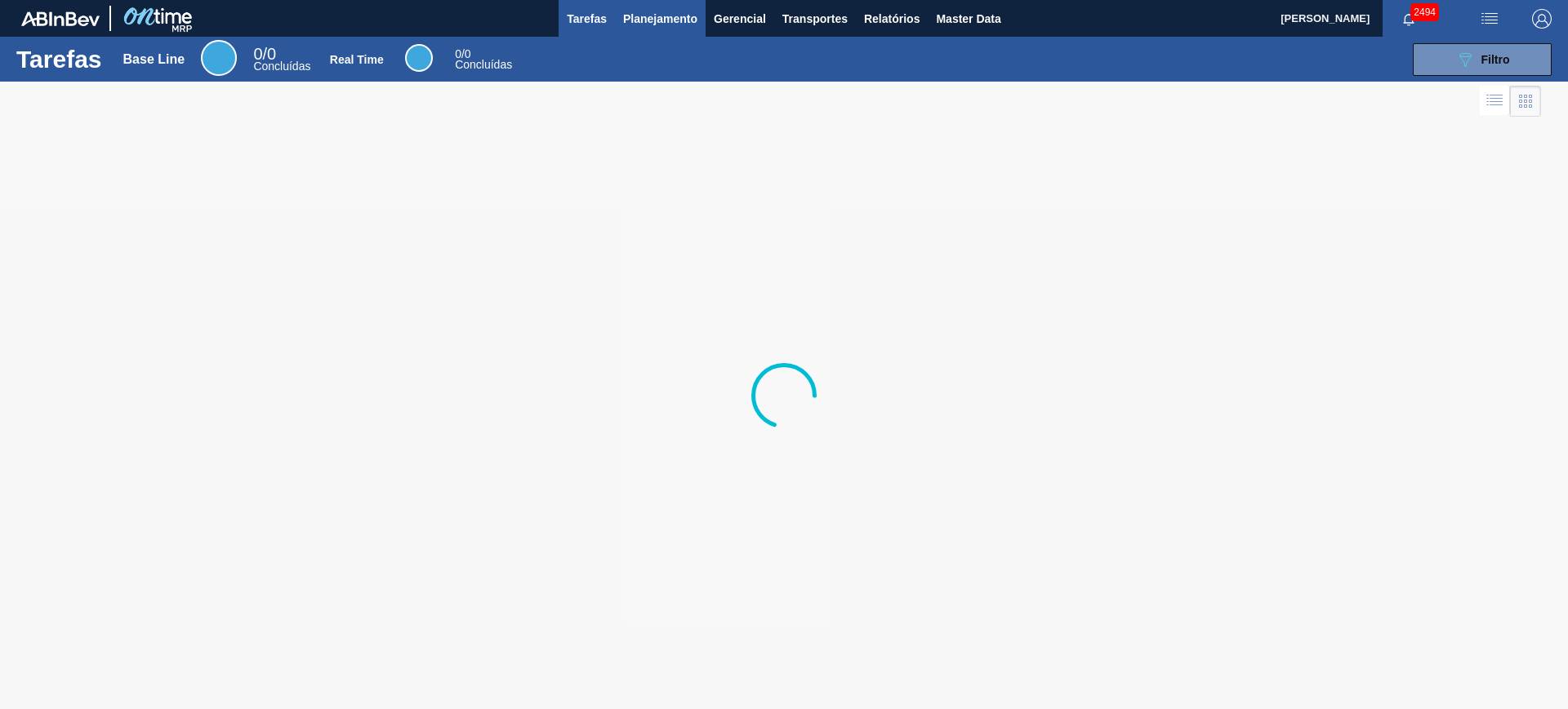
click at [645, 26] on span "Planejamento" at bounding box center [660, 18] width 75 height 19
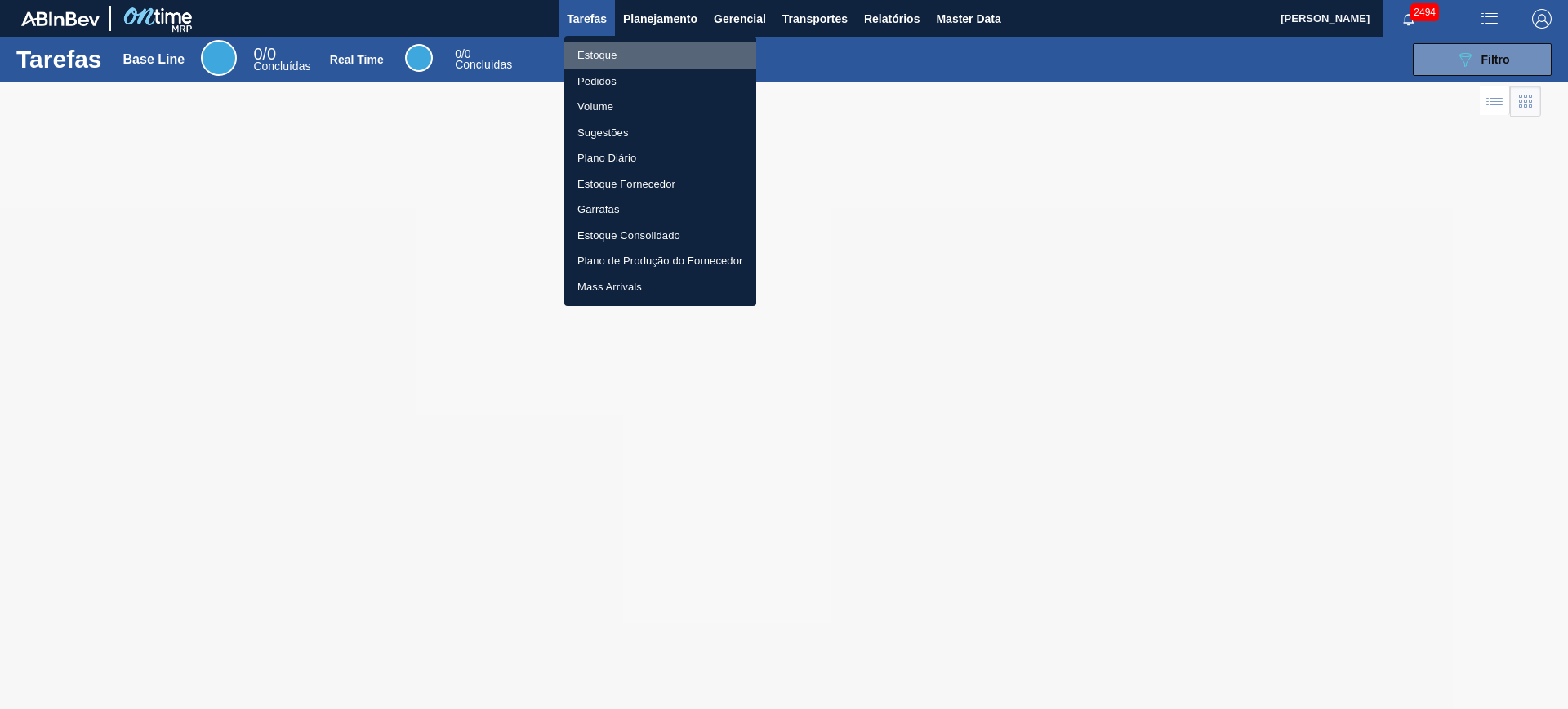
click at [634, 52] on li "Estoque" at bounding box center [660, 55] width 192 height 26
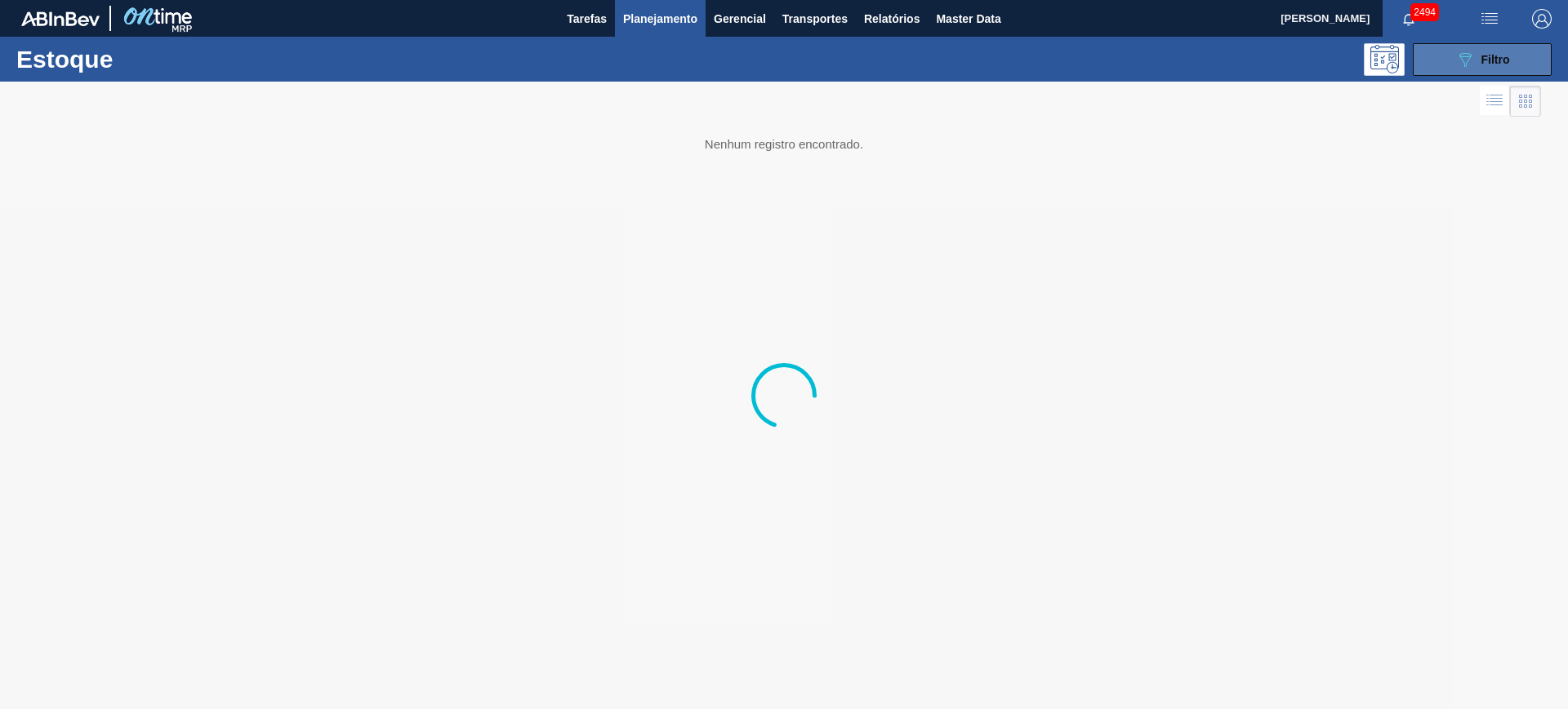
click at [1470, 50] on icon "089F7B8B-B2A5-4AFE-B5C0-19BA573D28AC" at bounding box center [1465, 60] width 19 height 19
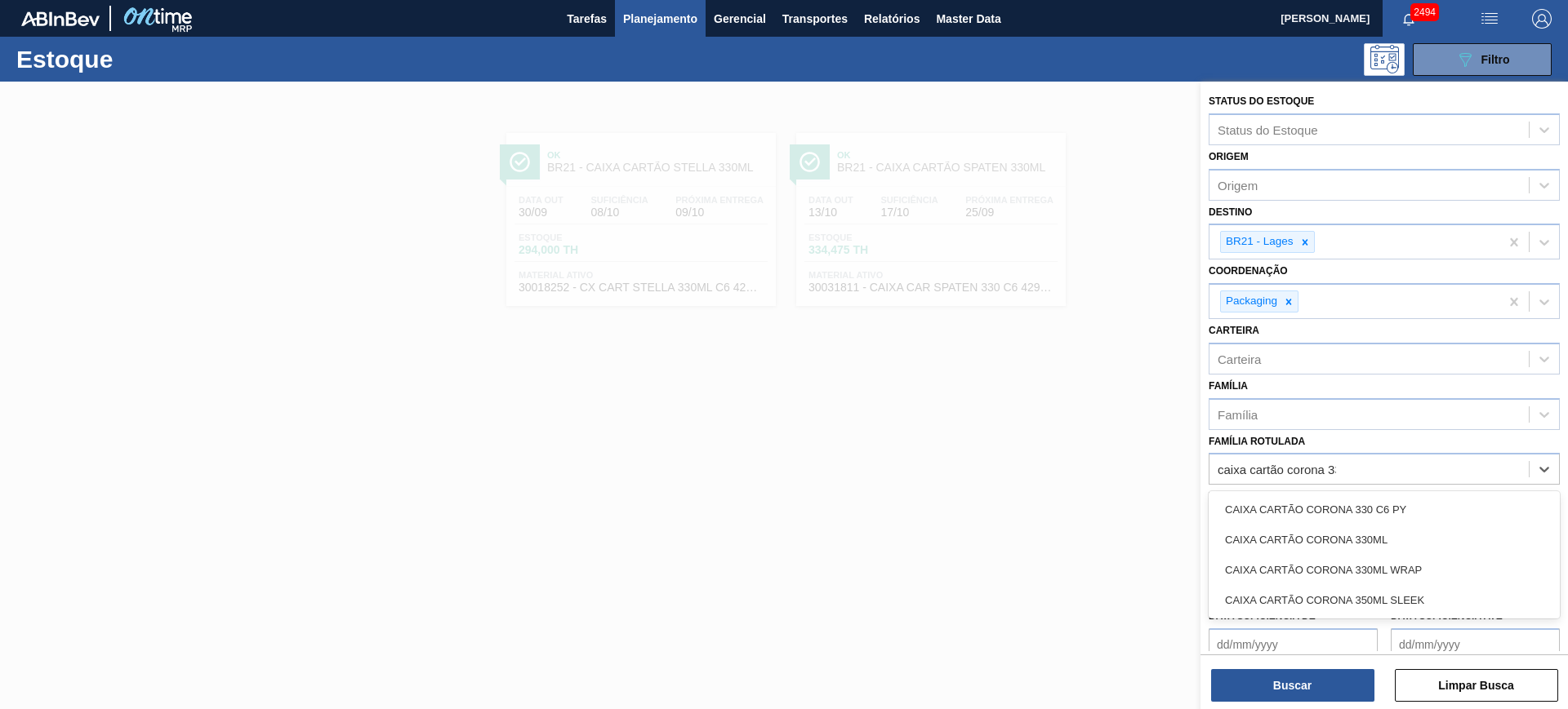
type Rotulada "caixa cartão corona 330"
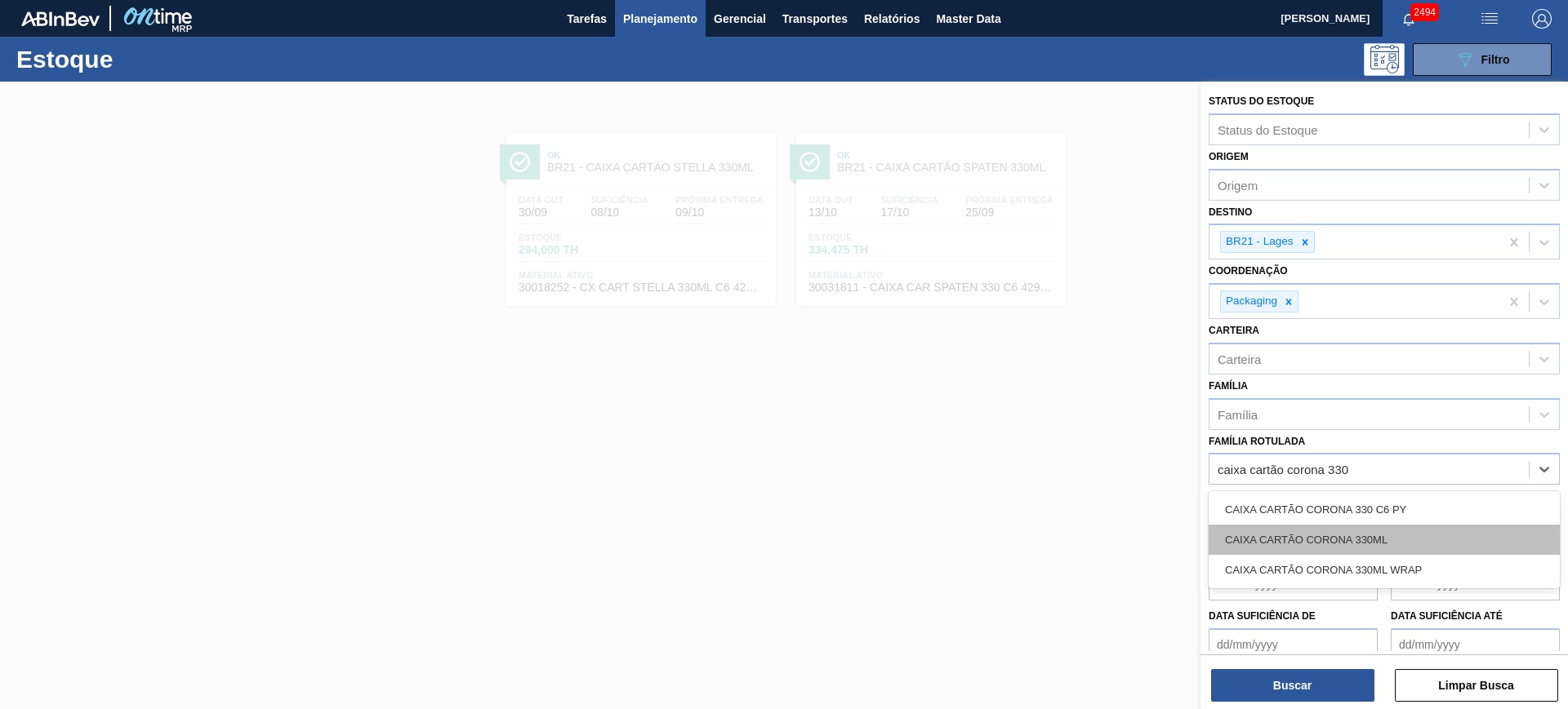
click at [1435, 531] on div "CAIXA CARTÃO CORONA 330ML" at bounding box center [1384, 539] width 352 height 30
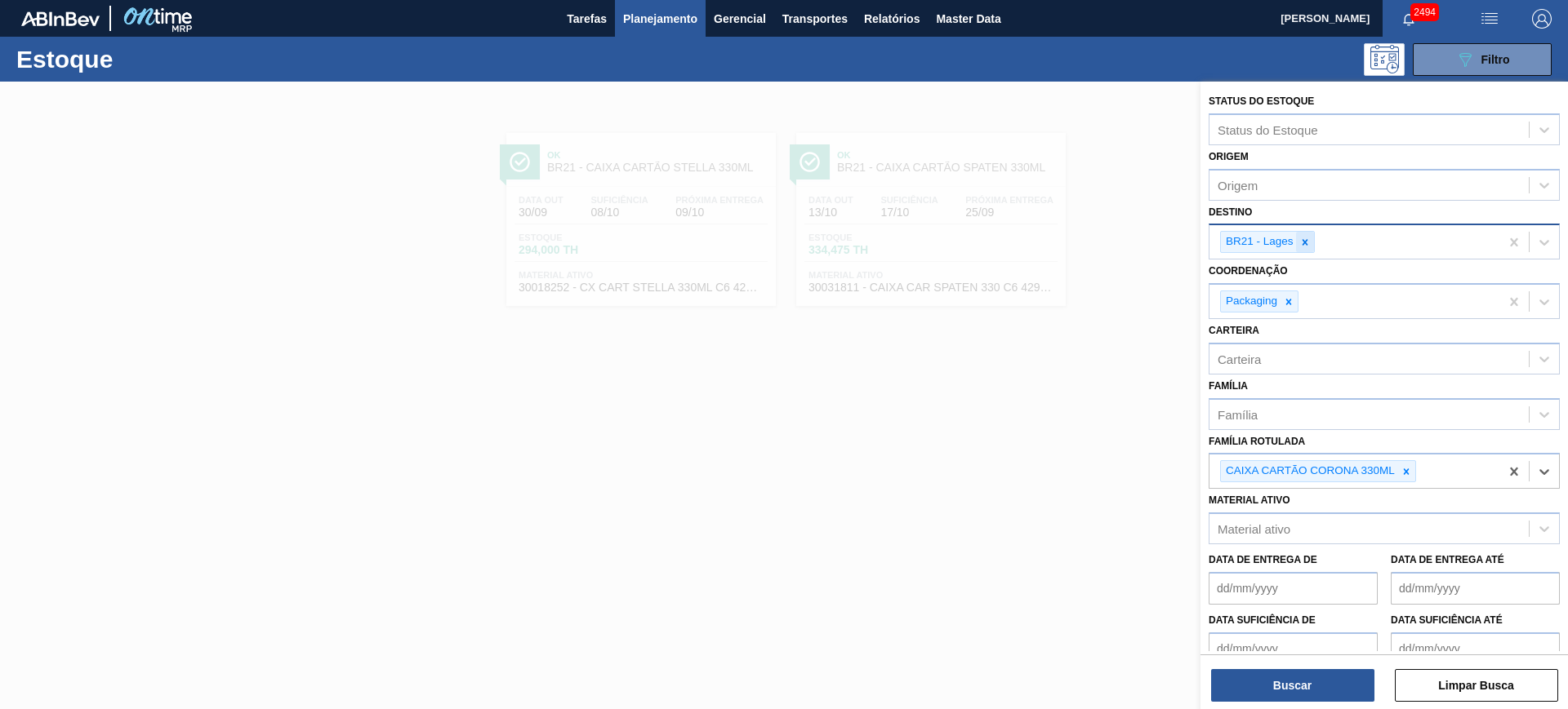
click at [1305, 244] on icon at bounding box center [1304, 242] width 11 height 11
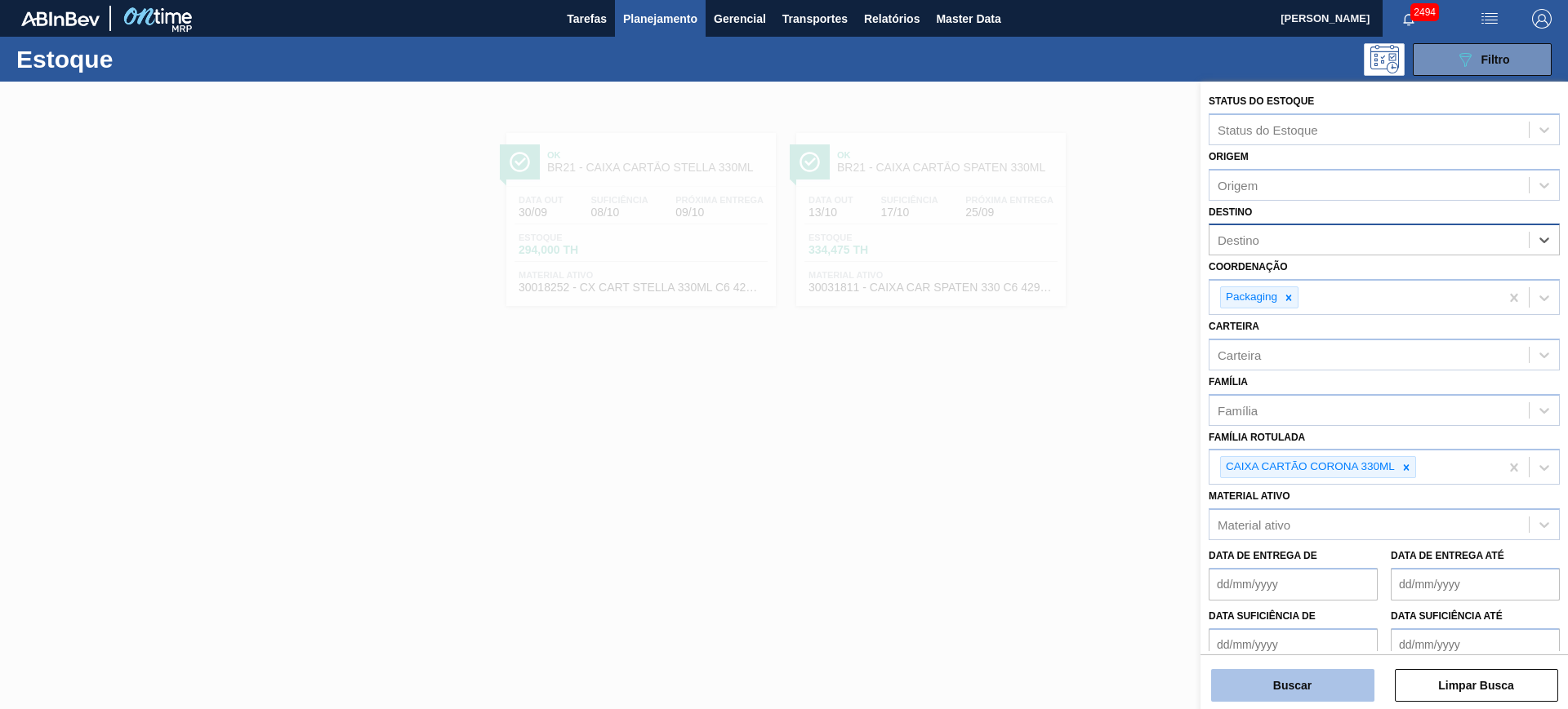
click at [1332, 684] on button "Buscar" at bounding box center [1293, 685] width 163 height 33
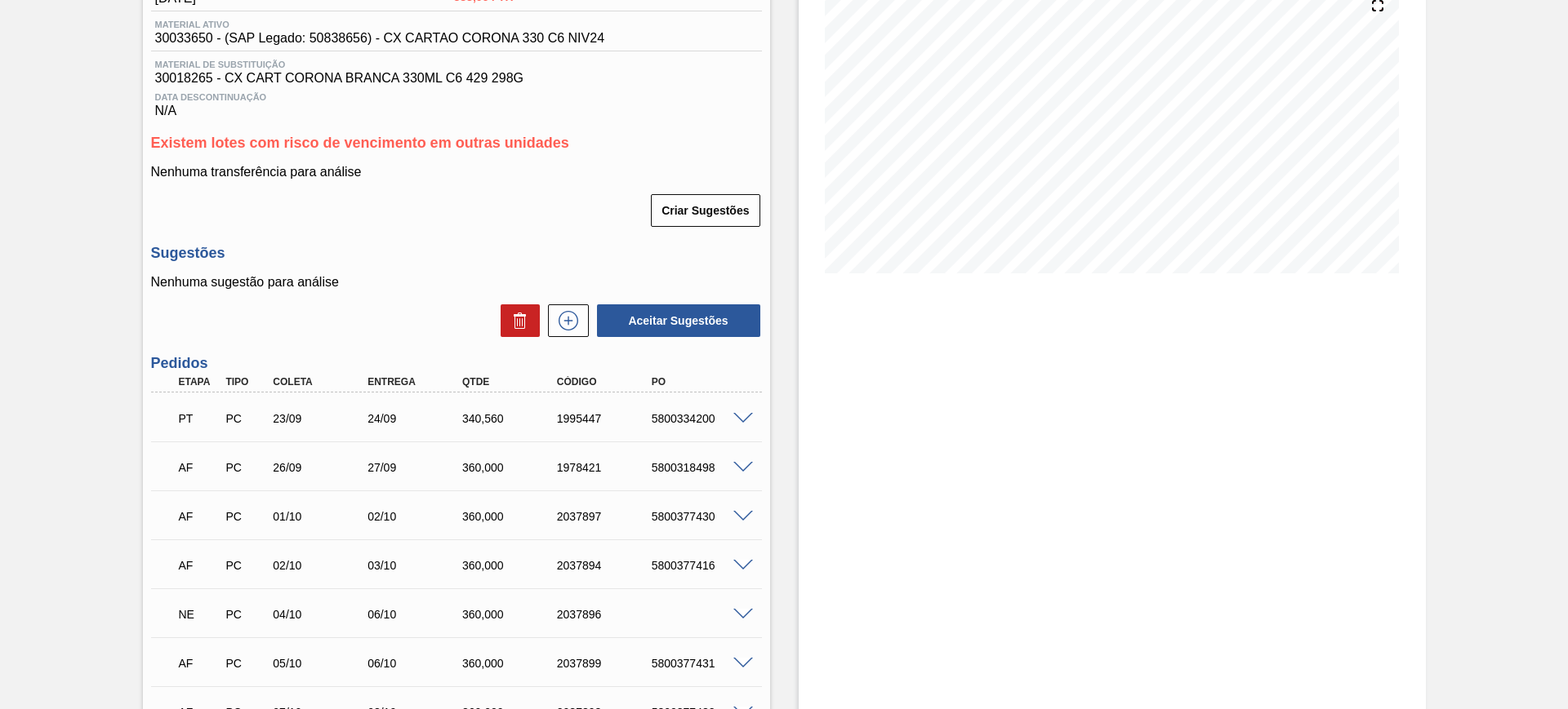
scroll to position [102, 0]
